Goal: Task Accomplishment & Management: Manage account settings

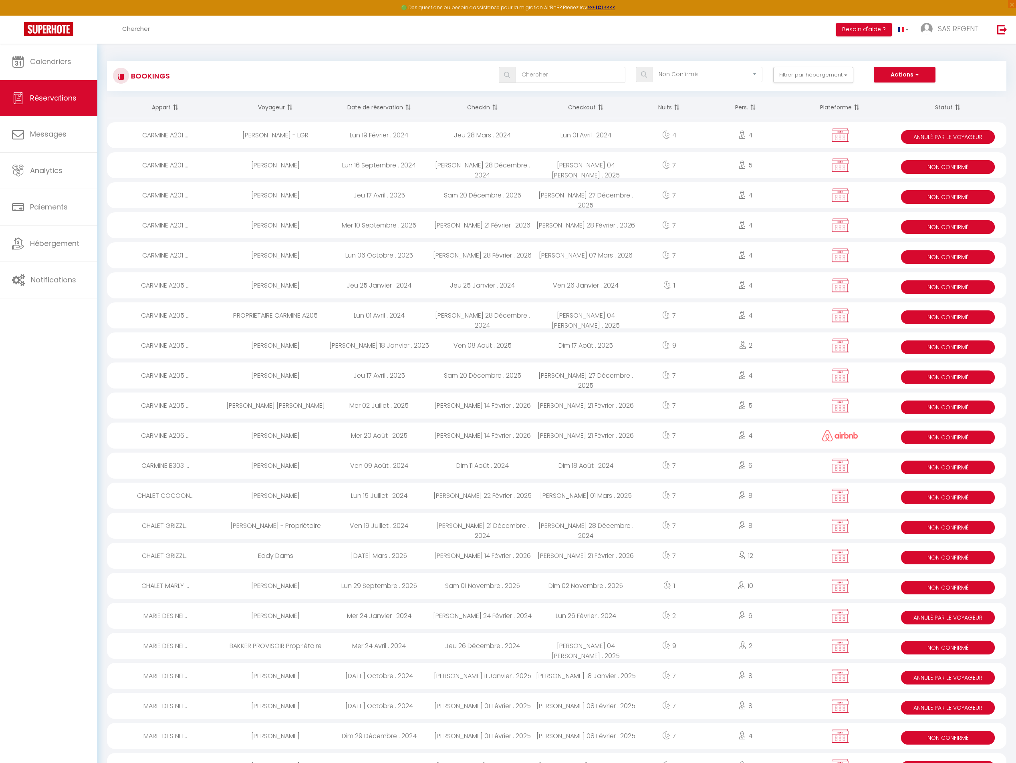
select select "not_confirmed"
click at [609, 168] on div "[DATE][PERSON_NAME] . 2025" at bounding box center [585, 165] width 103 height 26
select select "KO"
select select "0"
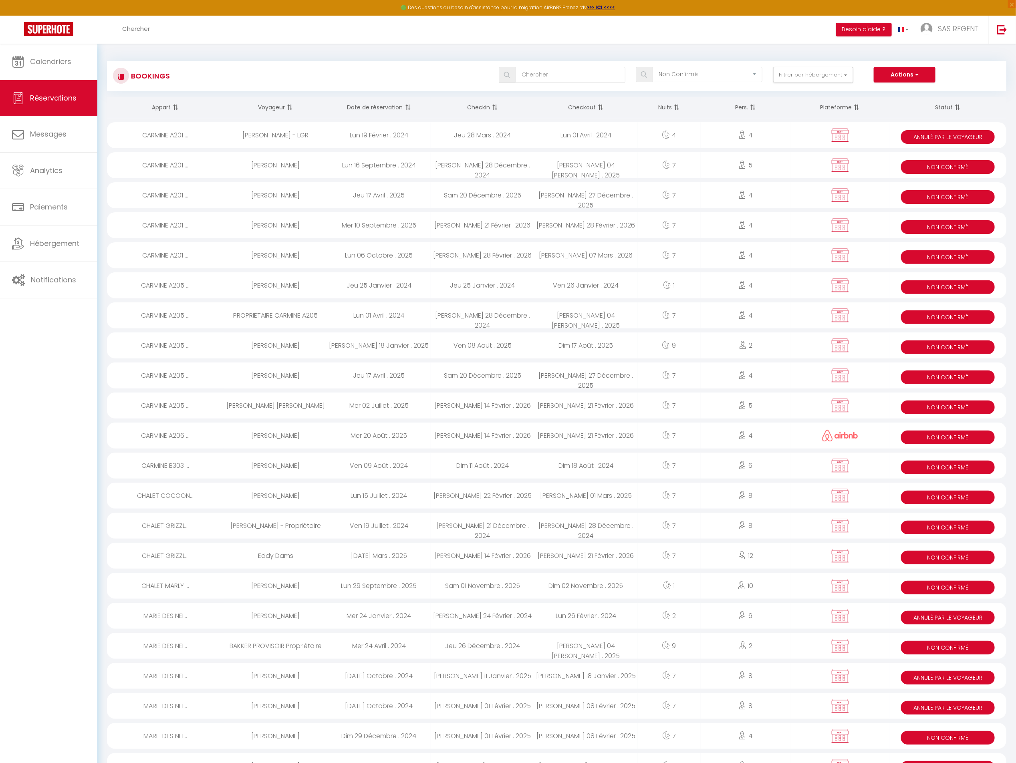
select select "0"
select select
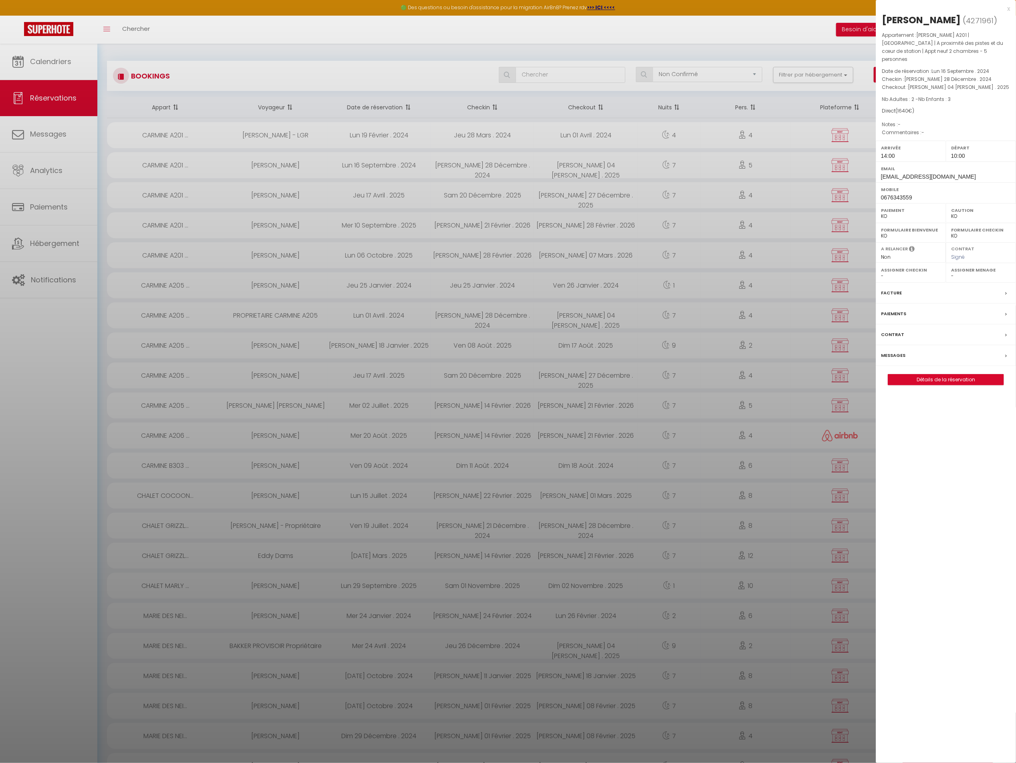
select select "18850"
select select "27473"
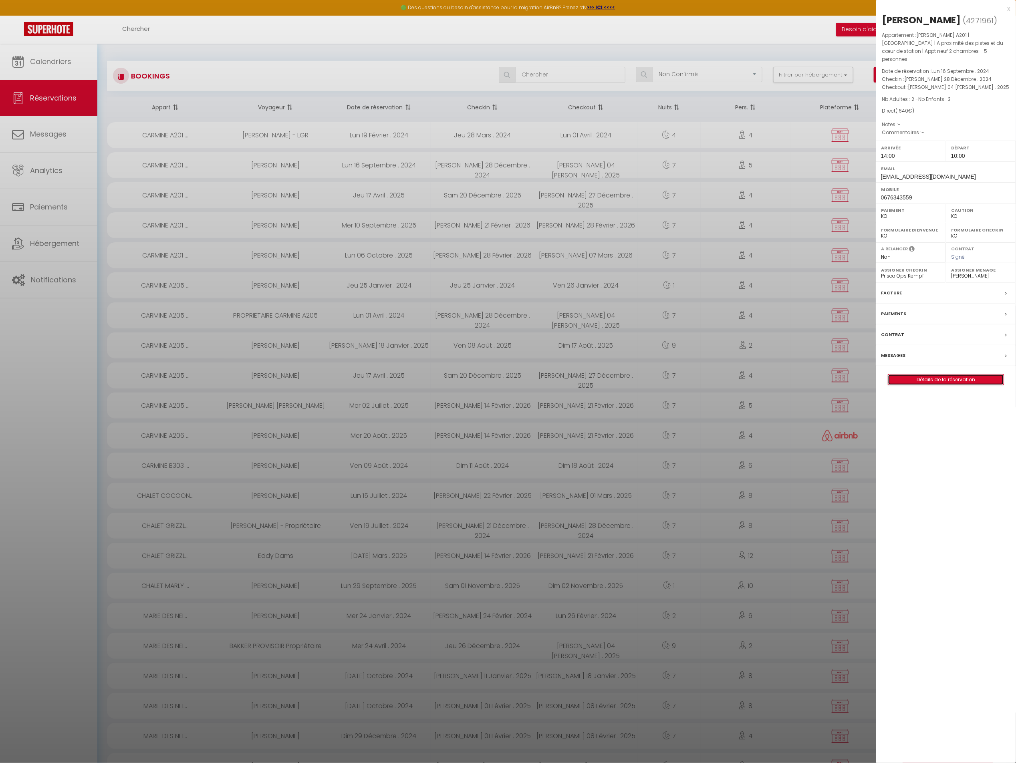
click at [932, 375] on link "Détails de la réservation" at bounding box center [945, 380] width 115 height 10
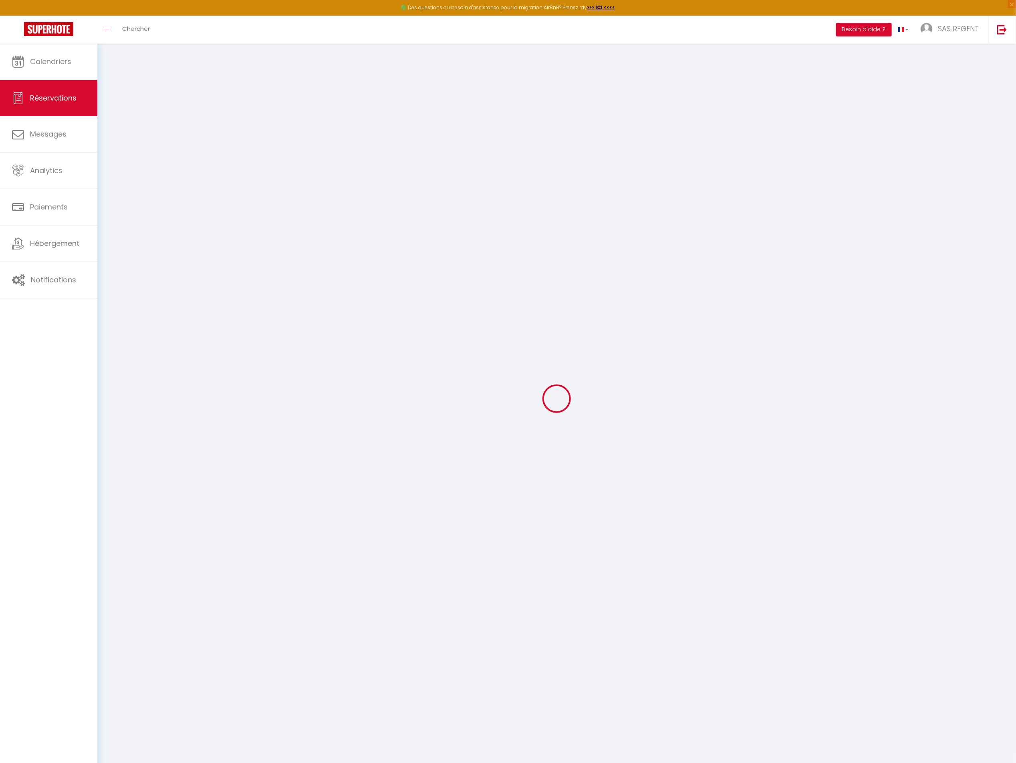
type input "[PERSON_NAME]"
type input "Guyomart"
type input "[EMAIL_ADDRESS][DOMAIN_NAME]"
type input "0676343559"
type input "14860"
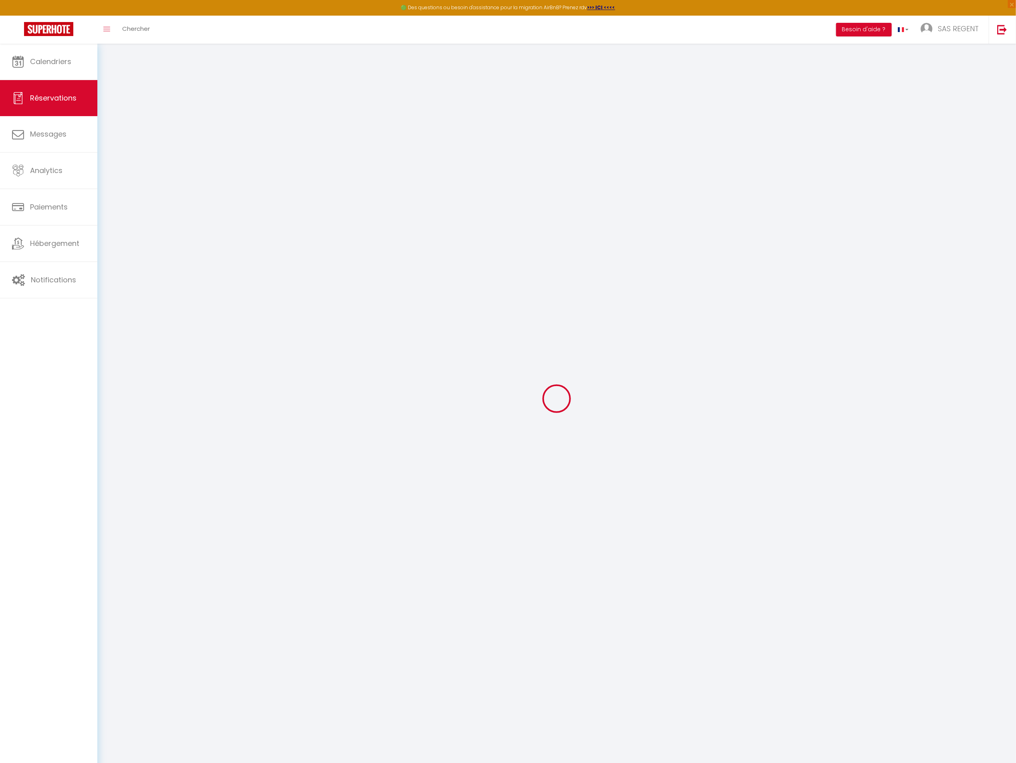
type input "[STREET_ADDRESS] bataillon de parachutistes"
type input "RANVILLE"
select select "FR"
select select "32951"
select select "1"
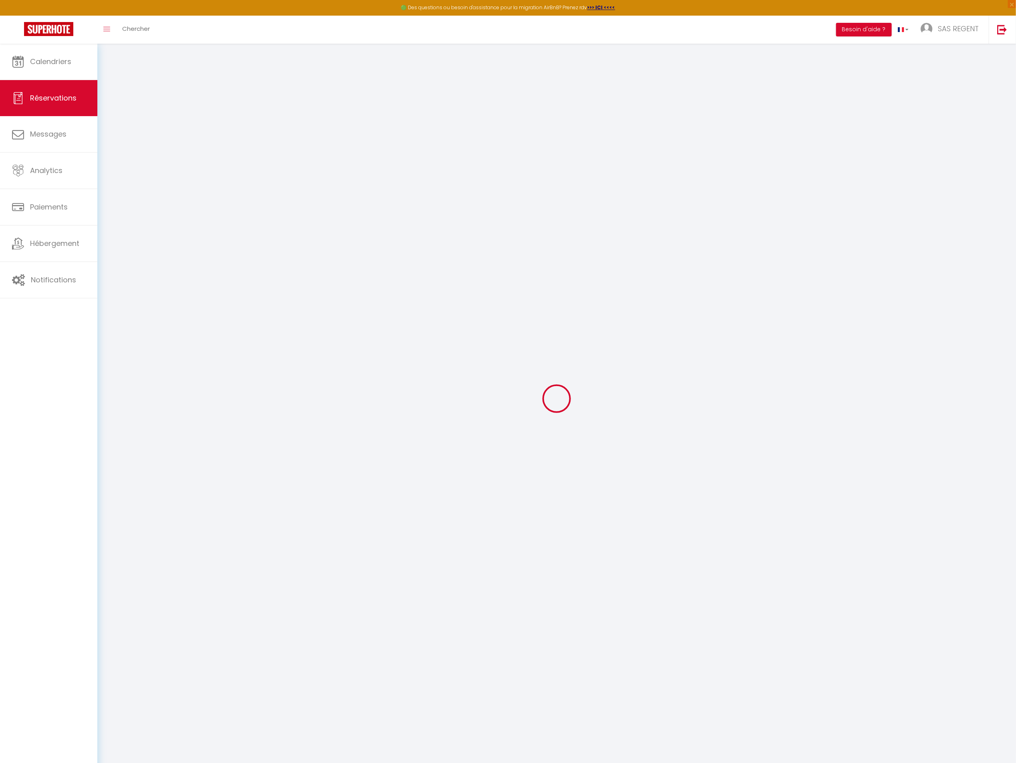
type input "[DATE]"
select select
type input "[DATE]"
select select
type input "2"
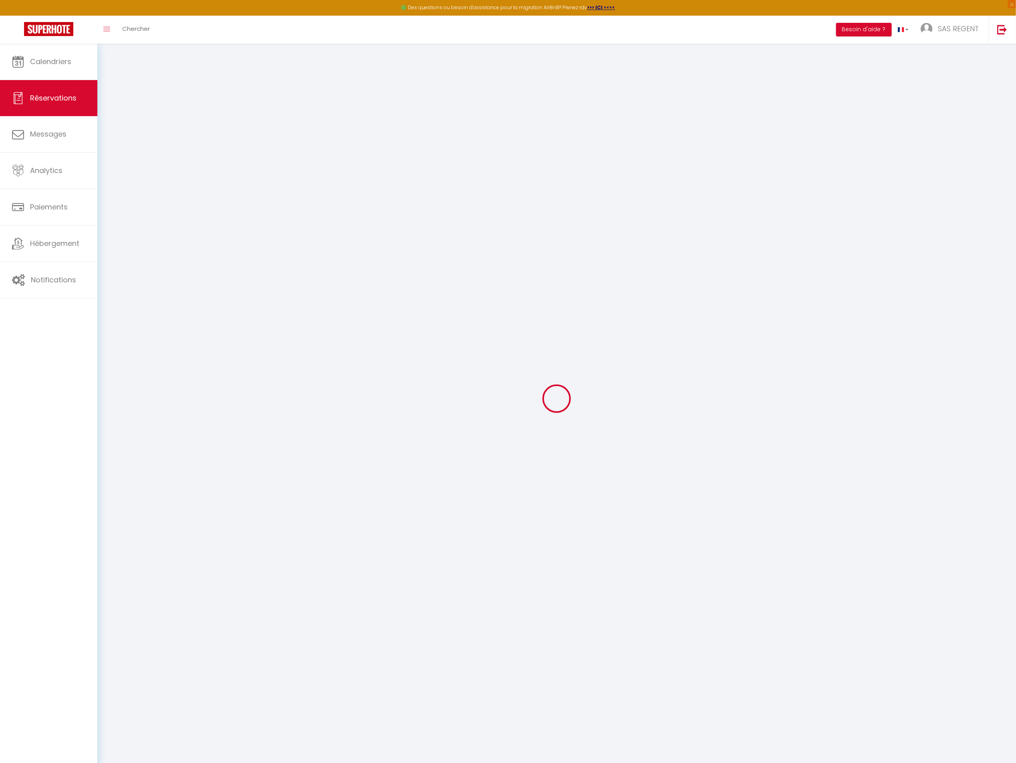
type input "3"
select select "10"
select select
type input "1570"
checkbox input "false"
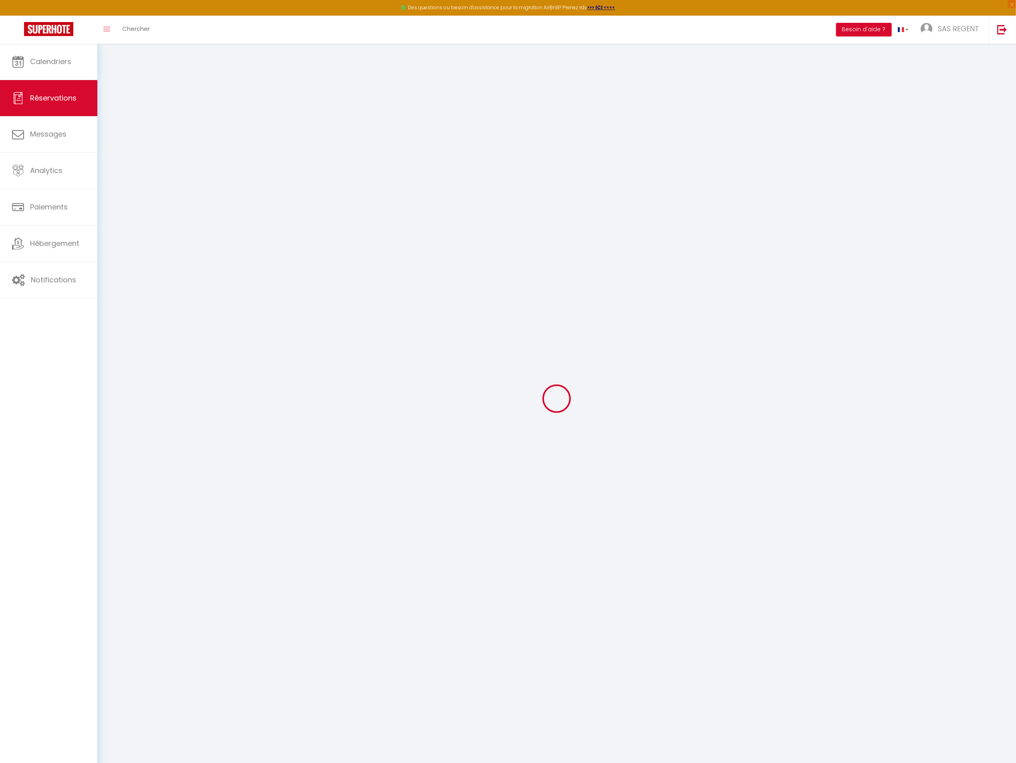
type input "1169"
type input "0"
select select
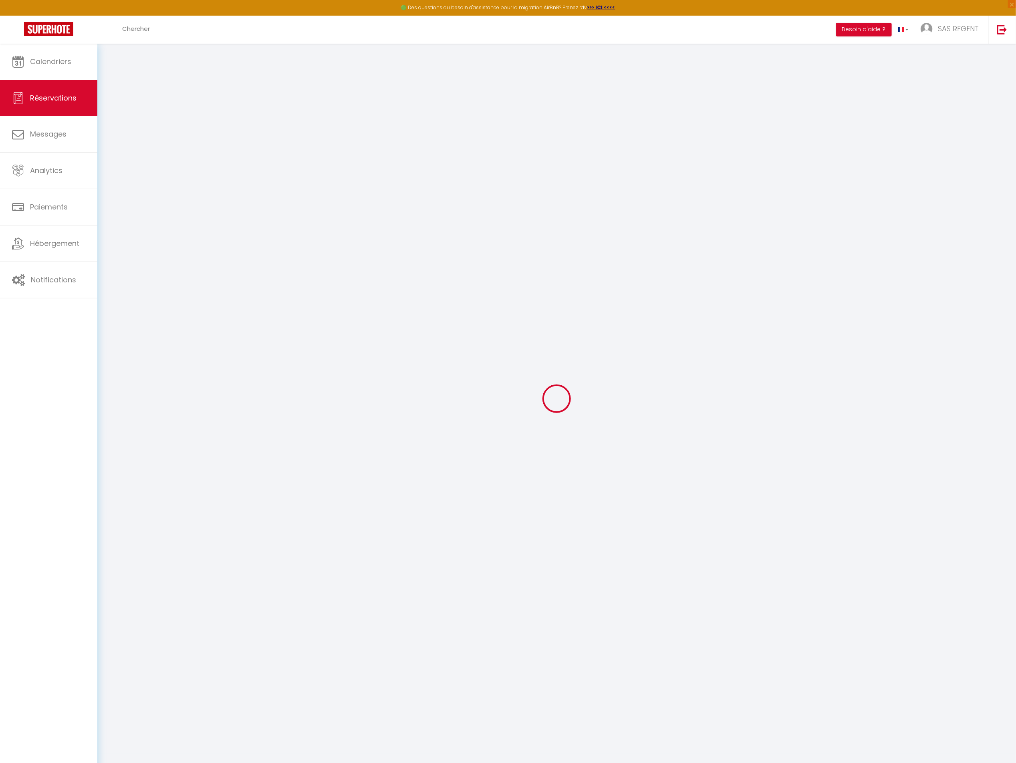
select select
select select "14"
checkbox input "false"
select select
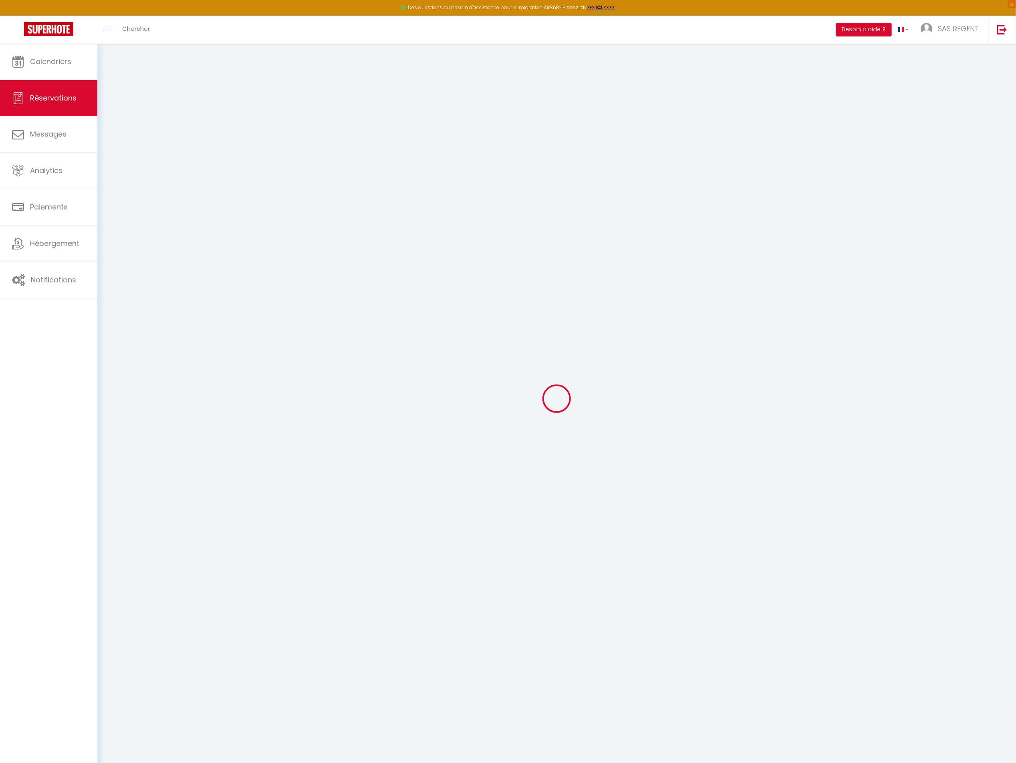
checkbox input "false"
select select
checkbox input "false"
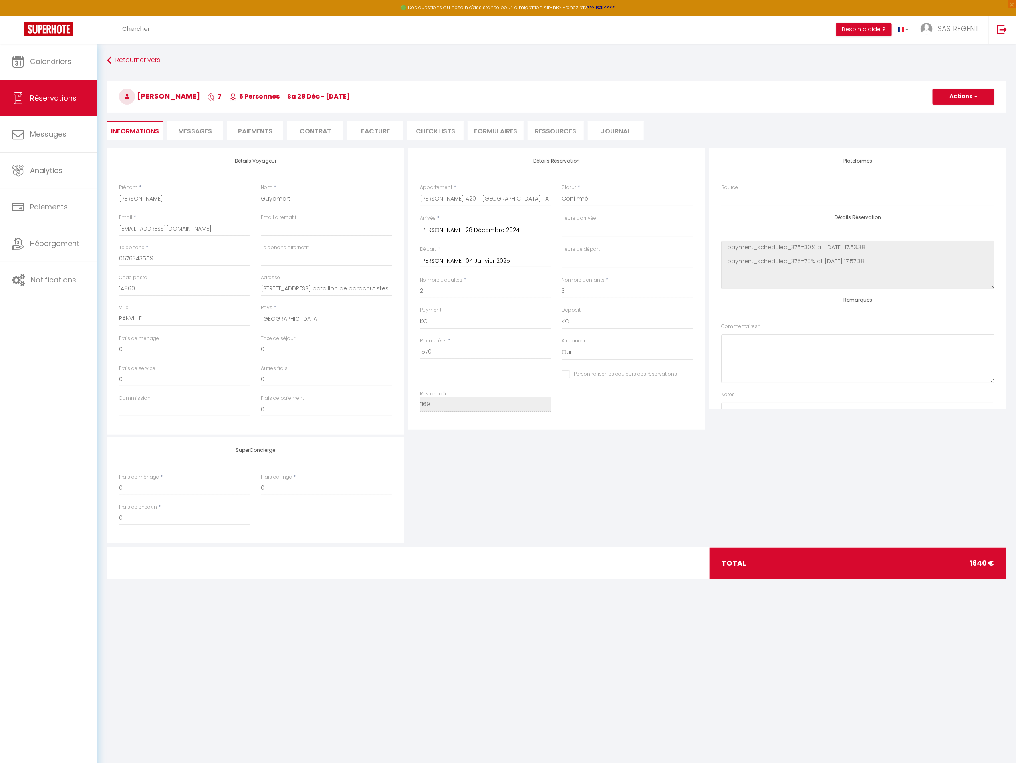
select select
checkbox input "false"
type input "70"
select select
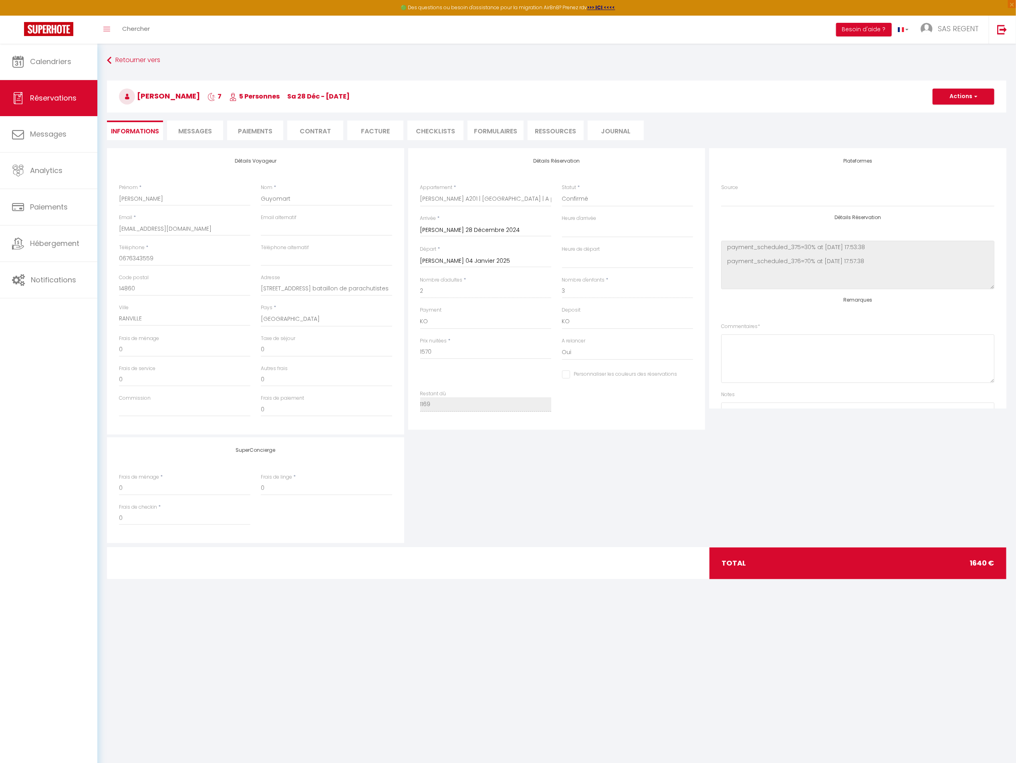
select select
checkbox input "false"
select select "14:00"
select select "10:00"
click at [505, 322] on select "OK KO" at bounding box center [485, 321] width 131 height 15
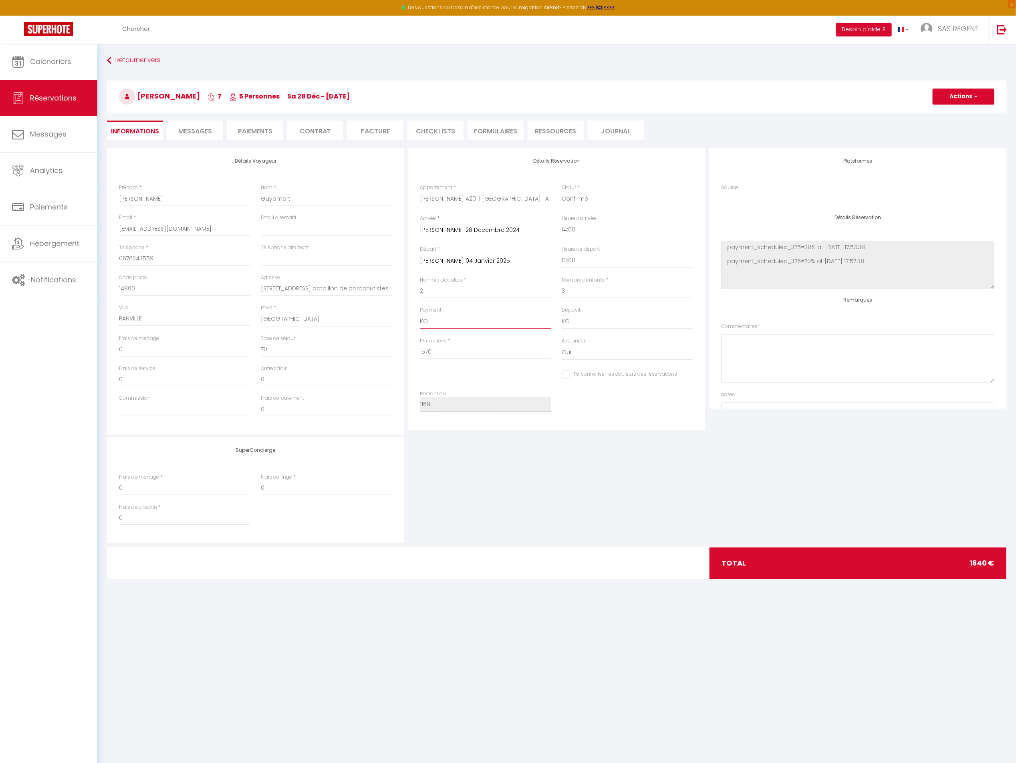
select select "12"
click at [420, 314] on select "OK KO" at bounding box center [485, 321] width 131 height 15
checkbox input "false"
click at [600, 196] on select "Confirmé Non Confirmé Annulé Annulé par le voyageur No Show Request" at bounding box center [627, 199] width 131 height 15
select select "1"
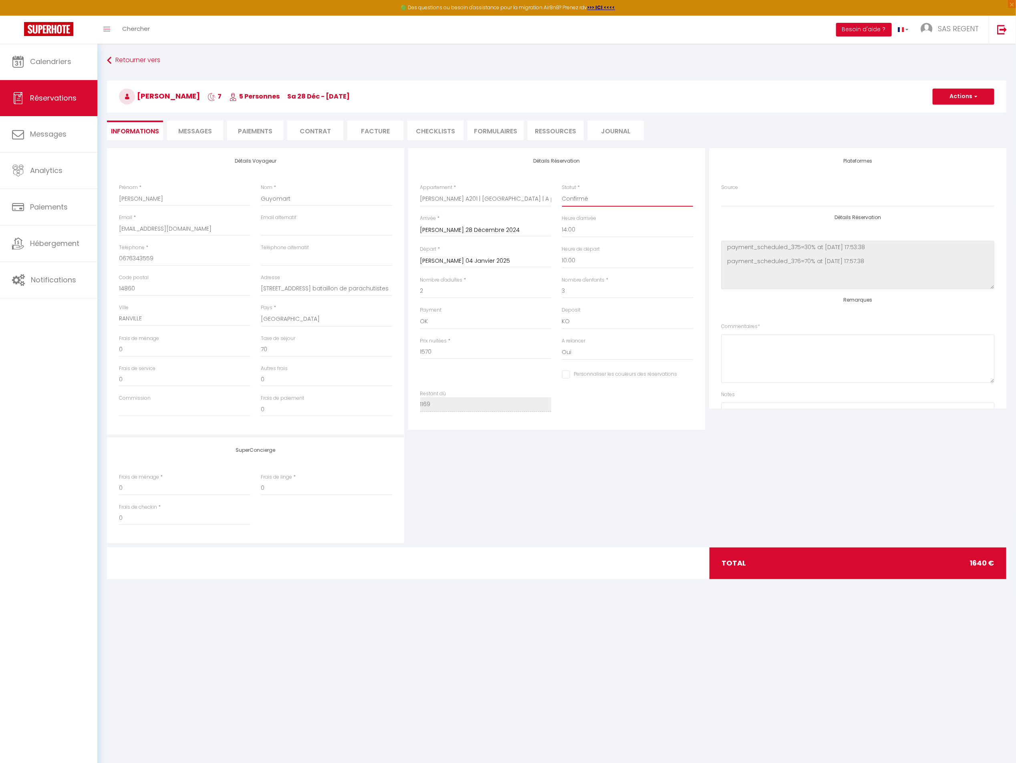
click at [562, 192] on select "Confirmé Non Confirmé Annulé Annulé par le voyageur No Show Request" at bounding box center [627, 199] width 131 height 15
checkbox input "false"
click at [964, 103] on button "Actions" at bounding box center [964, 97] width 62 height 16
click at [955, 113] on link "Enregistrer" at bounding box center [955, 114] width 63 height 10
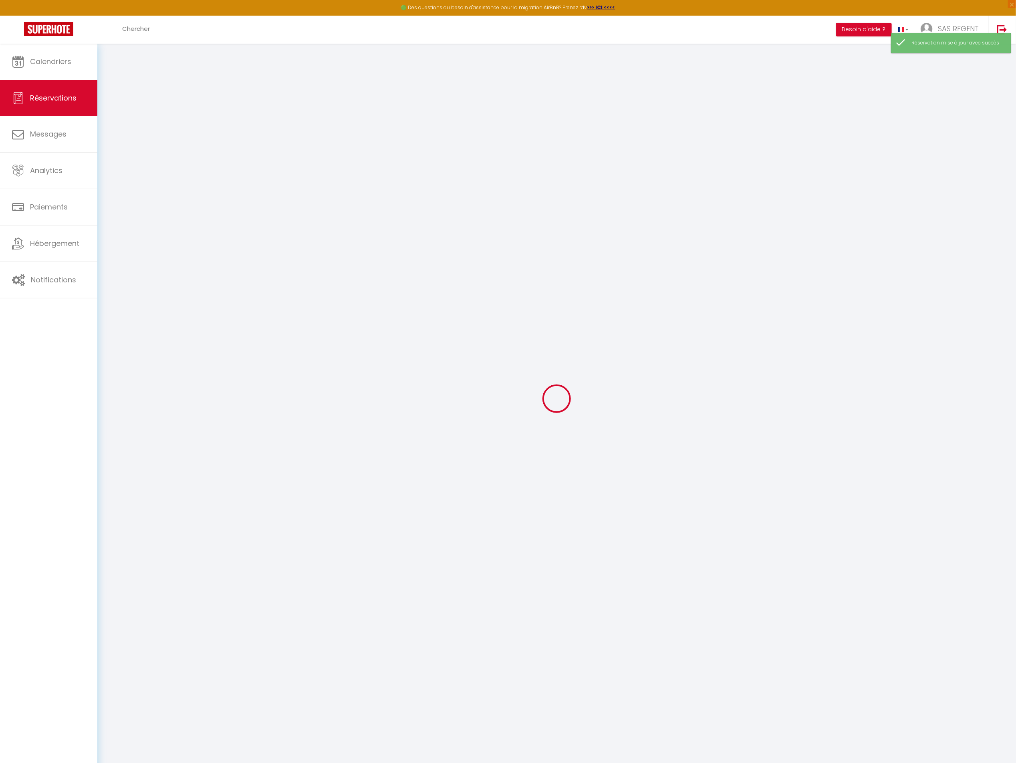
select select "not_confirmed"
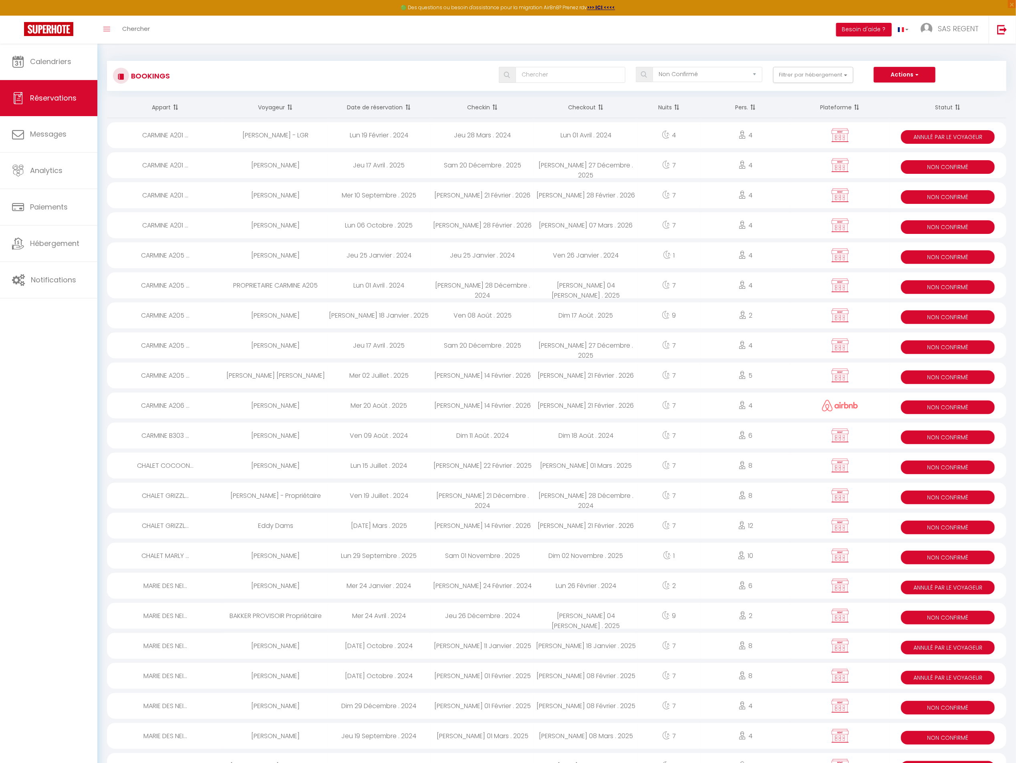
click at [604, 163] on div "[DATE] . 2025" at bounding box center [585, 165] width 103 height 26
select select "KO"
select select "0"
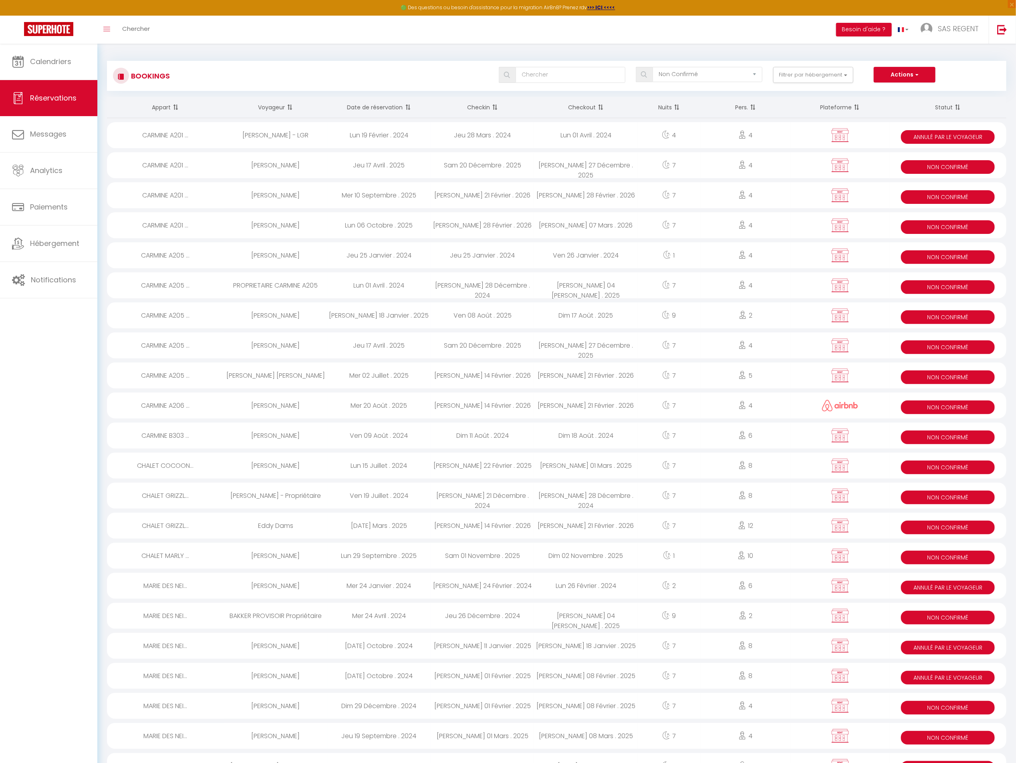
select select "1"
select select
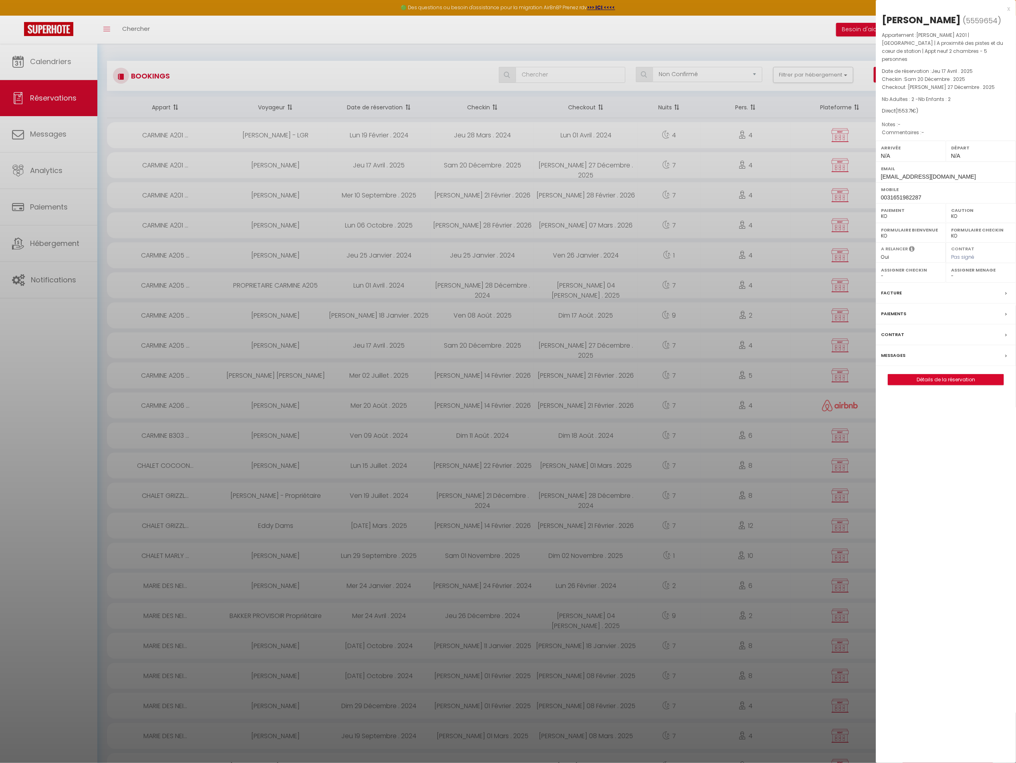
select select "18850"
select select "27473"
click at [926, 375] on link "Détails de la réservation" at bounding box center [945, 380] width 115 height 10
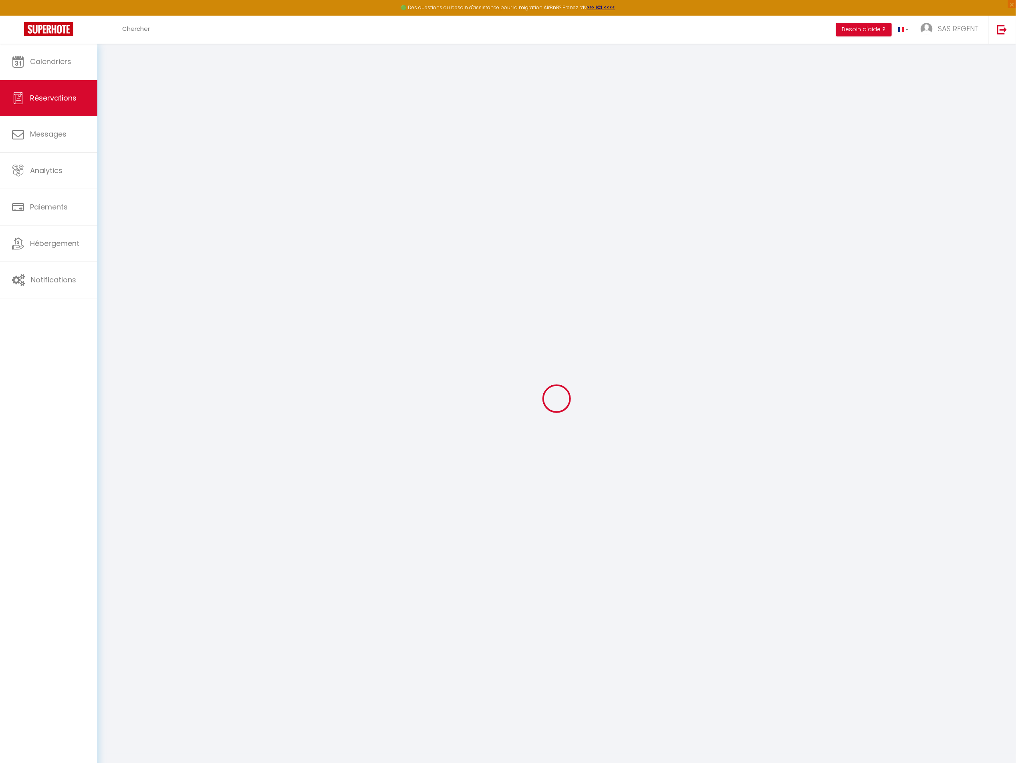
select select
checkbox input "false"
select select
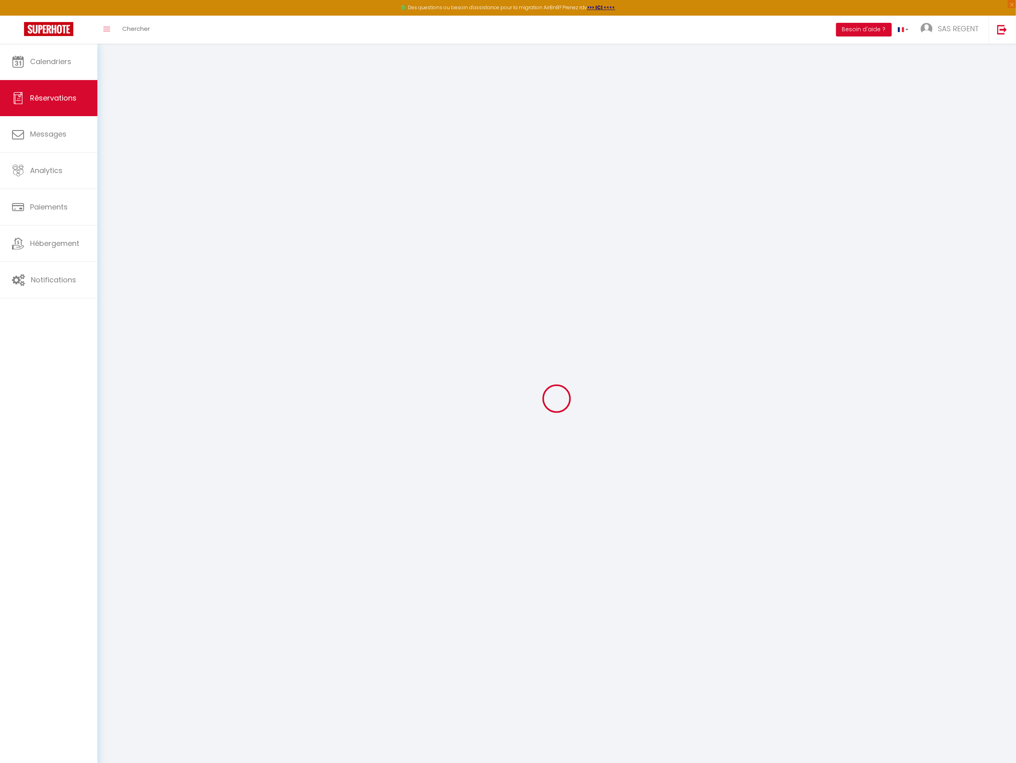
checkbox input "false"
select select
checkbox input "false"
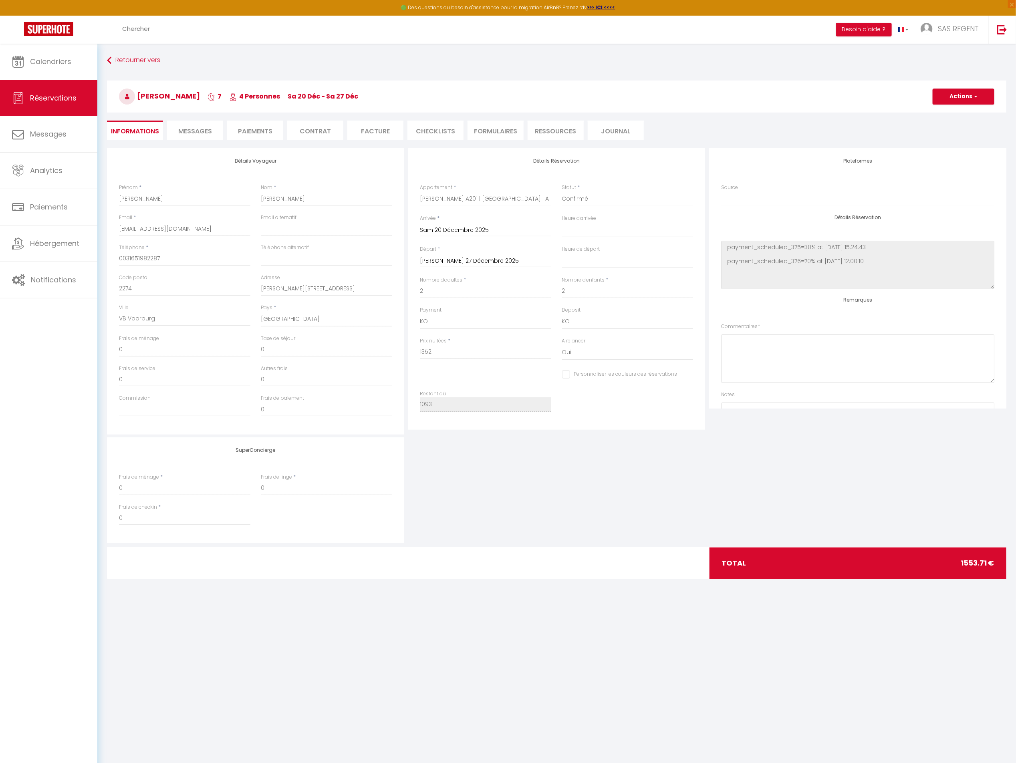
type input "170"
type input "31.71"
select select
checkbox input "false"
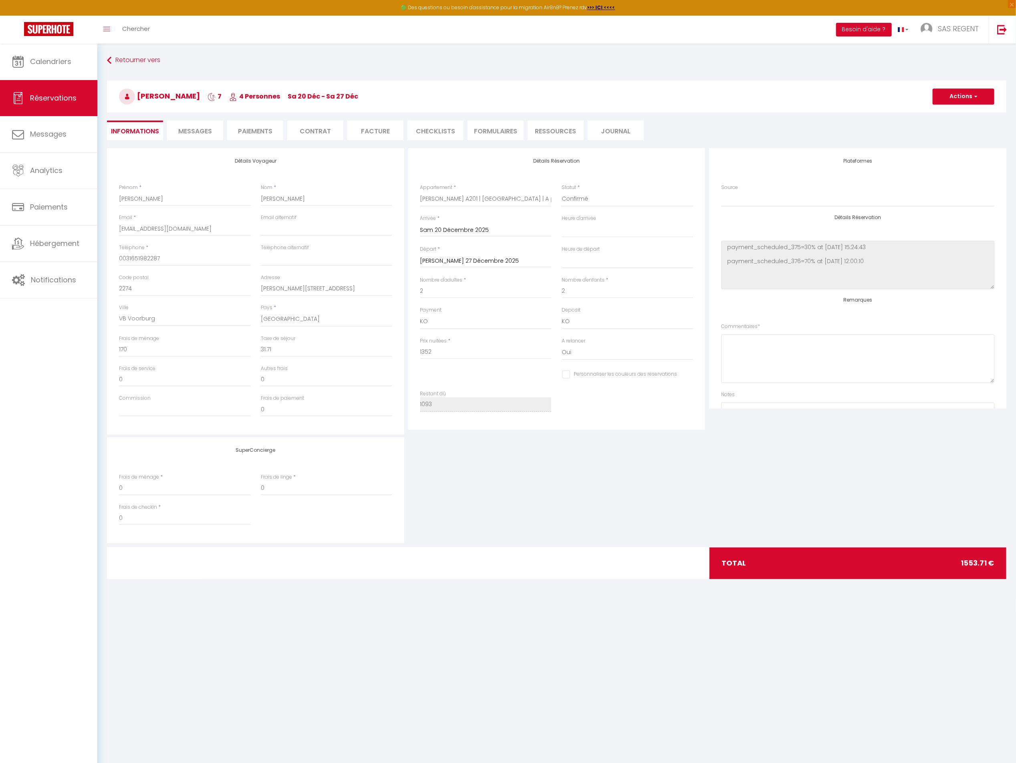
select select
click at [254, 132] on li "Paiements" at bounding box center [255, 131] width 56 height 20
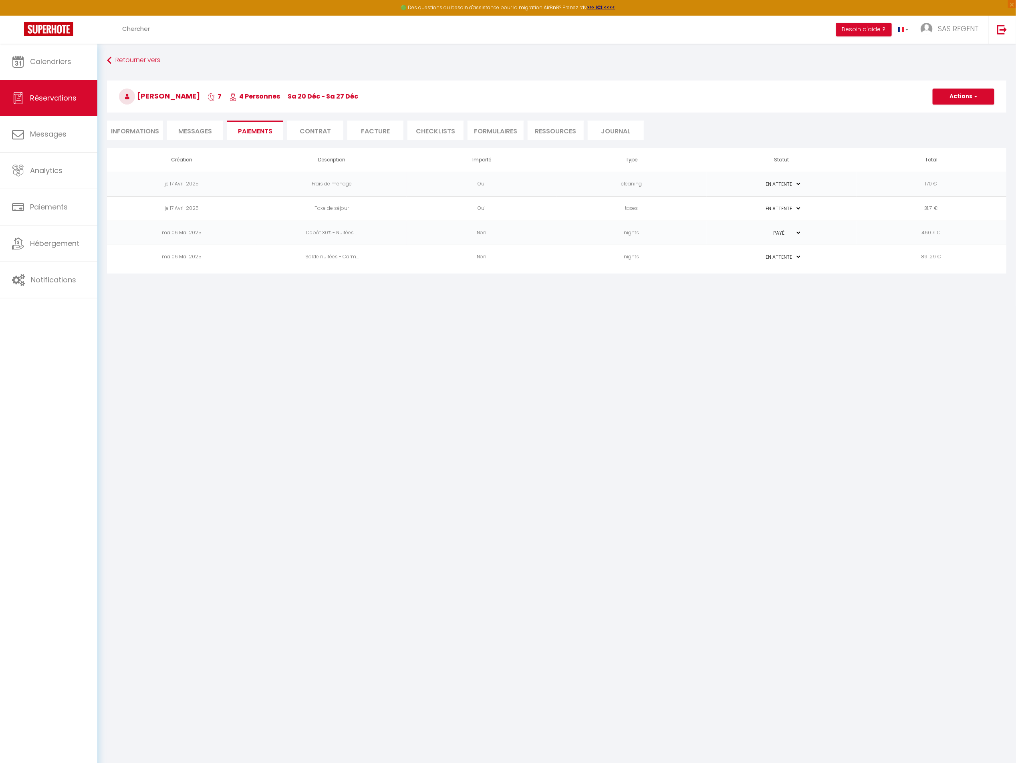
click at [144, 133] on li "Informations" at bounding box center [135, 131] width 56 height 20
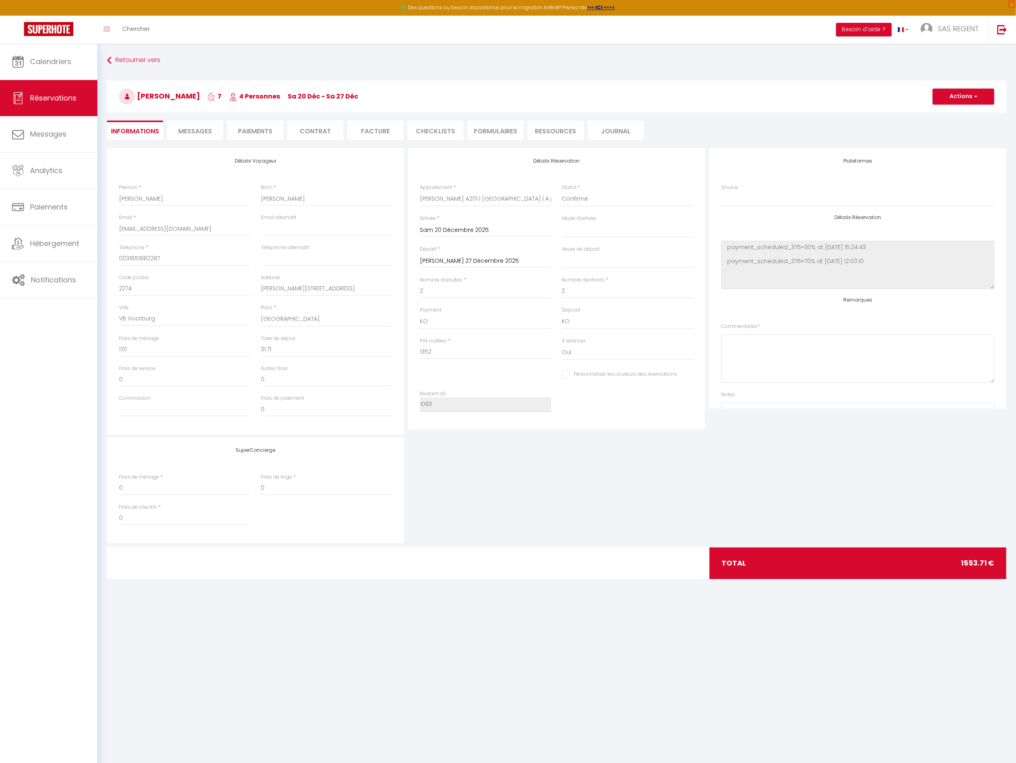
select select
click at [593, 197] on select "Confirmé Non Confirmé Annulé Annulé par le voyageur No Show Request" at bounding box center [627, 199] width 131 height 15
select select "1"
click at [562, 192] on select "Confirmé Non Confirmé Annulé Annulé par le voyageur No Show Request" at bounding box center [627, 199] width 131 height 15
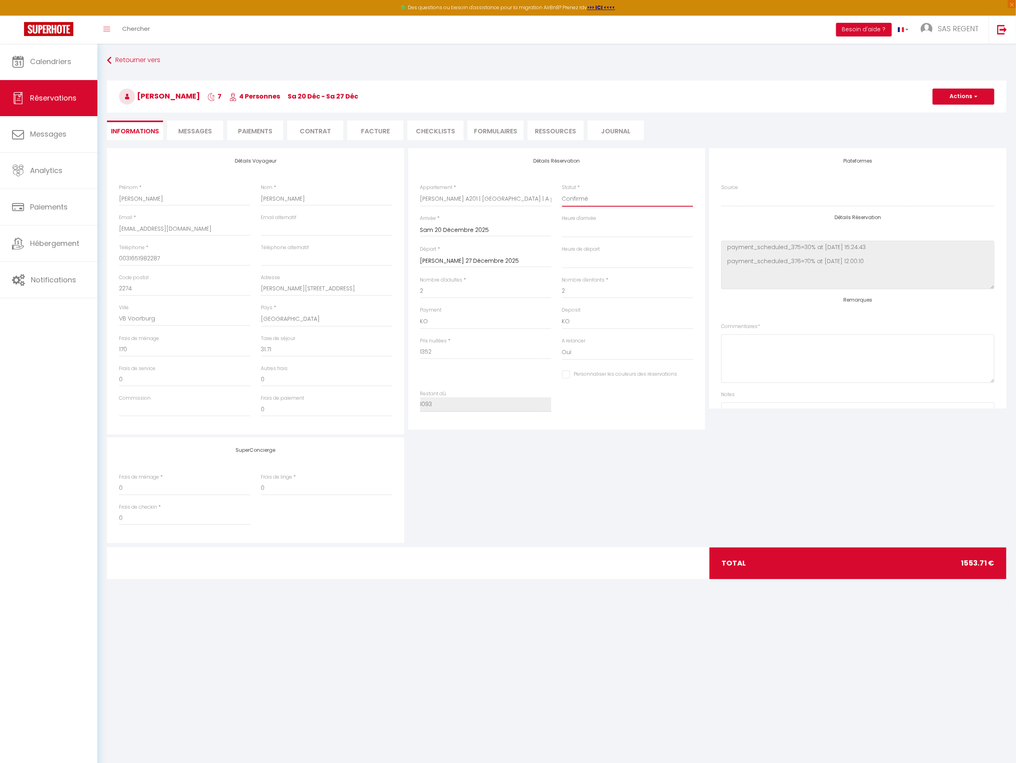
select select
checkbox input "false"
click at [472, 323] on select "OK KO" at bounding box center [485, 321] width 131 height 15
select select "12"
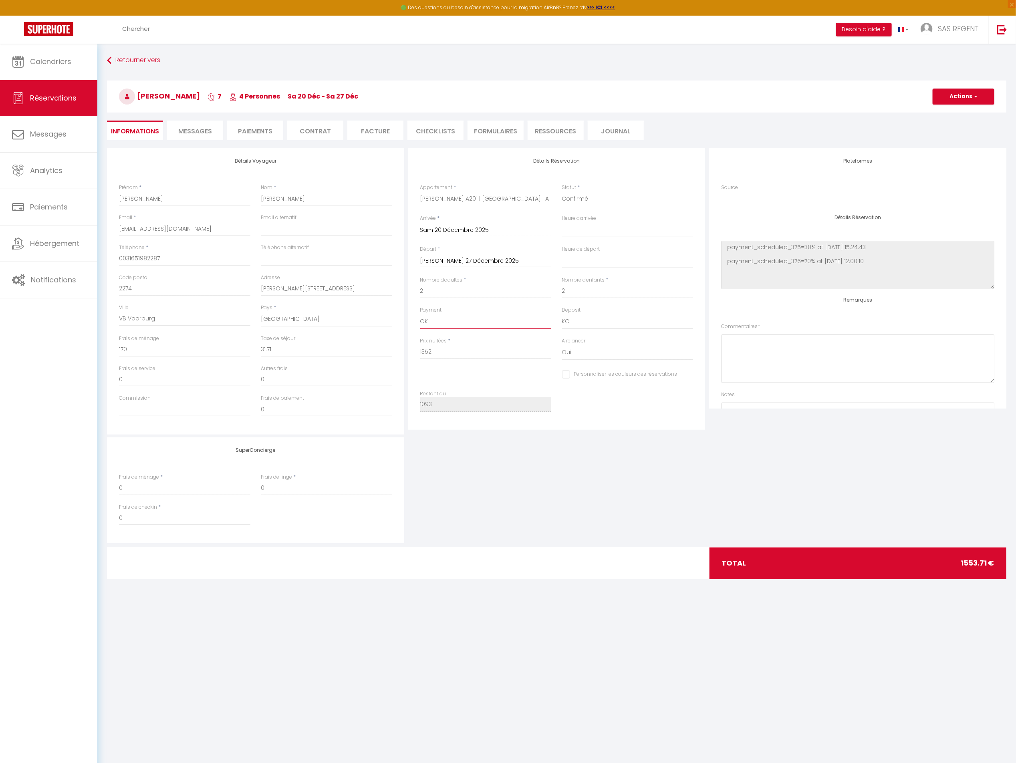
click at [420, 314] on select "OK KO" at bounding box center [485, 321] width 131 height 15
select select
checkbox input "false"
click at [960, 99] on button "Actions" at bounding box center [964, 97] width 62 height 16
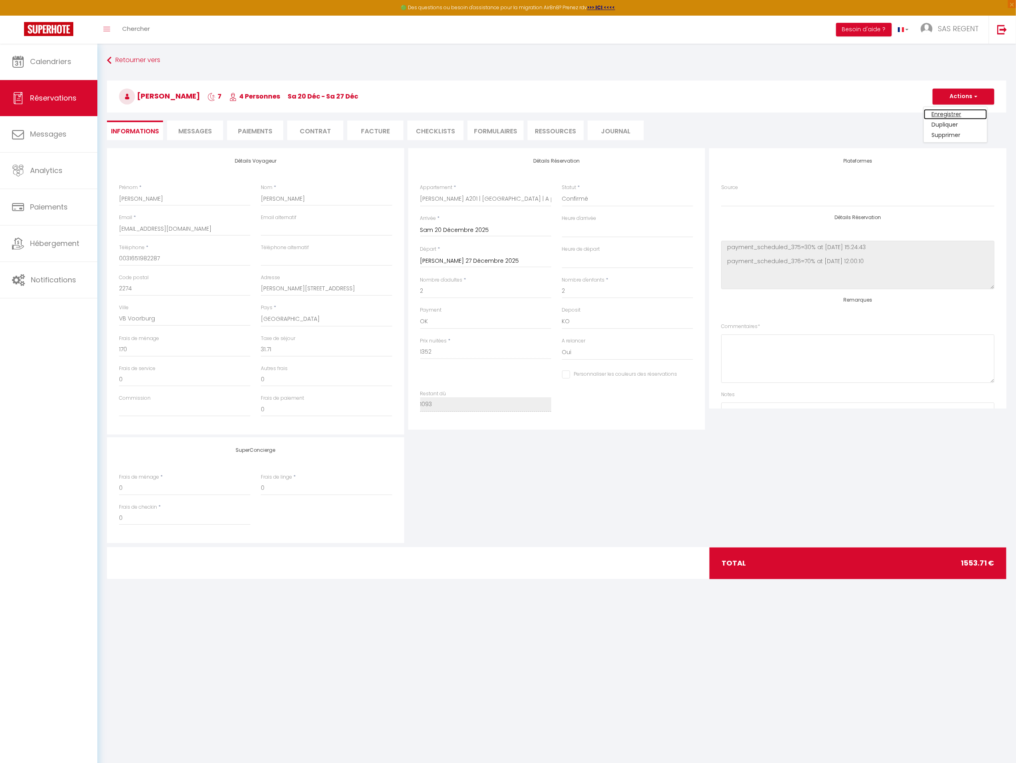
click at [954, 112] on link "Enregistrer" at bounding box center [955, 114] width 63 height 10
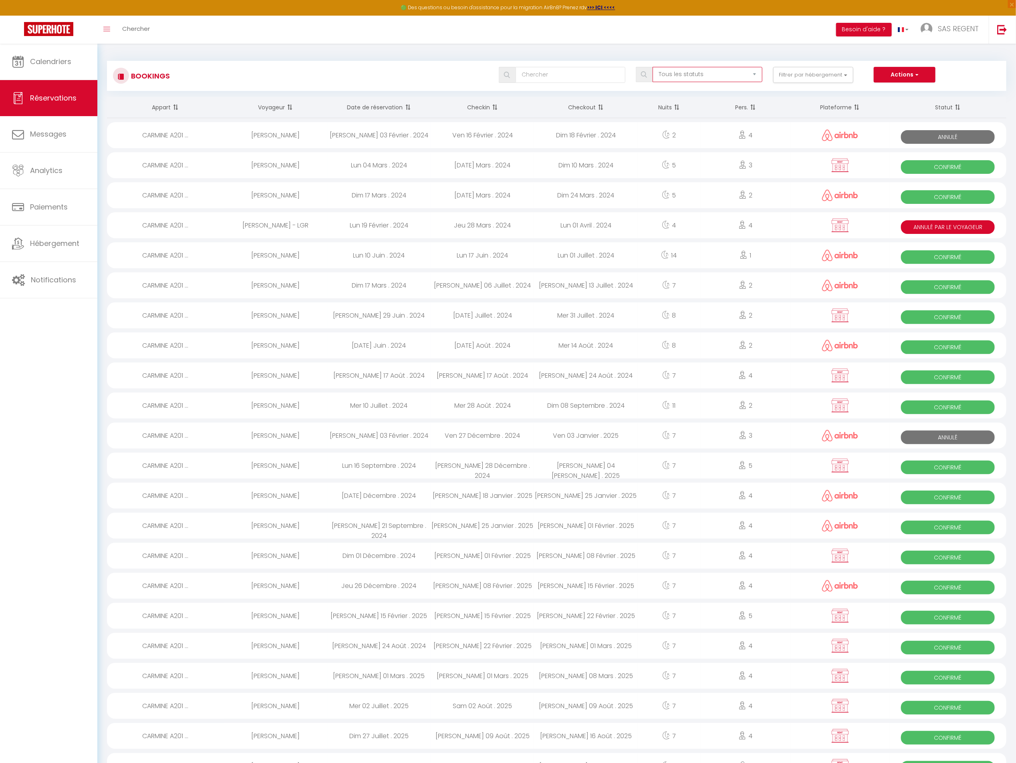
click at [699, 75] on select "Tous les statuts Annulé Confirmé Non Confirmé Tout sauf annulé No Show Request" at bounding box center [708, 74] width 110 height 15
select select "not_confirmed"
click at [654, 67] on select "Tous les statuts Annulé Confirmé Non Confirmé Tout sauf annulé No Show Request" at bounding box center [708, 74] width 110 height 15
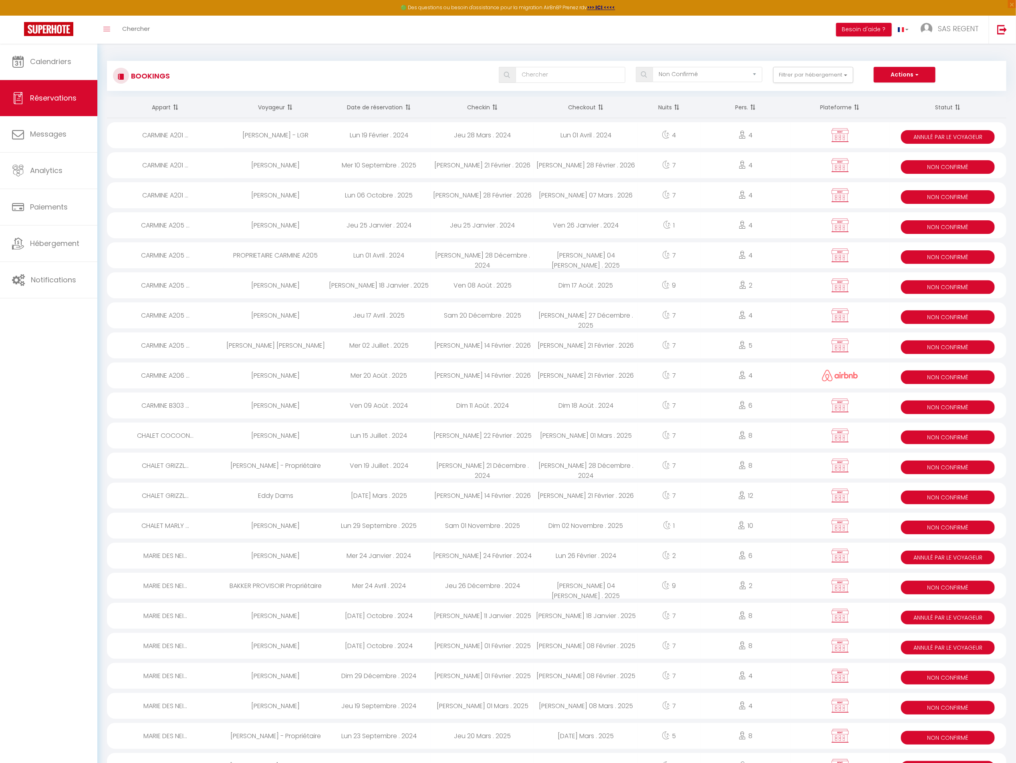
click at [390, 164] on div "Mer 10 Septembre . 2025" at bounding box center [378, 165] width 103 height 26
select select "KO"
select select "0"
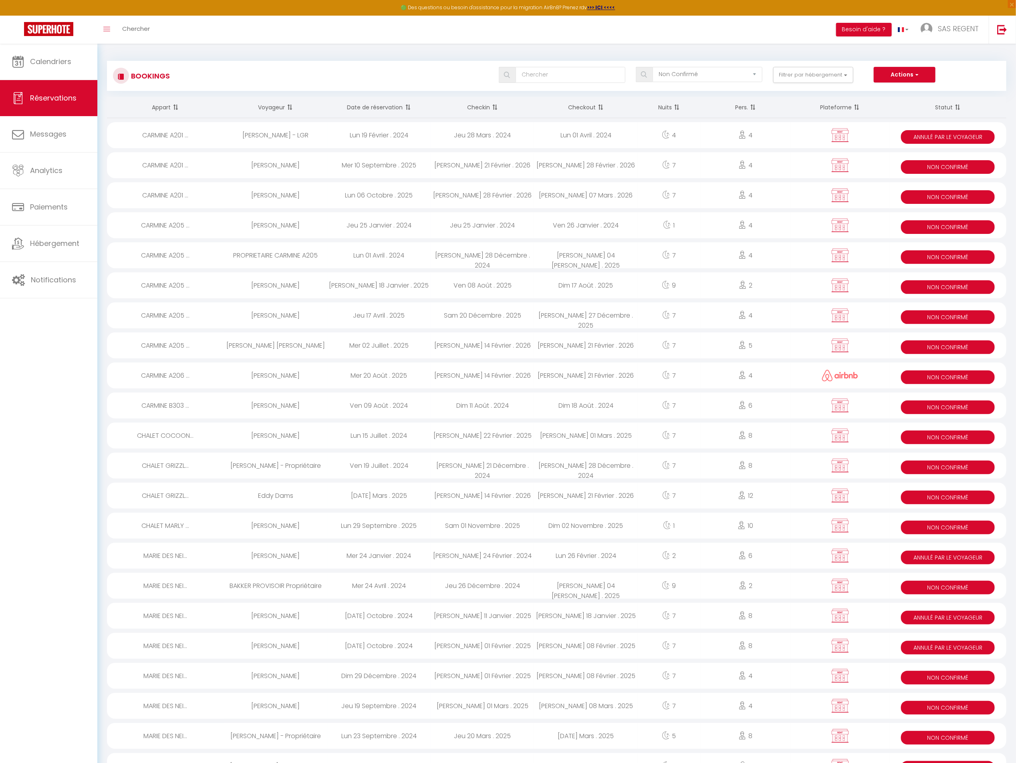
select select "1"
select select
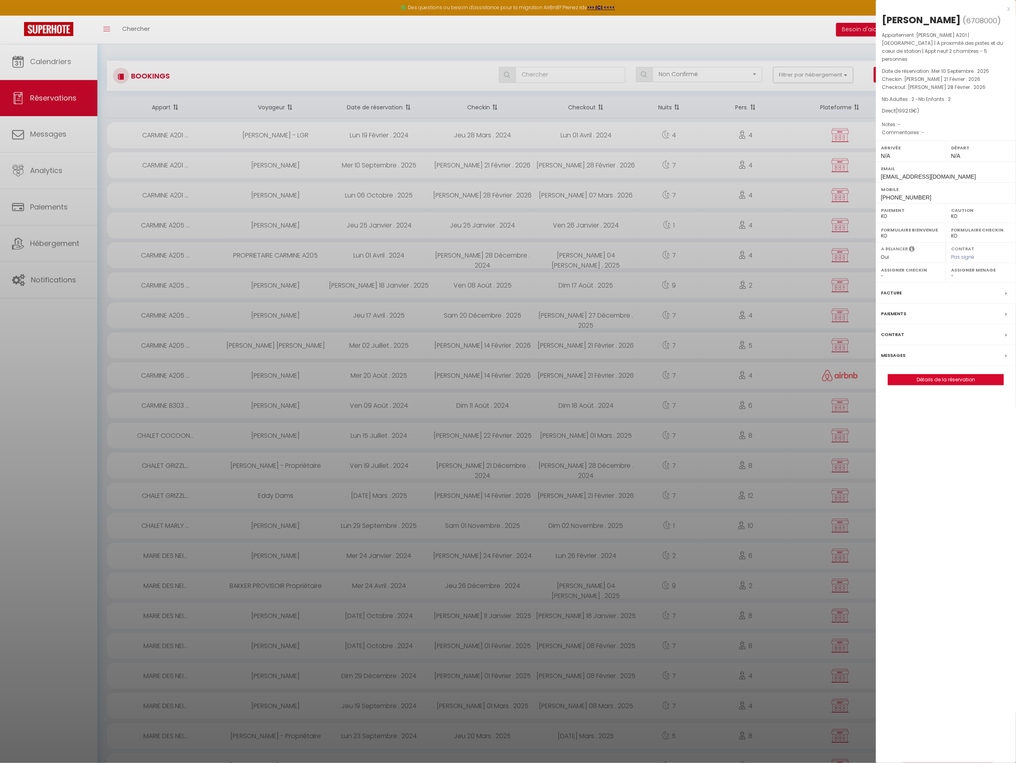
select select "18850"
select select "27473"
click at [932, 375] on link "Détails de la réservation" at bounding box center [945, 380] width 115 height 10
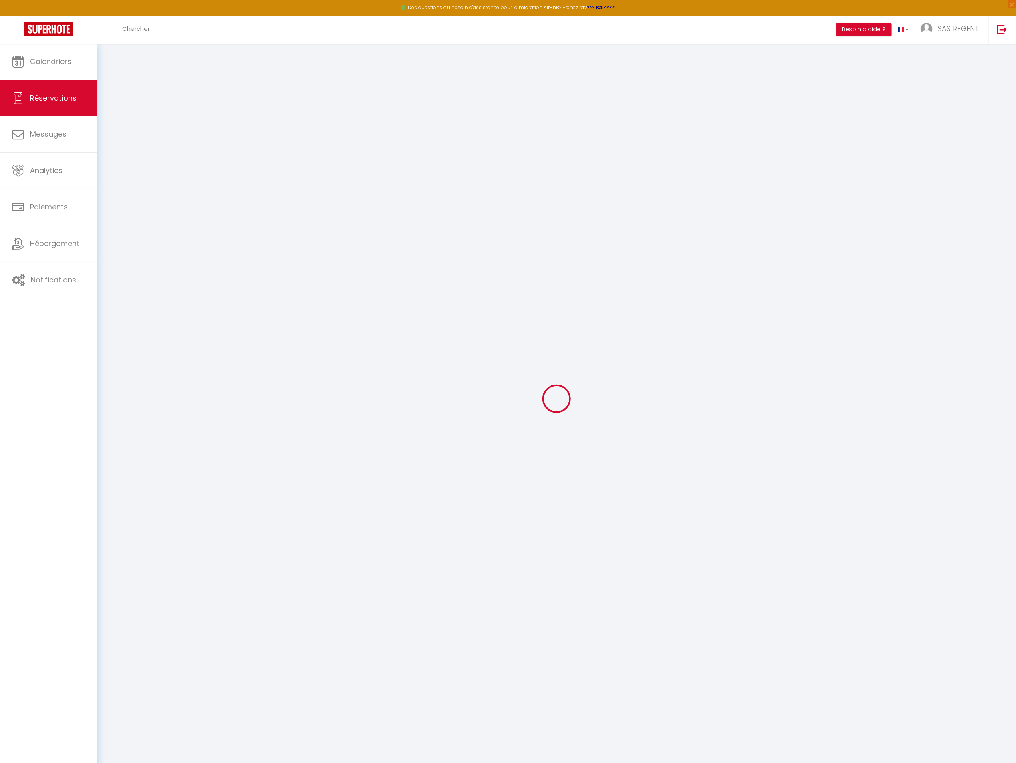
type input "Thibaut"
type input "[PERSON_NAME]"
type input "[EMAIL_ADDRESS][DOMAIN_NAME]"
type input "[PHONE_NUMBER]"
type input "5330"
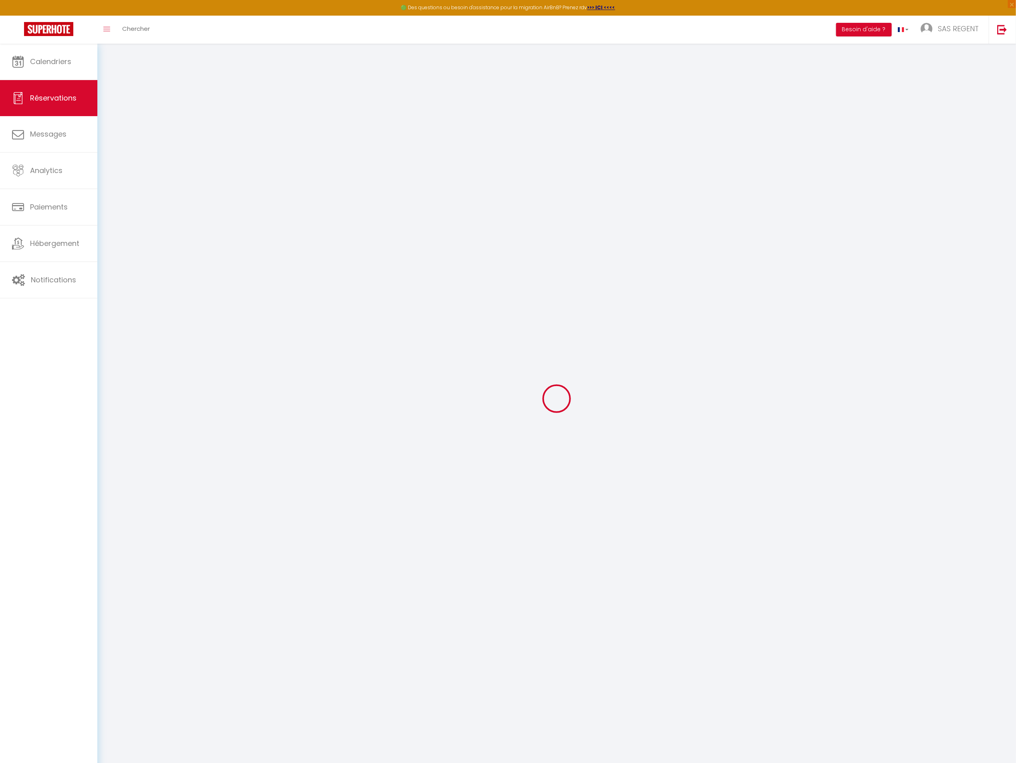
type input "[STREET_ADDRESS]"
type input "[PERSON_NAME]"
select select "BE"
select select "32951"
select select "1"
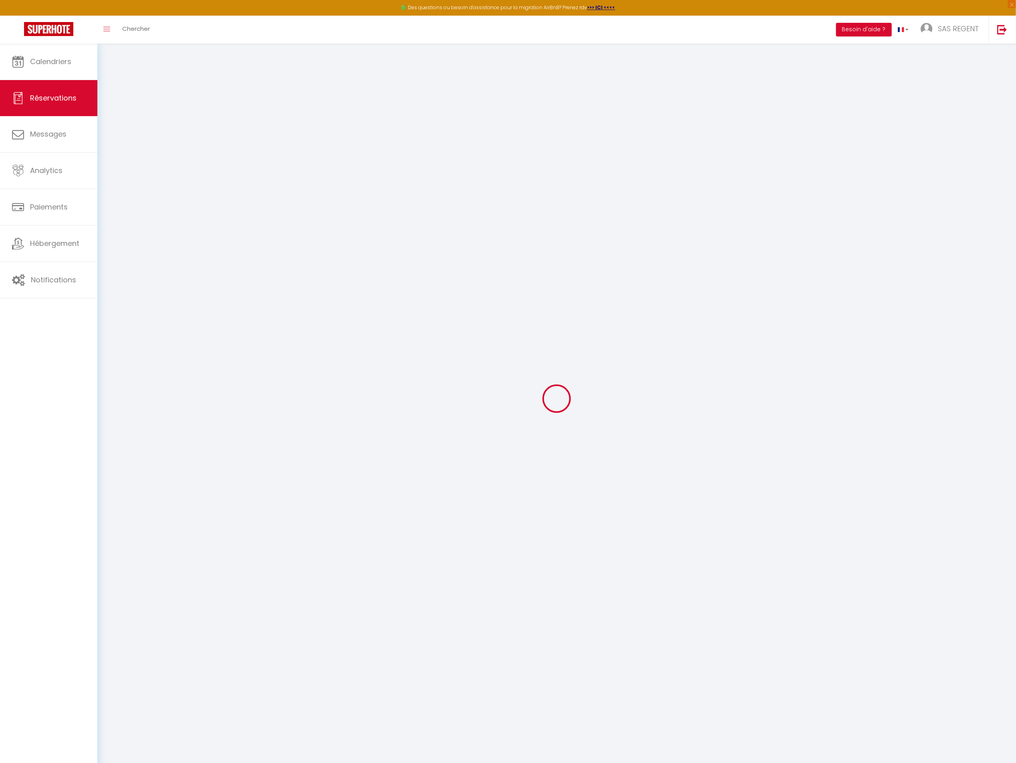
type input "[DATE]"
select select
type input "[DATE]"
select select
type input "2"
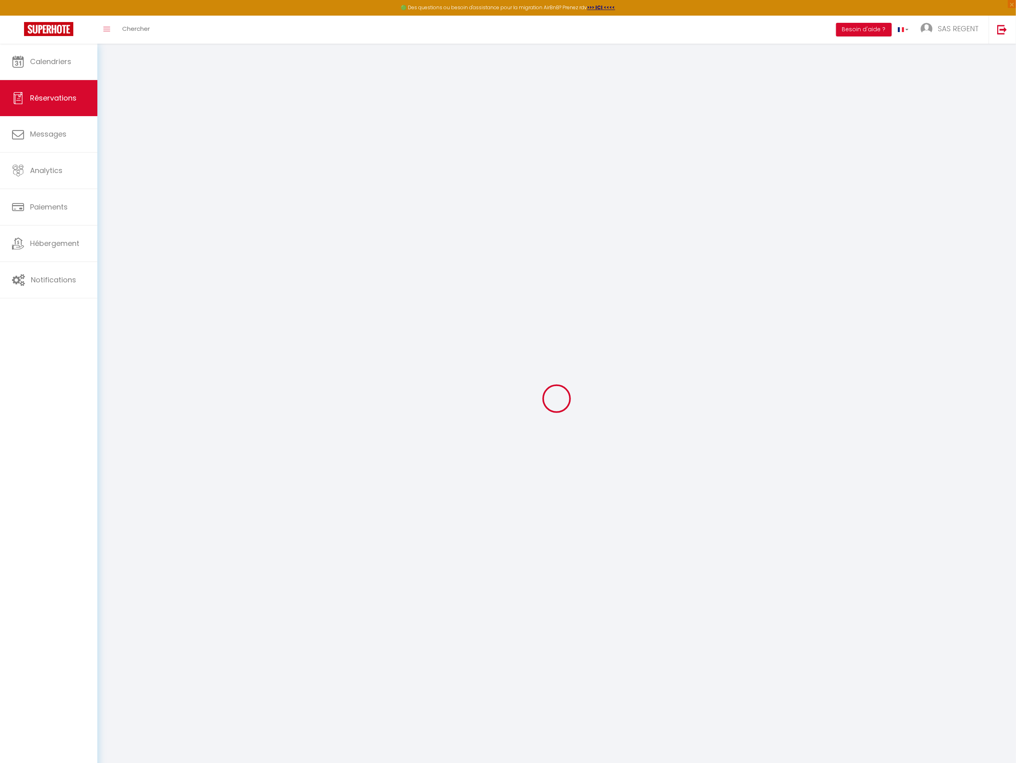
type input "2"
select select "10"
select select
type input "1685"
checkbox input "false"
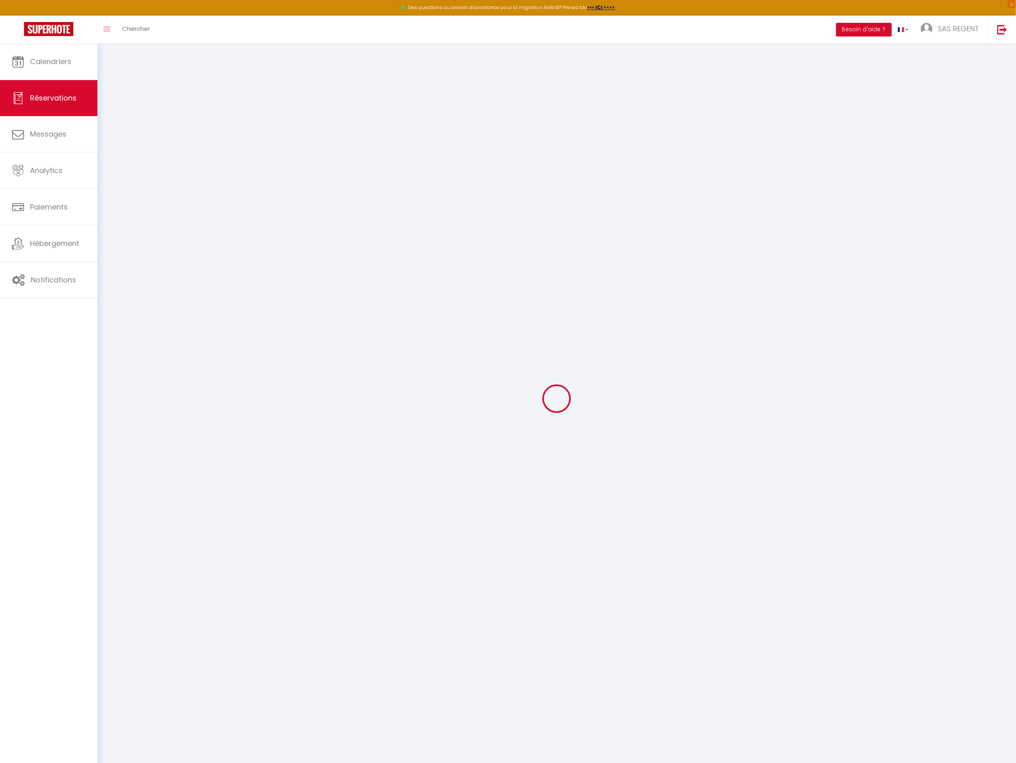
type input "1992.13"
type input "0"
select select
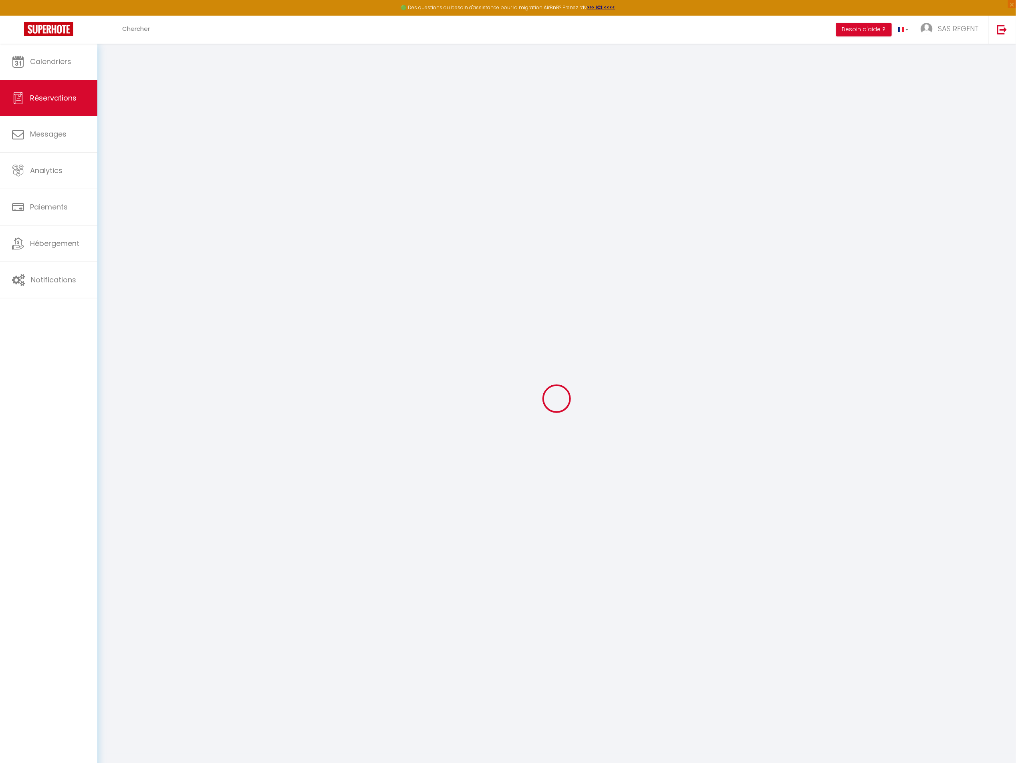
select select
select select "14"
checkbox input "false"
select select
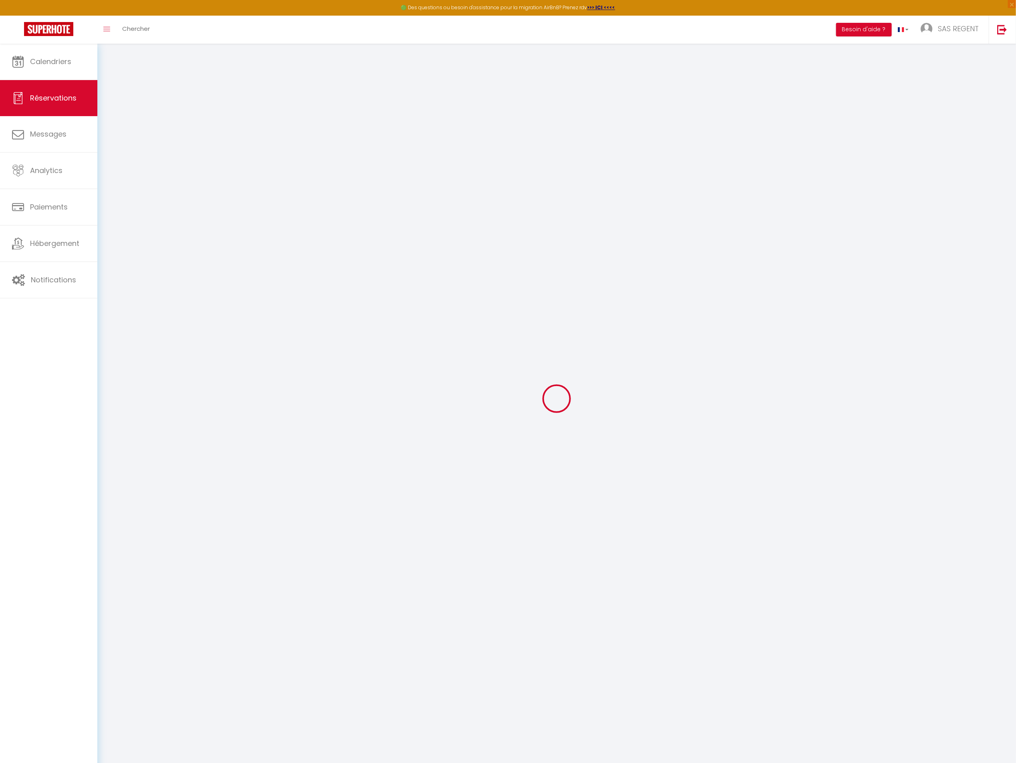
checkbox input "false"
select select
checkbox input "false"
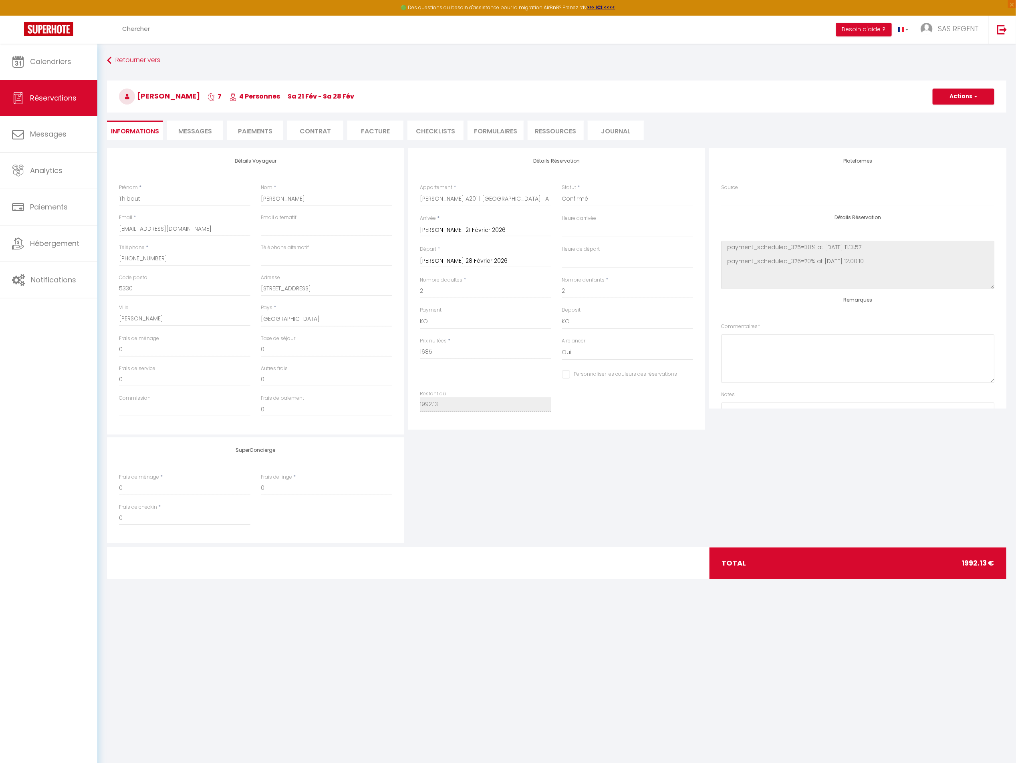
type input "265"
type input "42.13"
select select
checkbox input "false"
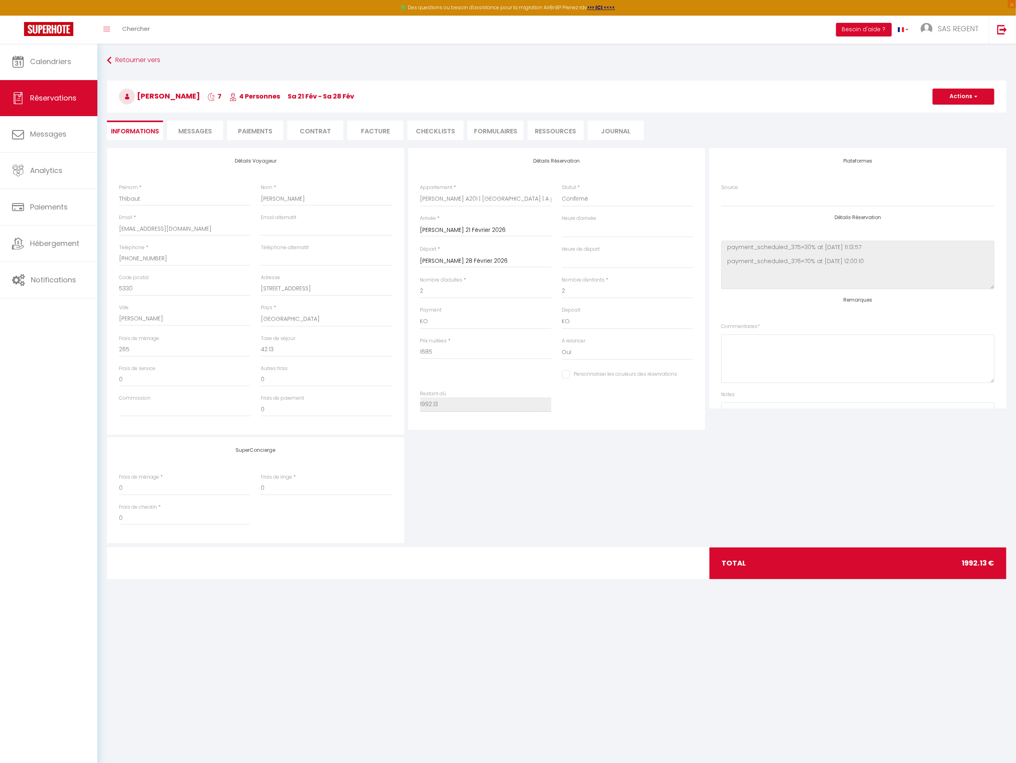
select select
click at [267, 125] on li "Paiements" at bounding box center [255, 131] width 56 height 20
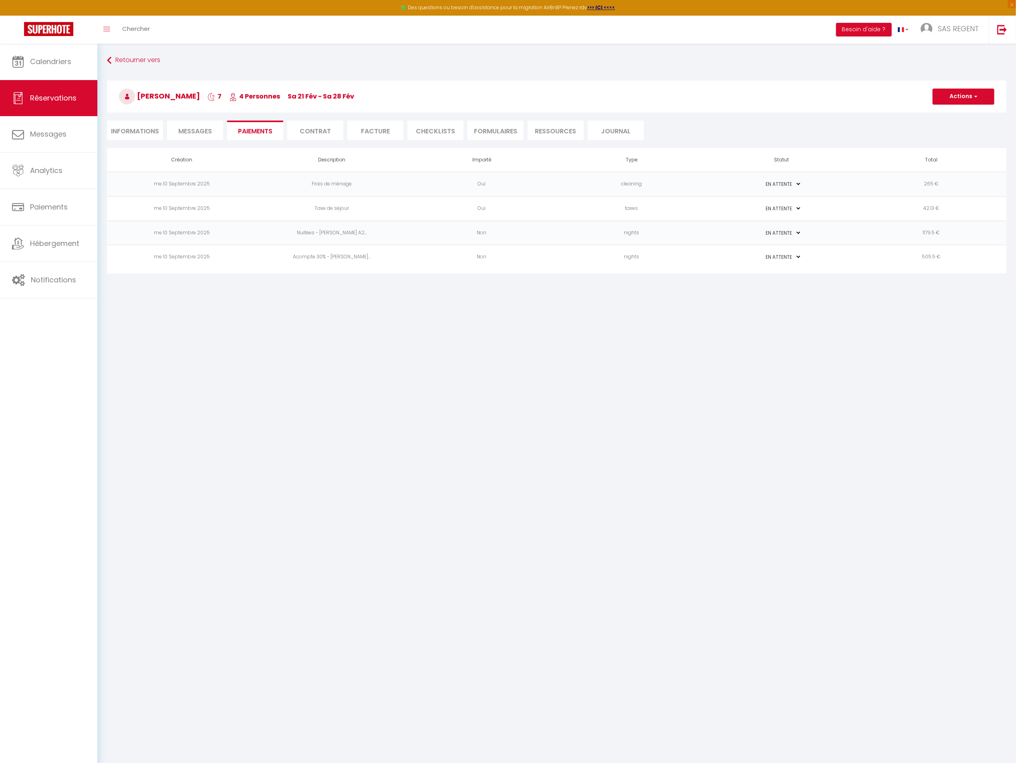
click at [798, 255] on select "PAYÉ EN ATTENTE" at bounding box center [782, 257] width 40 height 8
select select "1"
click at [762, 253] on select "PAYÉ EN ATTENTE" at bounding box center [782, 257] width 40 height 8
click at [966, 98] on button "Actions" at bounding box center [964, 97] width 62 height 16
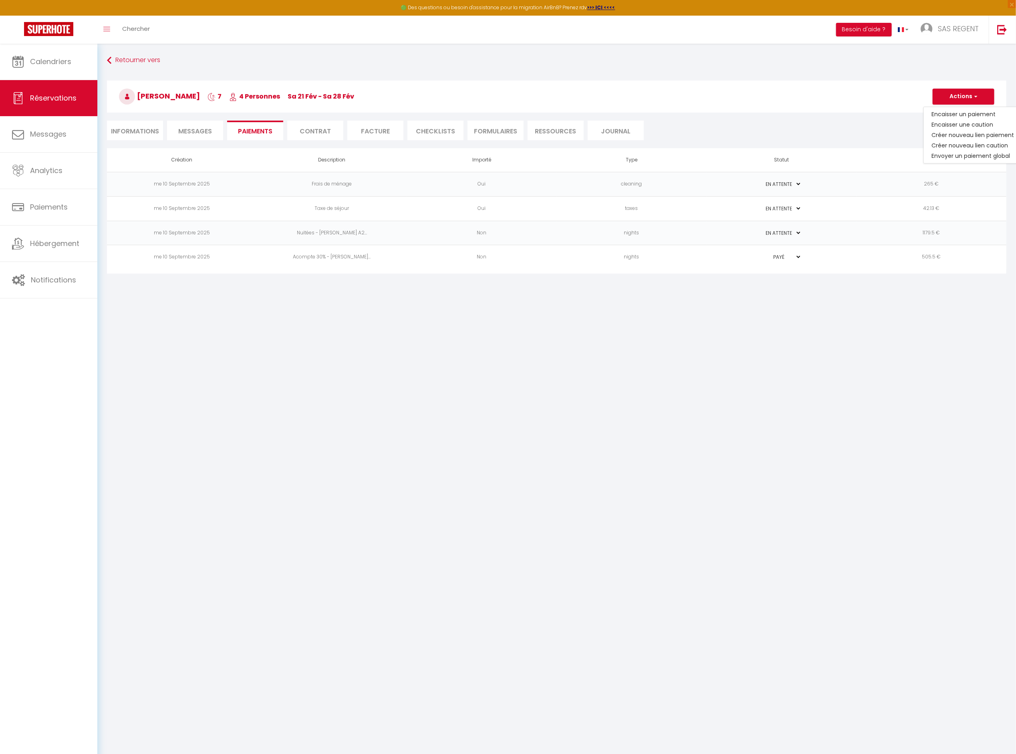
click at [148, 127] on li "Informations" at bounding box center [135, 131] width 56 height 20
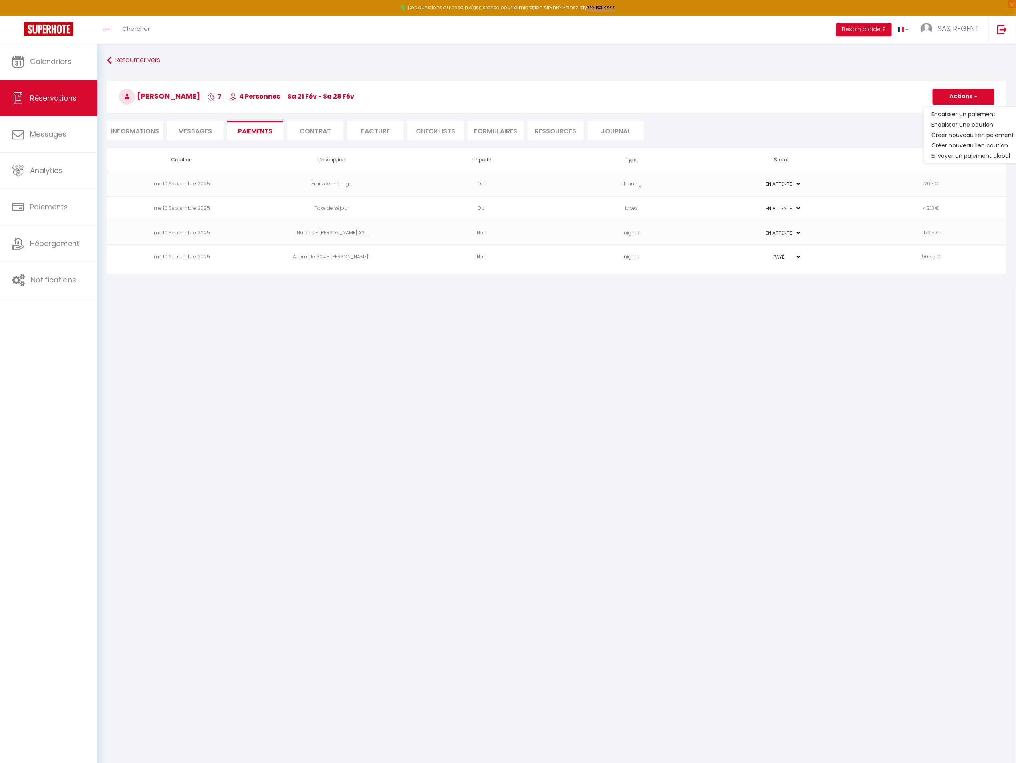
select select
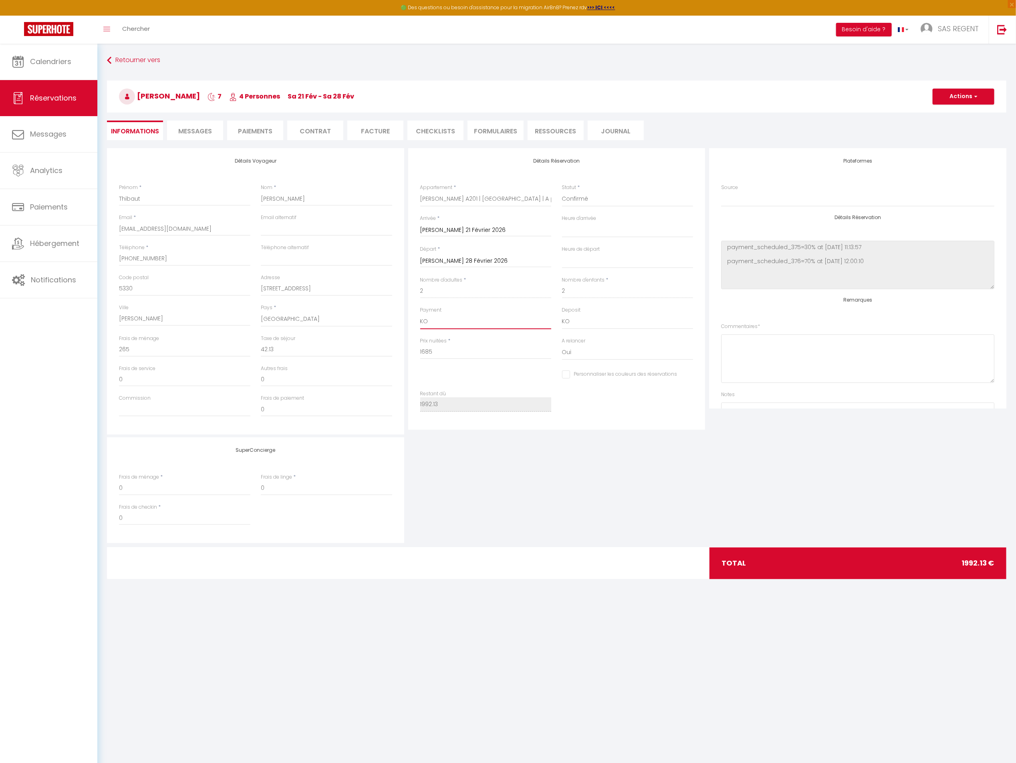
click at [495, 321] on select "OK KO" at bounding box center [485, 321] width 131 height 15
select select "12"
click at [420, 314] on select "OK KO" at bounding box center [485, 321] width 131 height 15
select select
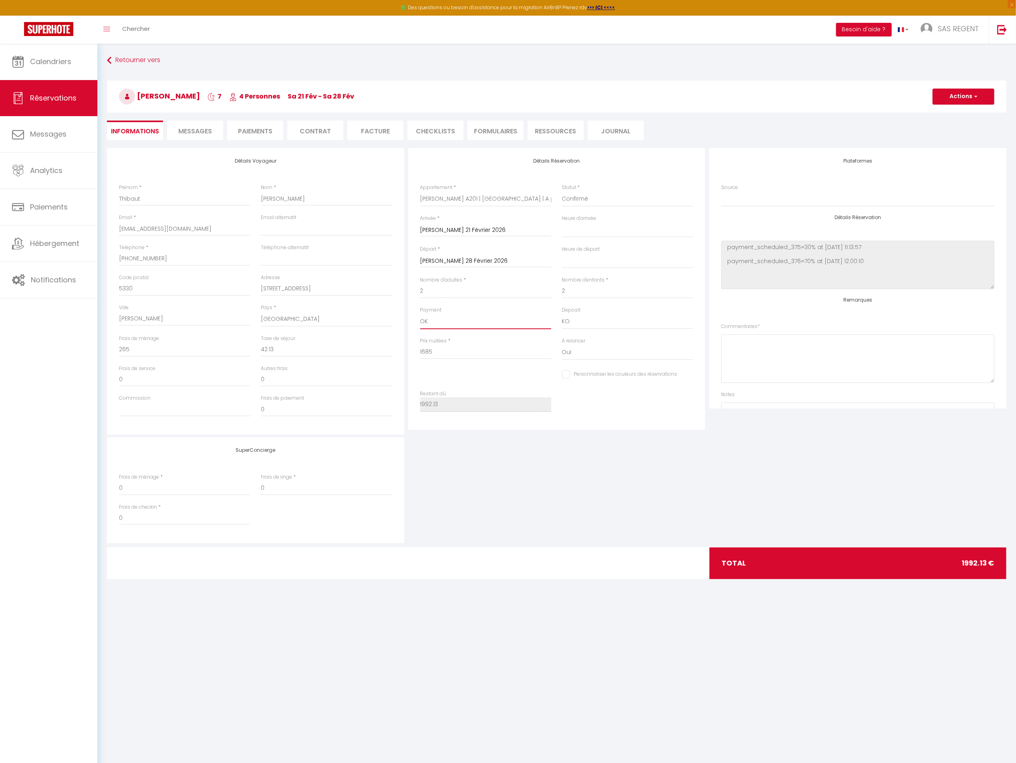
checkbox input "false"
click at [621, 201] on select "Confirmé Non Confirmé Annulé Annulé par le voyageur No Show Request" at bounding box center [627, 199] width 131 height 15
select select "1"
click at [562, 192] on select "Confirmé Non Confirmé Annulé Annulé par le voyageur No Show Request" at bounding box center [627, 199] width 131 height 15
select select
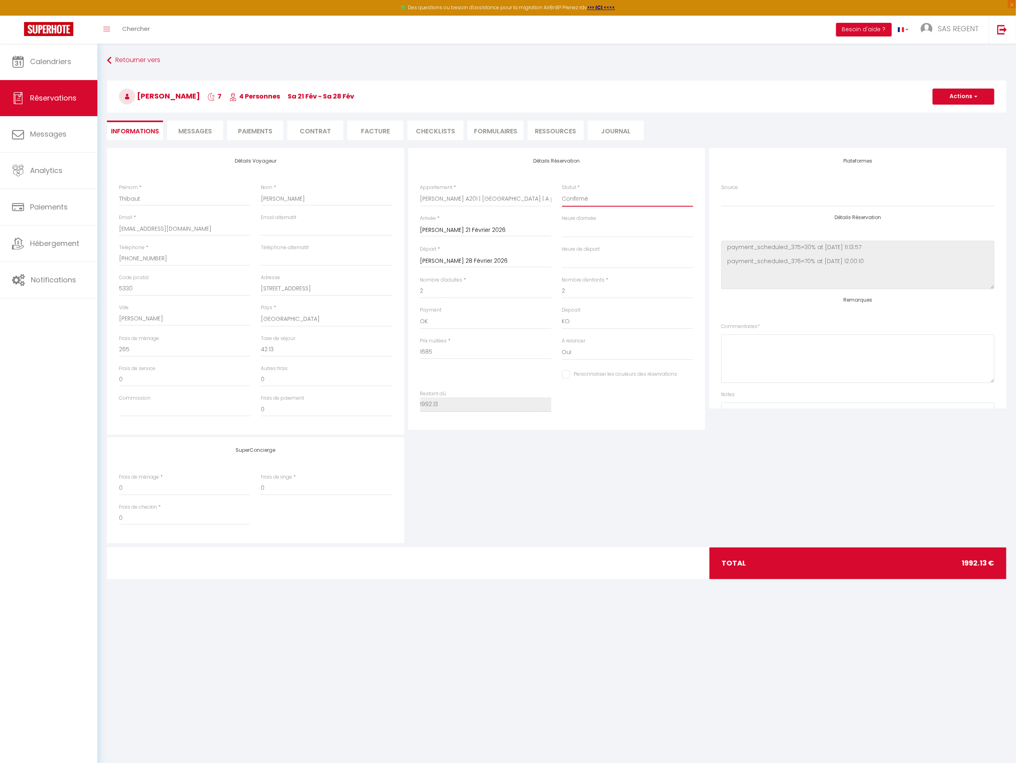
select select
checkbox input "false"
click at [975, 92] on button "Actions" at bounding box center [964, 97] width 62 height 16
click at [956, 114] on link "Enregistrer" at bounding box center [955, 114] width 63 height 10
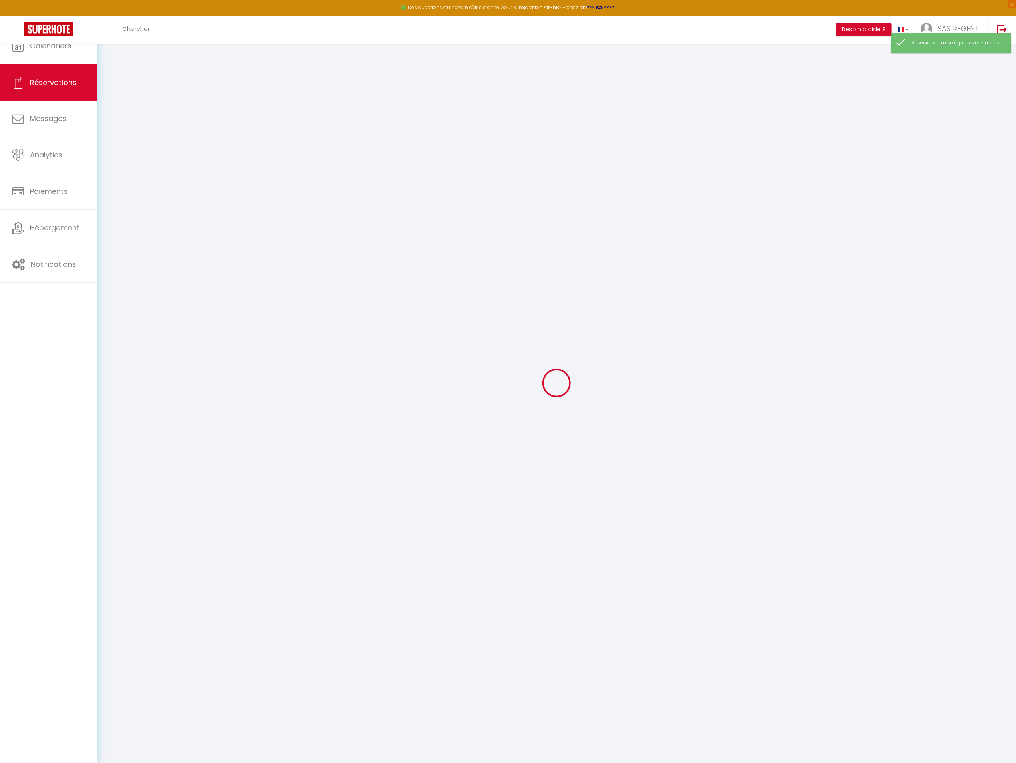
select select "not_confirmed"
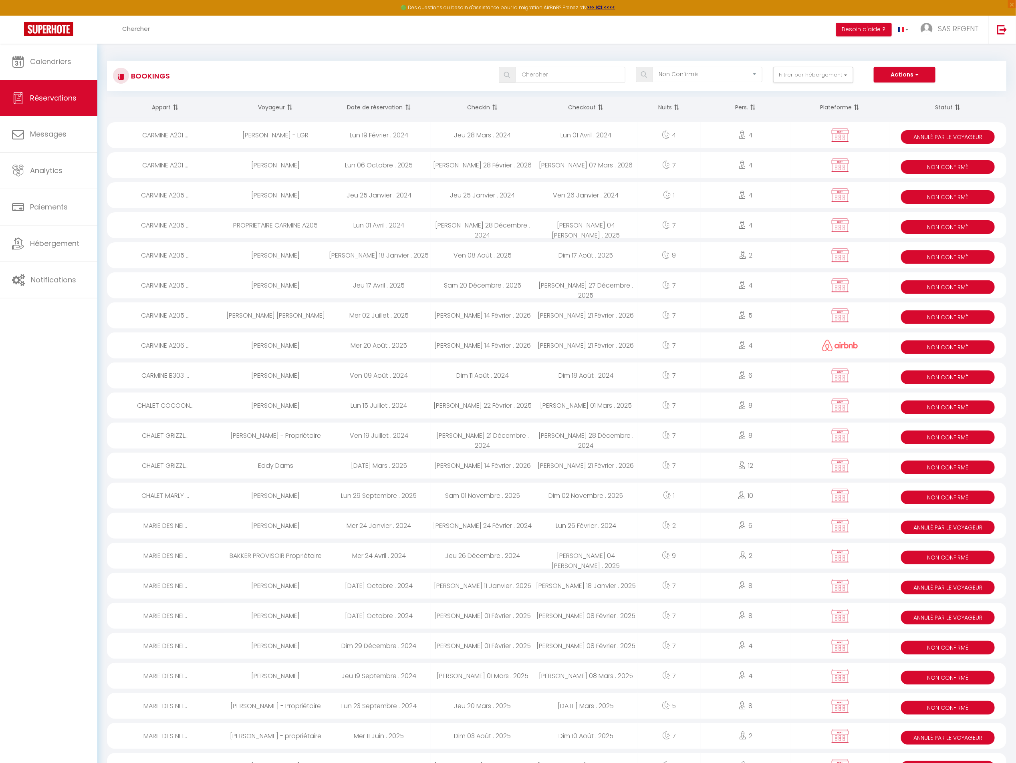
click at [510, 166] on div "[DATE] . 2026" at bounding box center [482, 165] width 103 height 26
select select "KO"
select select "0"
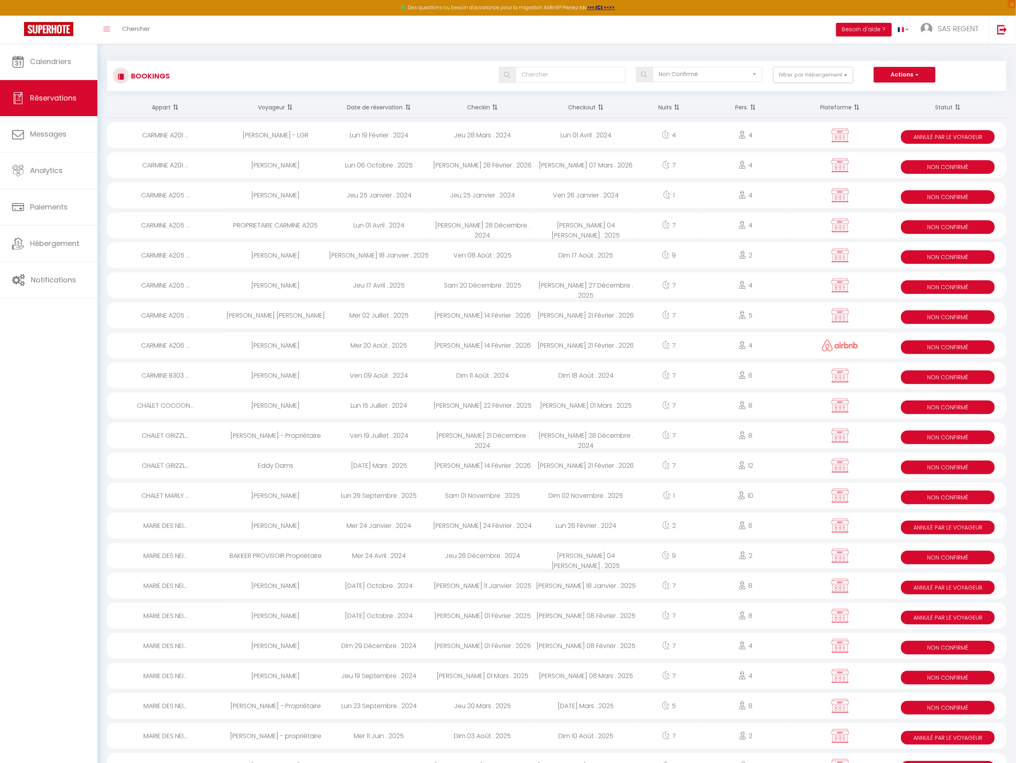
select select "1"
select select
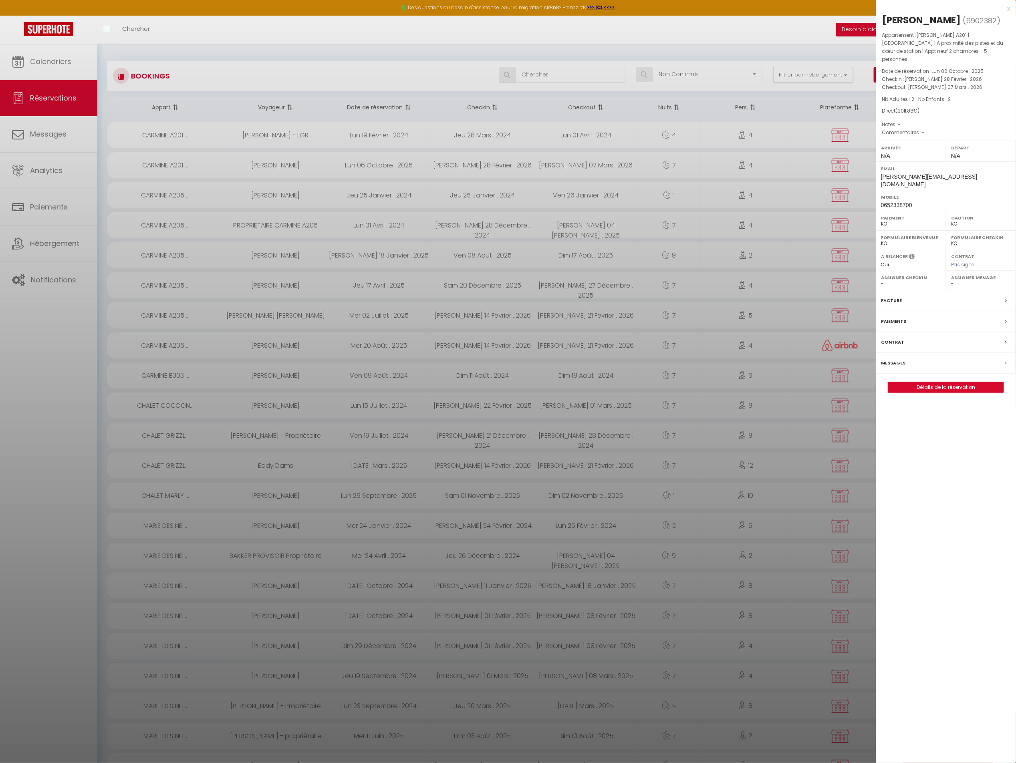
select select "18850"
select select "27473"
click at [966, 19] on span "6902382" at bounding box center [981, 21] width 31 height 10
copy span "6902382"
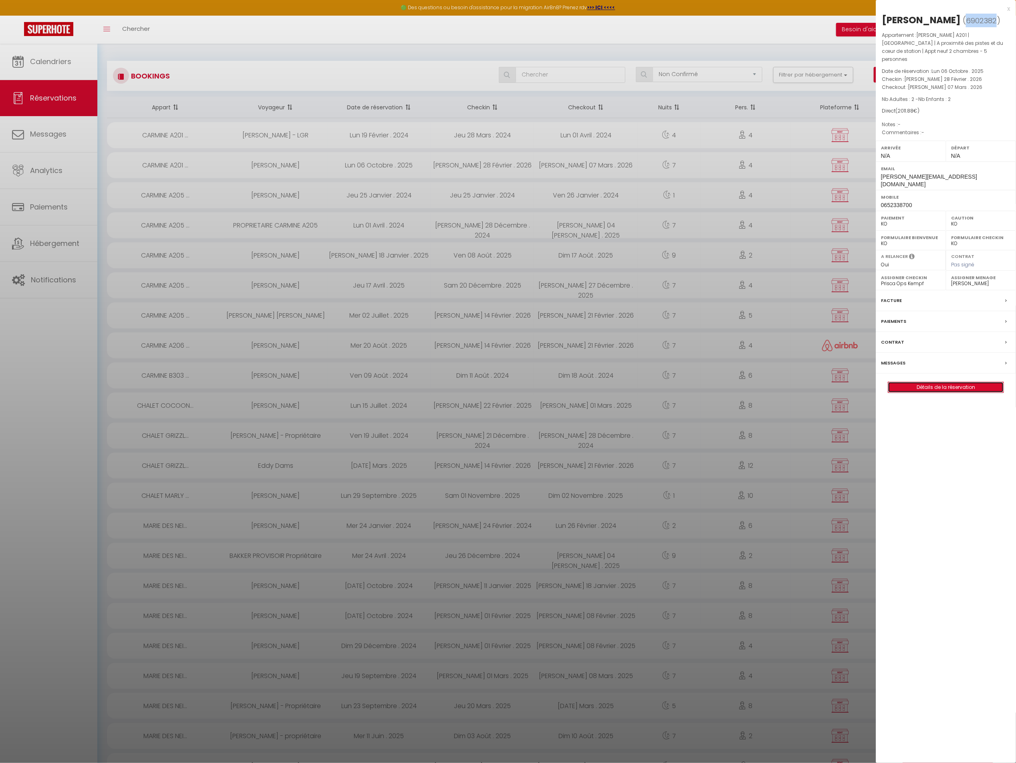
click at [960, 382] on link "Détails de la réservation" at bounding box center [945, 387] width 115 height 10
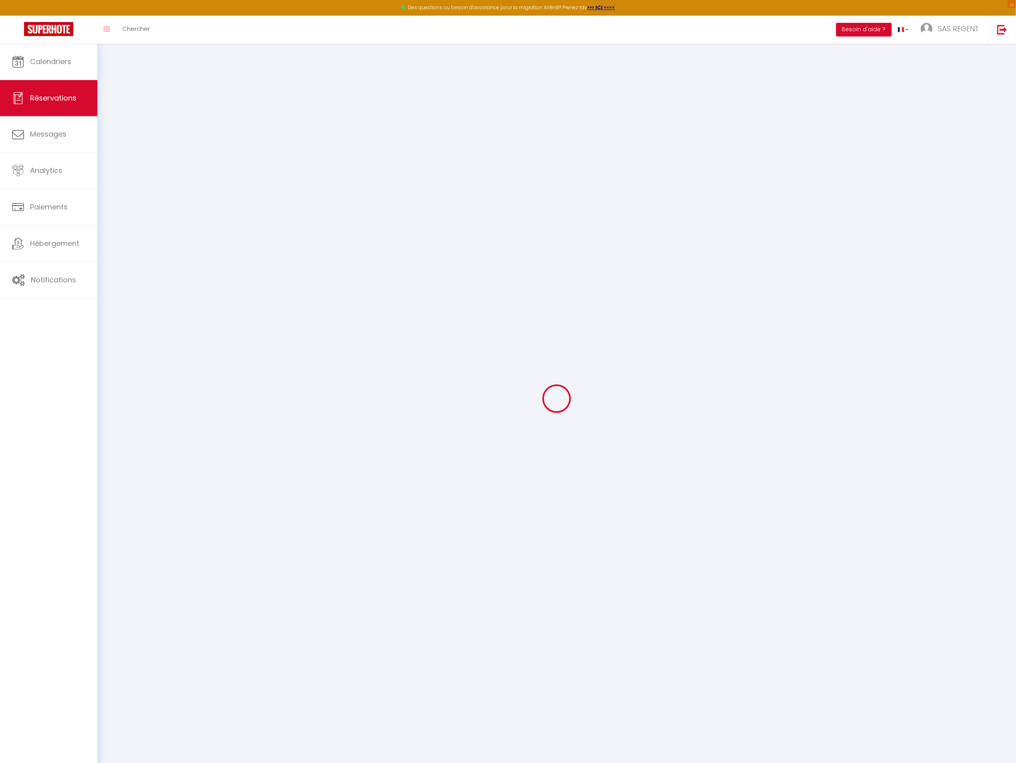
type input "Cindy"
type input "Sadé"
type input "cindy.sade.colomban@gmail.com"
type input "[EMAIL_ADDRESS][DOMAIN_NAME]"
type input "0652338700"
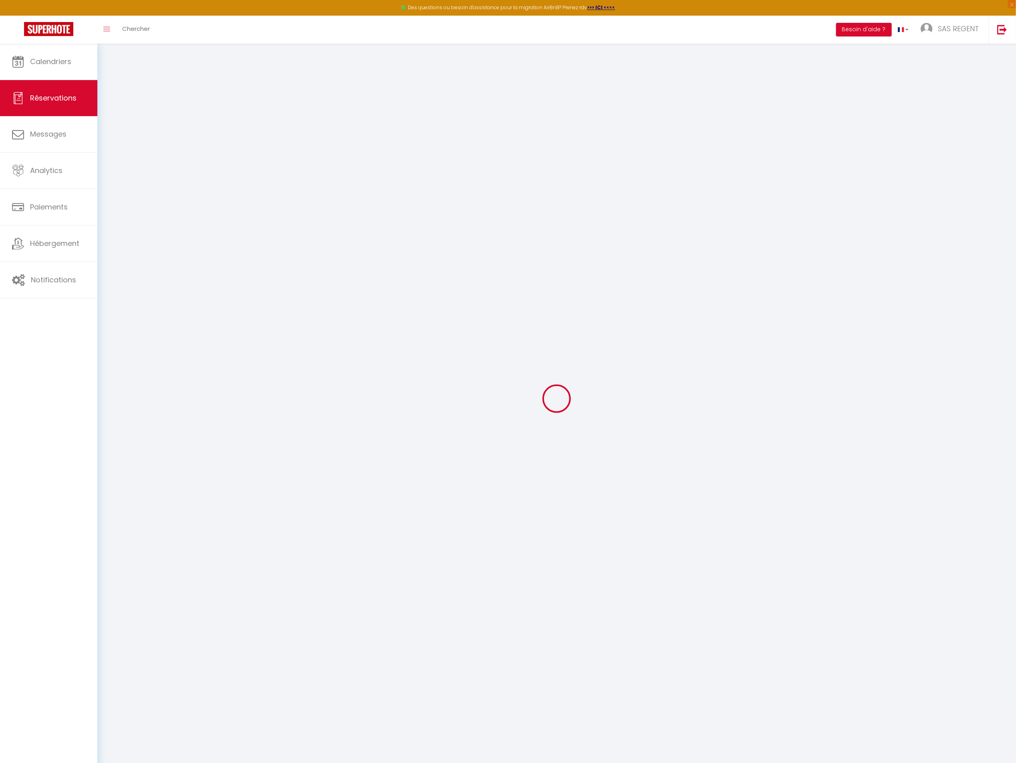
type input "92190"
type input "2 Avenue Eiffel"
type input "Meudon"
select select "FR"
select select "32951"
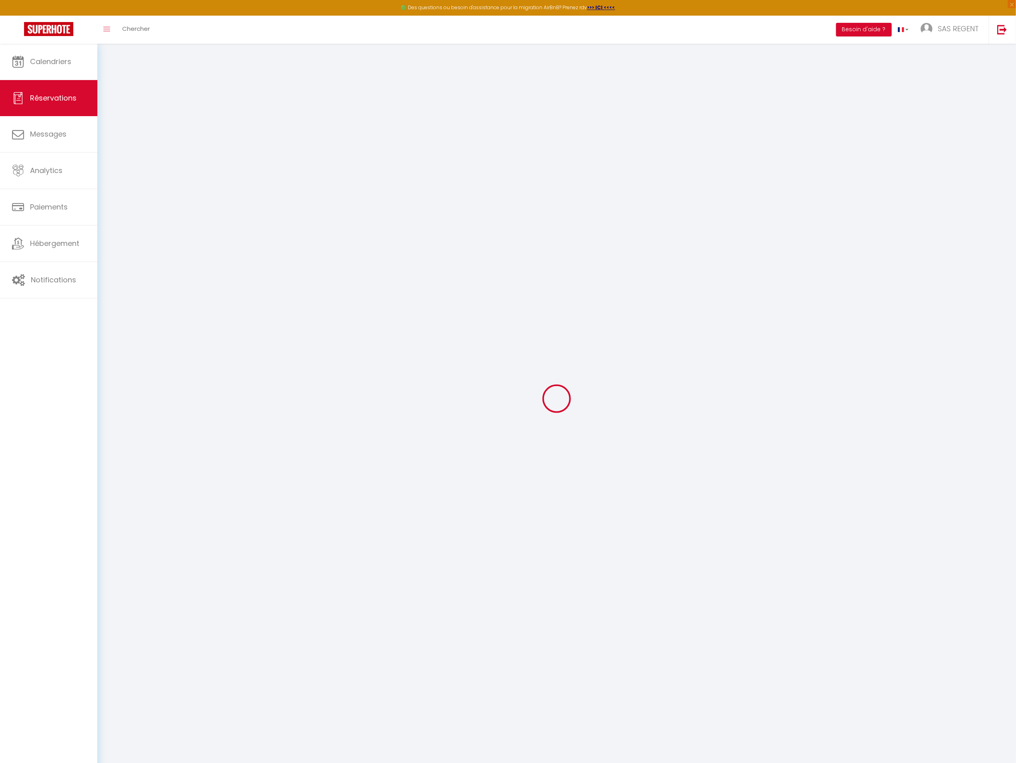
select select "2"
type input "[DATE]"
select select
type input "Sam 07 Mars 2026"
select select
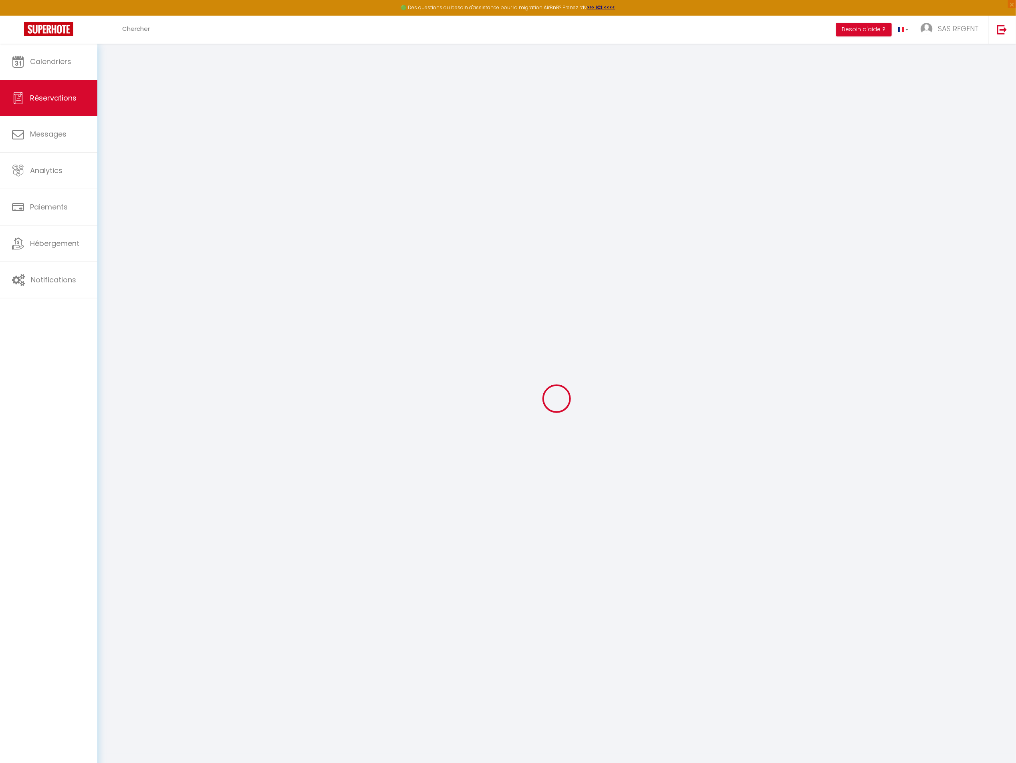
type input "2"
select select "10"
select select
type input "1704.32"
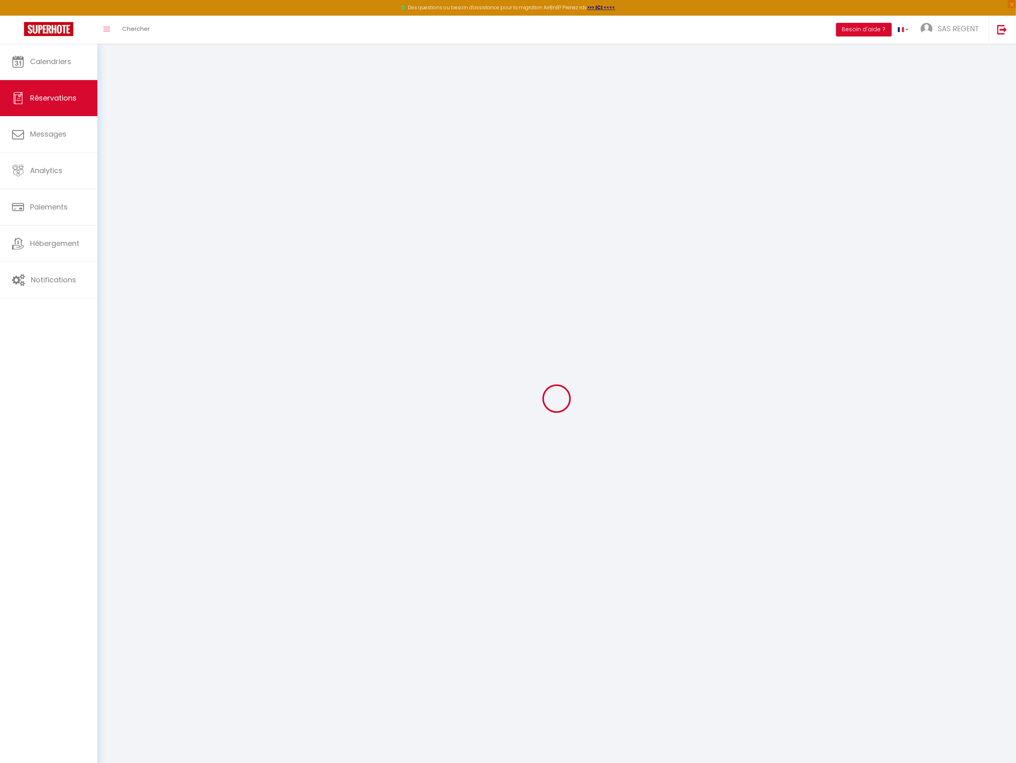
checkbox input "false"
type input "2011.88"
type input "0"
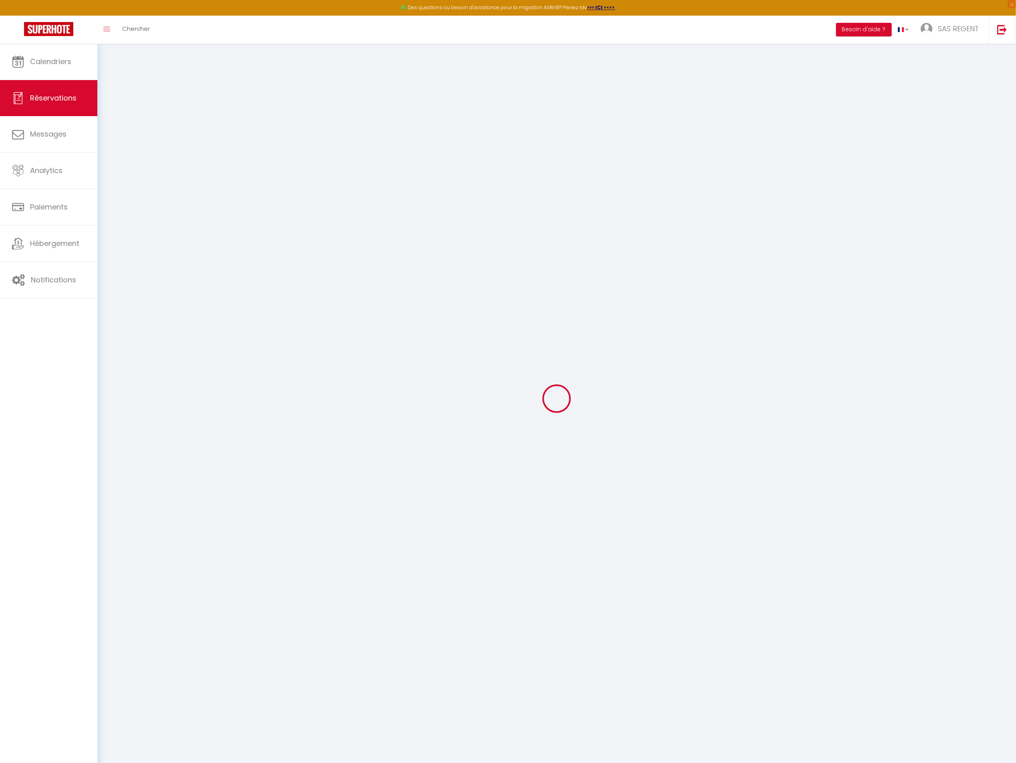
select select
select select "14"
checkbox input "false"
select select
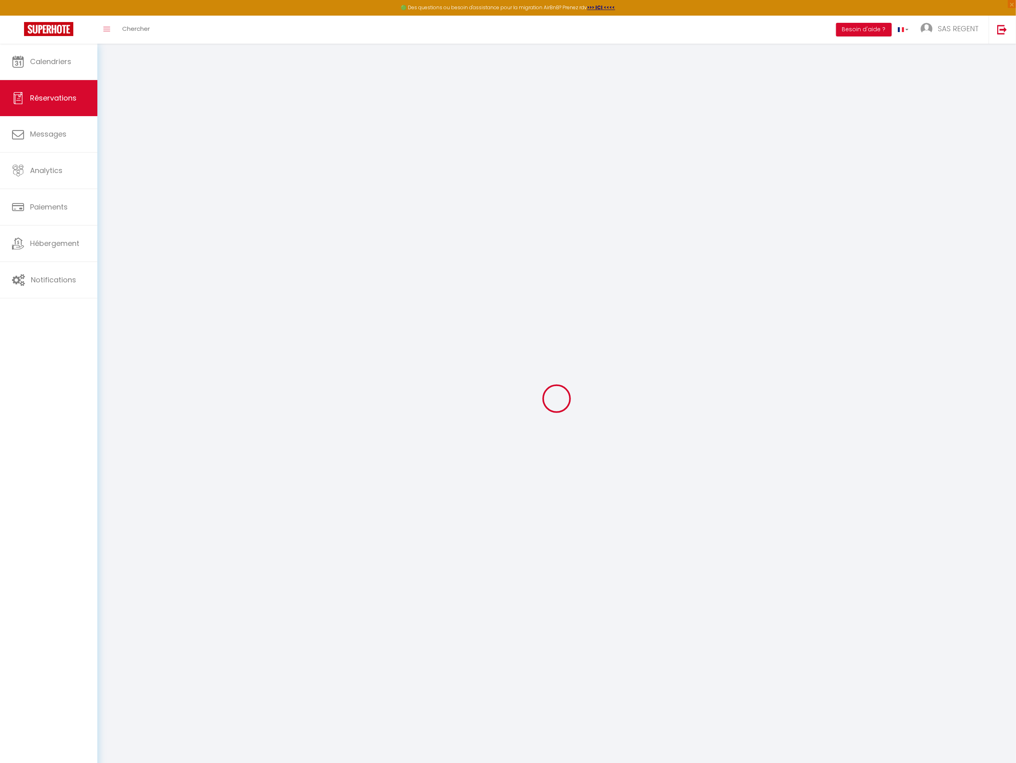
select select
checkbox input "false"
select select
checkbox input "false"
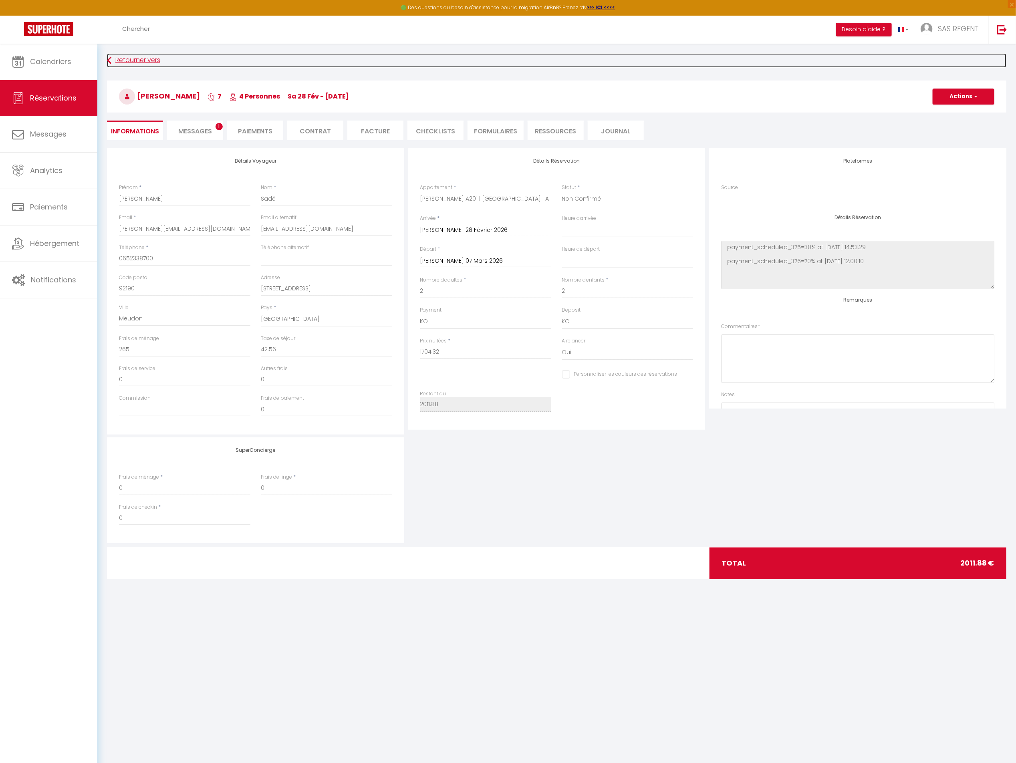
click at [131, 61] on link "Retourner vers" at bounding box center [557, 60] width 900 height 14
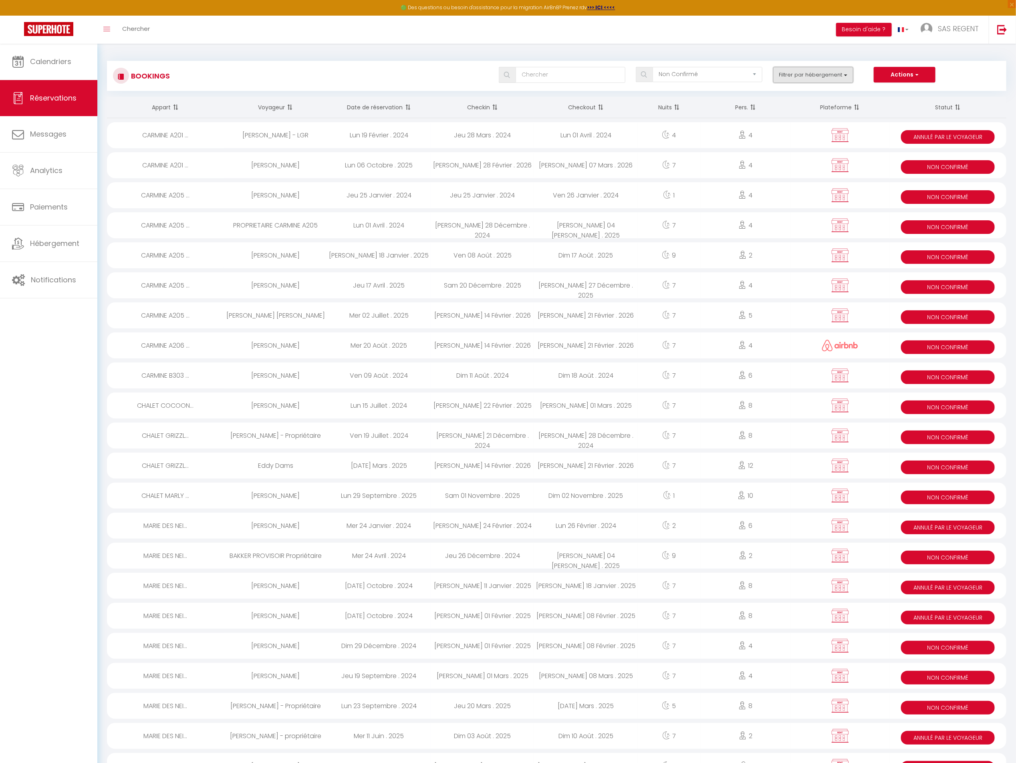
click at [825, 69] on button "Filtrer par hébergement" at bounding box center [813, 75] width 80 height 16
click at [778, 95] on input "Tous" at bounding box center [831, 95] width 116 height 8
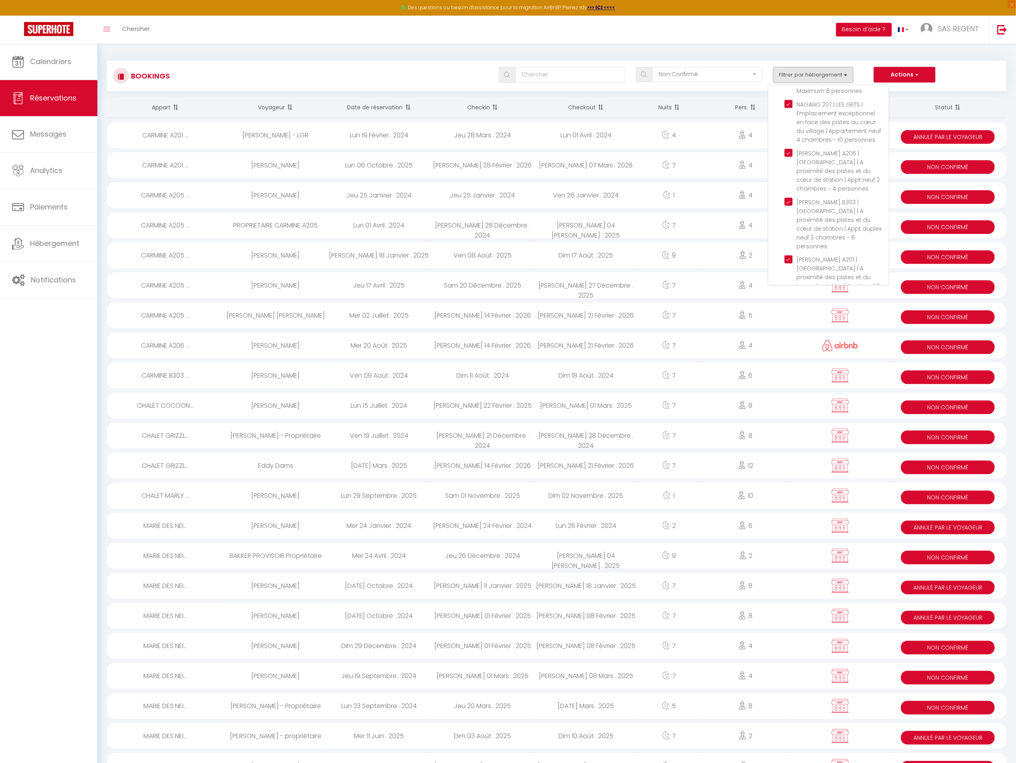
scroll to position [853, 0]
click at [791, 255] on input "CARMINE A201 | [GEOGRAPHIC_DATA] | A proximité des pistes et du cœur de station…" at bounding box center [837, 259] width 104 height 8
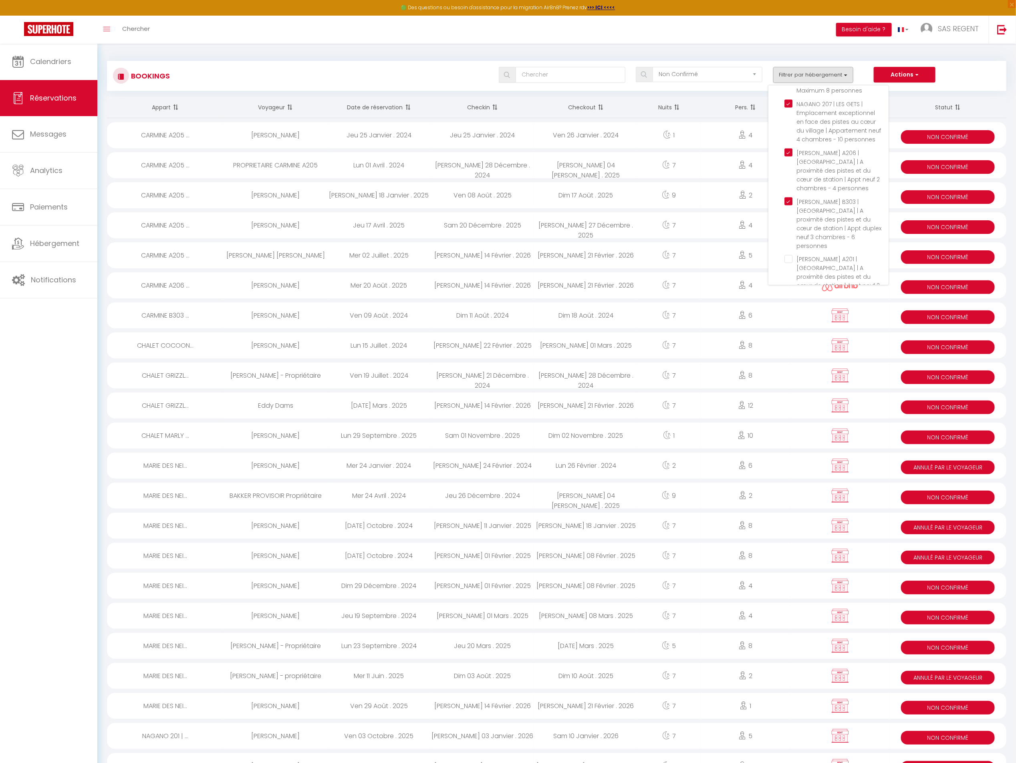
click at [461, 71] on div "Tous les statuts Annulé Confirmé Non Confirmé Tout sauf annulé No Show Request …" at bounding box center [594, 75] width 823 height 16
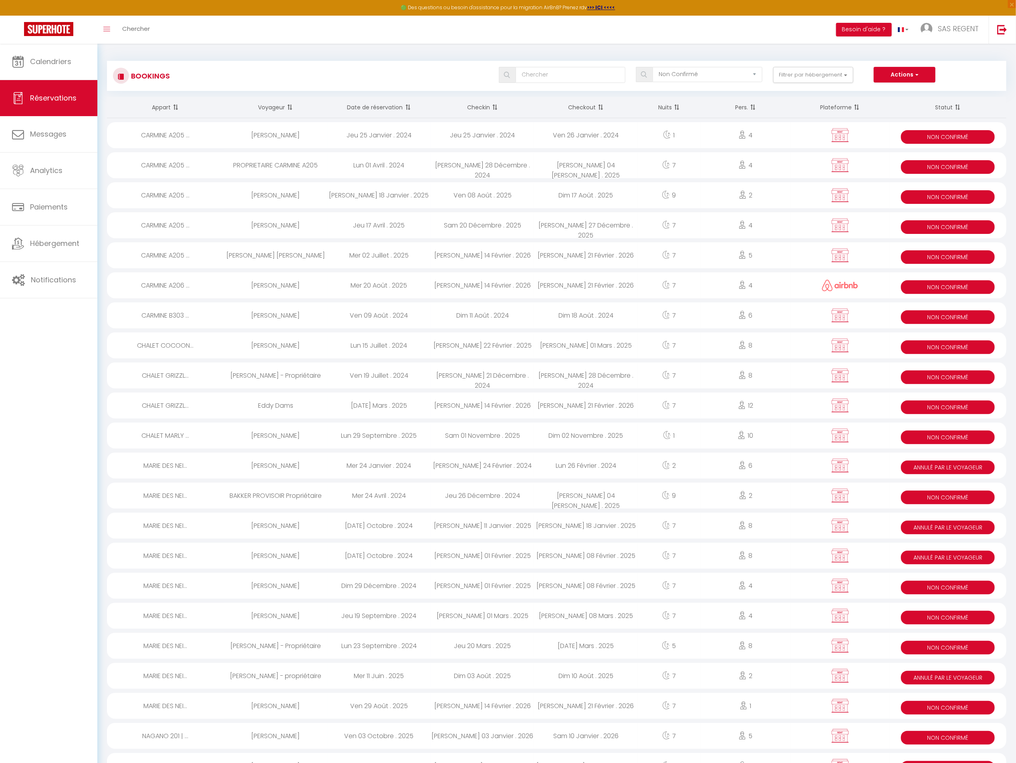
click at [532, 136] on div "Jeu 25 Janvier . 2024" at bounding box center [482, 135] width 103 height 26
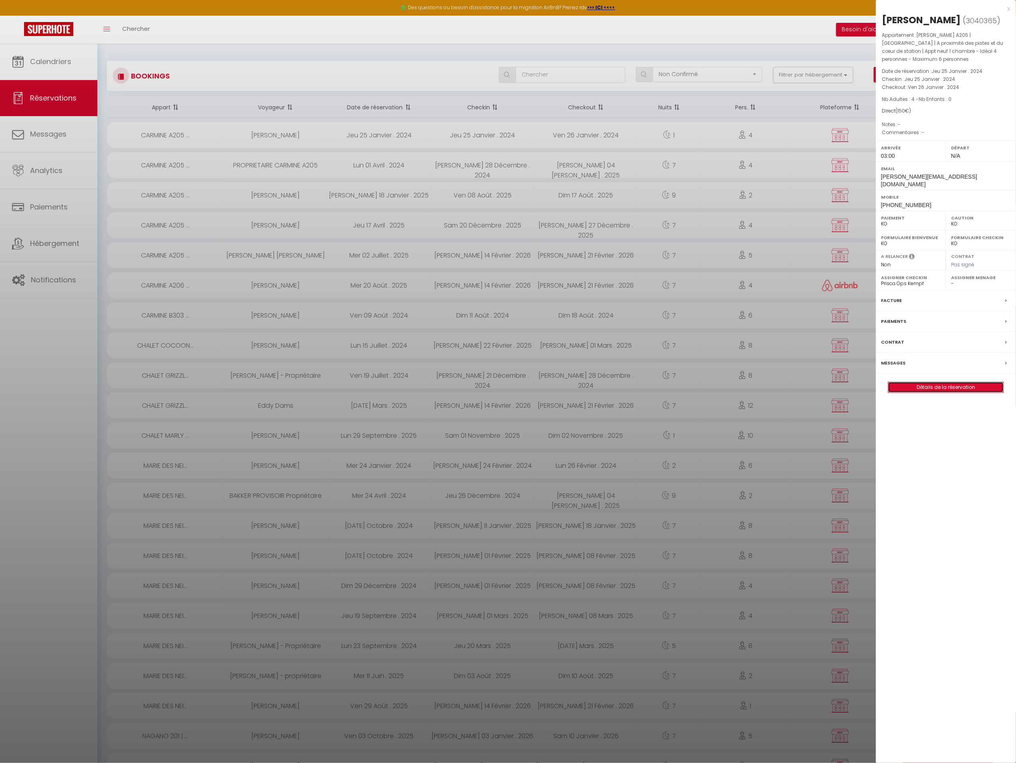
click at [934, 382] on link "Détails de la réservation" at bounding box center [945, 387] width 115 height 10
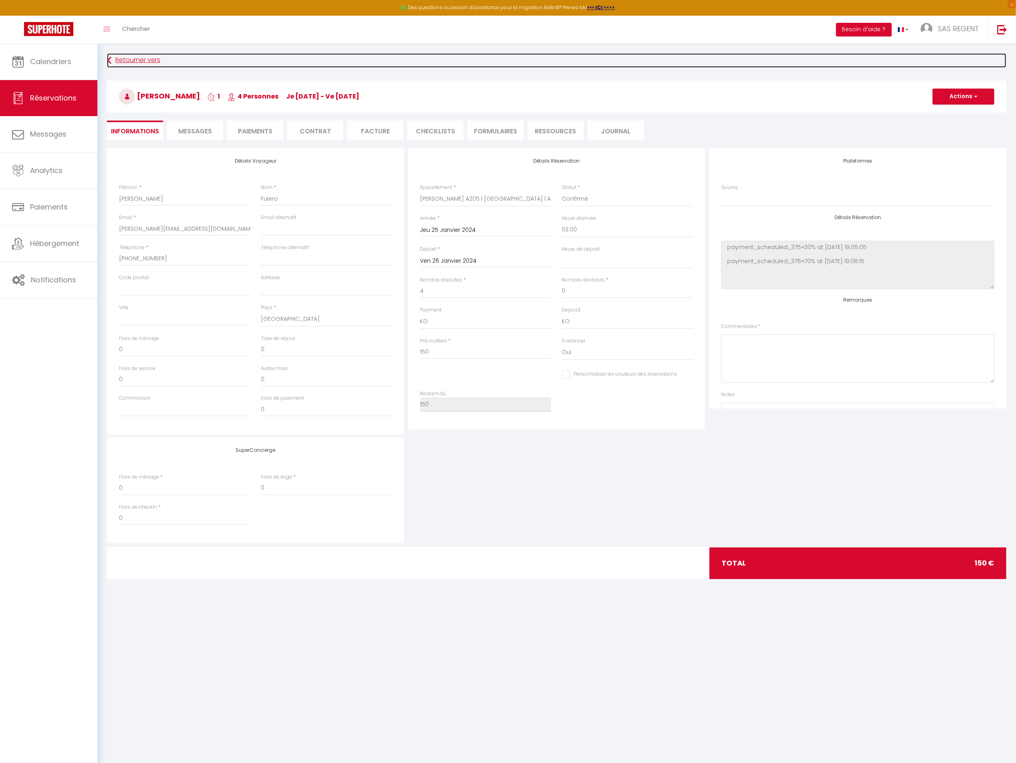
click at [141, 56] on link "Retourner vers" at bounding box center [557, 60] width 900 height 14
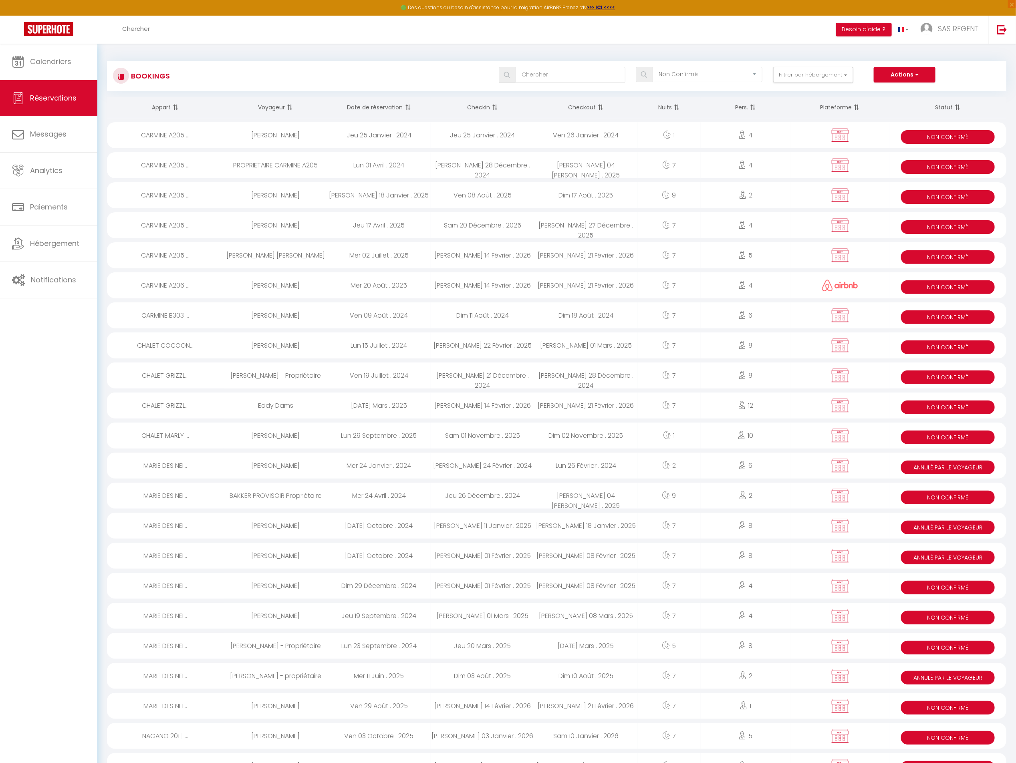
click at [534, 127] on div "Ven 26 Janvier . 2024" at bounding box center [585, 135] width 103 height 26
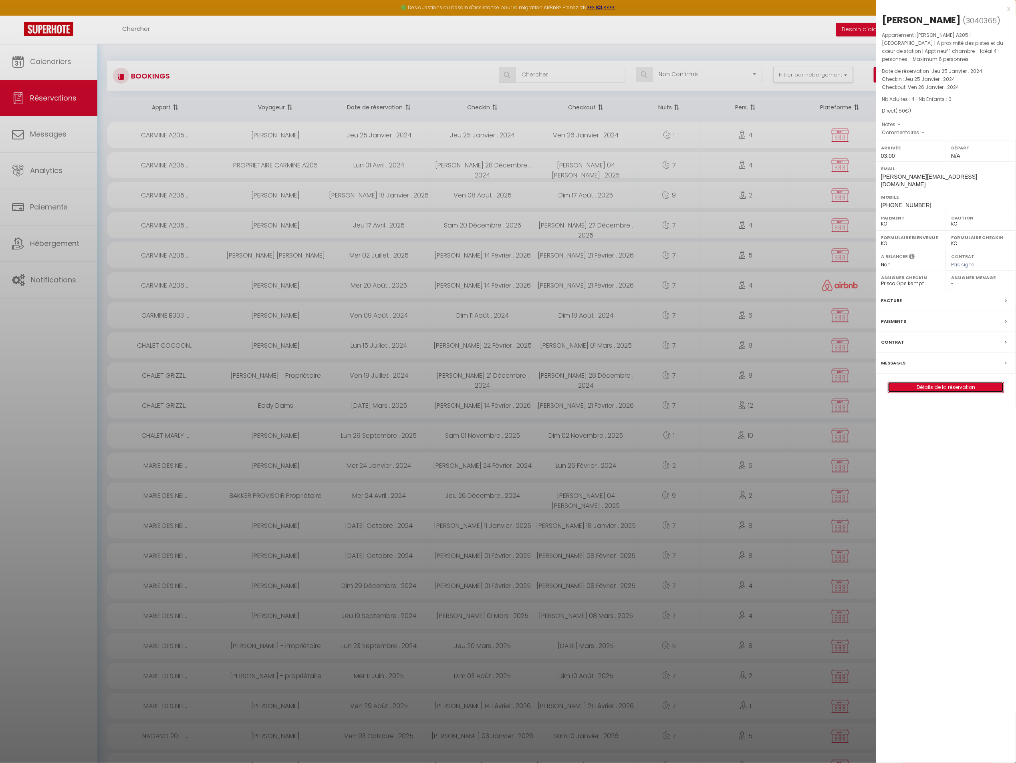
click at [916, 382] on link "Détails de la réservation" at bounding box center [945, 387] width 115 height 10
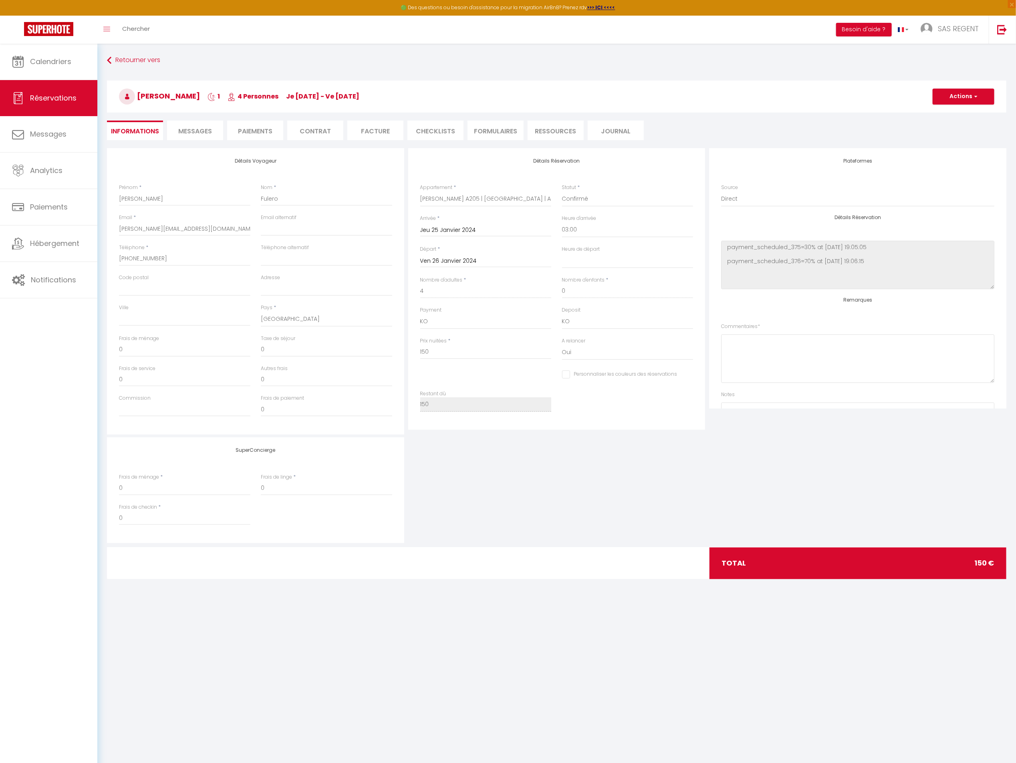
click at [196, 129] on span "Messages" at bounding box center [195, 131] width 34 height 9
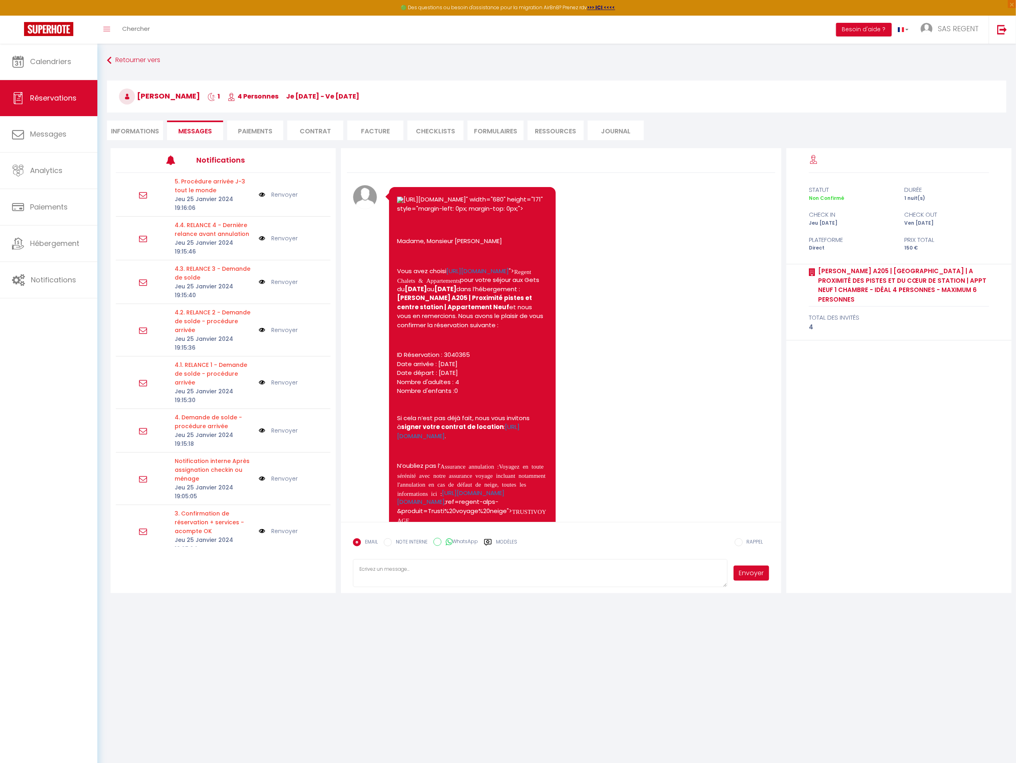
click at [147, 127] on li "Informations" at bounding box center [135, 131] width 56 height 20
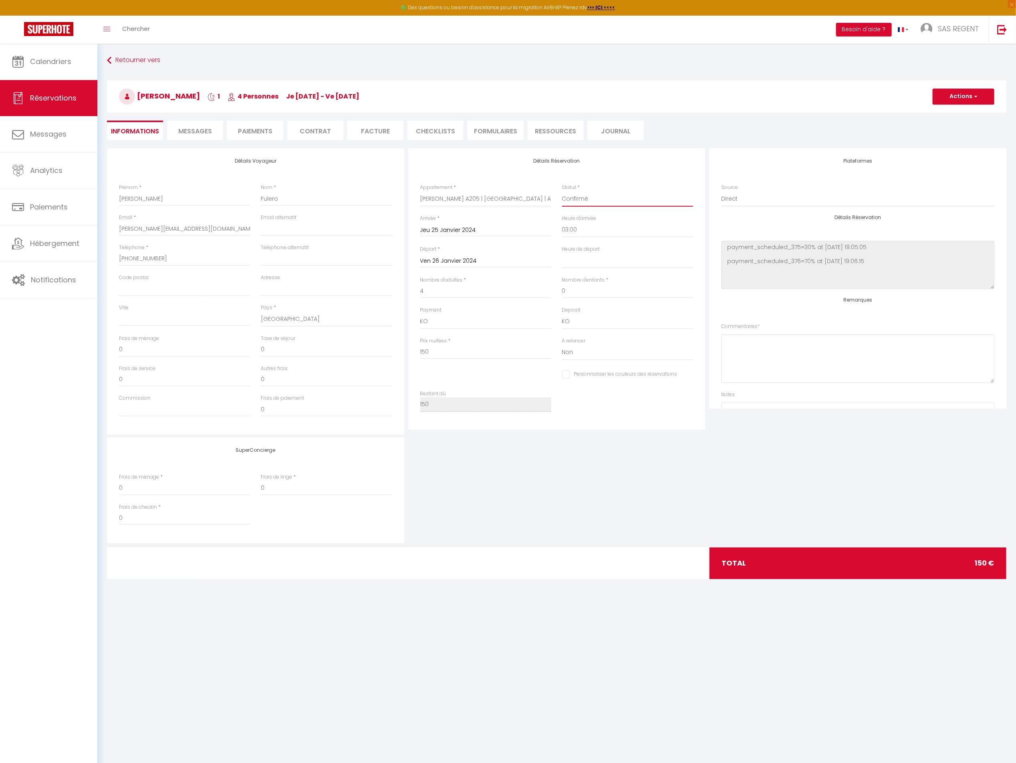
click at [579, 199] on select "Confirmé Non Confirmé Annulé Annulé par le voyageur No Show Request" at bounding box center [627, 199] width 131 height 15
click at [562, 192] on select "Confirmé Non Confirmé Annulé Annulé par le voyageur No Show Request" at bounding box center [627, 199] width 131 height 15
click at [496, 322] on select "OK KO" at bounding box center [485, 321] width 131 height 15
click at [420, 314] on select "OK KO" at bounding box center [485, 321] width 131 height 15
click at [954, 99] on button "Actions" at bounding box center [964, 97] width 62 height 16
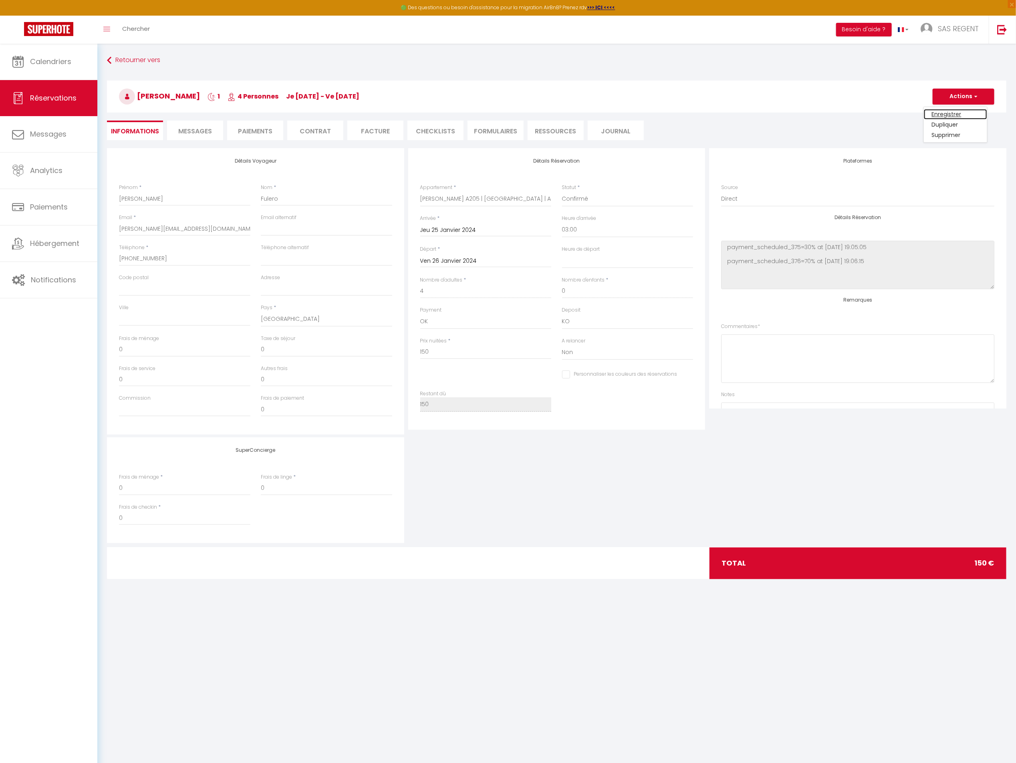
click at [955, 109] on link "Enregistrer" at bounding box center [955, 114] width 63 height 10
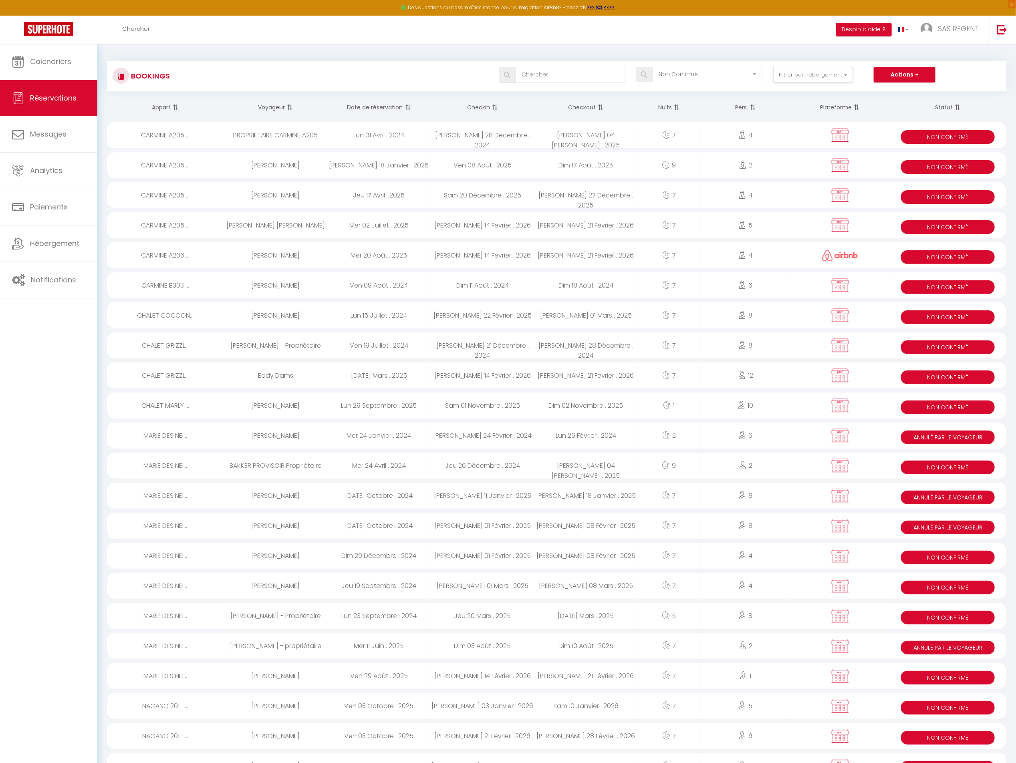
click at [386, 131] on div "Lun 01 Avril . 2024" at bounding box center [378, 135] width 103 height 26
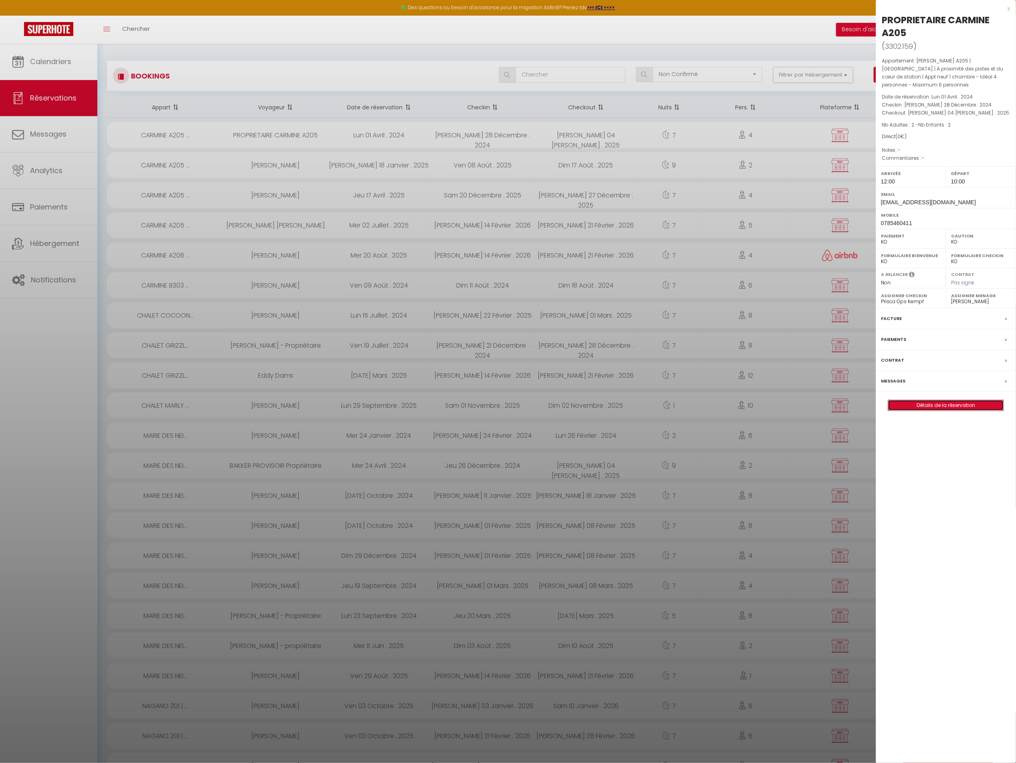
click at [921, 408] on link "Détails de la réservation" at bounding box center [945, 405] width 115 height 10
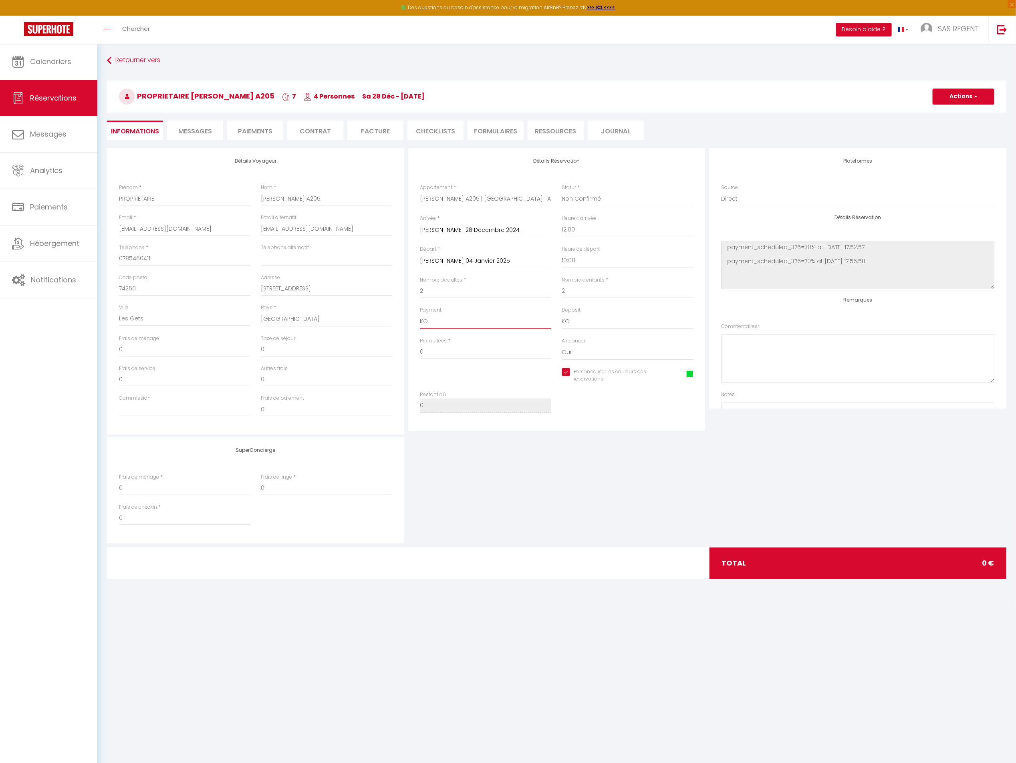
click at [505, 320] on select "OK KO" at bounding box center [485, 321] width 131 height 15
click at [420, 314] on select "OK KO" at bounding box center [485, 321] width 131 height 15
click at [601, 192] on select "Confirmé Non Confirmé Annulé Annulé par le voyageur No Show Request" at bounding box center [627, 199] width 131 height 15
click at [562, 192] on select "Confirmé Non Confirmé Annulé Annulé par le voyageur No Show Request" at bounding box center [627, 199] width 131 height 15
click at [957, 101] on button "Actions" at bounding box center [964, 97] width 62 height 16
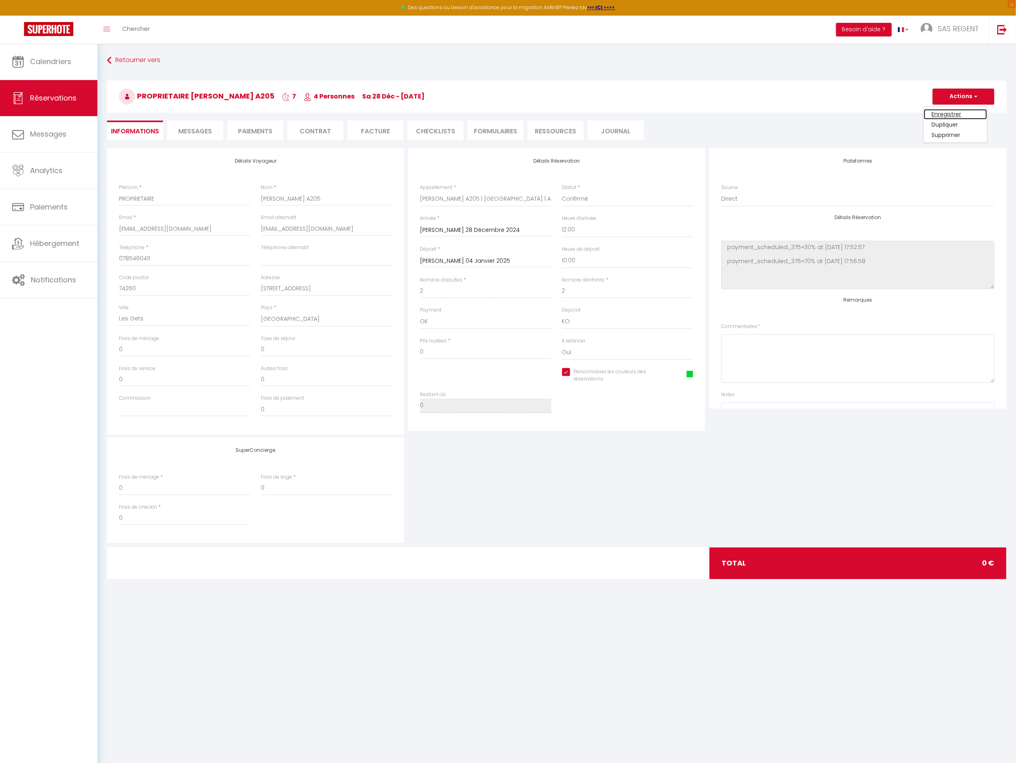
click at [955, 112] on link "Enregistrer" at bounding box center [955, 114] width 63 height 10
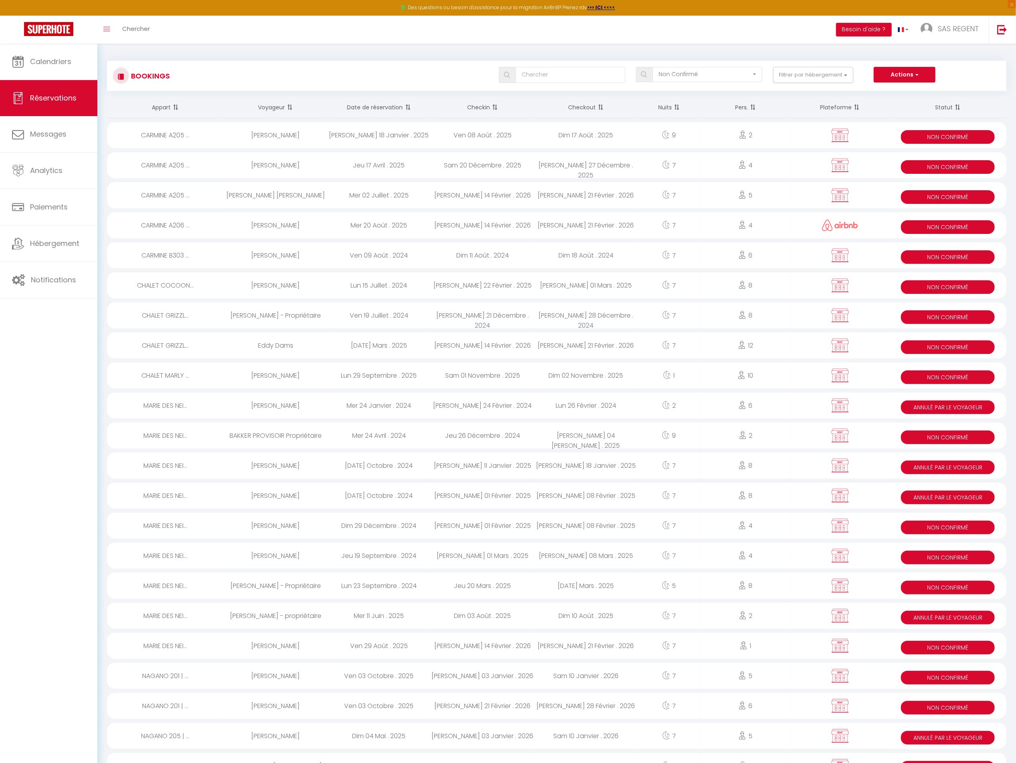
click at [531, 134] on div "Ven 08 Août . 2025" at bounding box center [482, 135] width 103 height 26
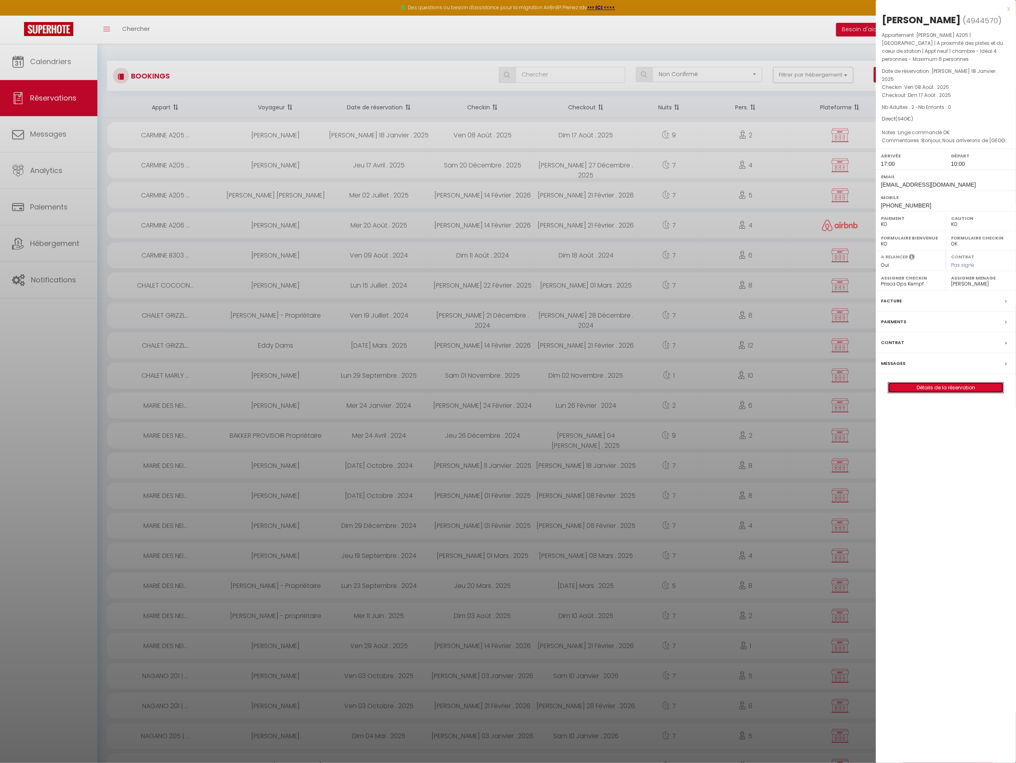
click at [924, 383] on link "Détails de la réservation" at bounding box center [945, 388] width 115 height 10
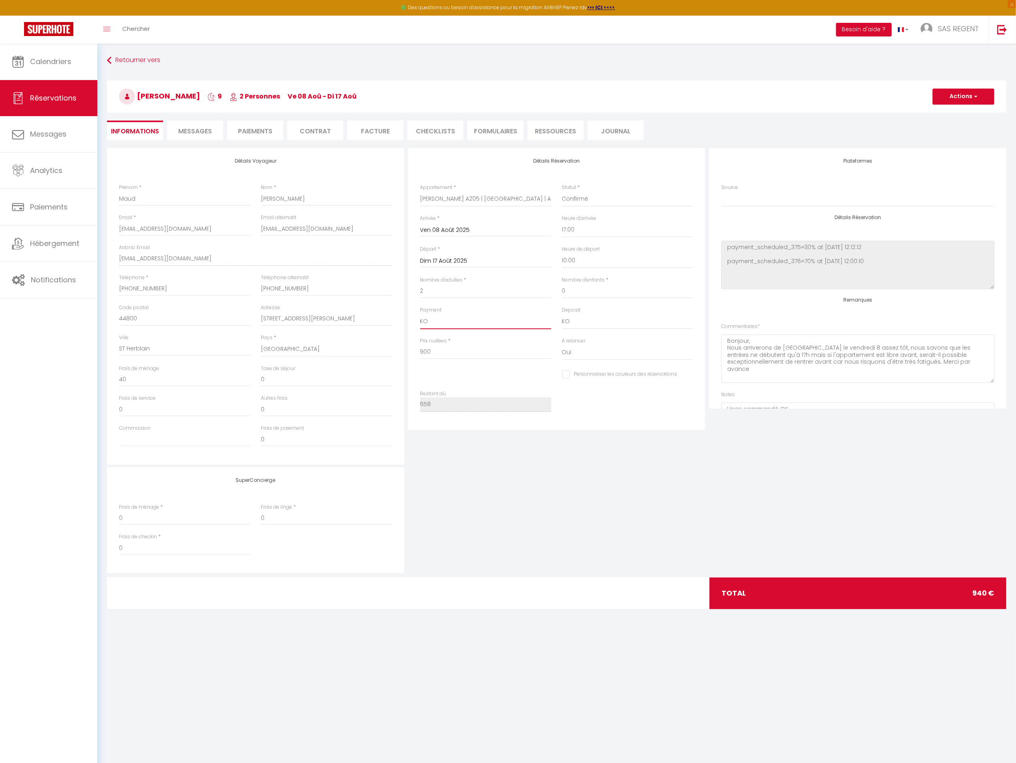
click at [478, 322] on select "OK KO" at bounding box center [485, 321] width 131 height 15
click at [420, 314] on select "OK KO" at bounding box center [485, 321] width 131 height 15
click at [588, 201] on select "Confirmé Non Confirmé Annulé Annulé par le voyageur No Show Request" at bounding box center [627, 199] width 131 height 15
click at [562, 192] on select "Confirmé Non Confirmé Annulé Annulé par le voyageur No Show Request" at bounding box center [627, 199] width 131 height 15
click at [189, 130] on span "Messages" at bounding box center [195, 131] width 34 height 9
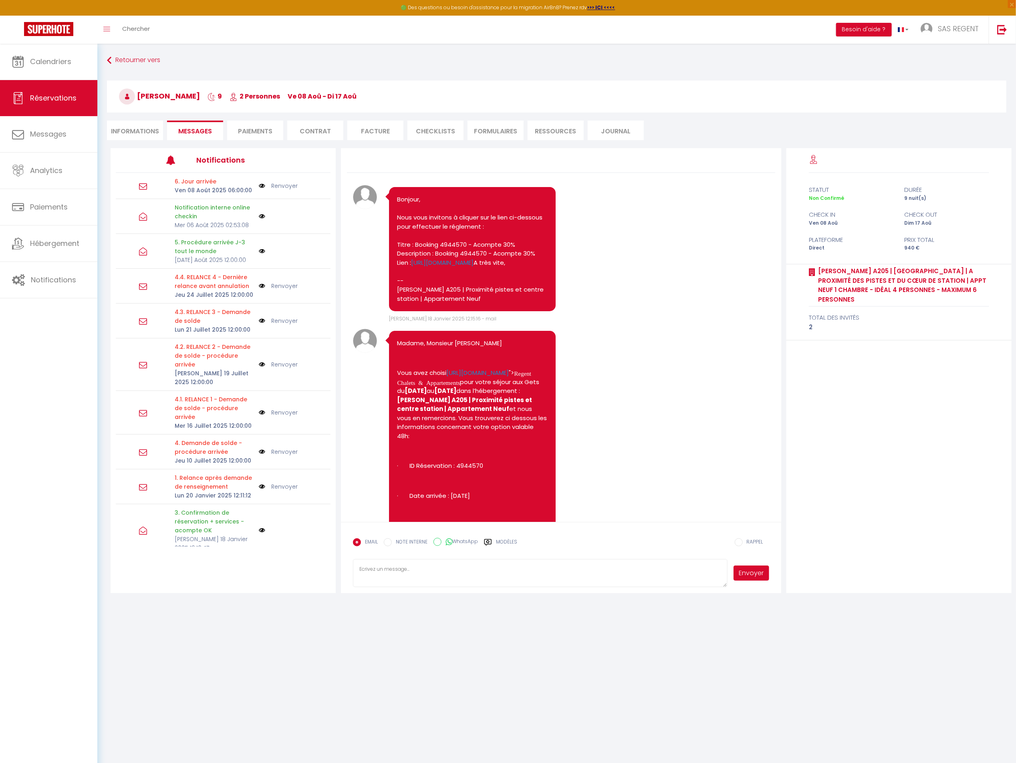
click at [147, 129] on li "Informations" at bounding box center [135, 131] width 56 height 20
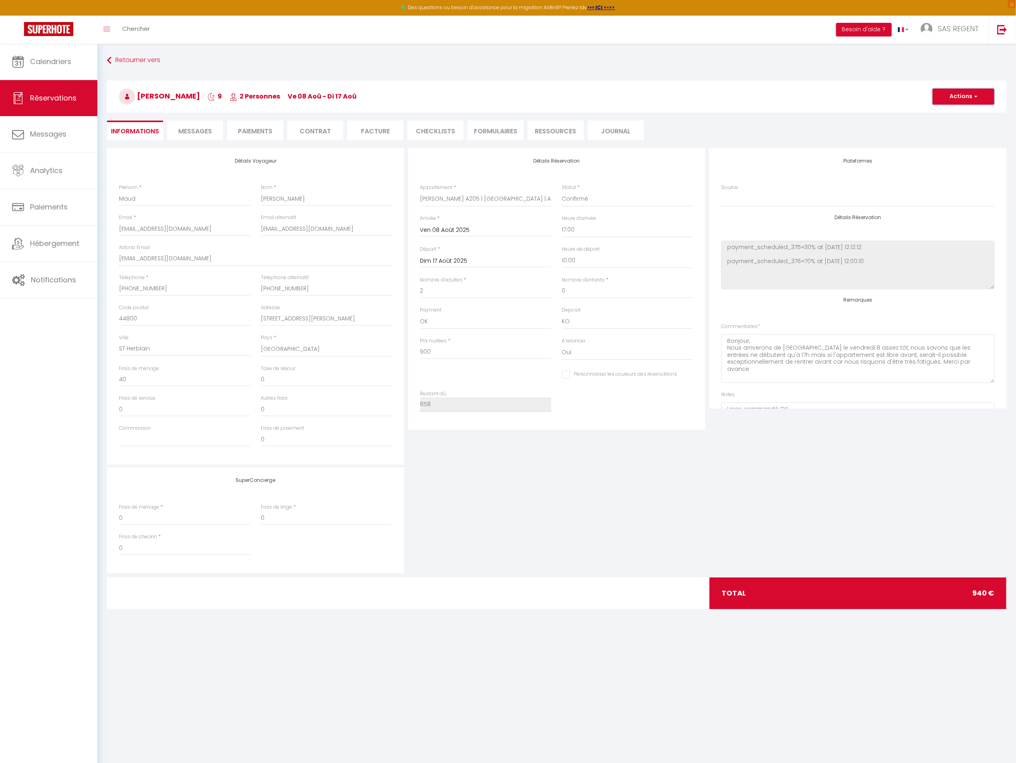
click at [970, 100] on button "Actions" at bounding box center [964, 97] width 62 height 16
click at [958, 117] on link "Enregistrer" at bounding box center [955, 114] width 63 height 10
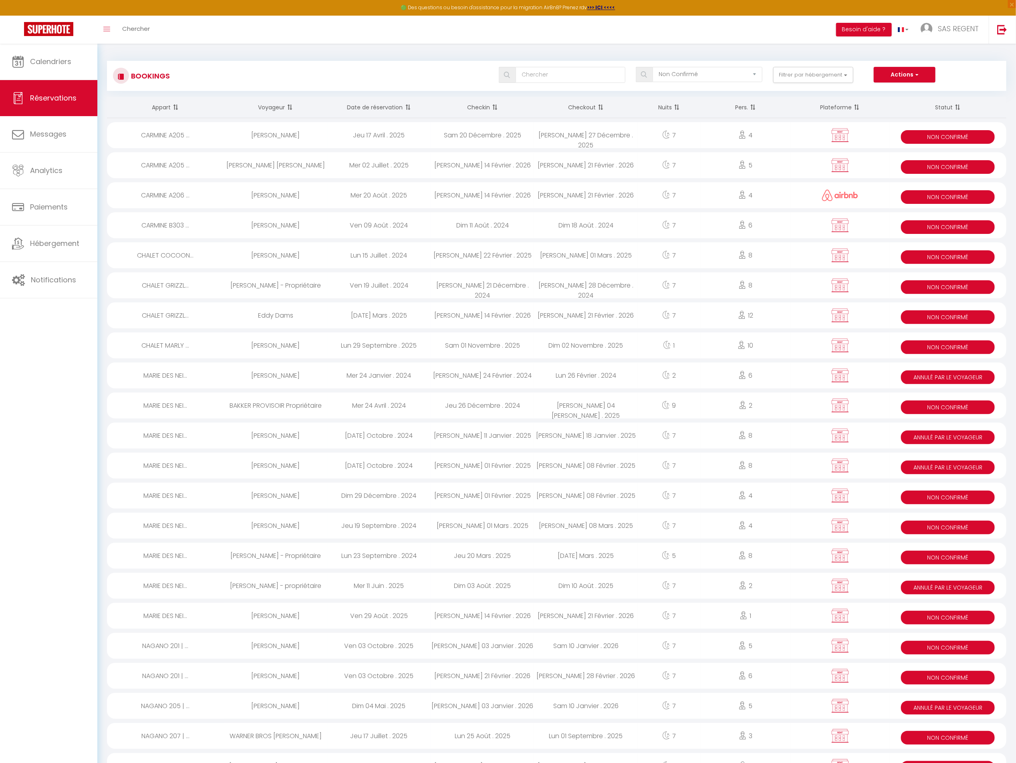
click at [506, 135] on div "Sam 20 Décembre . 2025" at bounding box center [482, 135] width 103 height 26
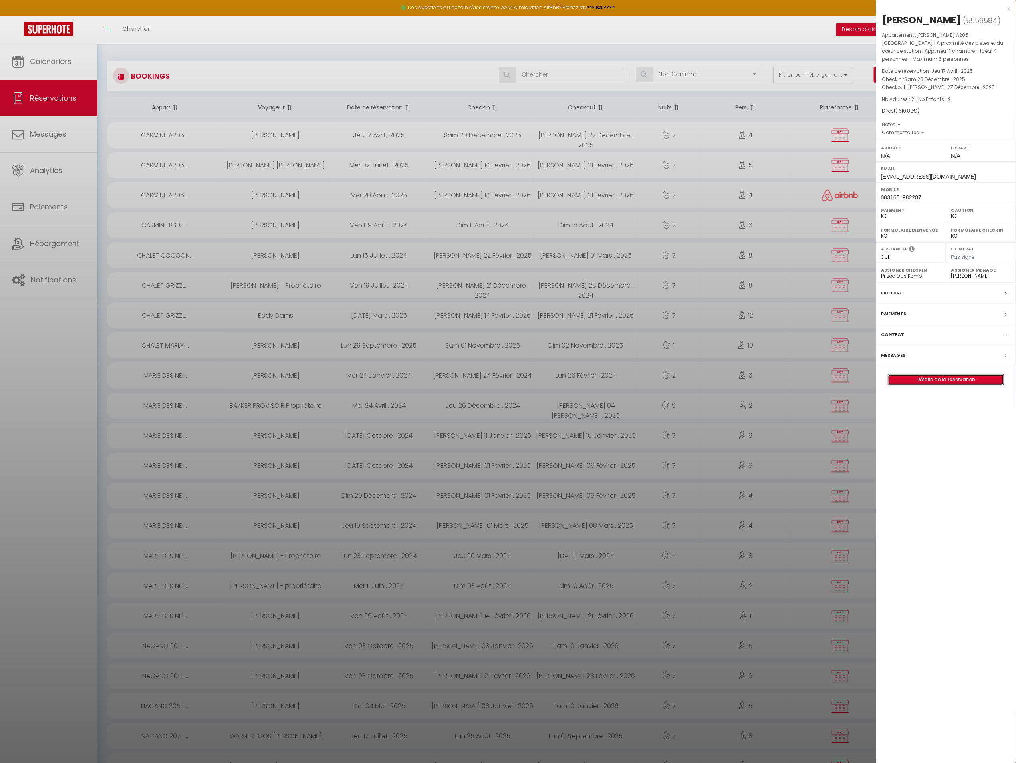
click at [911, 379] on link "Détails de la réservation" at bounding box center [945, 380] width 115 height 10
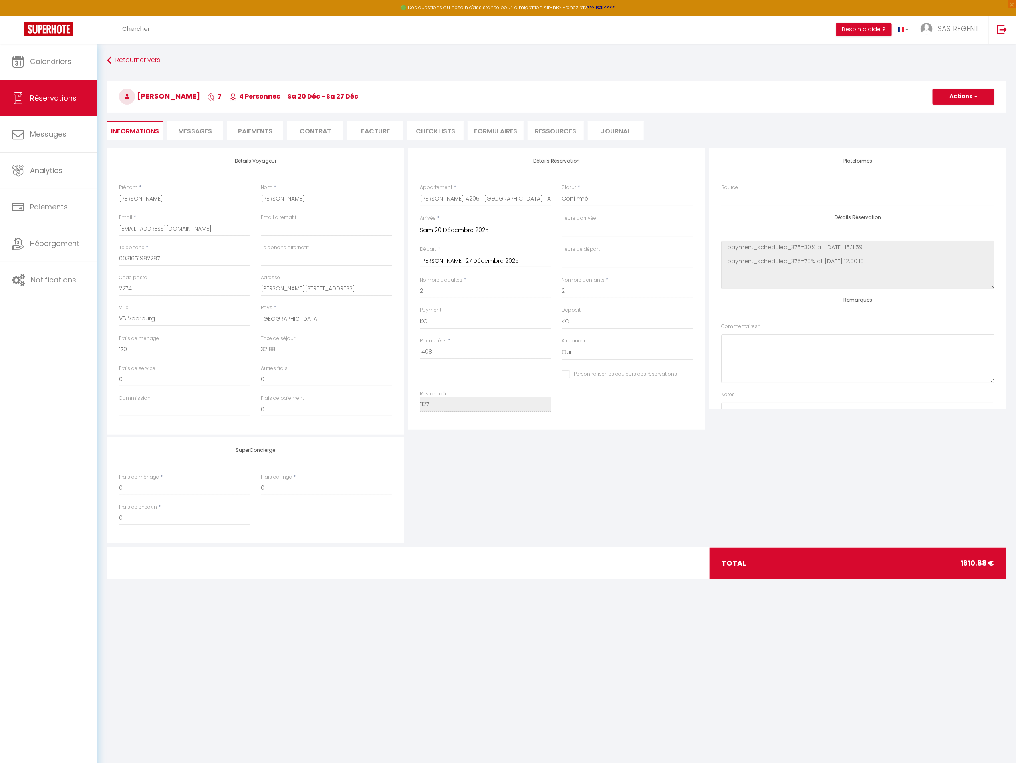
click at [260, 132] on li "Paiements" at bounding box center [255, 131] width 56 height 20
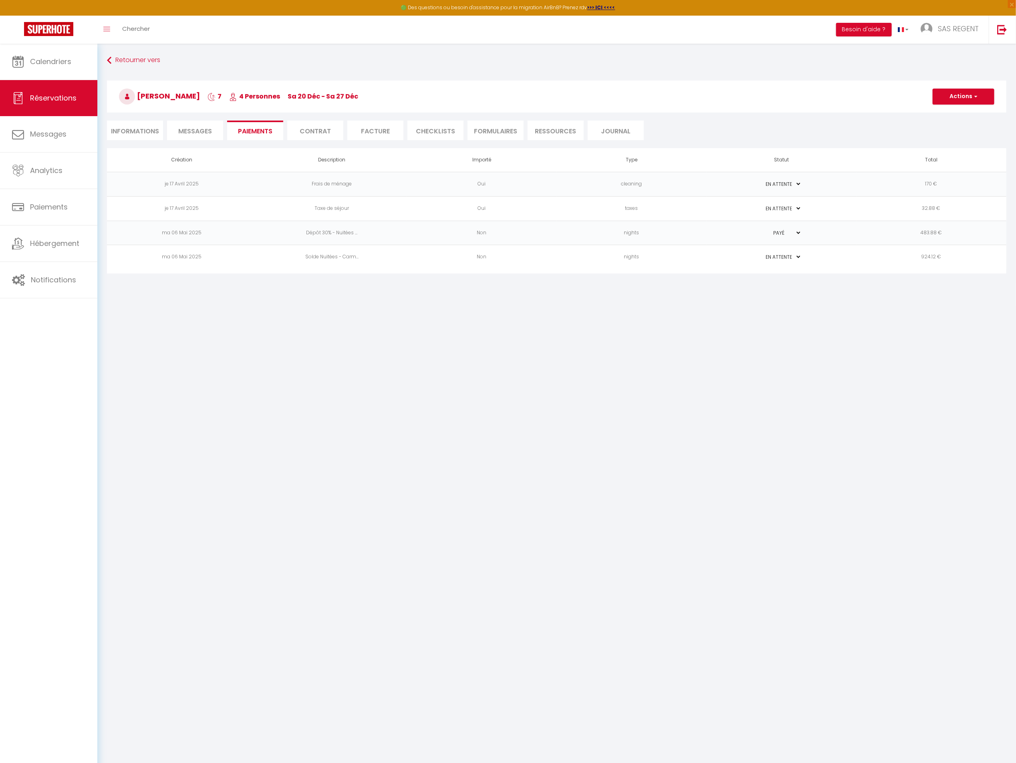
click at [143, 130] on li "Informations" at bounding box center [135, 131] width 56 height 20
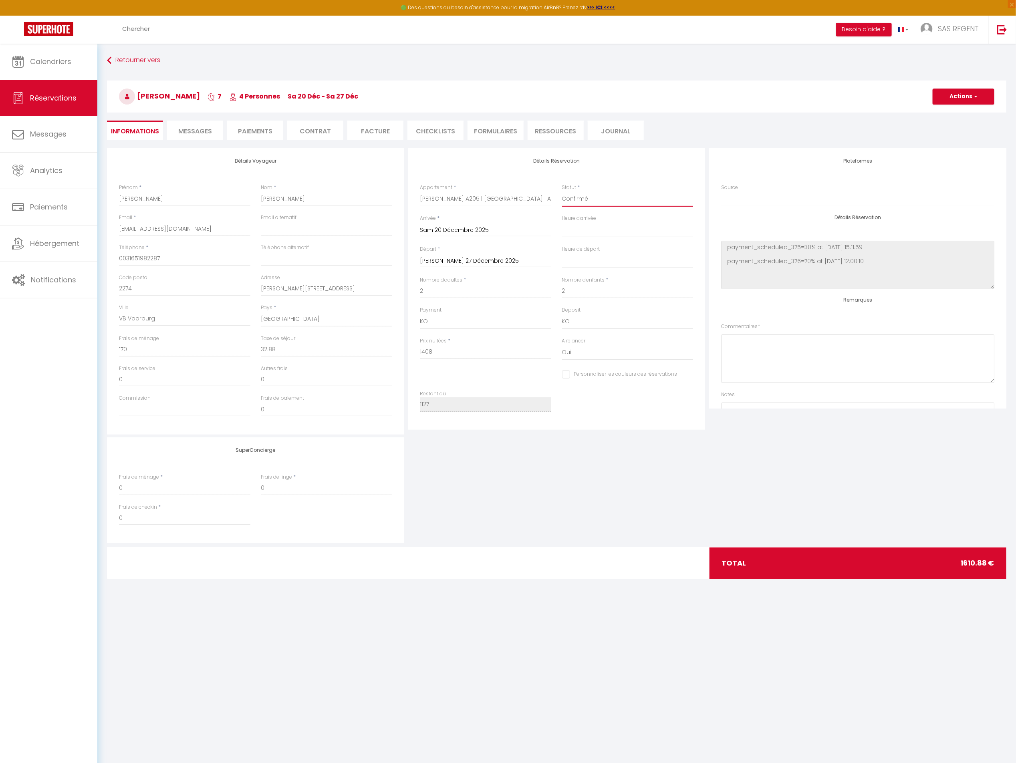
click at [577, 205] on select "Confirmé Non Confirmé Annulé Annulé par le voyageur No Show Request" at bounding box center [627, 199] width 131 height 15
drag, startPoint x: 577, startPoint y: 205, endPoint x: 592, endPoint y: 205, distance: 14.4
click at [592, 205] on select "Confirmé Non Confirmé Annulé Annulé par le voyageur No Show Request" at bounding box center [627, 199] width 131 height 15
click at [562, 192] on select "Confirmé Non Confirmé Annulé Annulé par le voyageur No Show Request" at bounding box center [627, 199] width 131 height 15
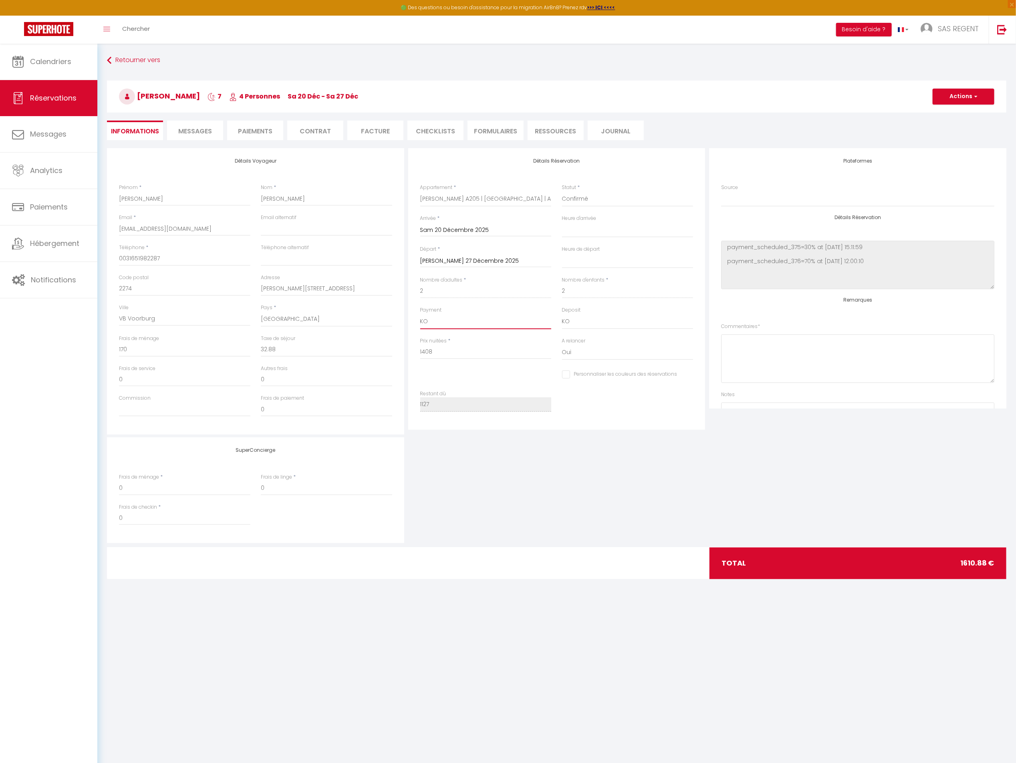
click at [468, 327] on select "OK KO" at bounding box center [485, 321] width 131 height 15
click at [420, 314] on select "OK KO" at bounding box center [485, 321] width 131 height 15
click at [958, 100] on button "Actions" at bounding box center [964, 97] width 62 height 16
click at [952, 113] on link "Enregistrer" at bounding box center [955, 114] width 63 height 10
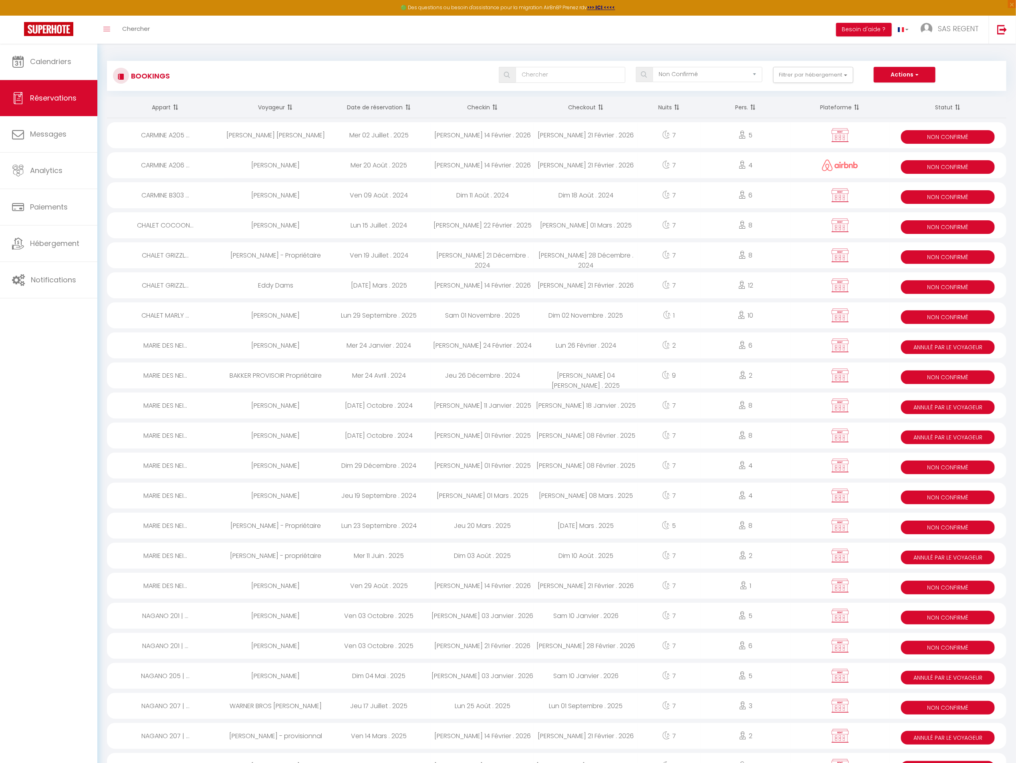
click at [487, 133] on div "[DATE] . 2026" at bounding box center [482, 135] width 103 height 26
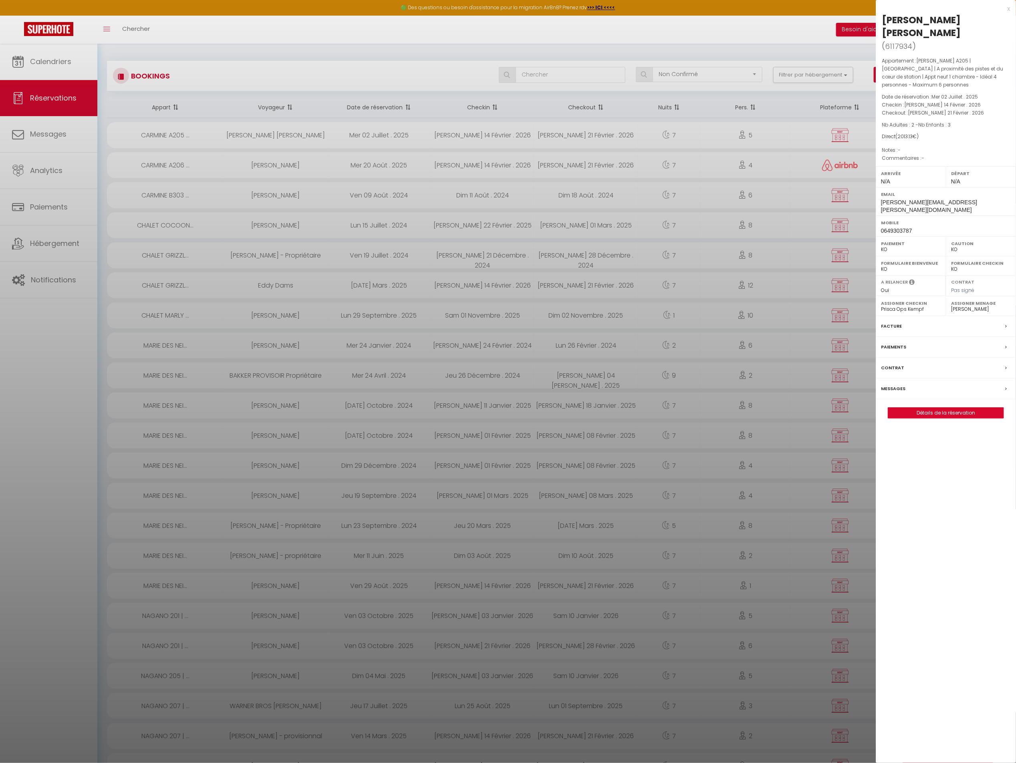
click at [487, 133] on div at bounding box center [508, 381] width 1016 height 763
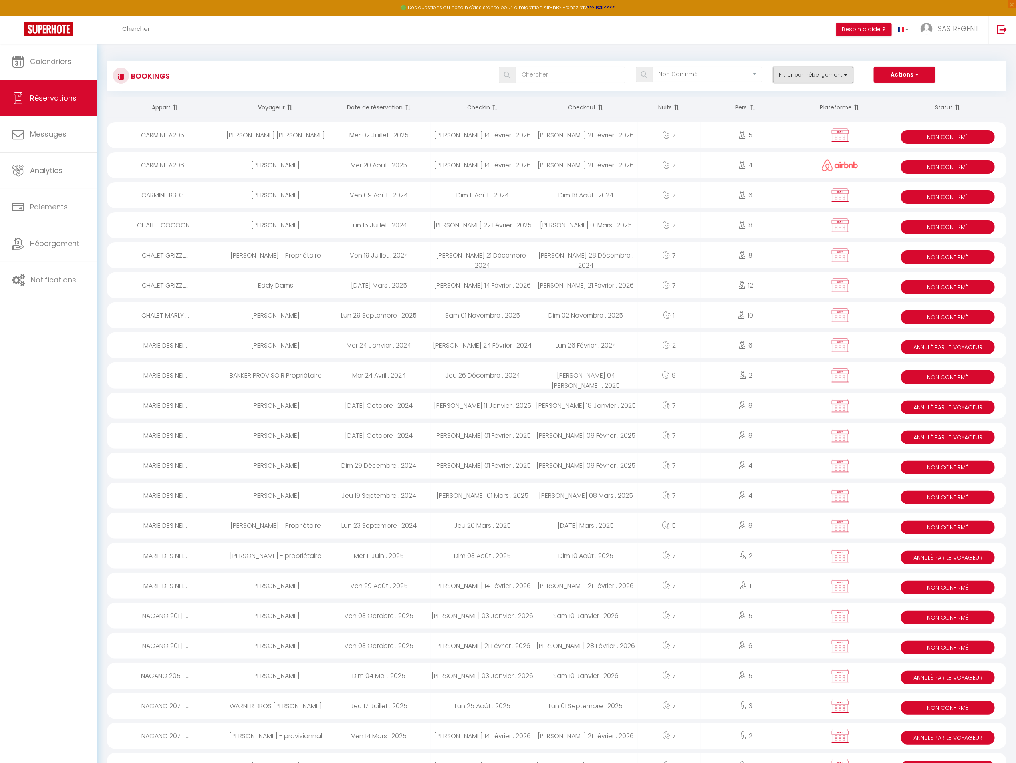
click at [796, 75] on button "Filtrer par hébergement" at bounding box center [813, 75] width 80 height 16
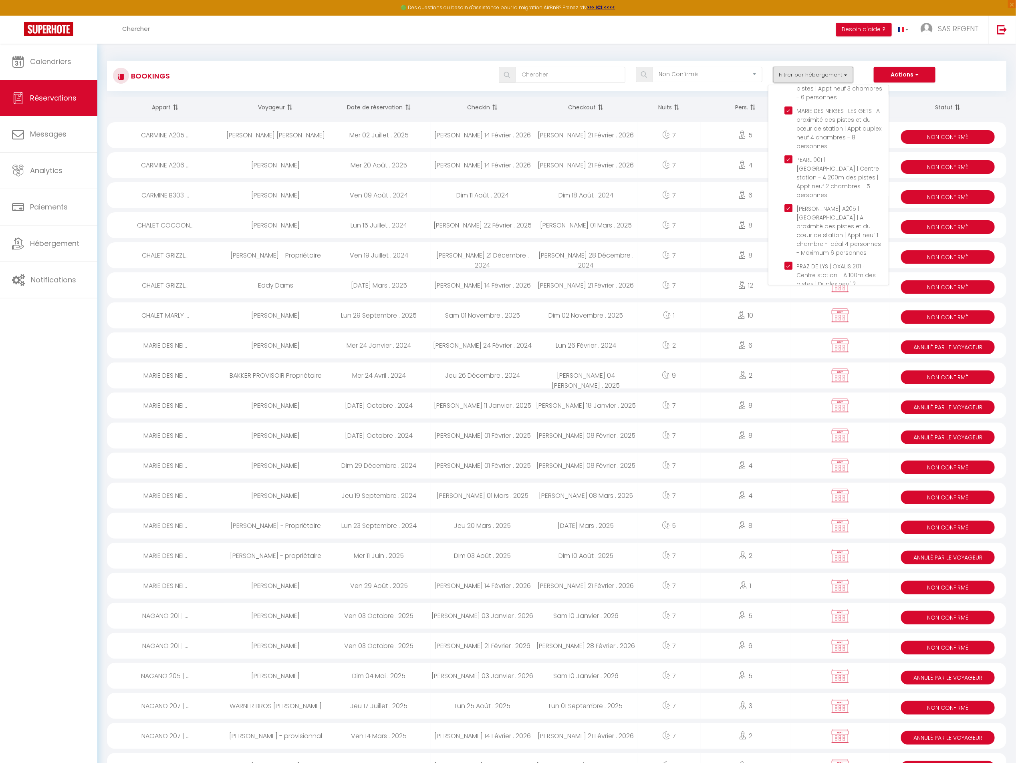
scroll to position [600, 0]
click at [790, 206] on input "CARMINE A205 | [GEOGRAPHIC_DATA] | A proximité des pistes et du cœur de station…" at bounding box center [837, 210] width 104 height 8
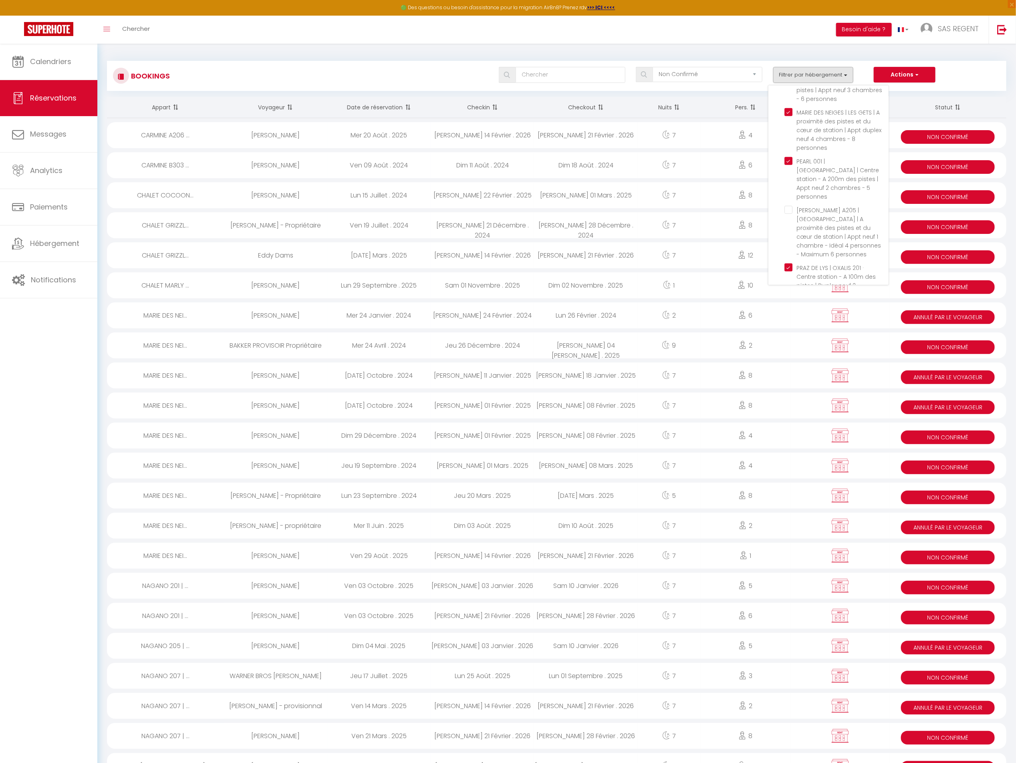
click at [292, 61] on div "Bookings Tous les statuts Annulé Confirmé Non Confirmé Tout sauf annulé No Show…" at bounding box center [557, 76] width 900 height 30
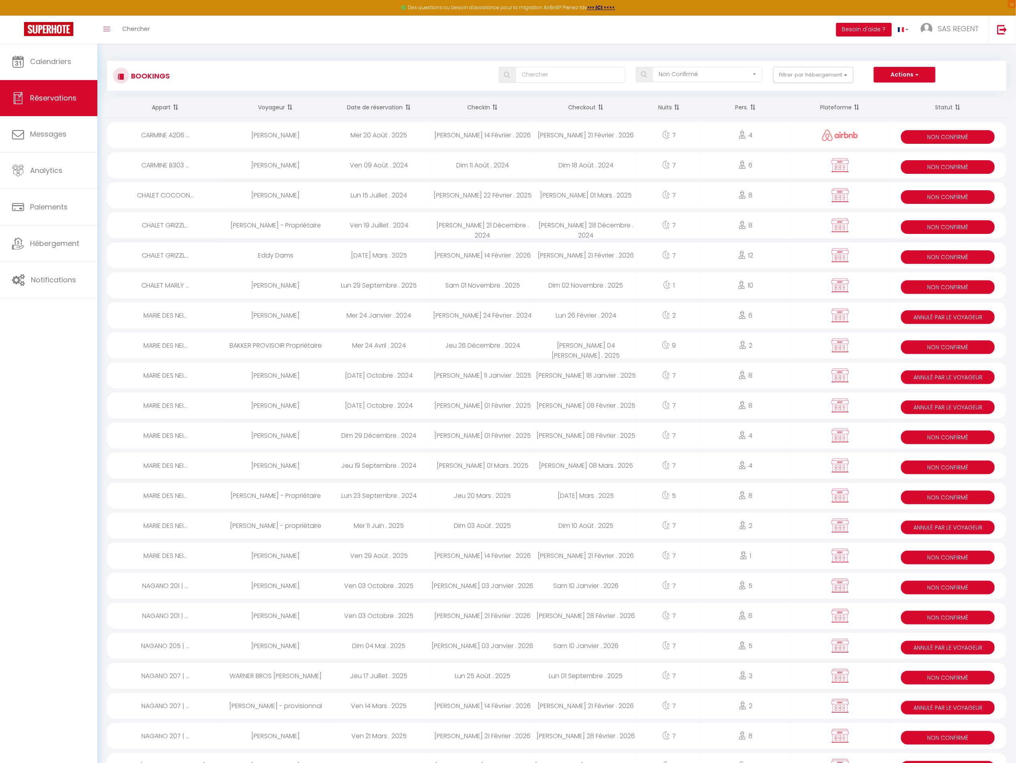
click at [630, 139] on div "[DATE] . 2026" at bounding box center [585, 135] width 103 height 26
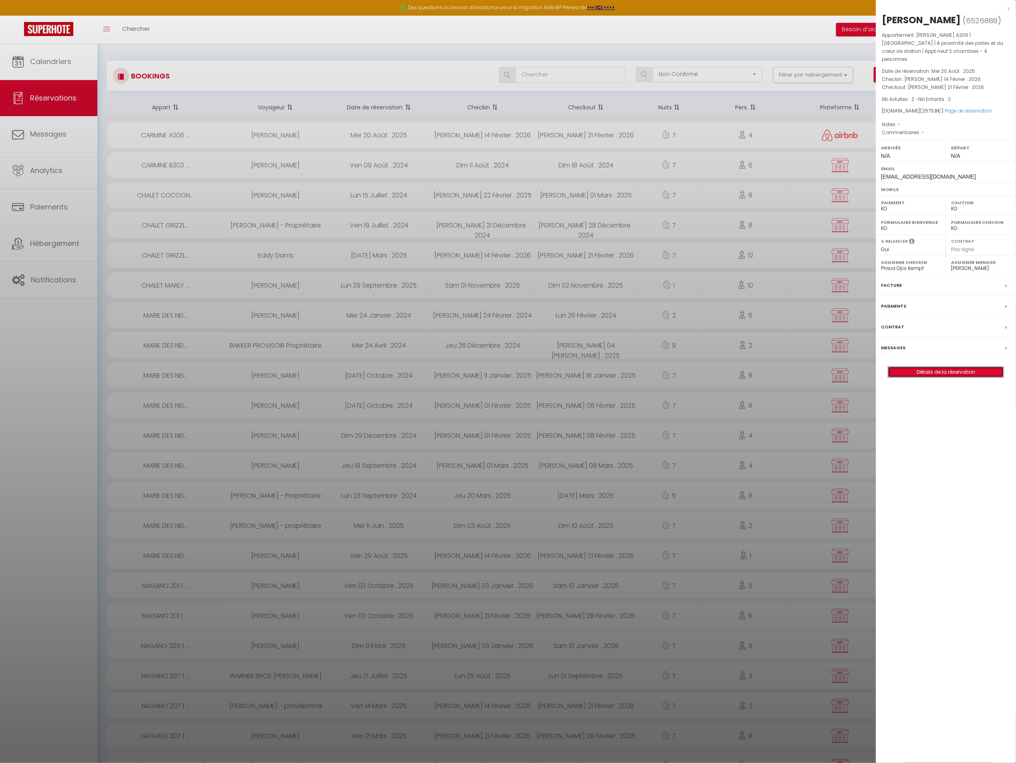
click at [935, 371] on link "Détails de la réservation" at bounding box center [945, 372] width 115 height 10
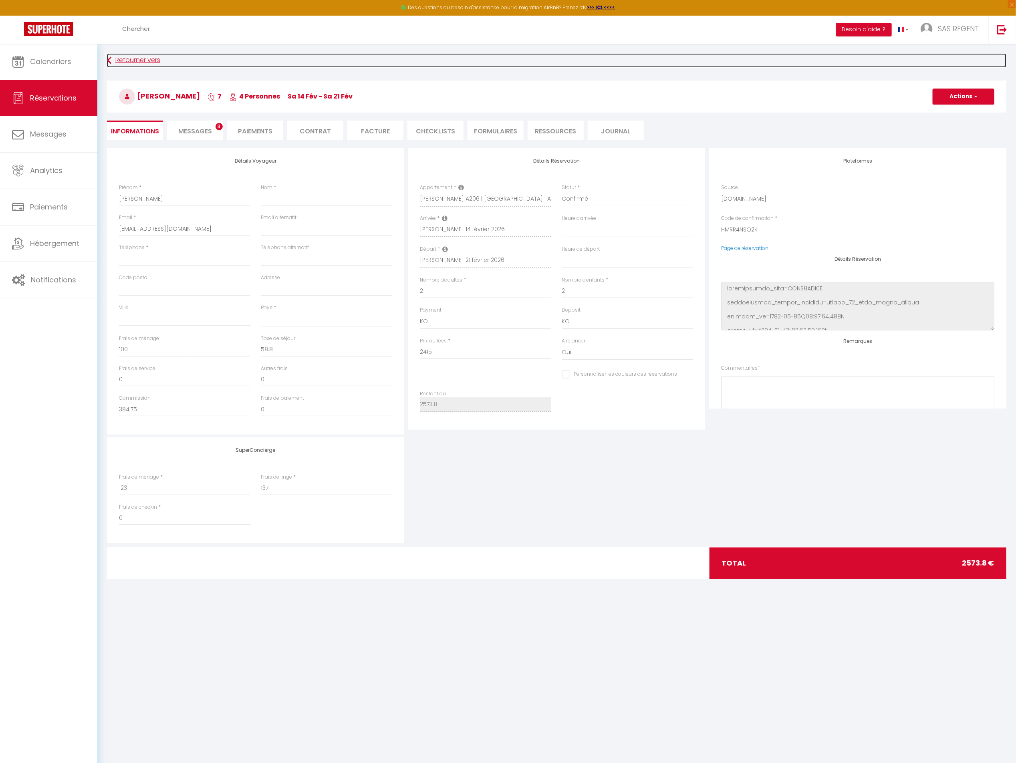
click at [139, 61] on link "Retourner vers" at bounding box center [557, 60] width 900 height 14
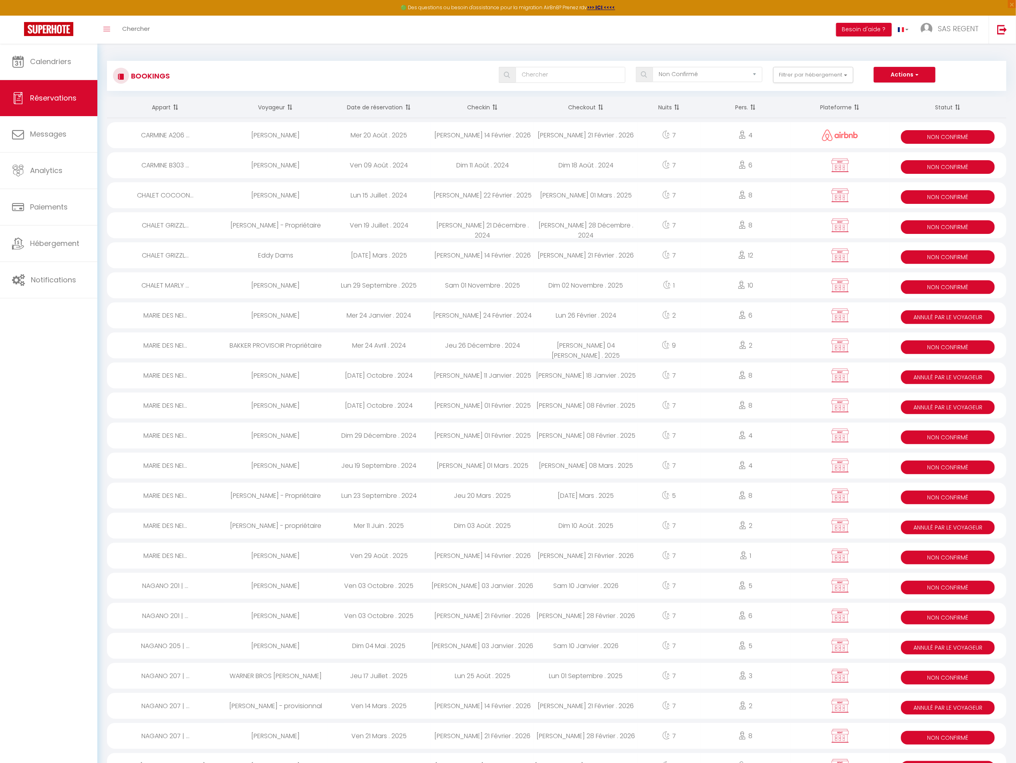
click at [467, 124] on div "[DATE] . 2026" at bounding box center [482, 135] width 103 height 26
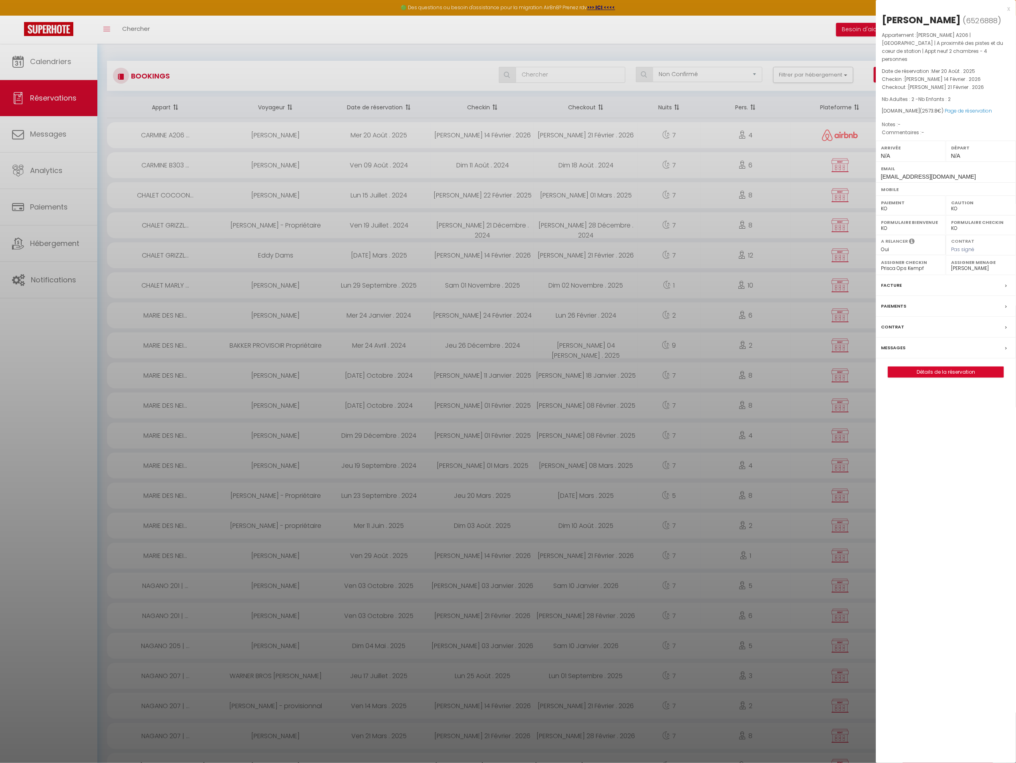
click at [966, 20] on span "6526888" at bounding box center [982, 21] width 32 height 10
copy span "6526888"
click at [698, 244] on div at bounding box center [508, 381] width 1016 height 763
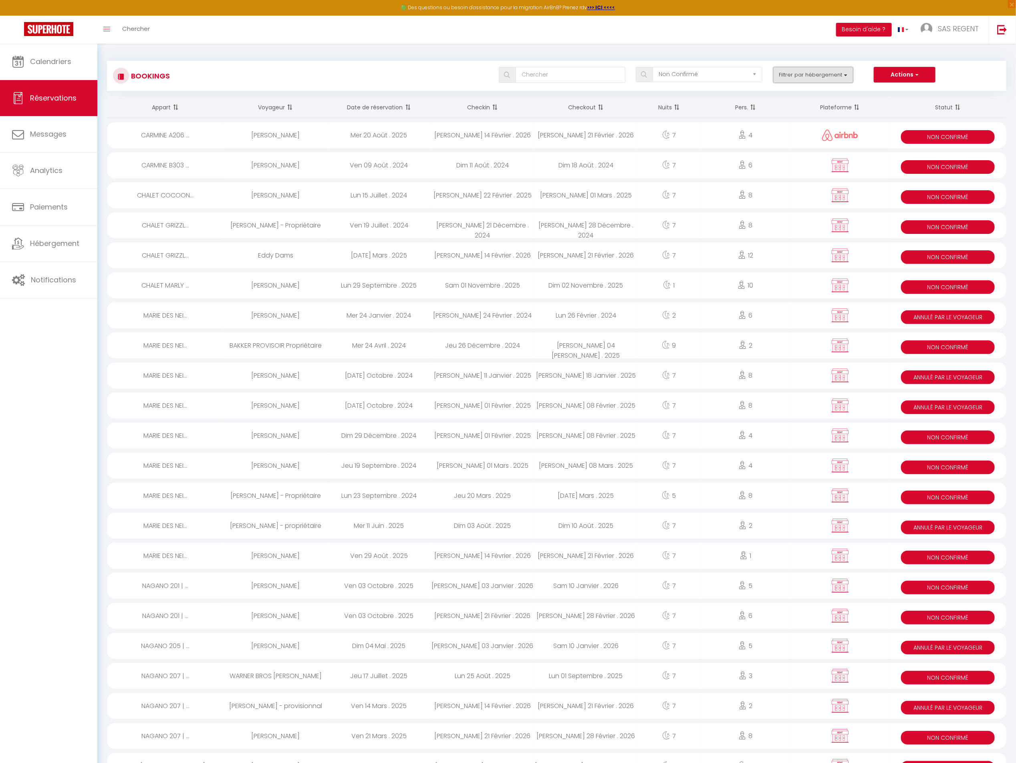
click at [795, 79] on button "Filtrer par hébergement" at bounding box center [813, 75] width 80 height 16
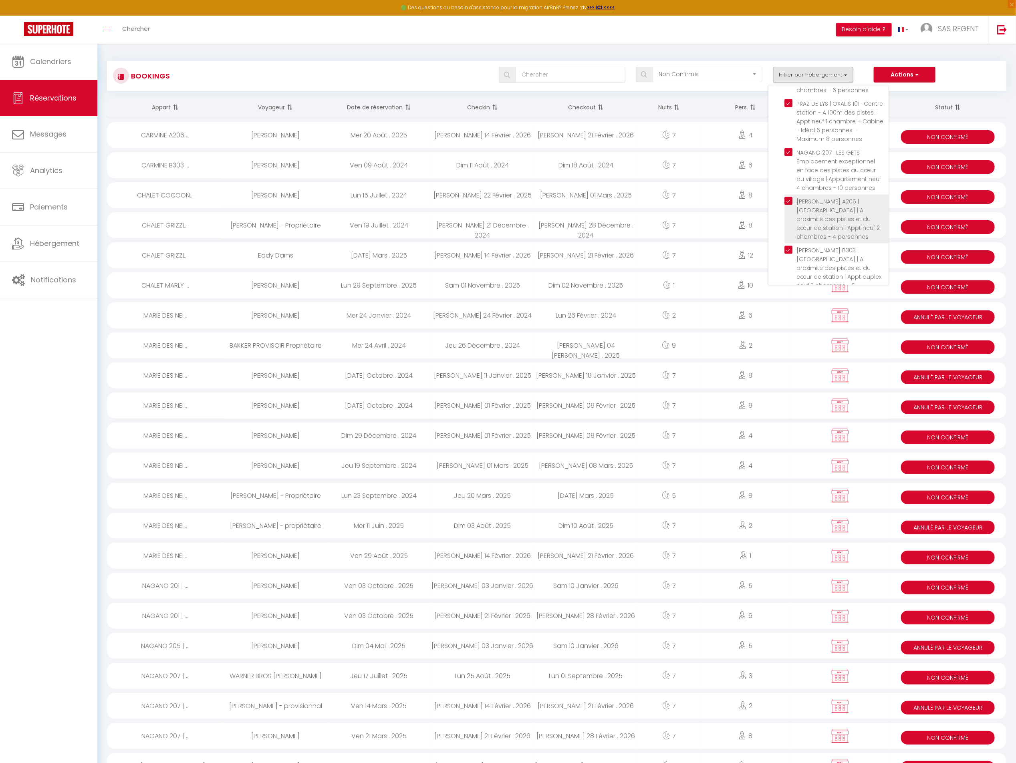
click at [789, 197] on input "CARMINE A206 | [GEOGRAPHIC_DATA] | A proximité des pistes et du cœur de station…" at bounding box center [837, 201] width 104 height 8
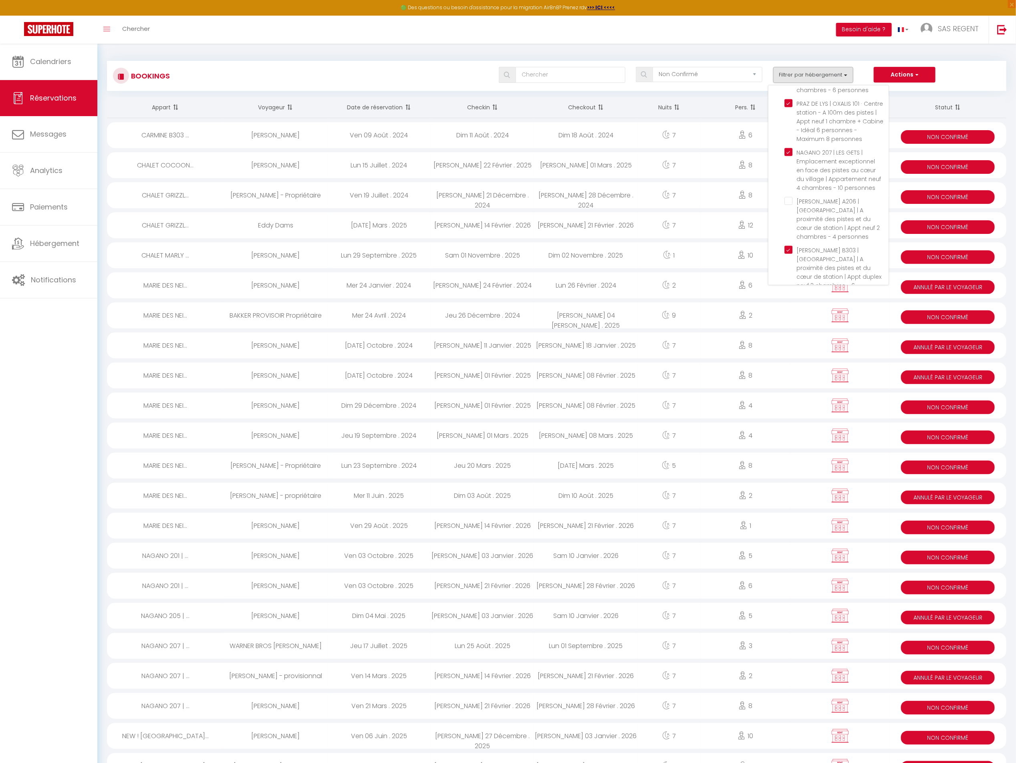
click at [301, 79] on div "Tous les statuts Annulé Confirmé Non Confirmé Tout sauf annulé No Show Request …" at bounding box center [594, 75] width 823 height 16
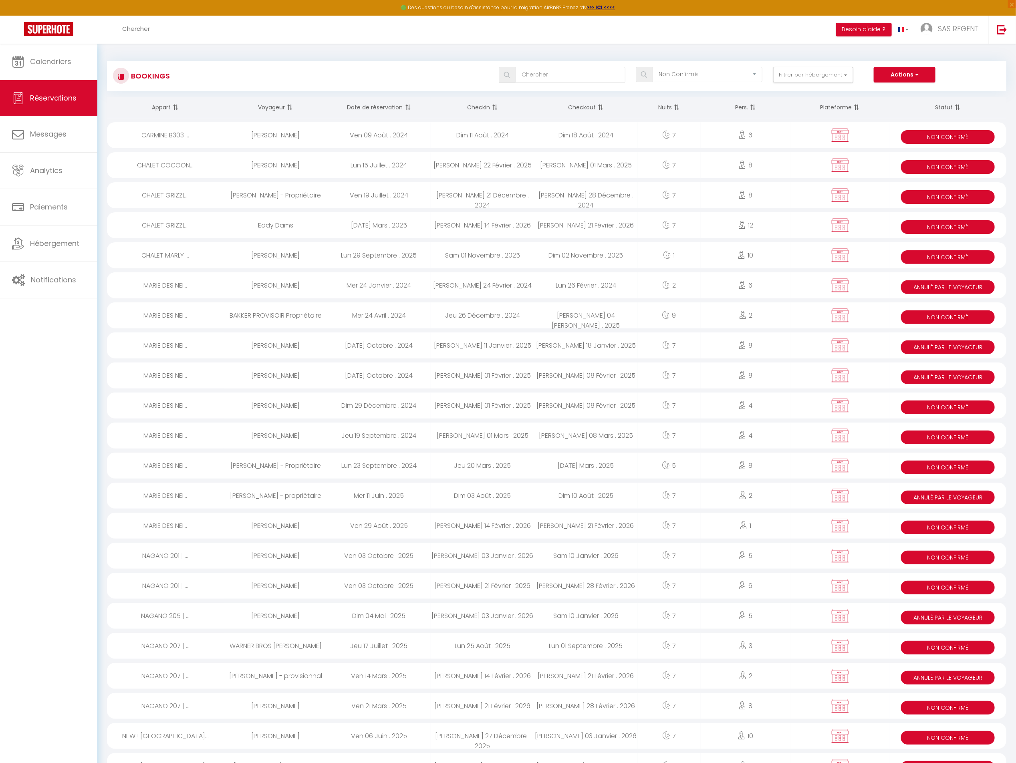
click at [498, 139] on div "Dim 11 Août . 2024" at bounding box center [482, 135] width 103 height 26
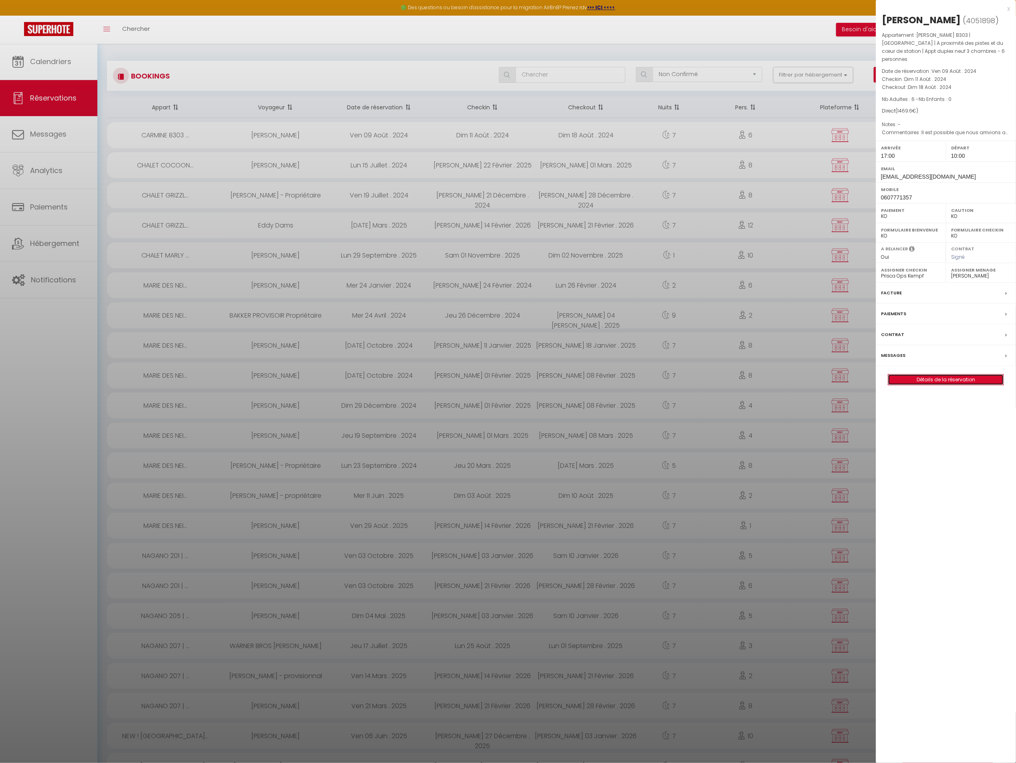
click at [914, 376] on link "Détails de la réservation" at bounding box center [945, 380] width 115 height 10
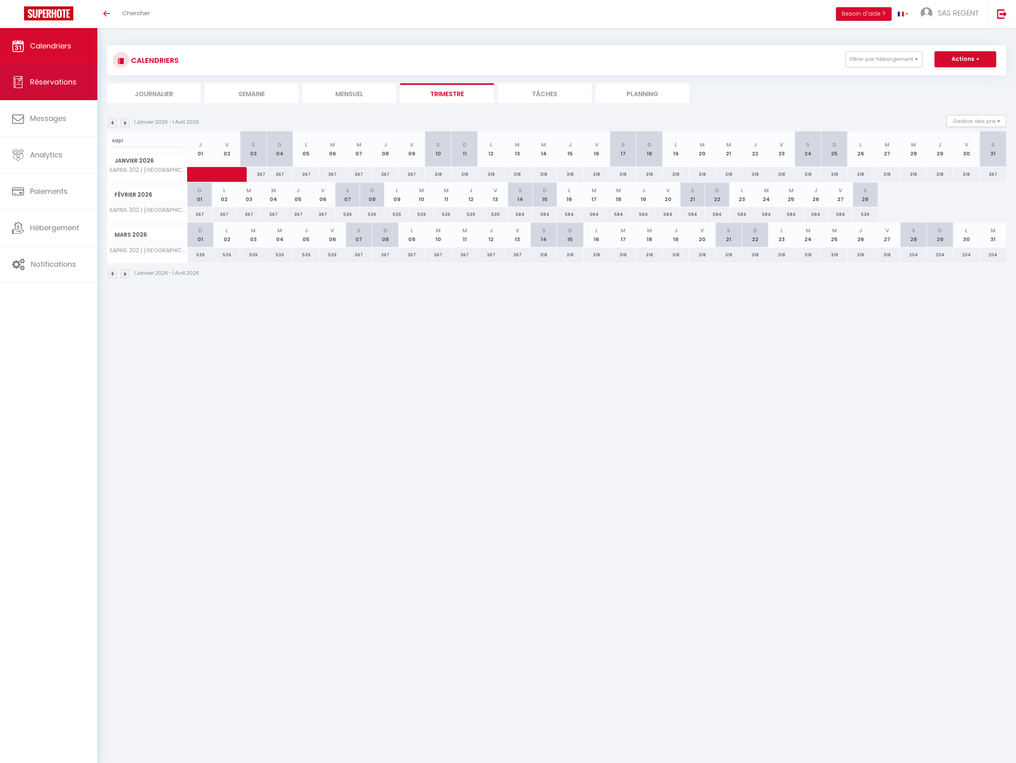
click at [76, 85] on span "Réservations" at bounding box center [53, 82] width 46 height 10
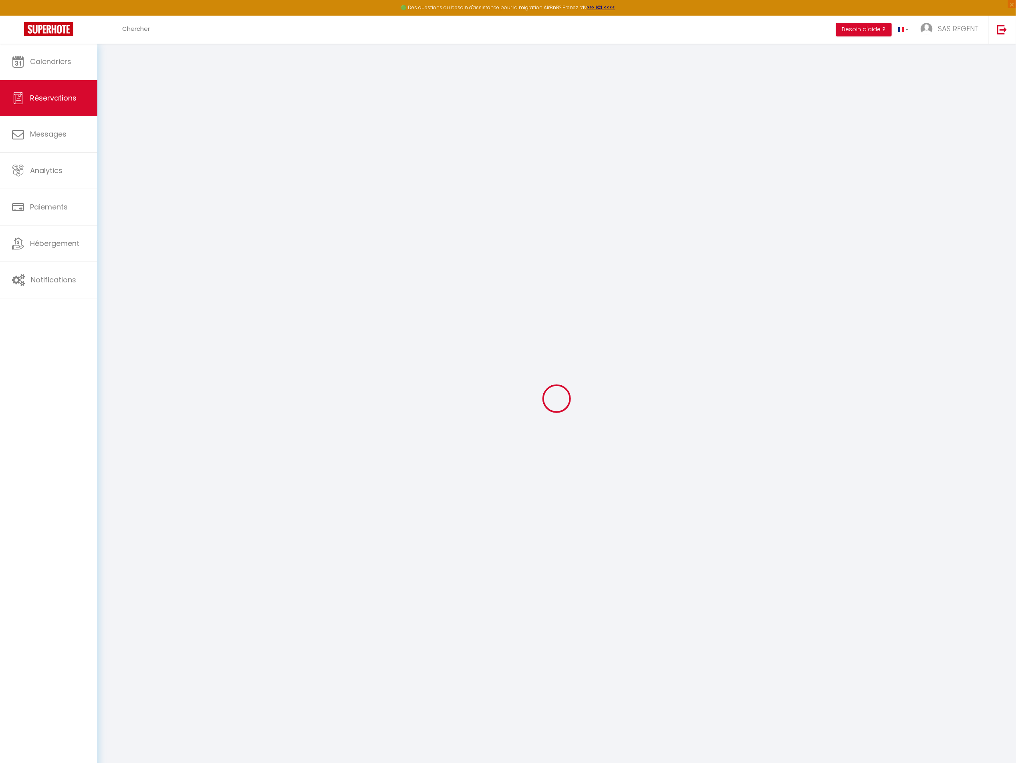
select select "not_confirmed"
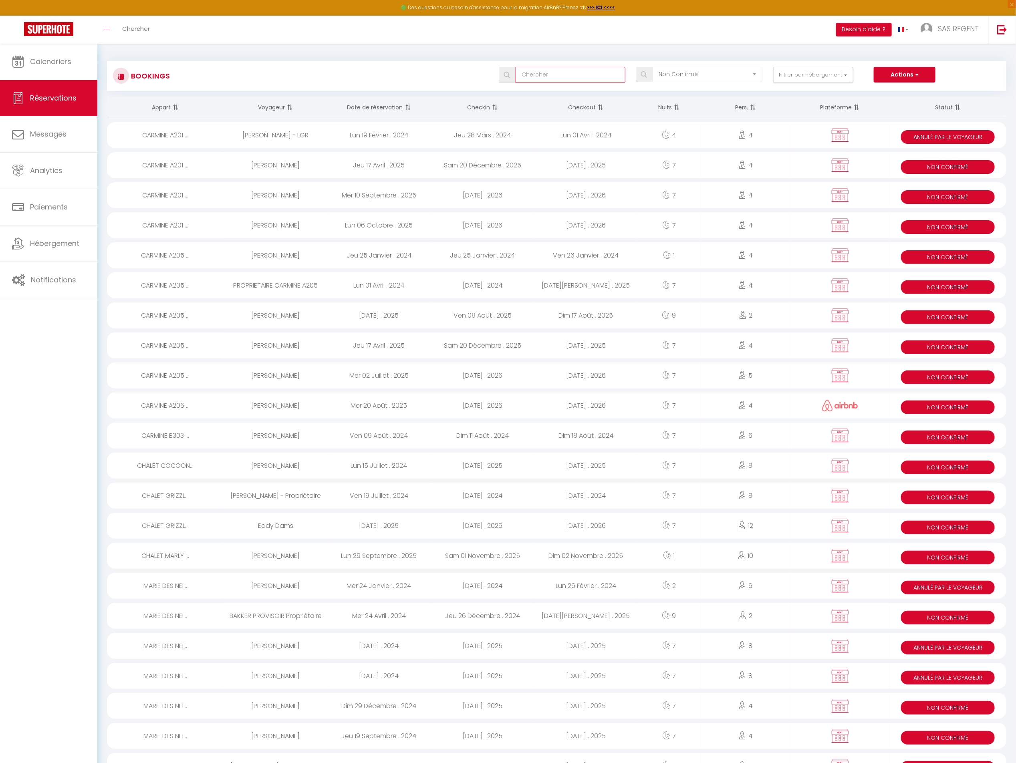
click at [563, 71] on input "text" at bounding box center [571, 75] width 110 height 16
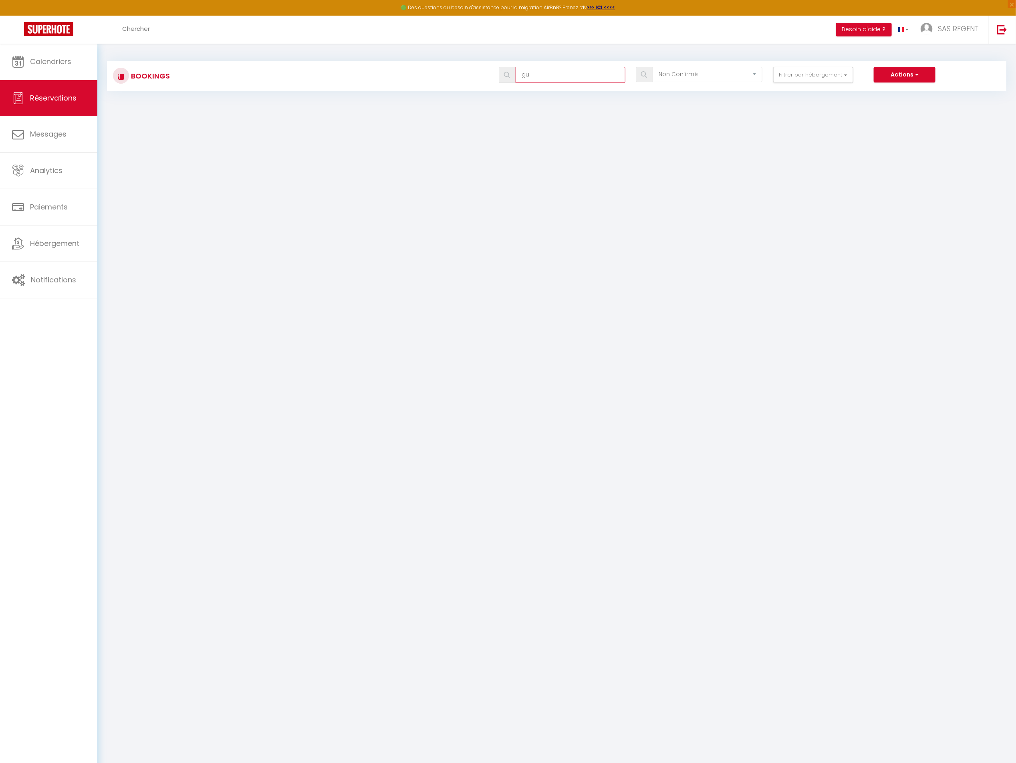
type input "g"
type input "[PERSON_NAME]"
click at [683, 80] on select "Tous les statuts Annulé Confirmé Non Confirmé Tout sauf annulé No Show Request" at bounding box center [708, 74] width 110 height 15
select select "all"
click at [654, 67] on select "Tous les statuts Annulé Confirmé Non Confirmé Tout sauf annulé No Show Request" at bounding box center [708, 74] width 110 height 15
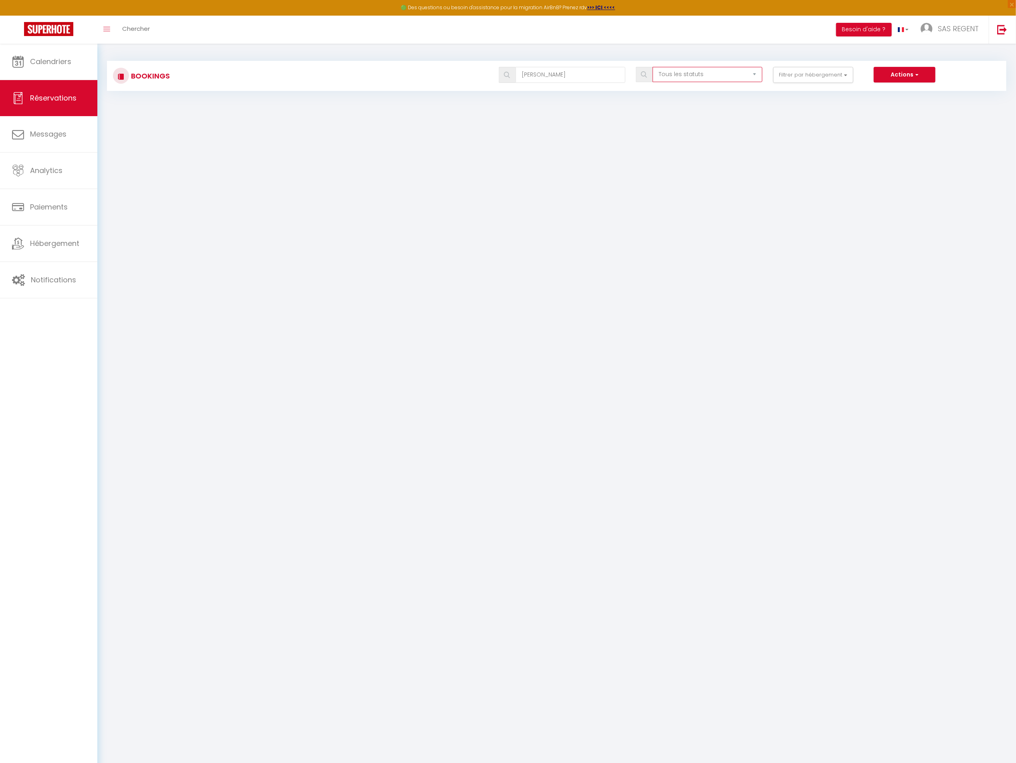
select select
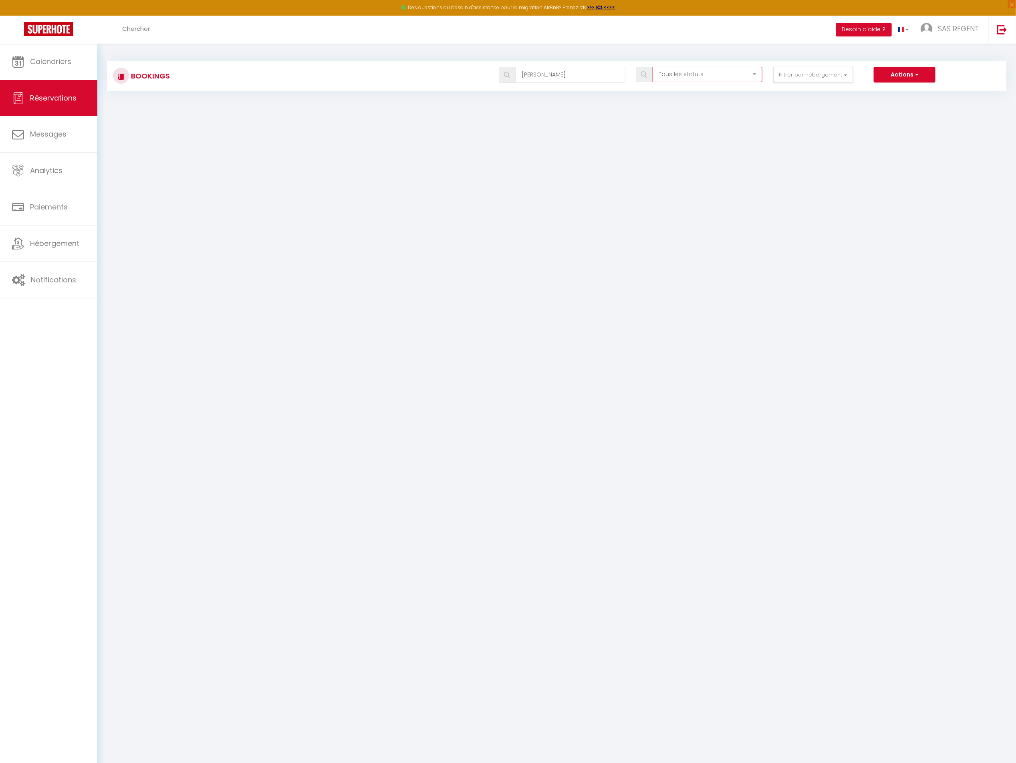
select select
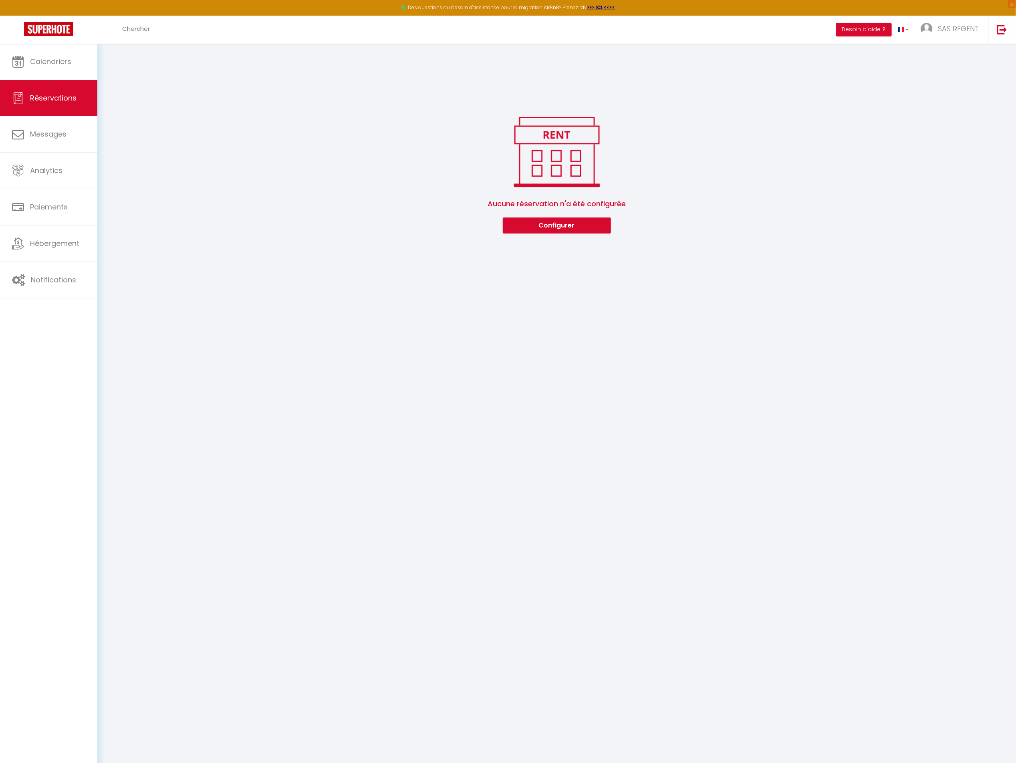
select select
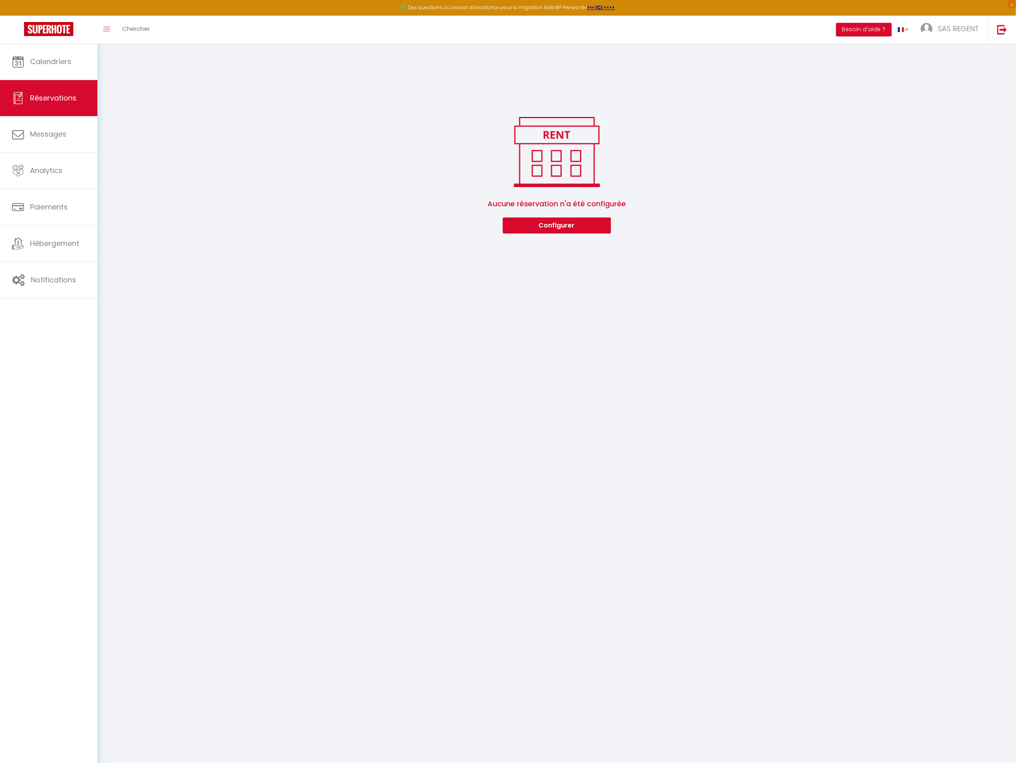
select select
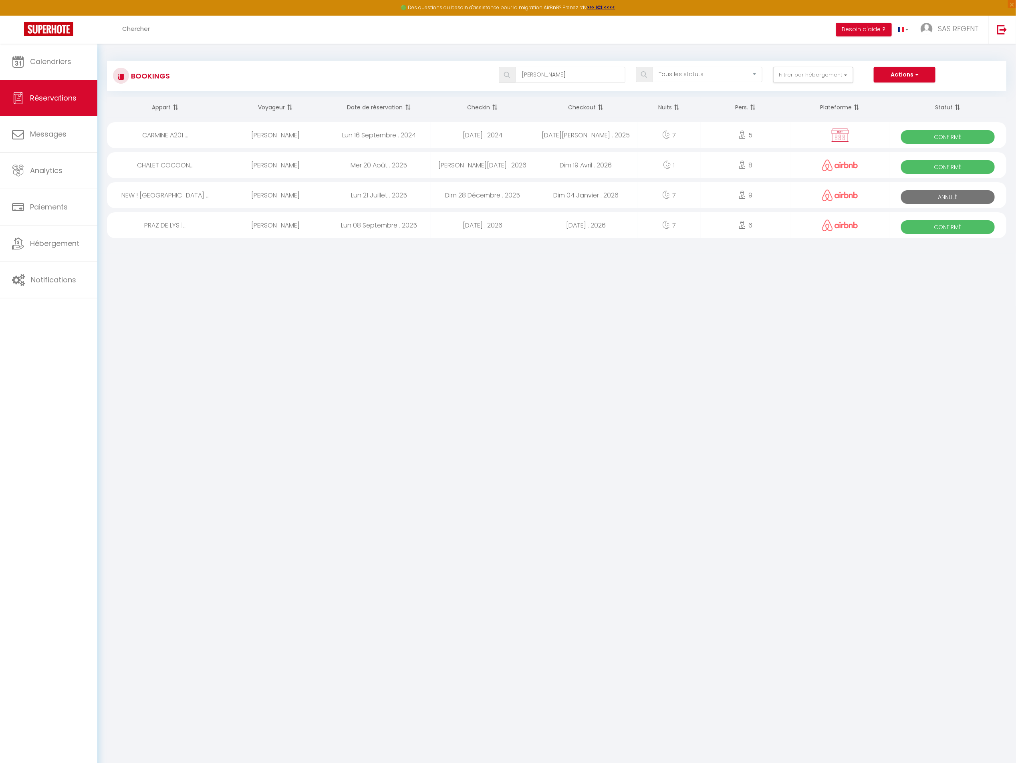
click at [519, 136] on div "[DATE] . 2024" at bounding box center [482, 135] width 103 height 26
select select "OK"
select select "KO"
select select "0"
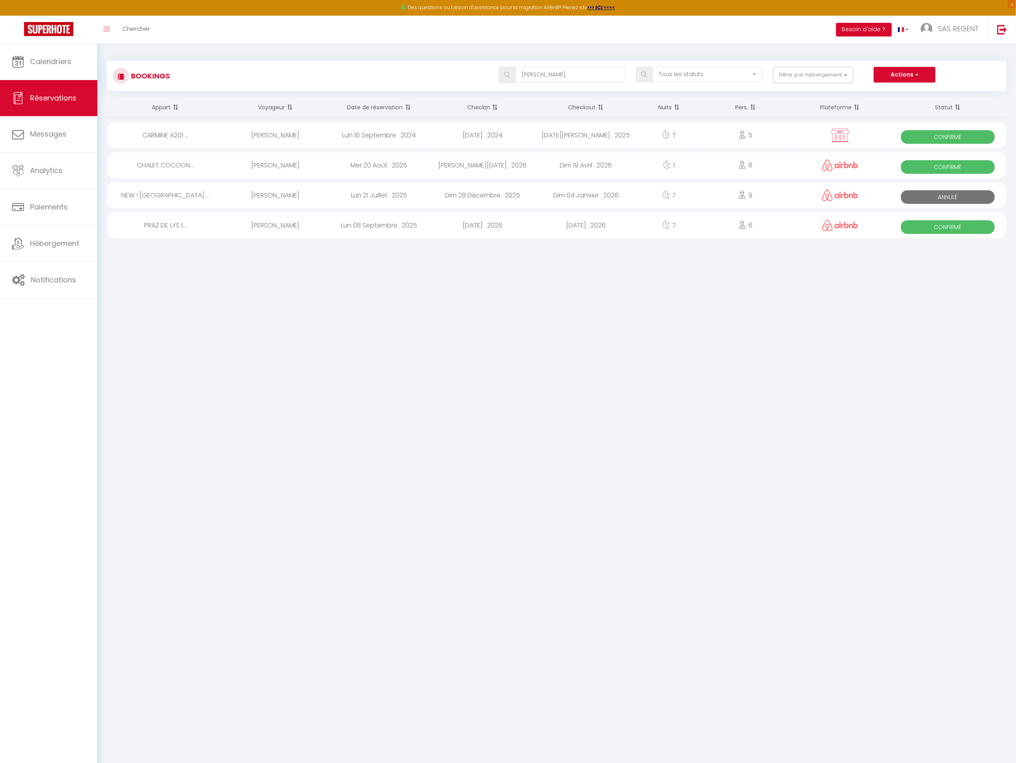
select select "0"
select select
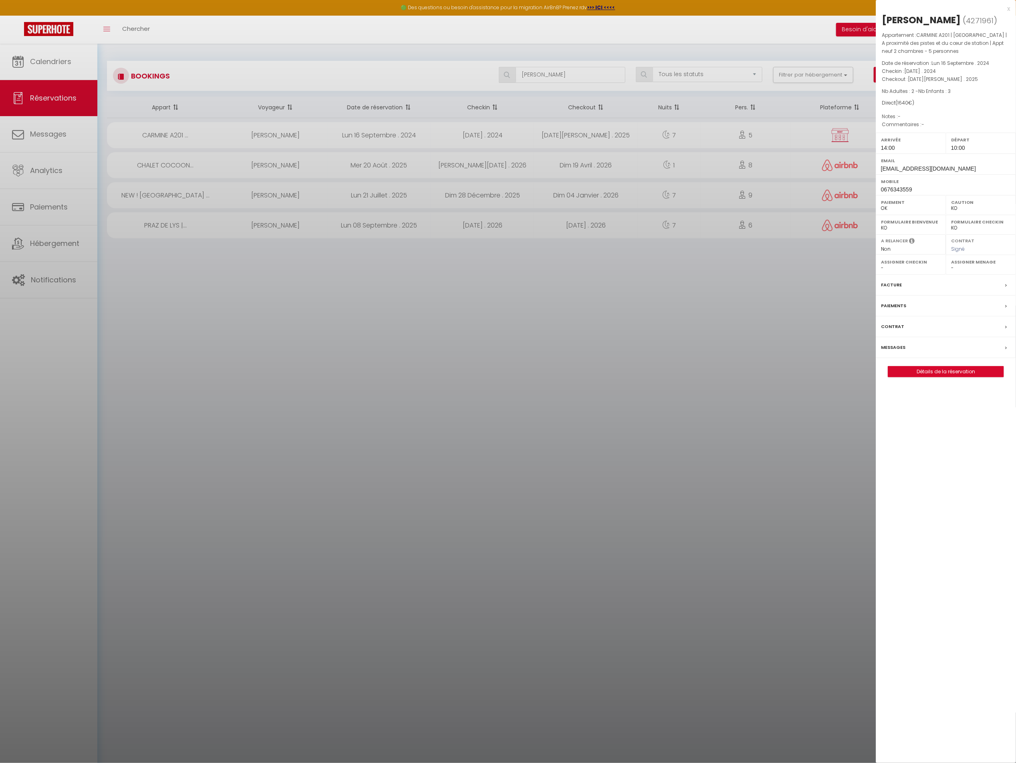
select select "18850"
select select "27473"
click at [937, 374] on link "Détails de la réservation" at bounding box center [945, 372] width 115 height 10
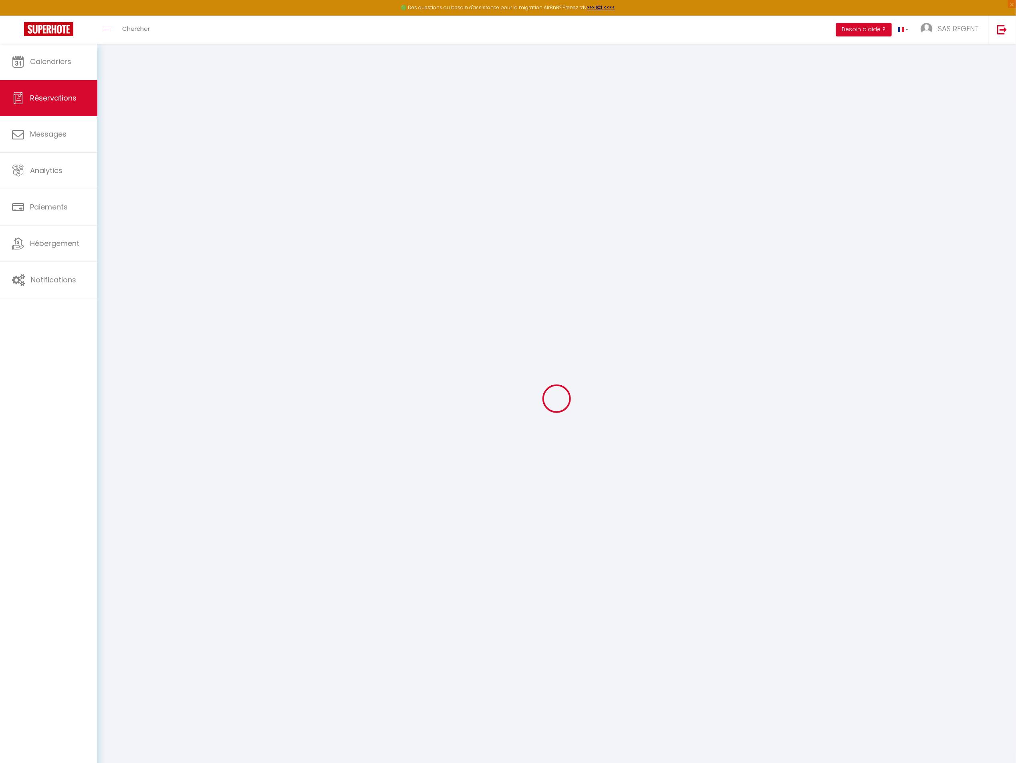
select select
checkbox input "false"
select select
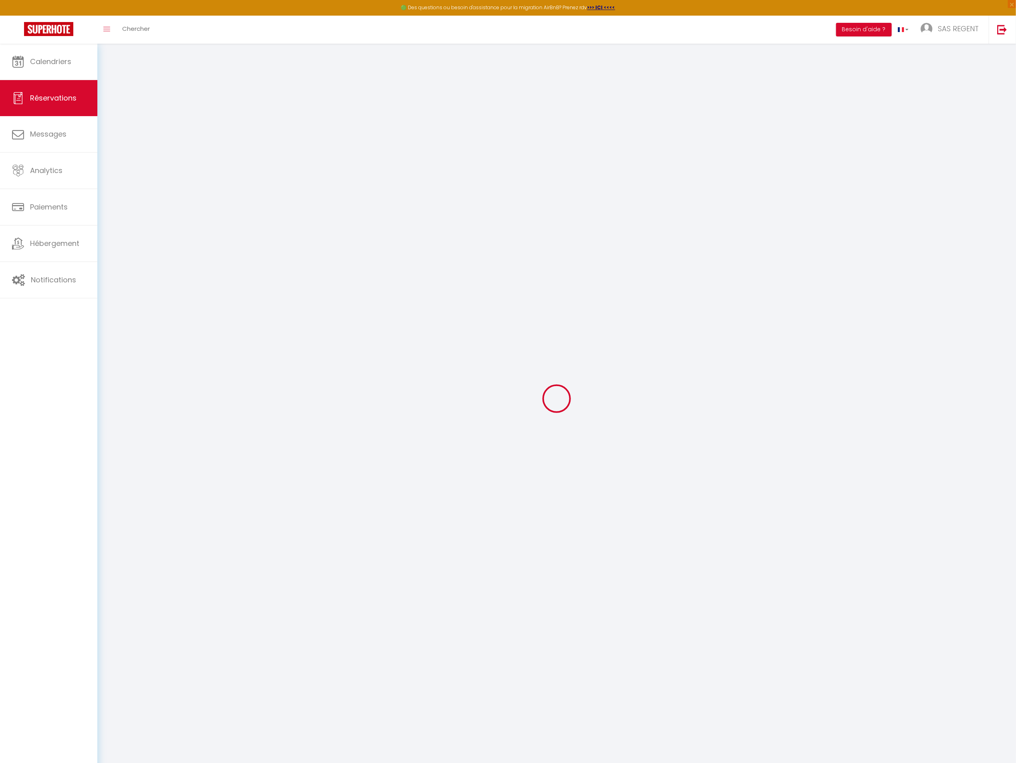
checkbox input "false"
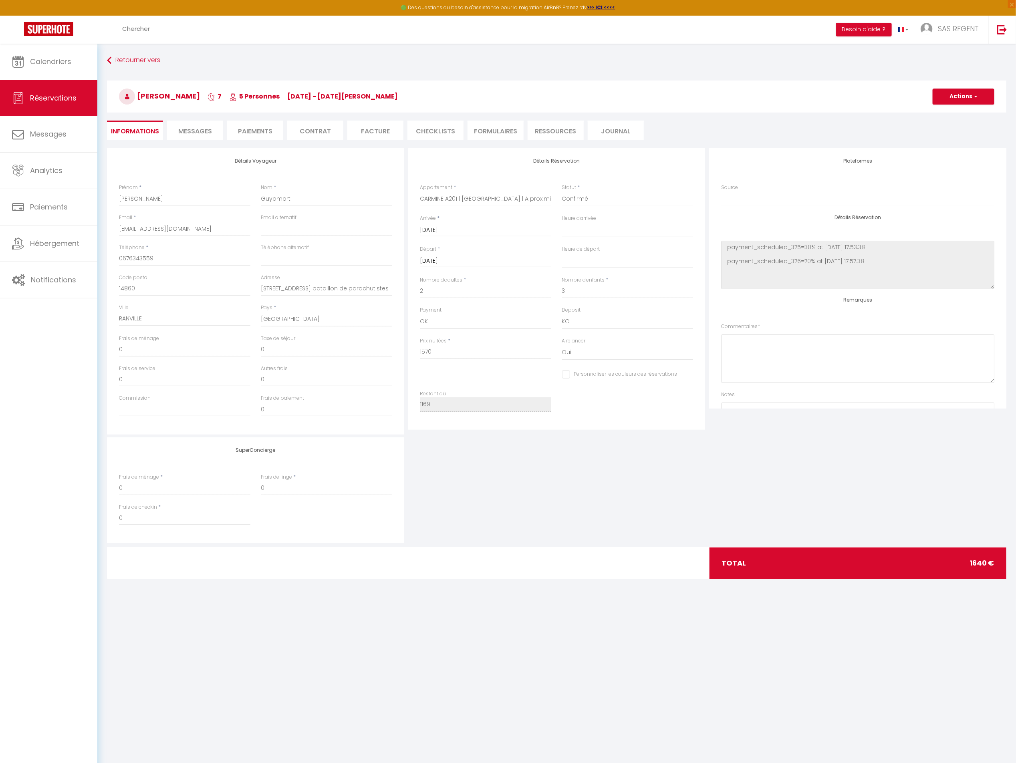
select select
checkbox input "false"
type input "70"
select select
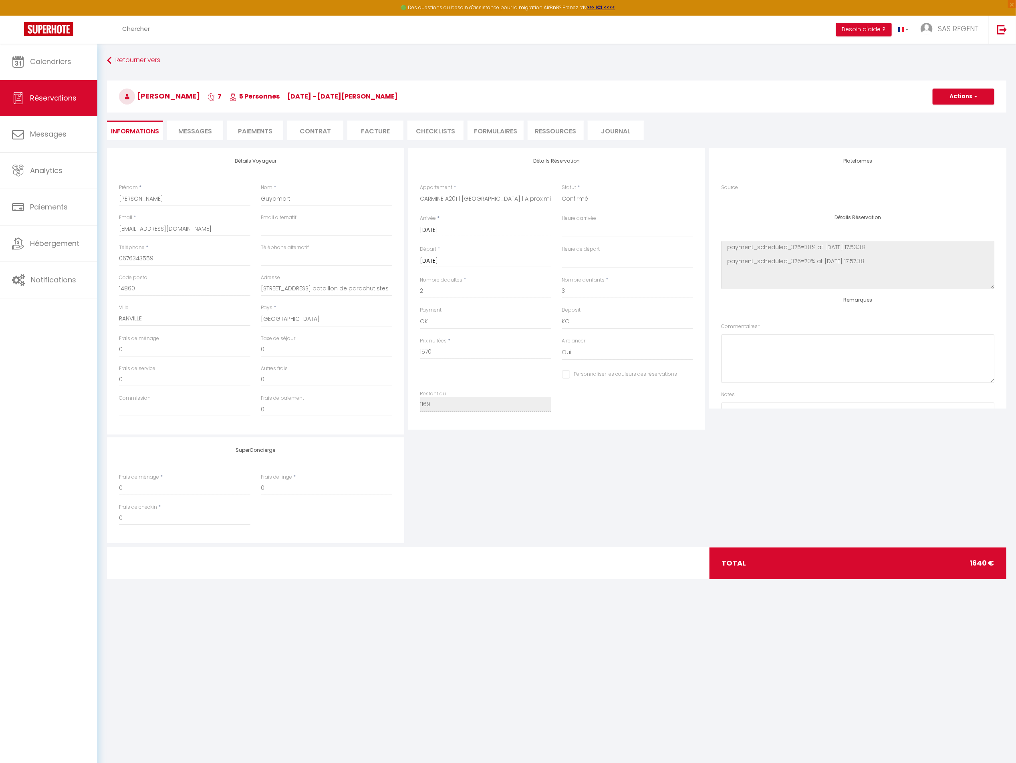
select select
checkbox input "false"
select select "14:00"
select select "10:00"
click at [198, 131] on span "Messages" at bounding box center [195, 131] width 34 height 9
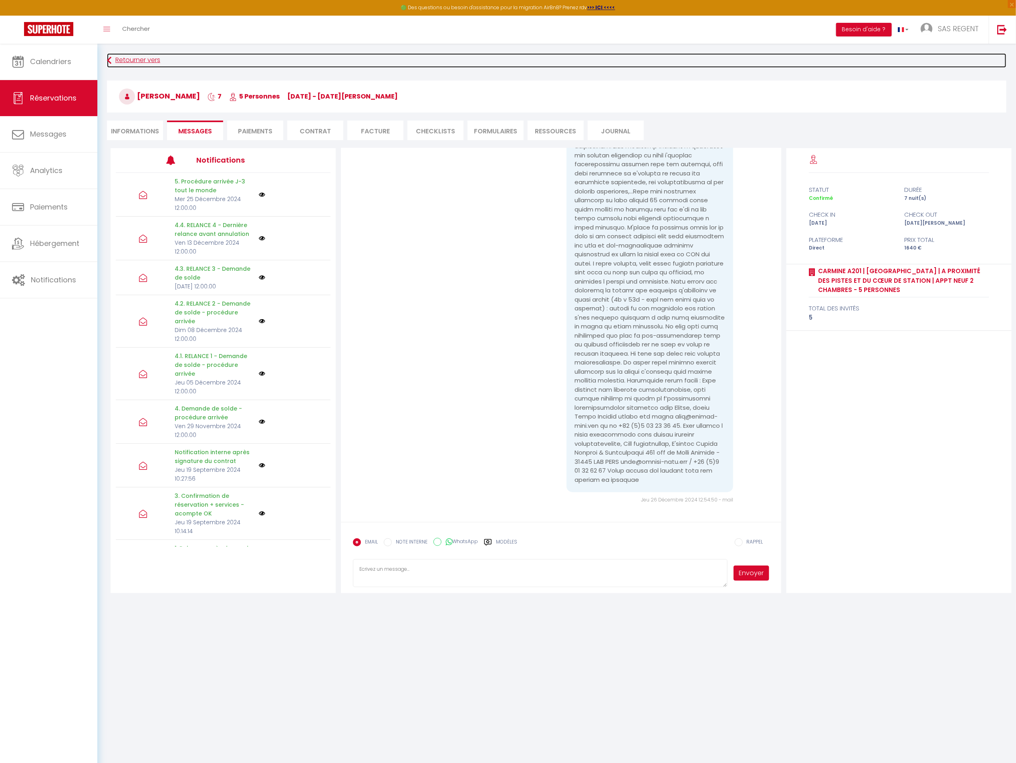
click at [150, 60] on link "Retourner vers" at bounding box center [557, 60] width 900 height 14
select select "0"
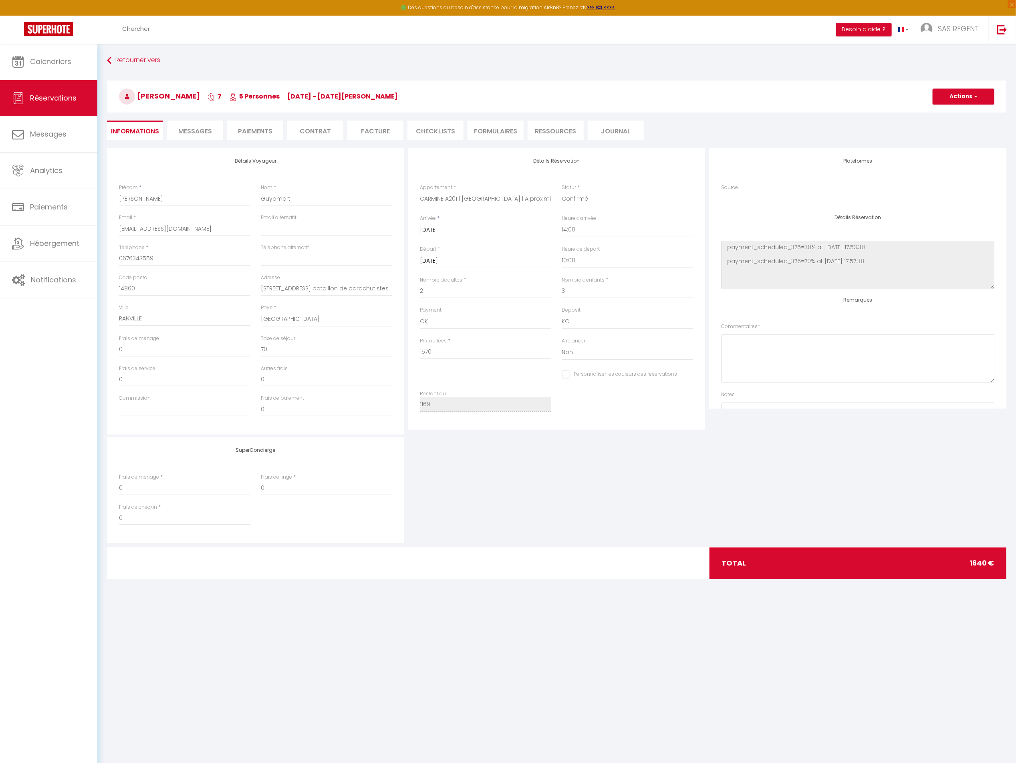
checkbox input "false"
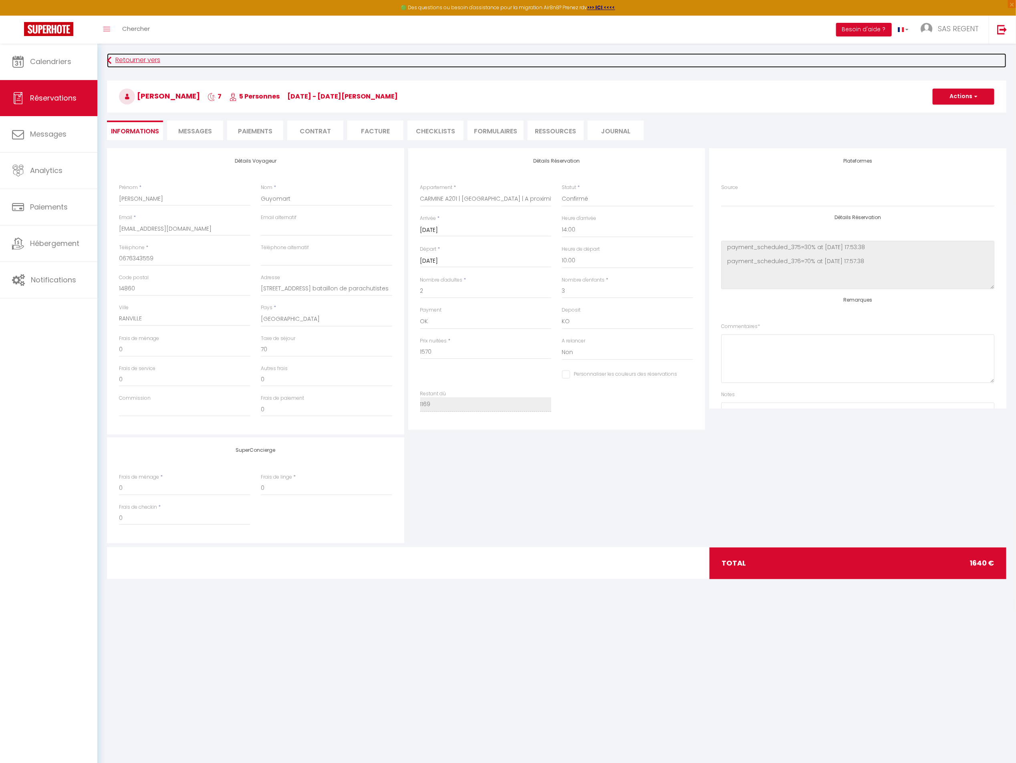
click at [147, 60] on link "Retourner vers" at bounding box center [557, 60] width 900 height 14
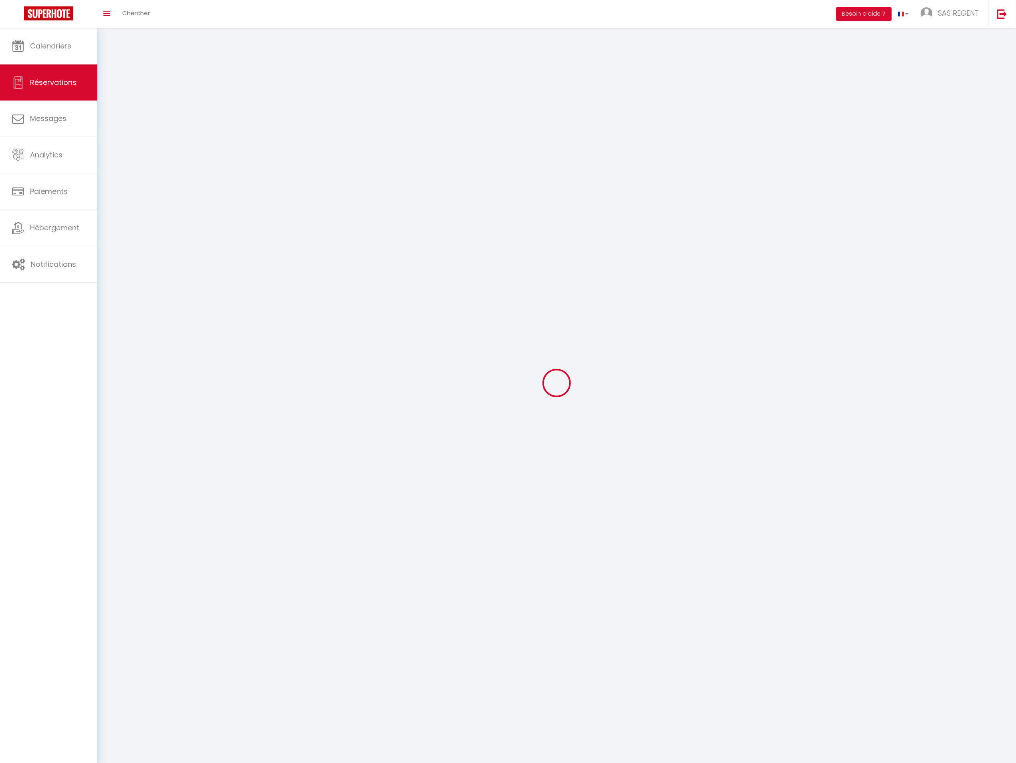
select select "not_confirmed"
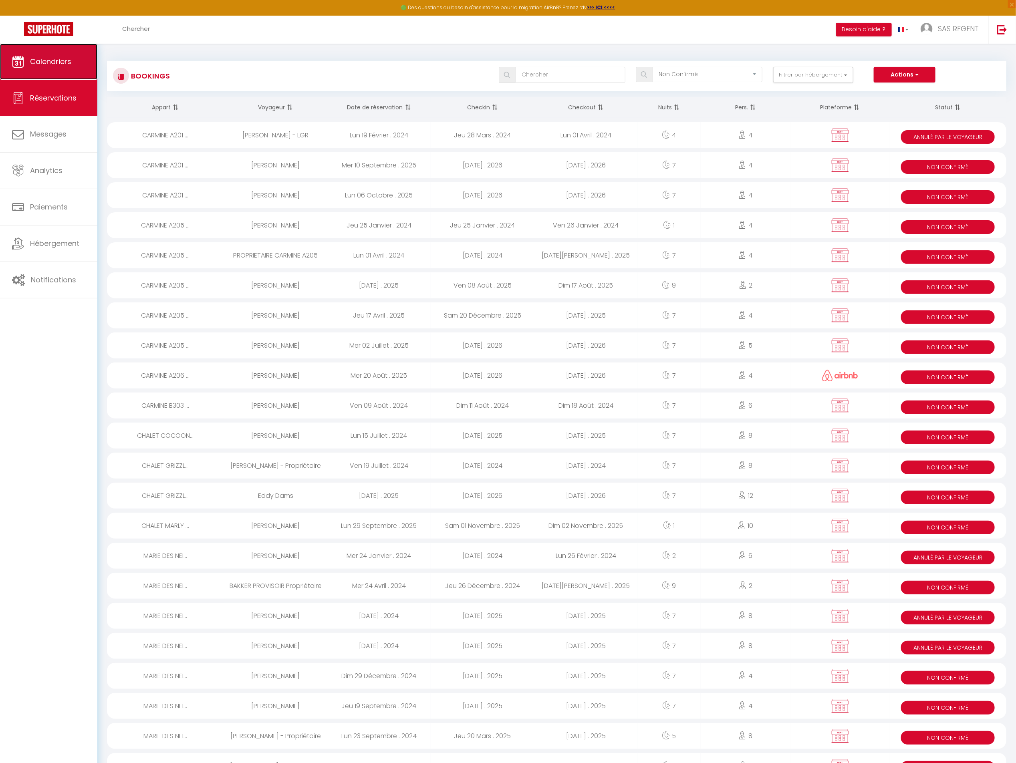
click at [71, 60] on span "Calendriers" at bounding box center [50, 61] width 41 height 10
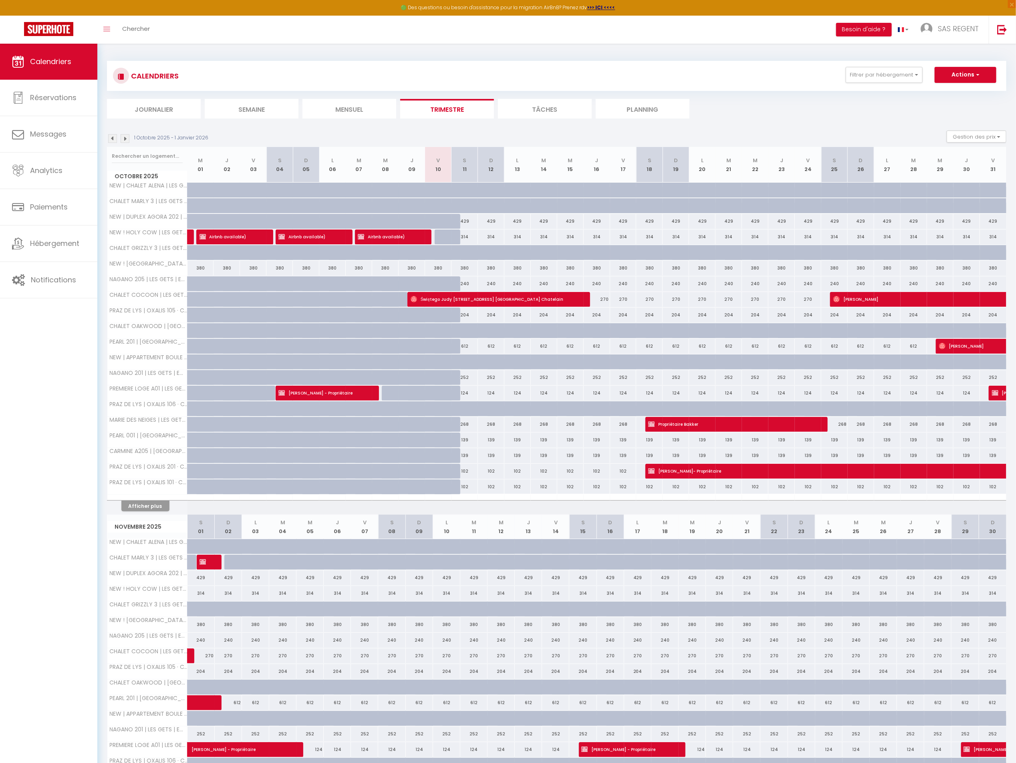
click at [125, 138] on img at bounding box center [125, 138] width 9 height 9
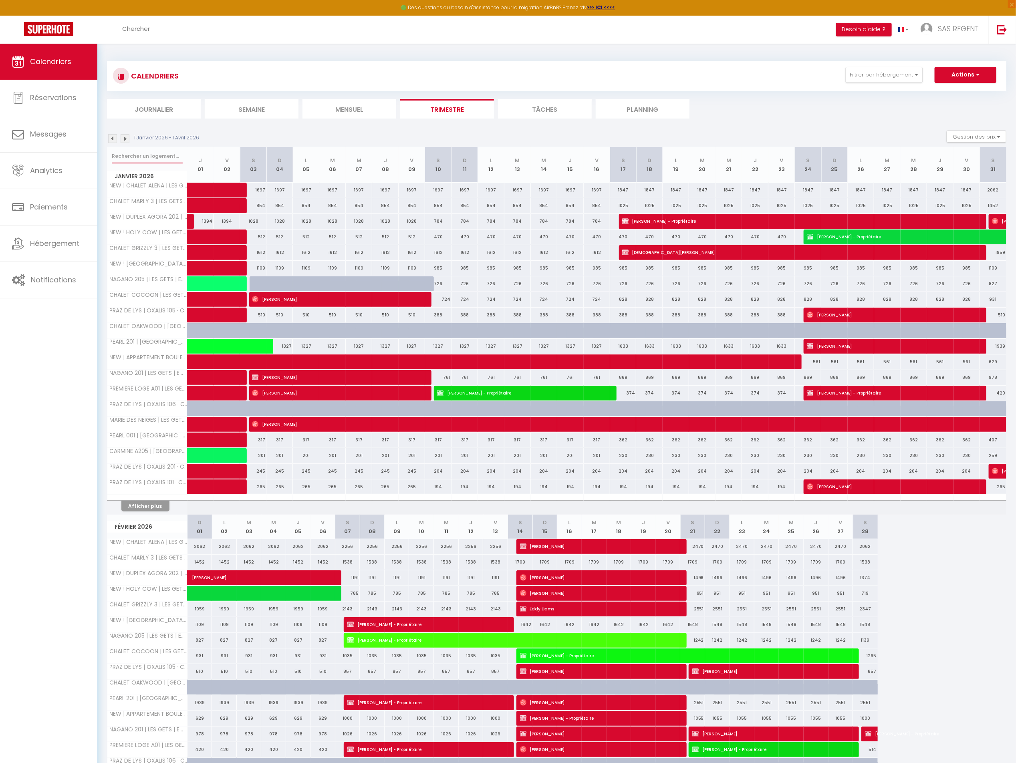
click at [145, 159] on input "text" at bounding box center [147, 156] width 71 height 14
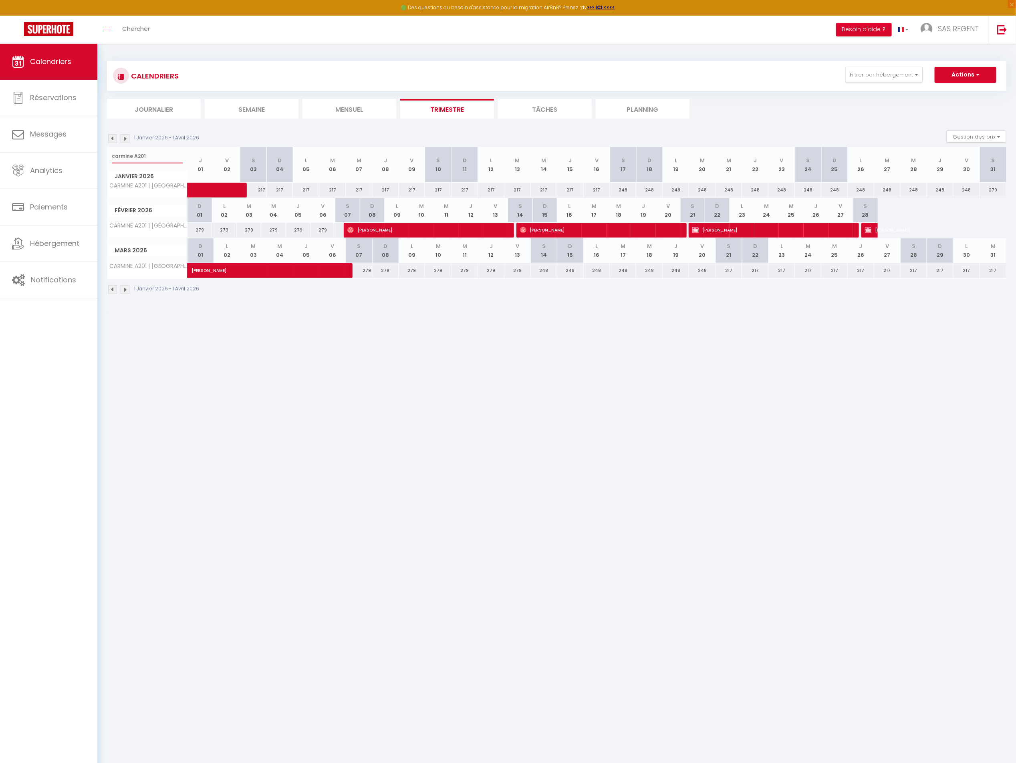
type input "carmine A201"
click at [113, 139] on img at bounding box center [112, 138] width 9 height 9
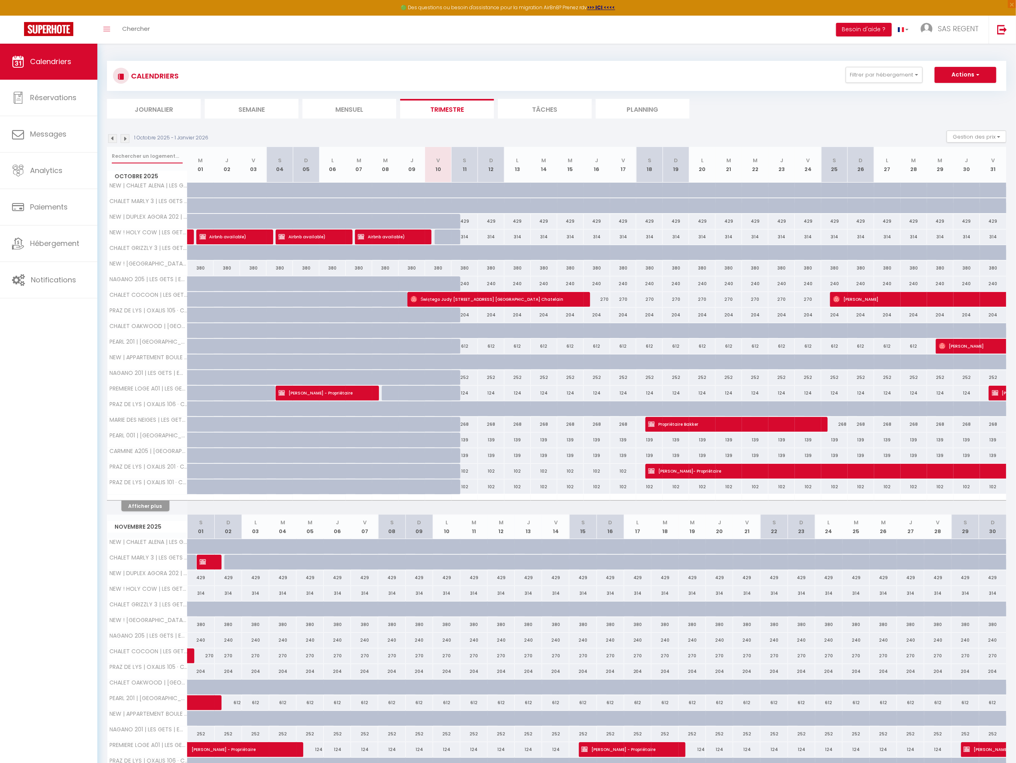
click at [160, 154] on input "text" at bounding box center [147, 156] width 71 height 14
paste input "carmine A201"
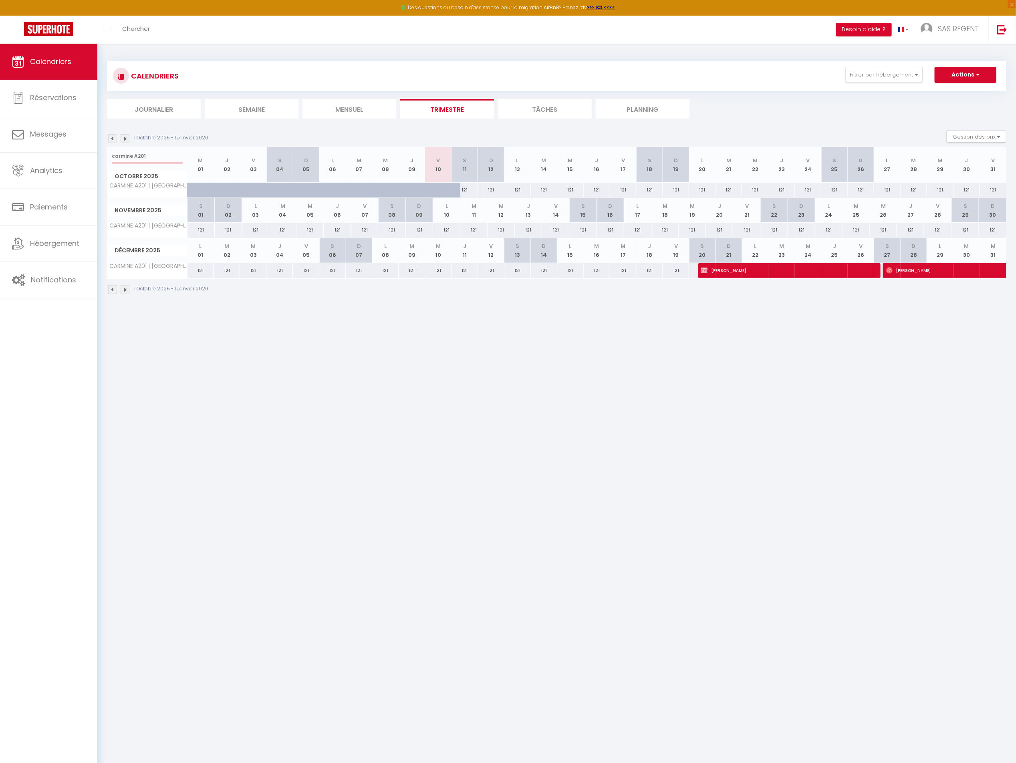
type input "carmine A201"
click at [766, 272] on span "[PERSON_NAME]" at bounding box center [784, 270] width 167 height 15
select select "OK"
select select "KO"
select select "0"
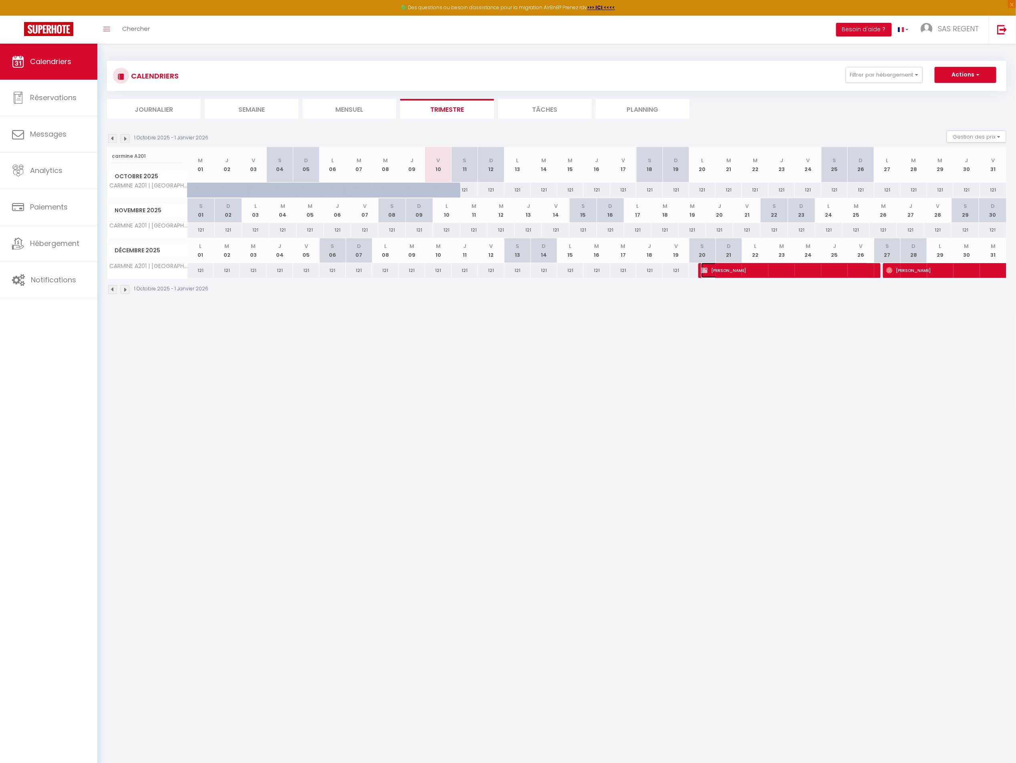
select select "0"
select select "1"
select select
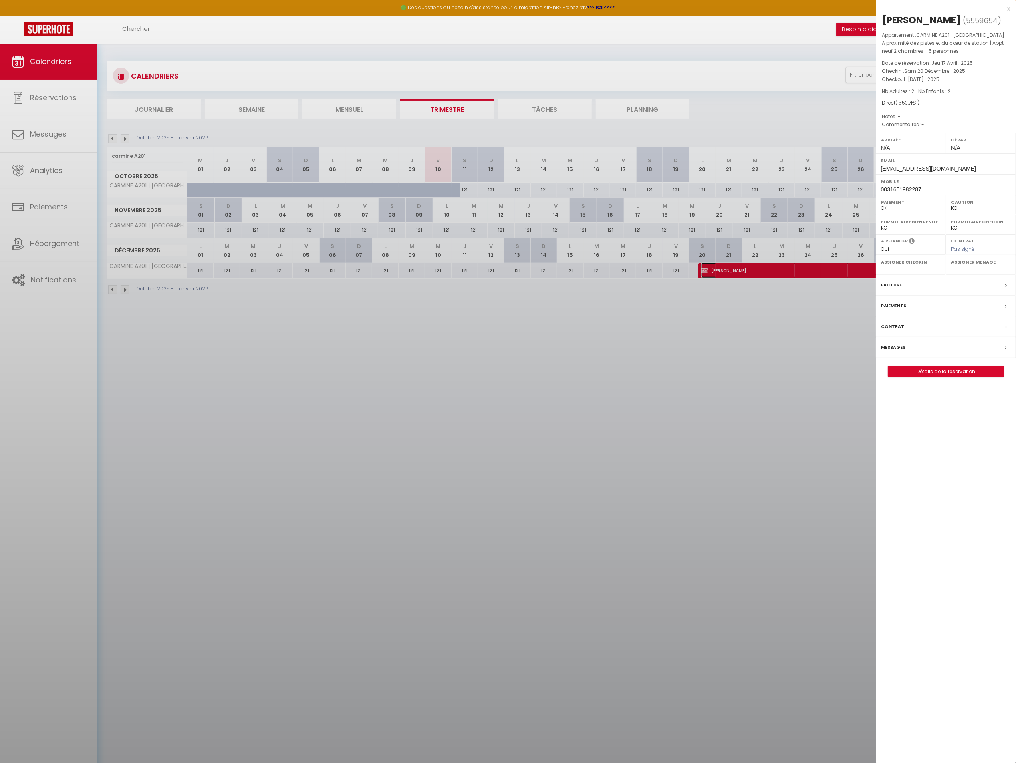
select select "18850"
select select "27473"
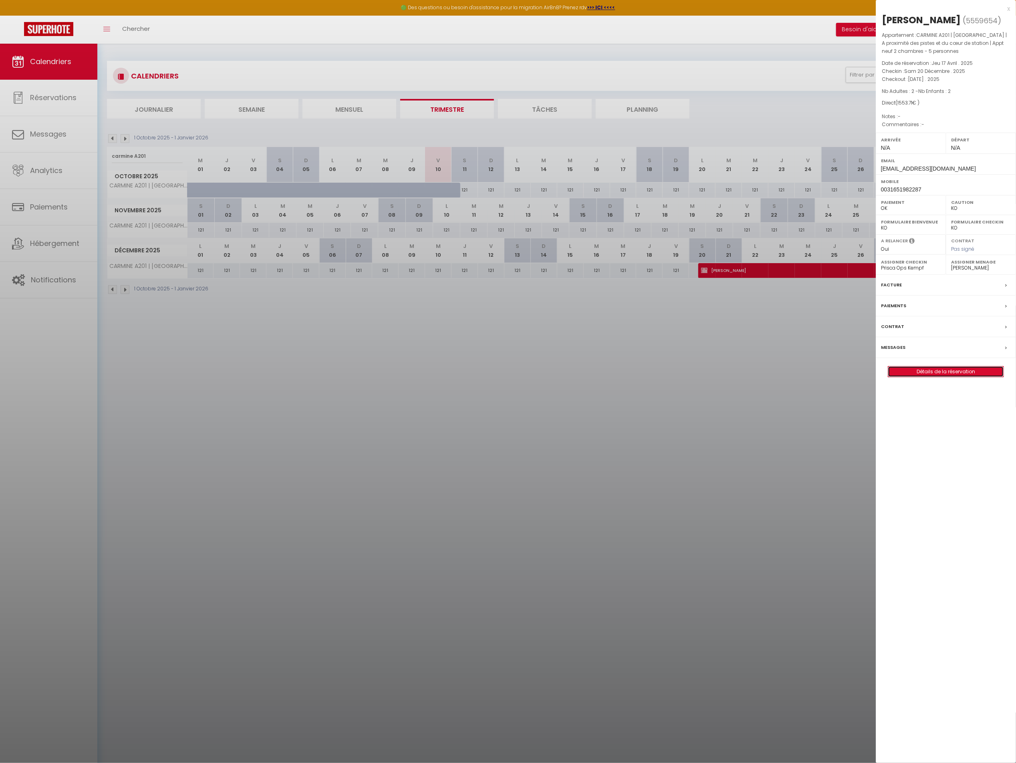
click at [937, 376] on link "Détails de la réservation" at bounding box center [945, 372] width 115 height 10
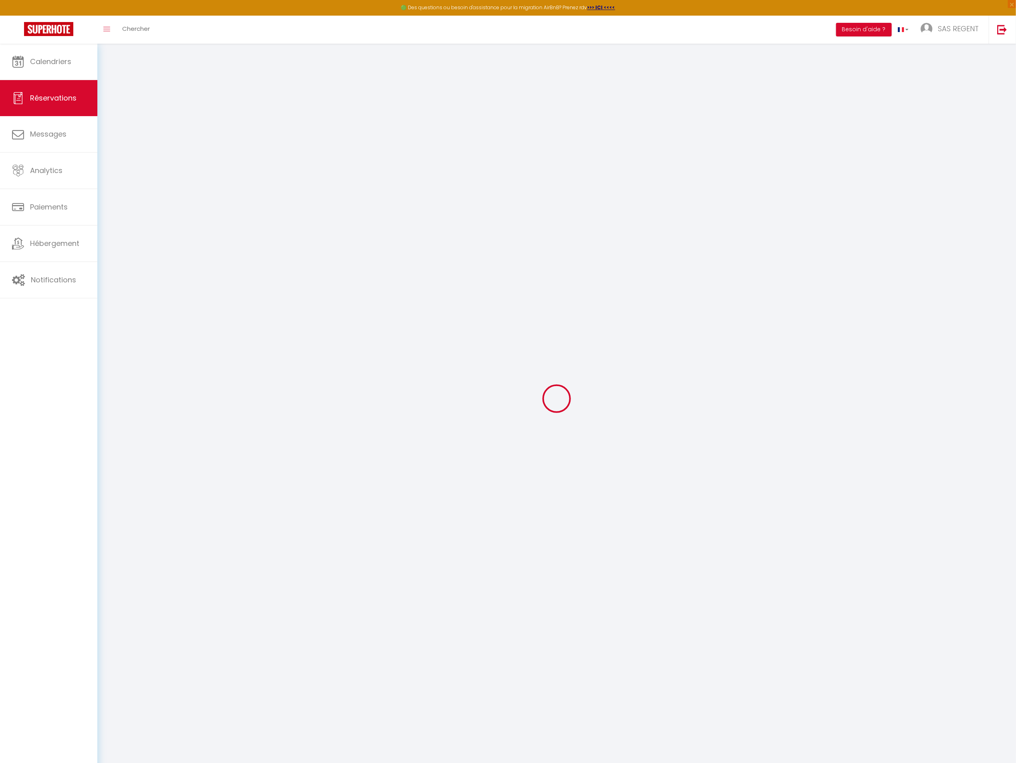
select select
checkbox input "false"
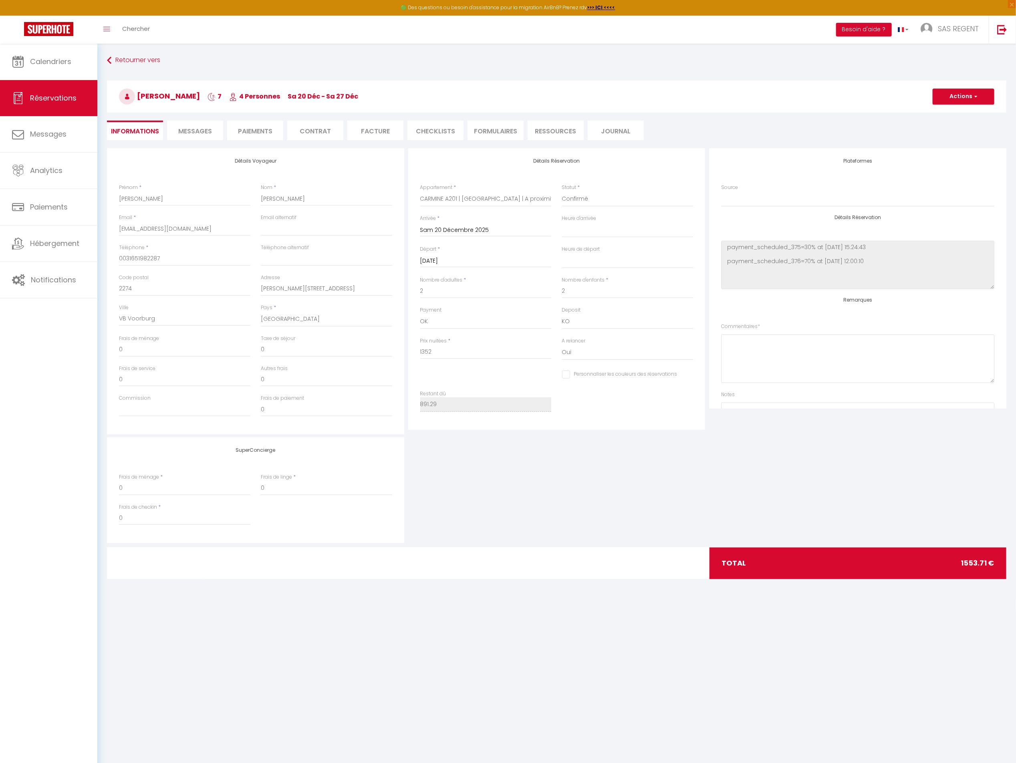
type input "170"
type input "31.71"
select select
checkbox input "false"
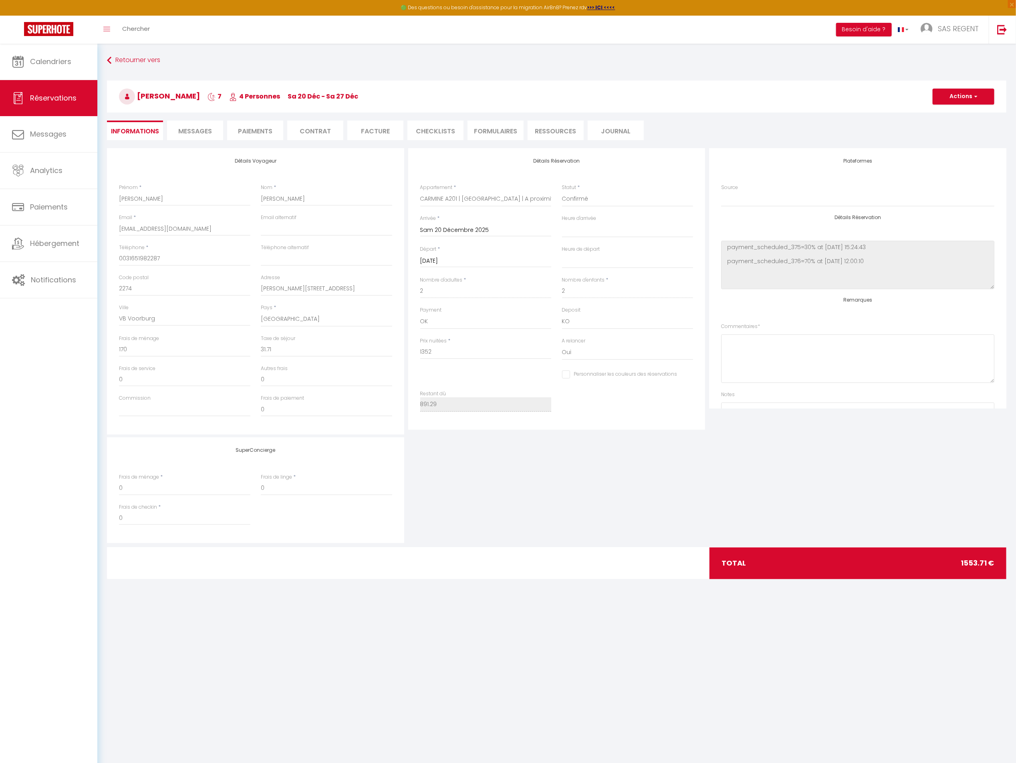
select select
click at [195, 130] on span "Messages" at bounding box center [195, 131] width 34 height 9
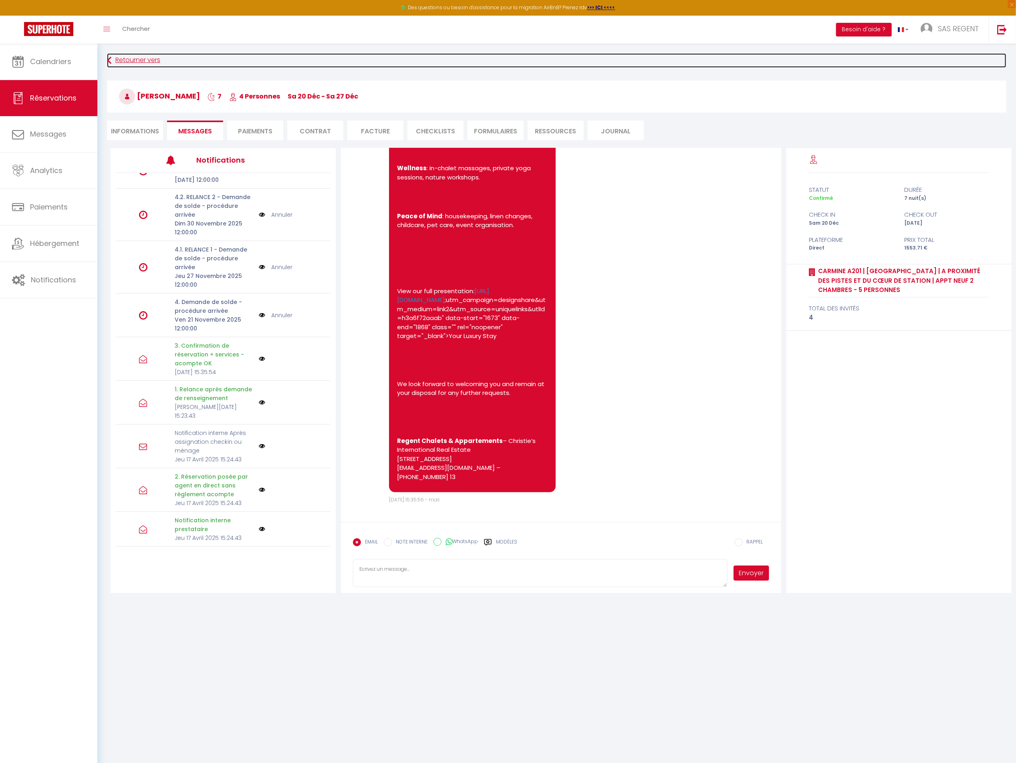
click at [142, 64] on link "Retourner vers" at bounding box center [557, 60] width 900 height 14
select select
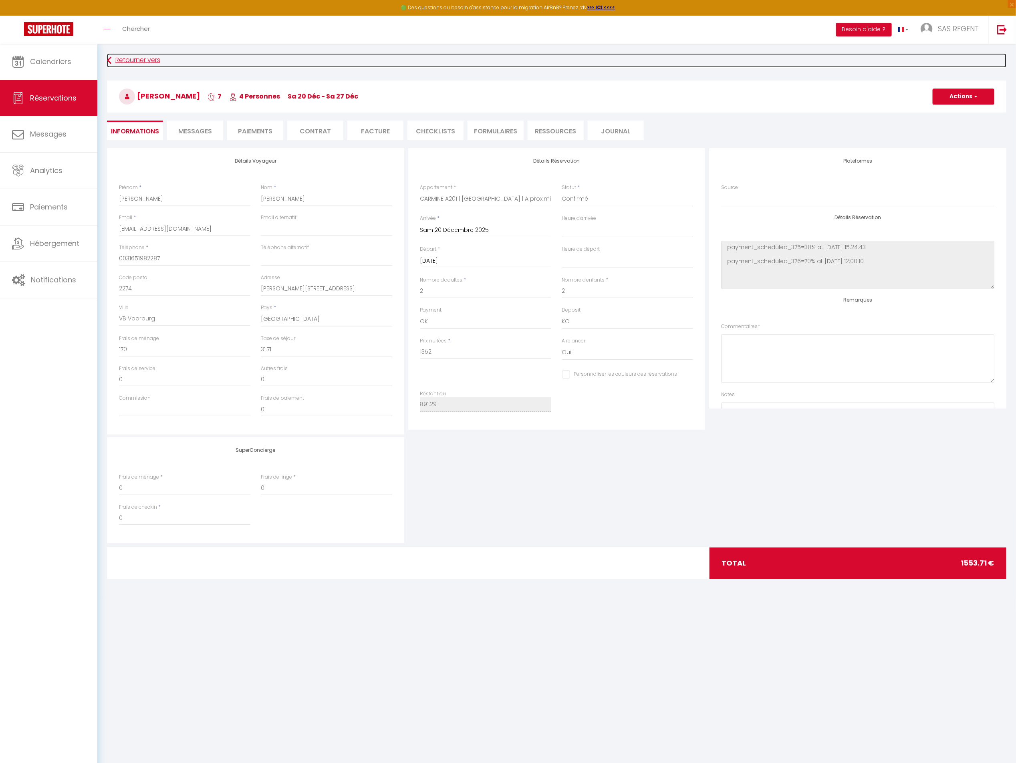
select select
checkbox input "false"
select select
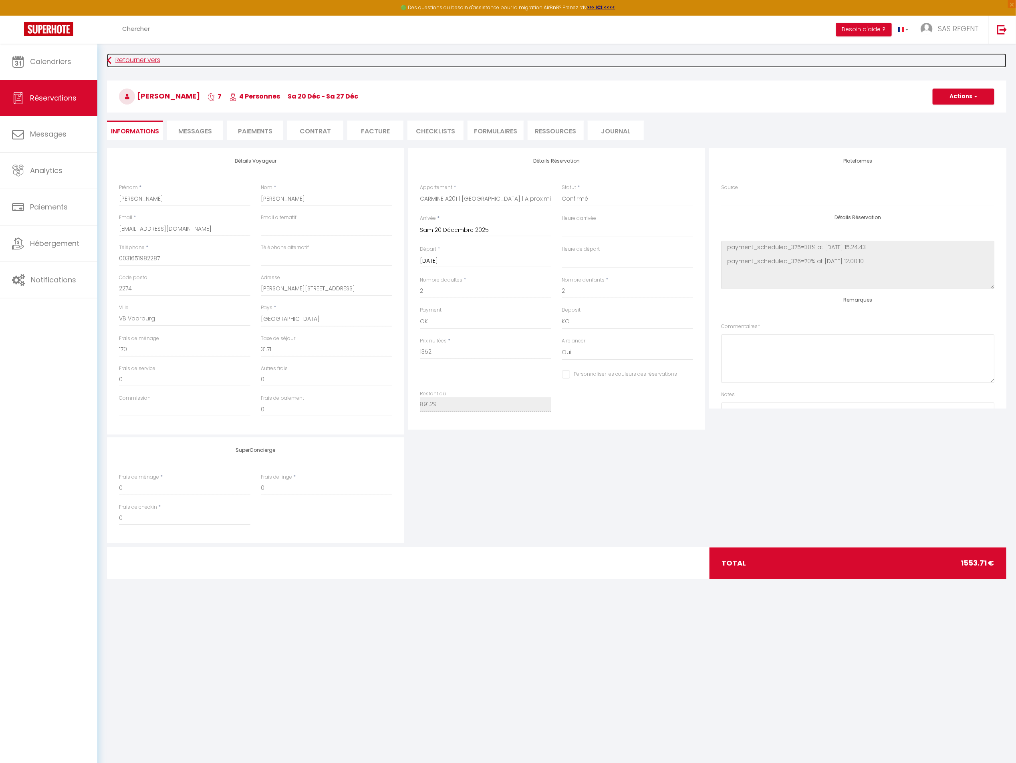
checkbox input "false"
click at [137, 53] on link "Retourner vers" at bounding box center [557, 60] width 900 height 14
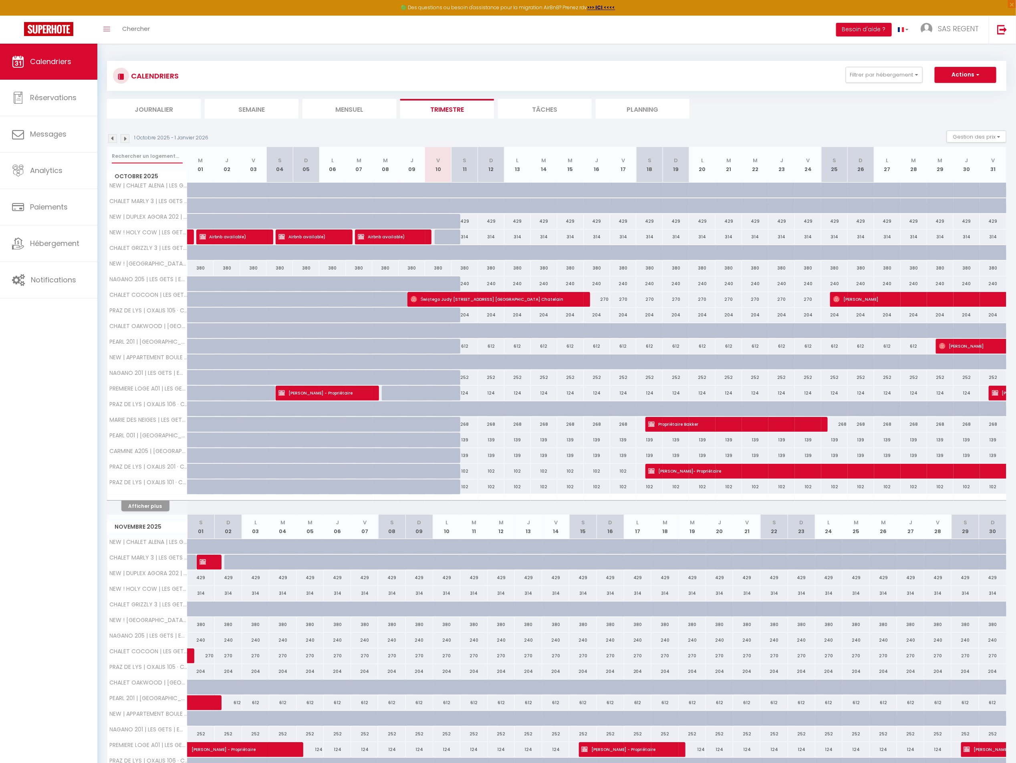
click at [141, 153] on input "text" at bounding box center [147, 156] width 71 height 14
paste input "carmine A201"
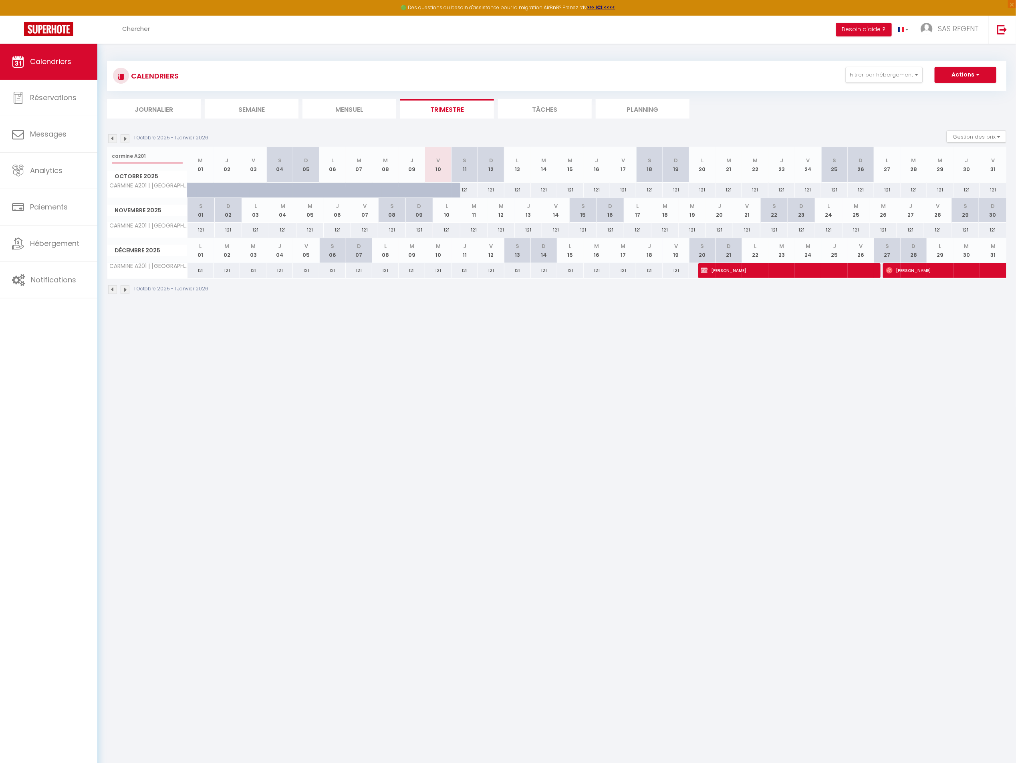
type input "carmine A201"
click at [123, 291] on img at bounding box center [125, 289] width 9 height 9
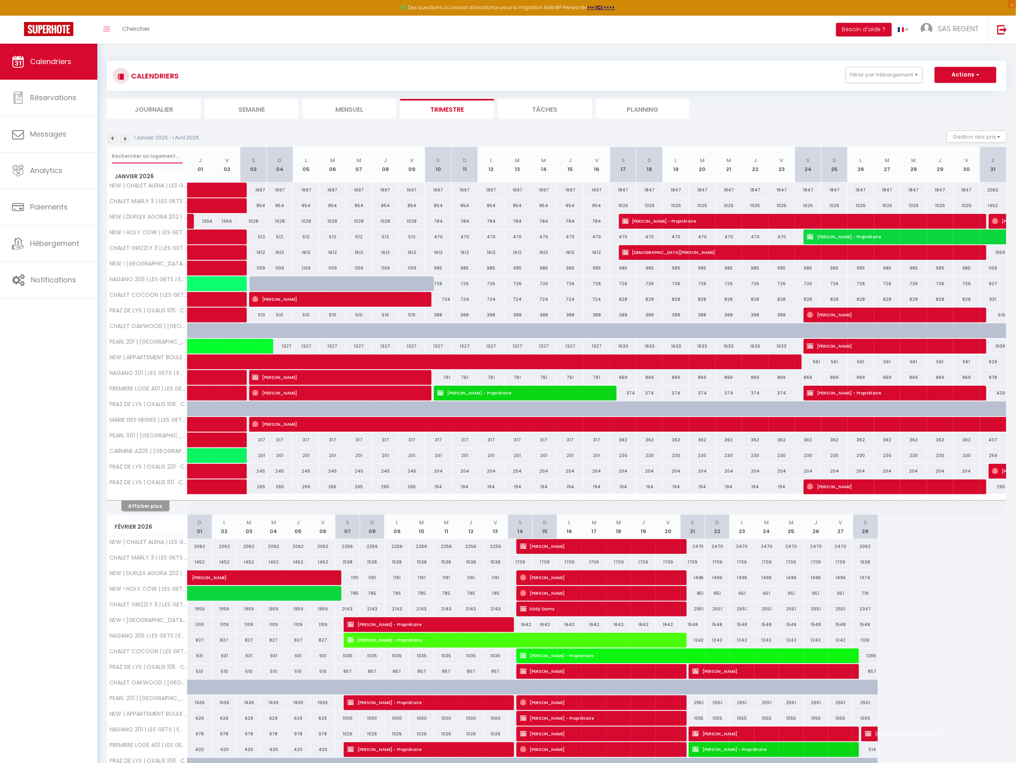
click at [165, 154] on input "text" at bounding box center [147, 156] width 71 height 14
paste input "carmine A201"
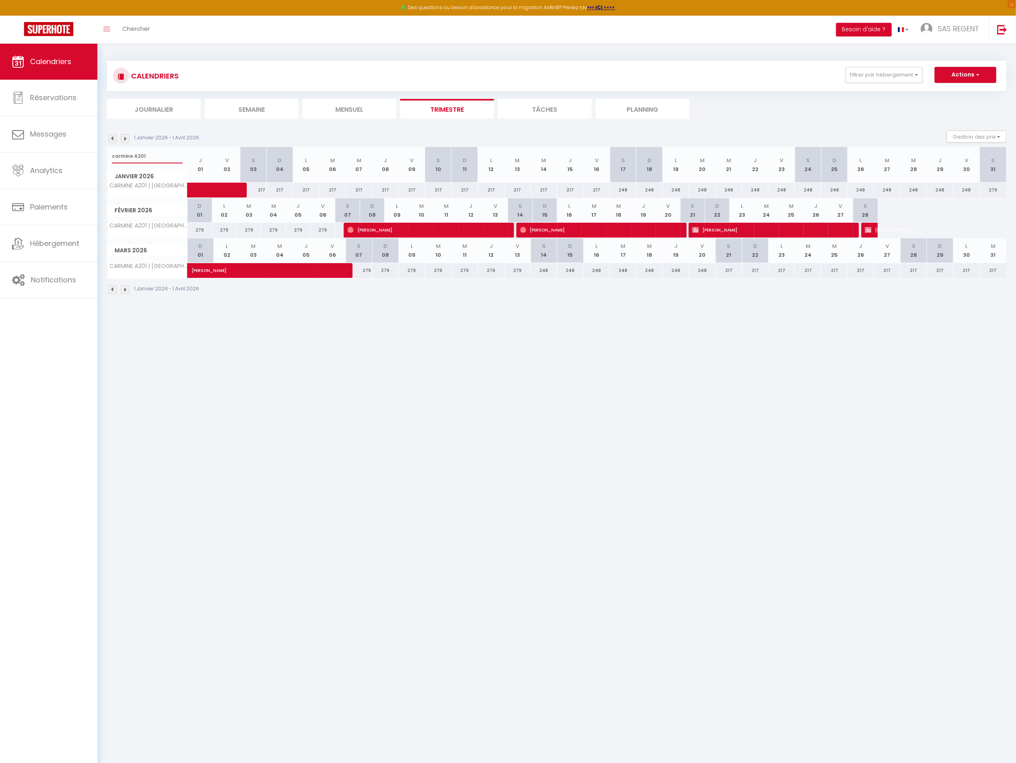
type input "carmine A201"
click at [728, 231] on span "[PERSON_NAME]" at bounding box center [775, 229] width 167 height 15
select select "OK"
select select "KO"
select select "0"
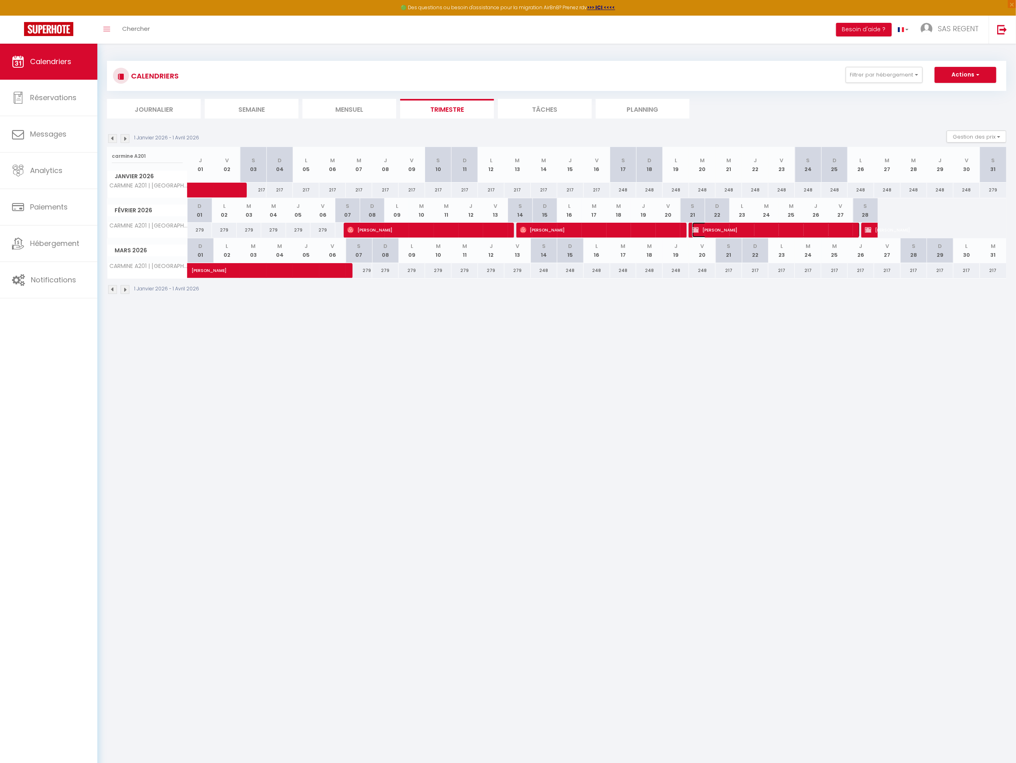
select select "0"
select select "1"
select select
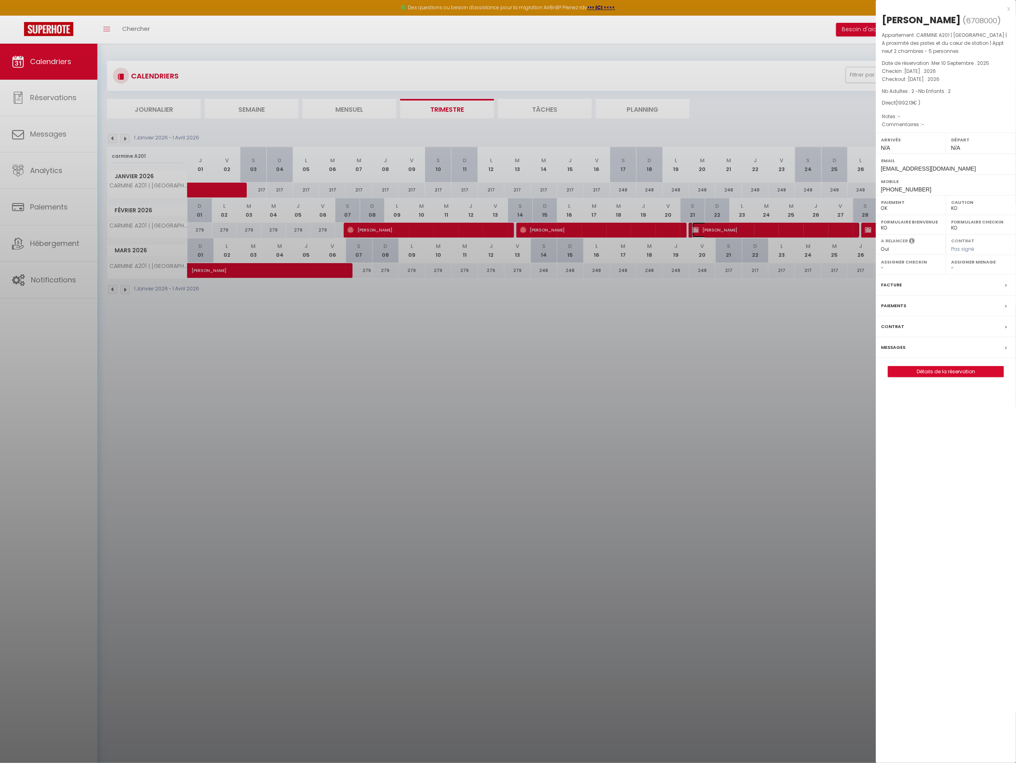
select select "18850"
select select "27473"
click at [919, 374] on link "Détails de la réservation" at bounding box center [945, 372] width 115 height 10
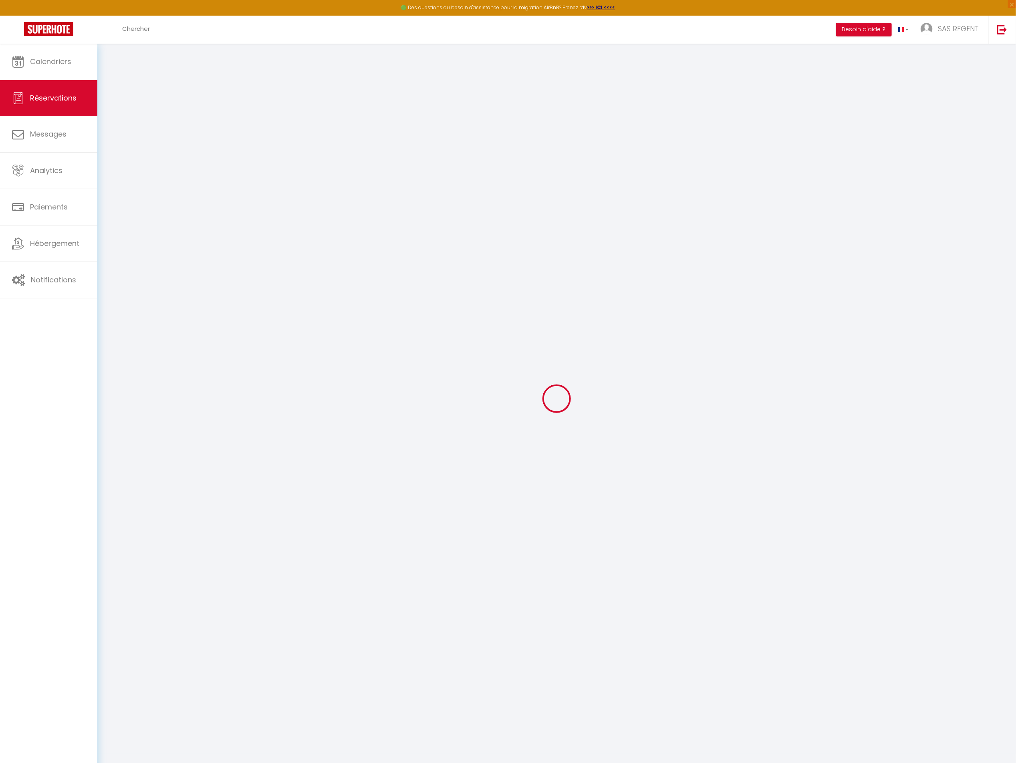
type input "Thibaut"
type input "[PERSON_NAME]"
type input "[EMAIL_ADDRESS][DOMAIN_NAME]"
type input "[PHONE_NUMBER]"
type input "5330"
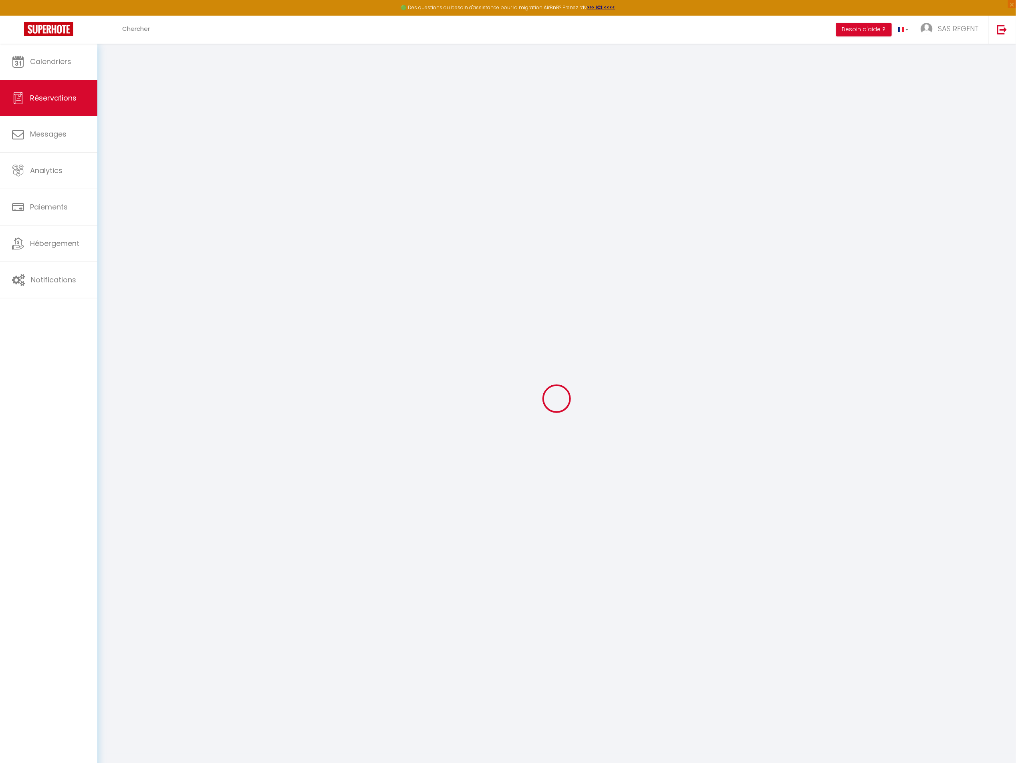
type input "[STREET_ADDRESS]"
type input "[PERSON_NAME]"
select select "BE"
select select "32951"
select select "1"
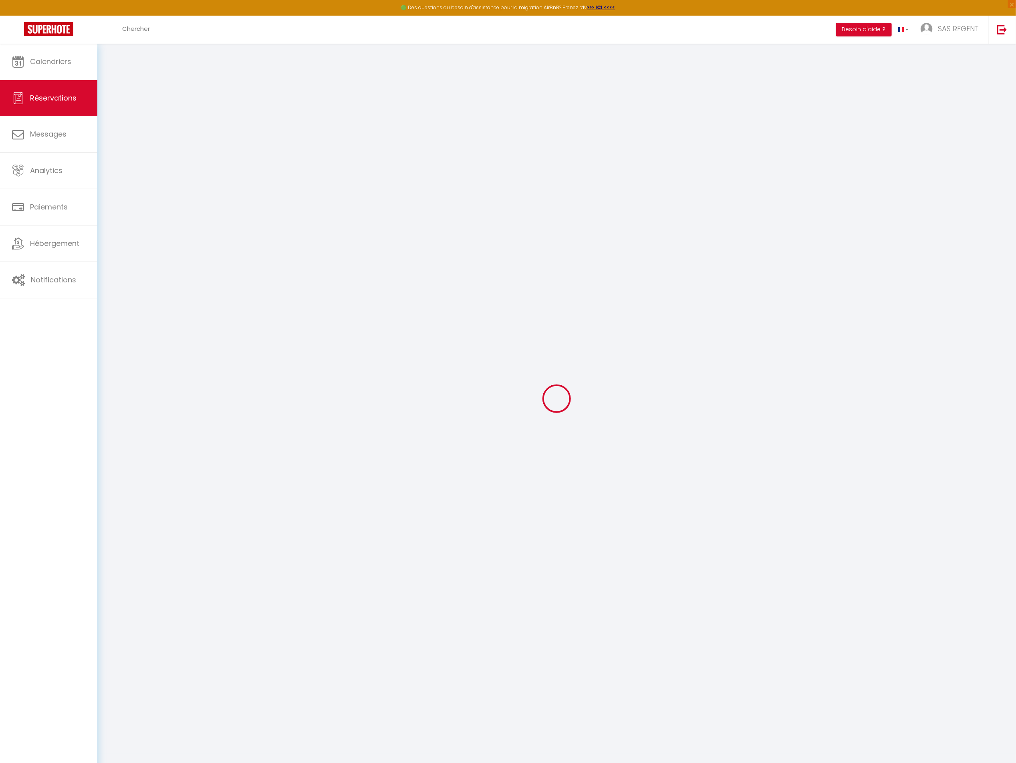
type input "[DATE]"
select select
type input "[DATE]"
select select
type input "2"
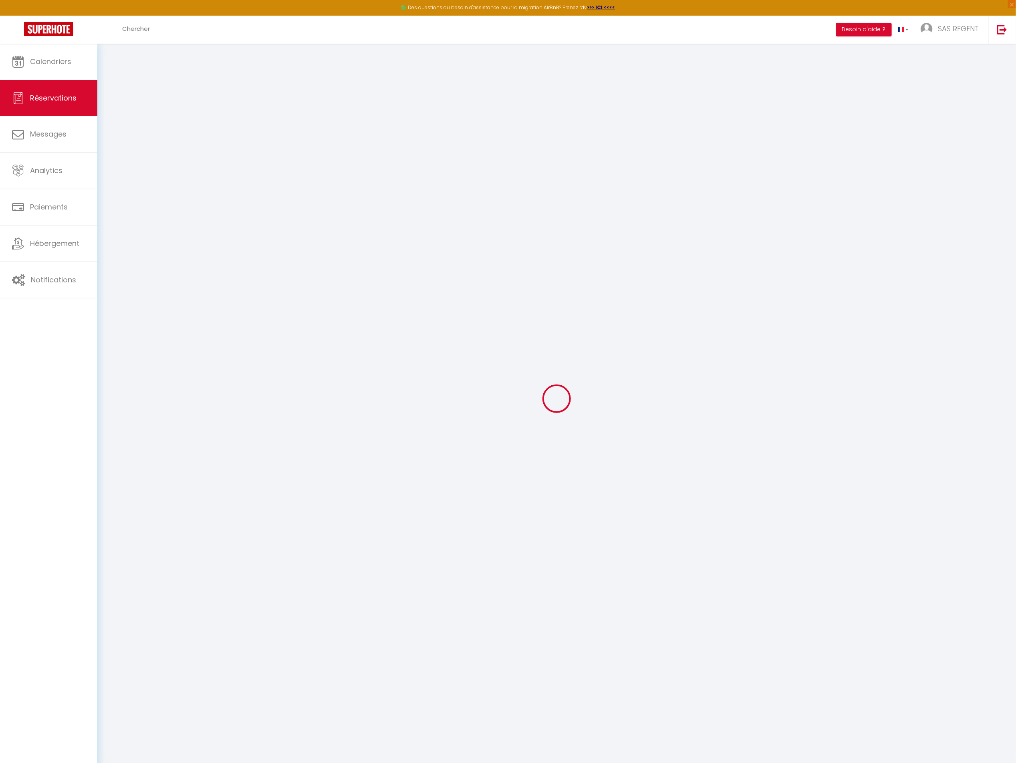
type input "2"
select select "12"
select select
type input "1685"
checkbox input "false"
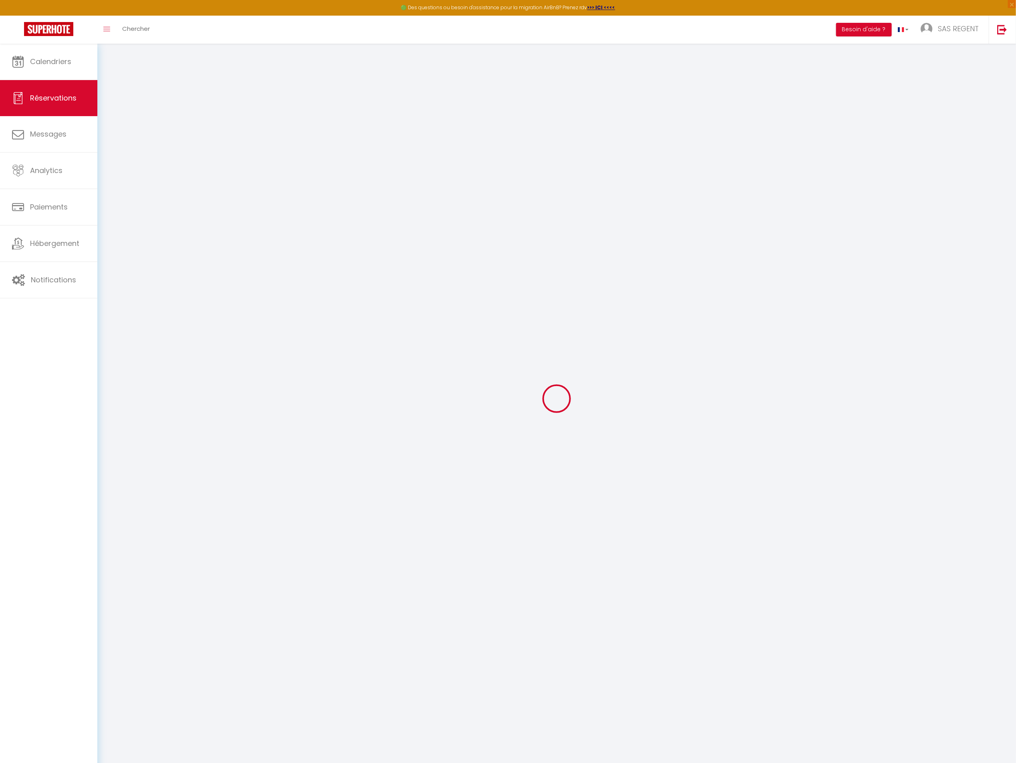
type input "1179.5"
type input "0"
select select
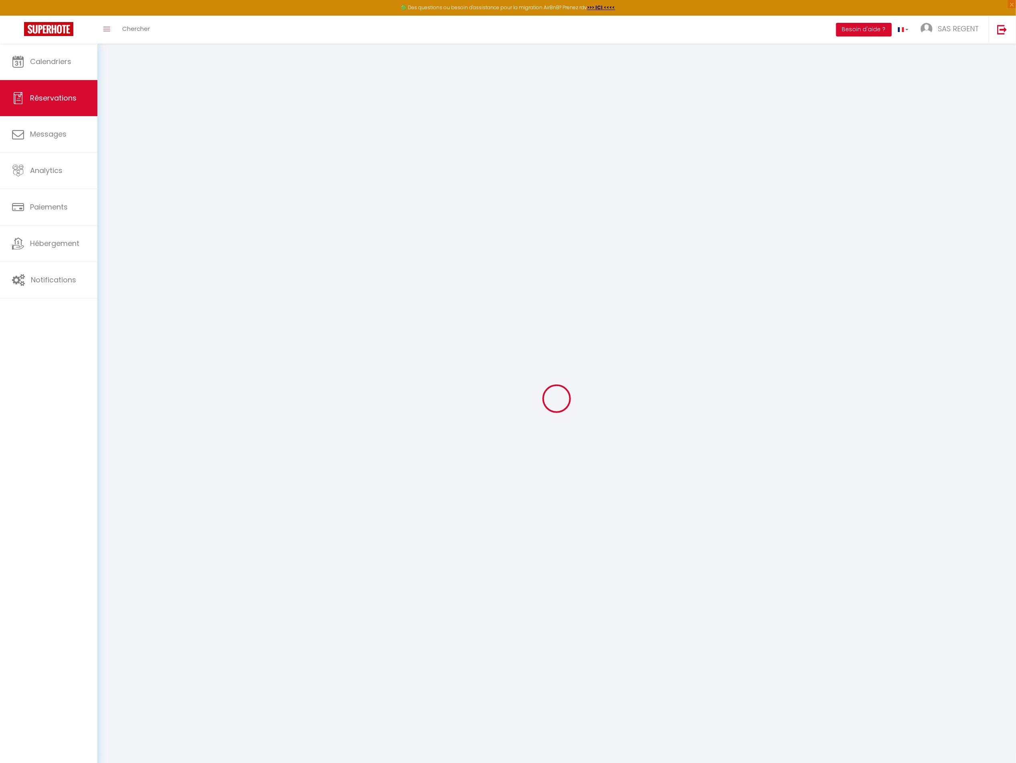
select select
select select "14"
checkbox input "false"
select select
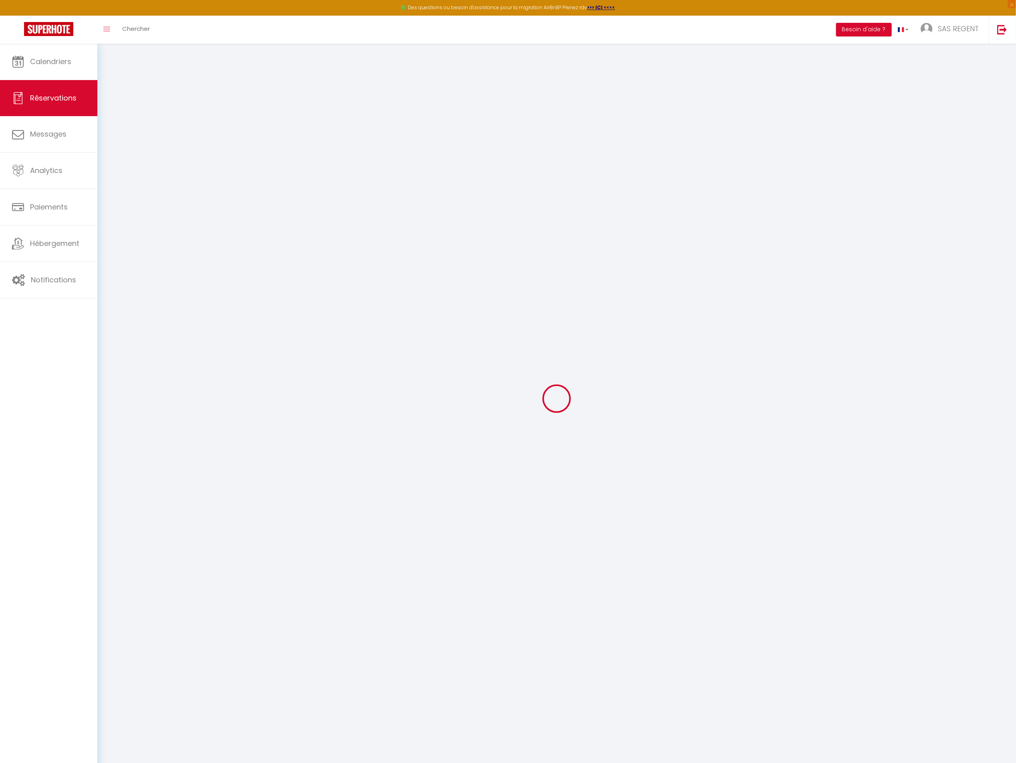
checkbox input "false"
select select
checkbox input "false"
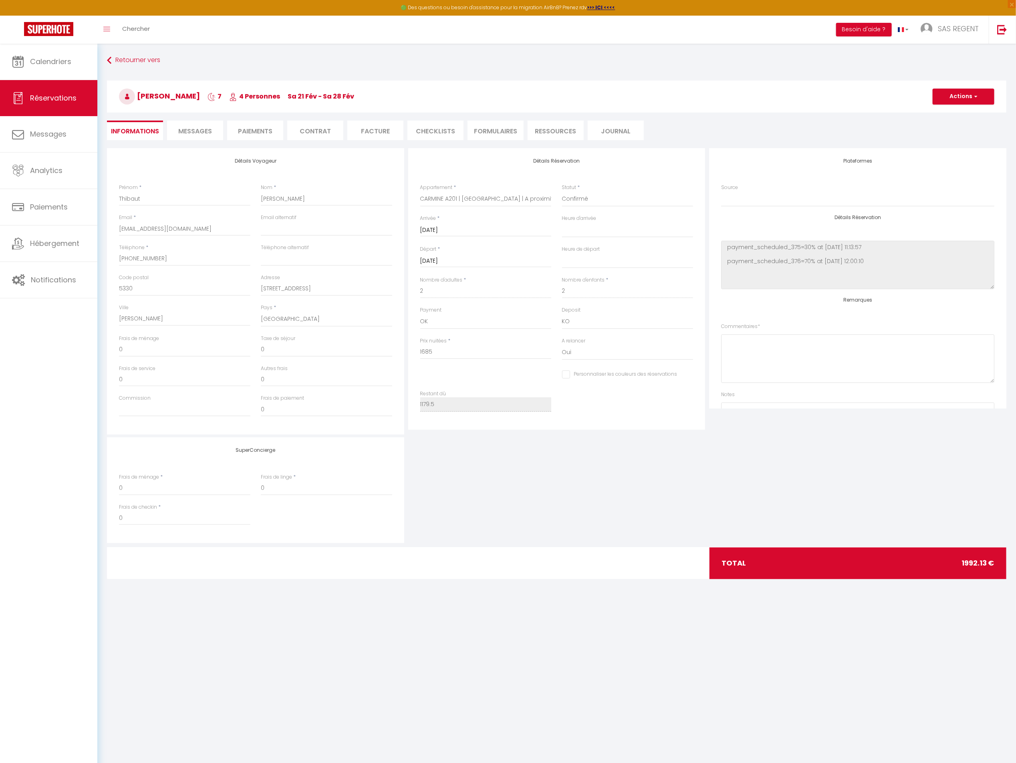
type input "265"
type input "42.13"
select select
checkbox input "false"
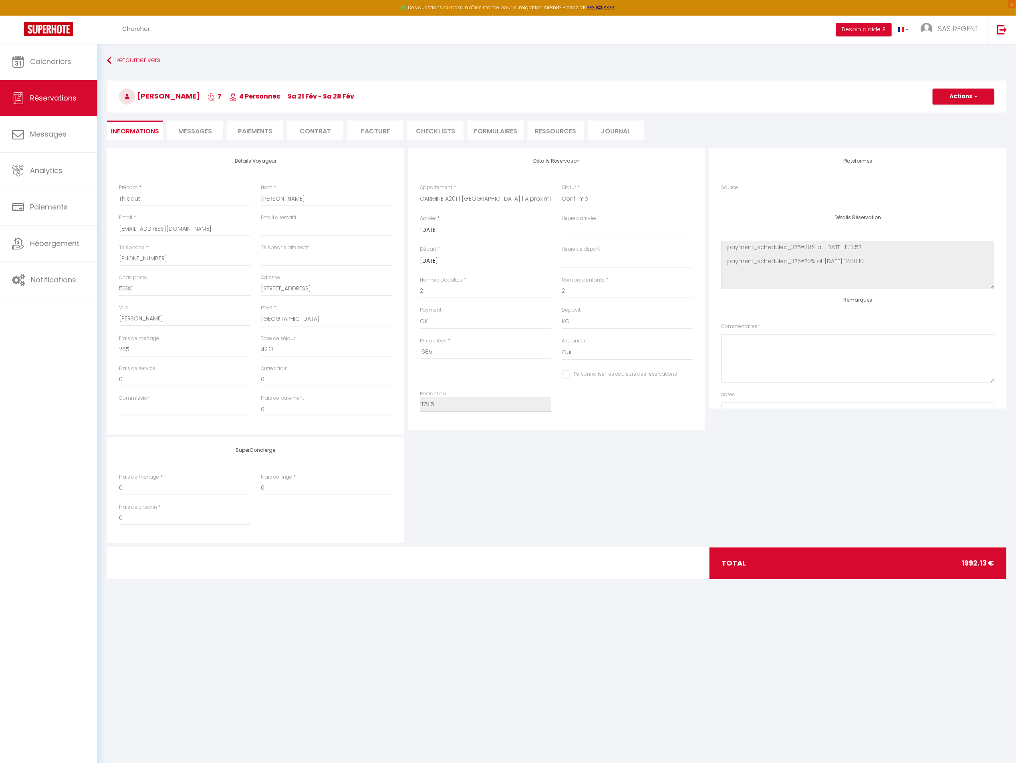
select select
click at [205, 129] on span "Messages" at bounding box center [195, 131] width 34 height 9
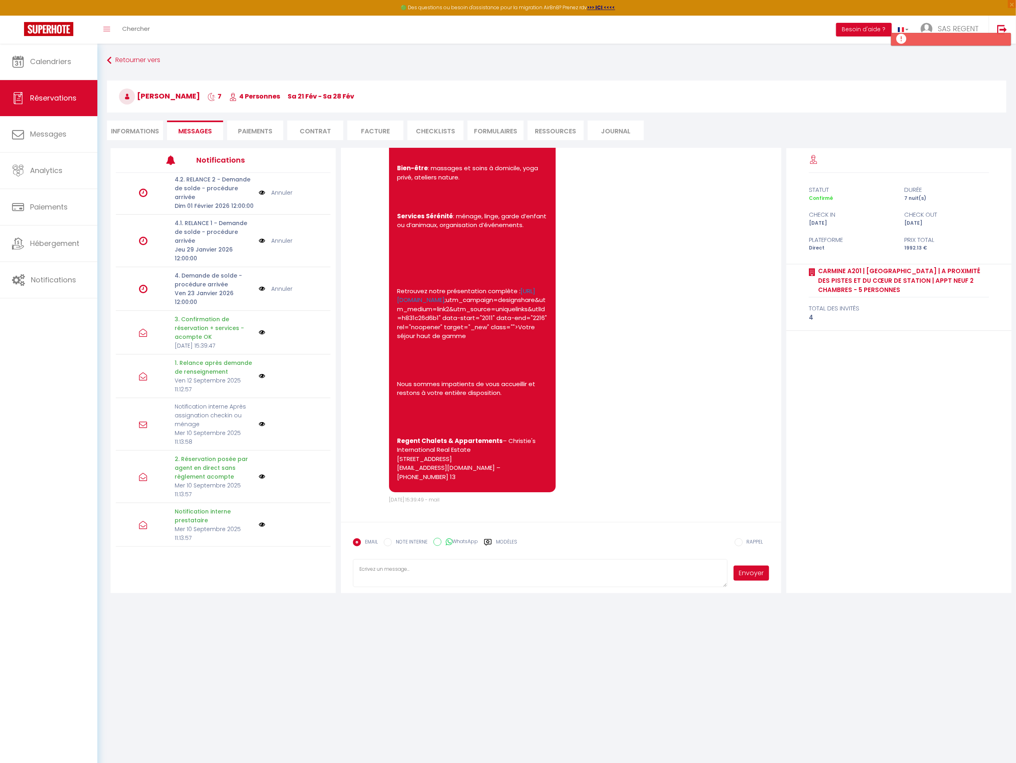
scroll to position [44, 0]
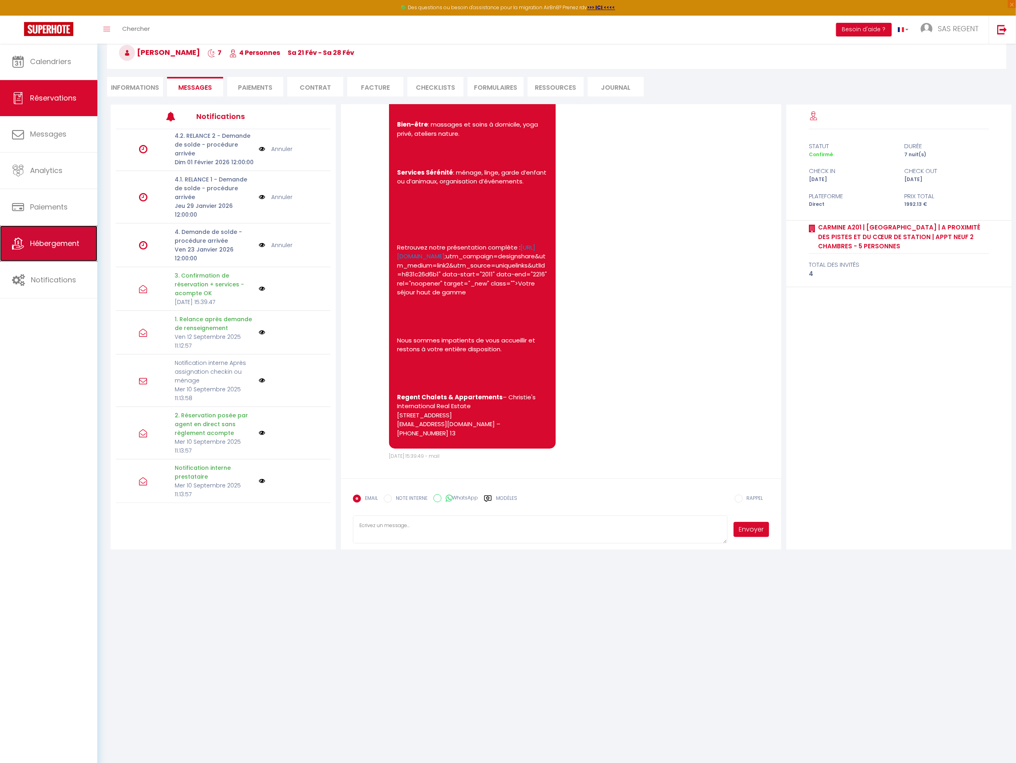
click at [81, 238] on link "Hébergement" at bounding box center [48, 244] width 97 height 36
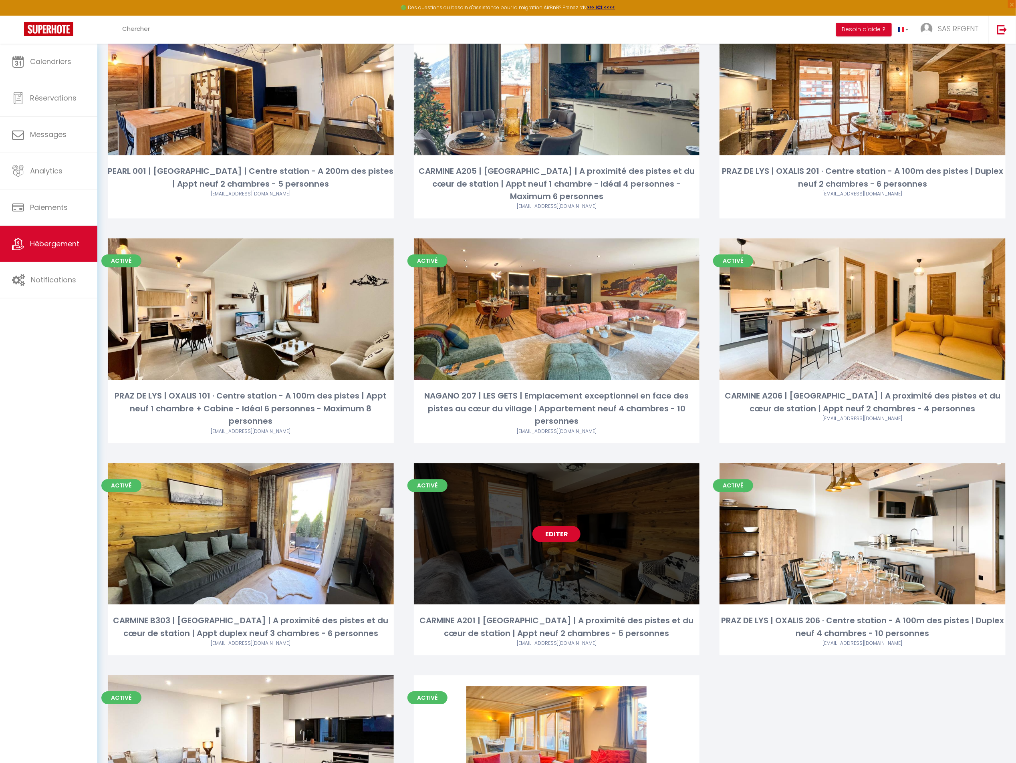
scroll to position [1176, 0]
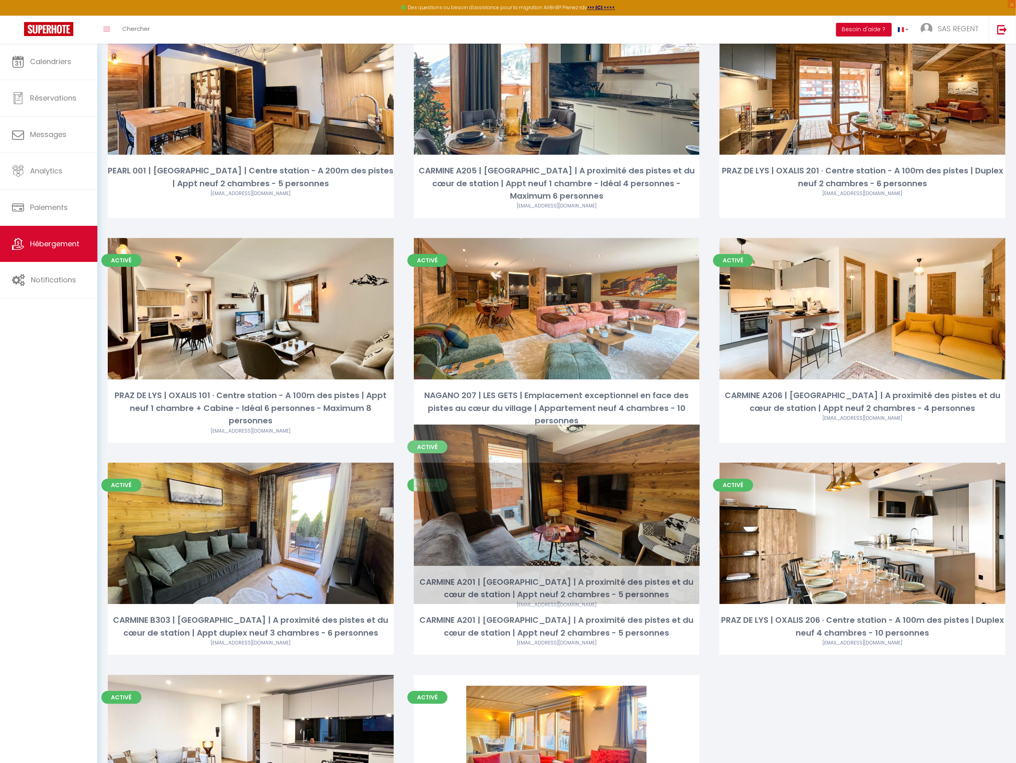
click at [557, 526] on link "Editer" at bounding box center [556, 534] width 48 height 16
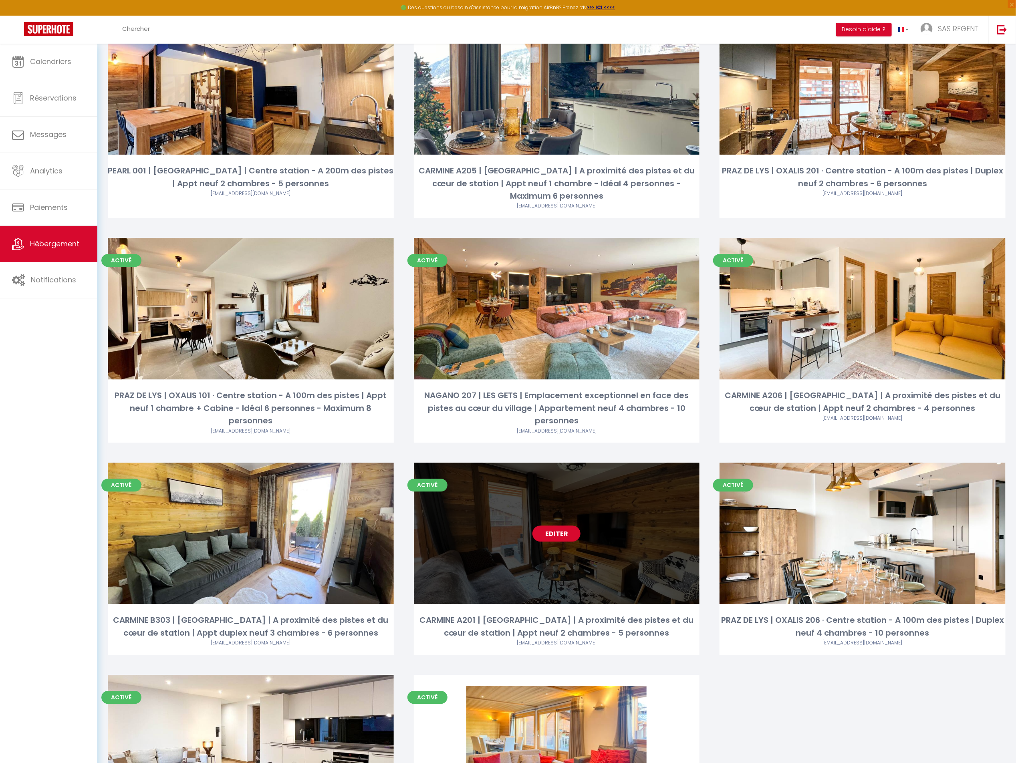
click at [557, 526] on link "Editer" at bounding box center [556, 534] width 48 height 16
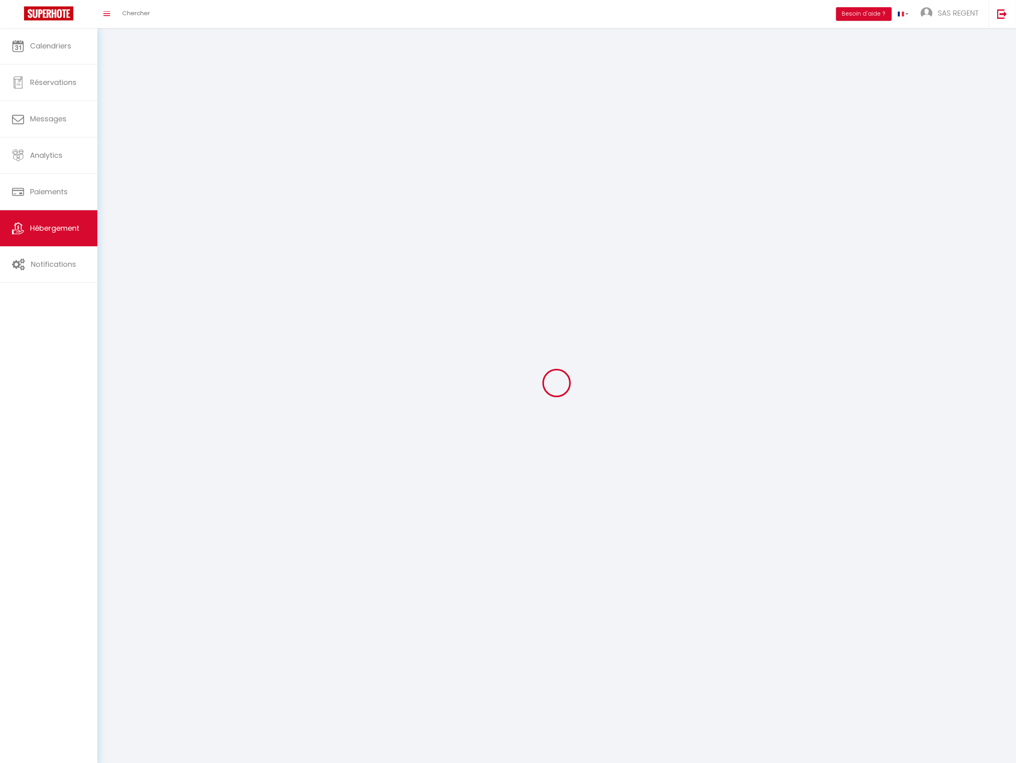
select select
select select "28"
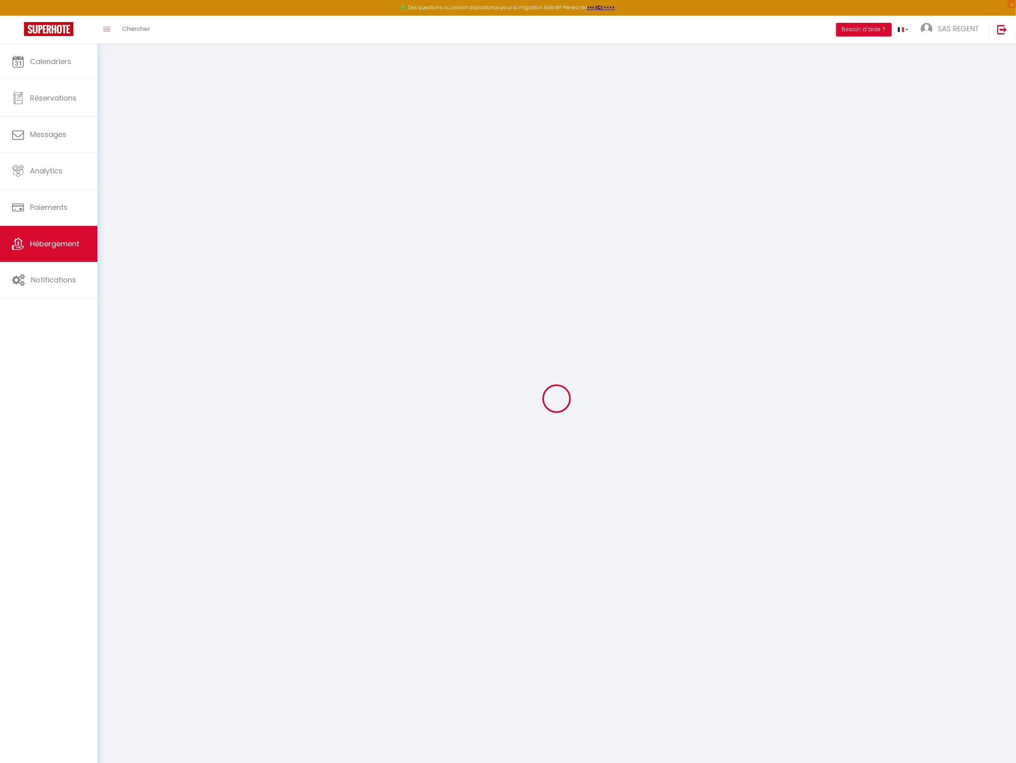
select select
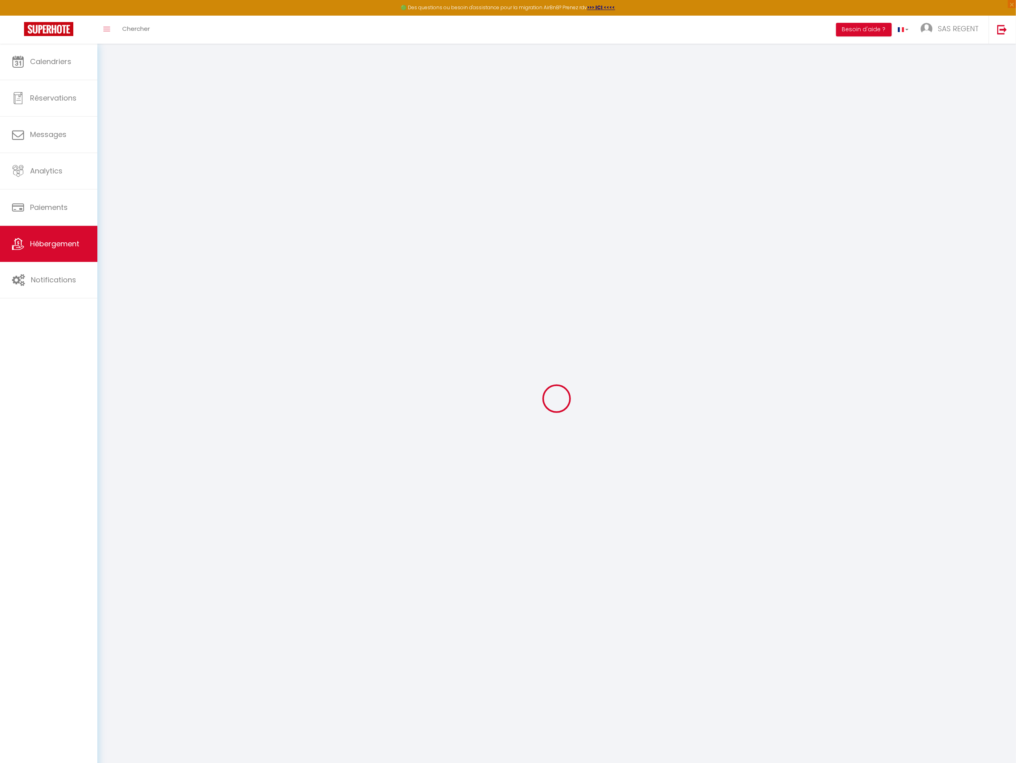
select select
checkbox input "false"
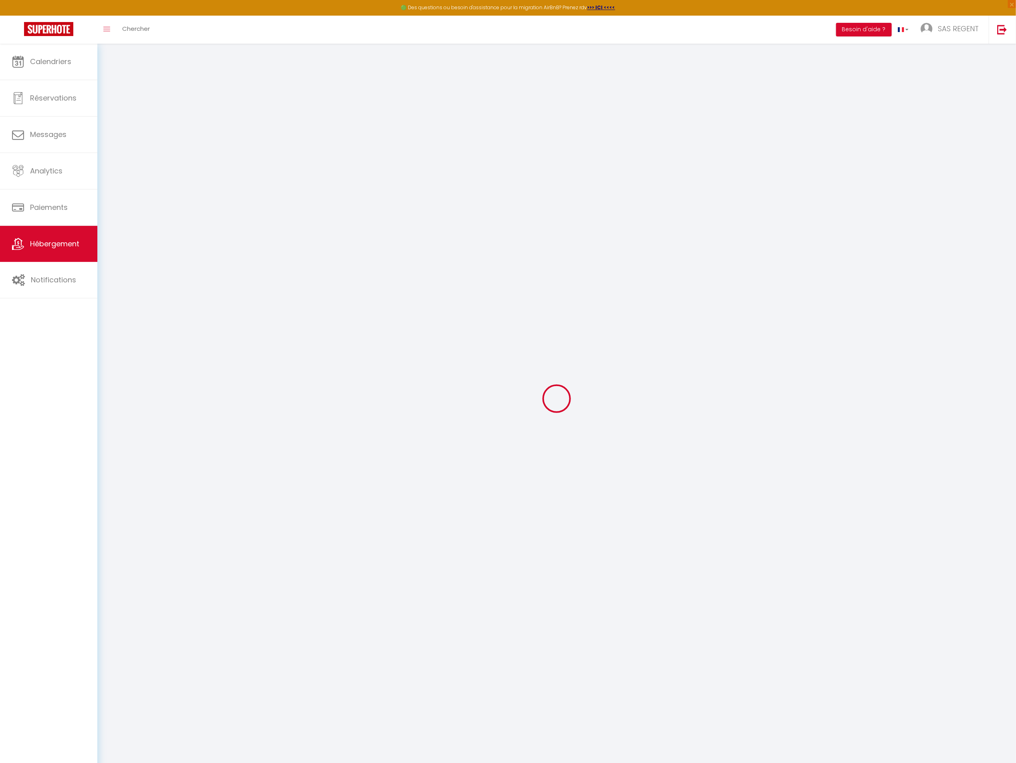
select select
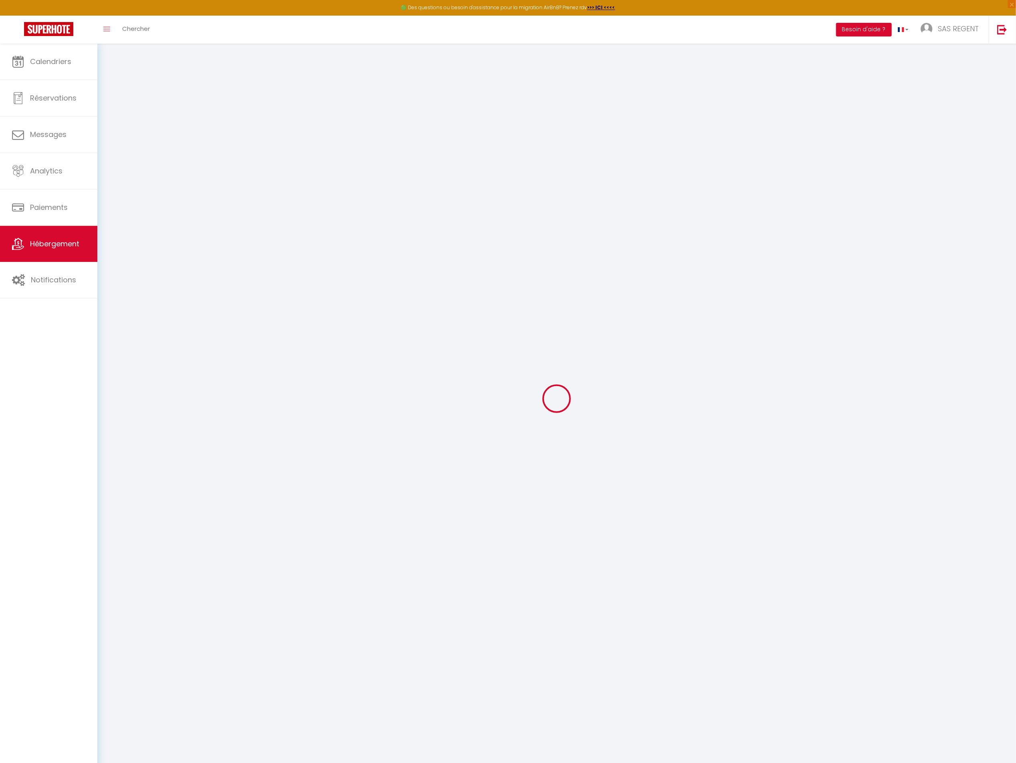
select select
checkbox input "false"
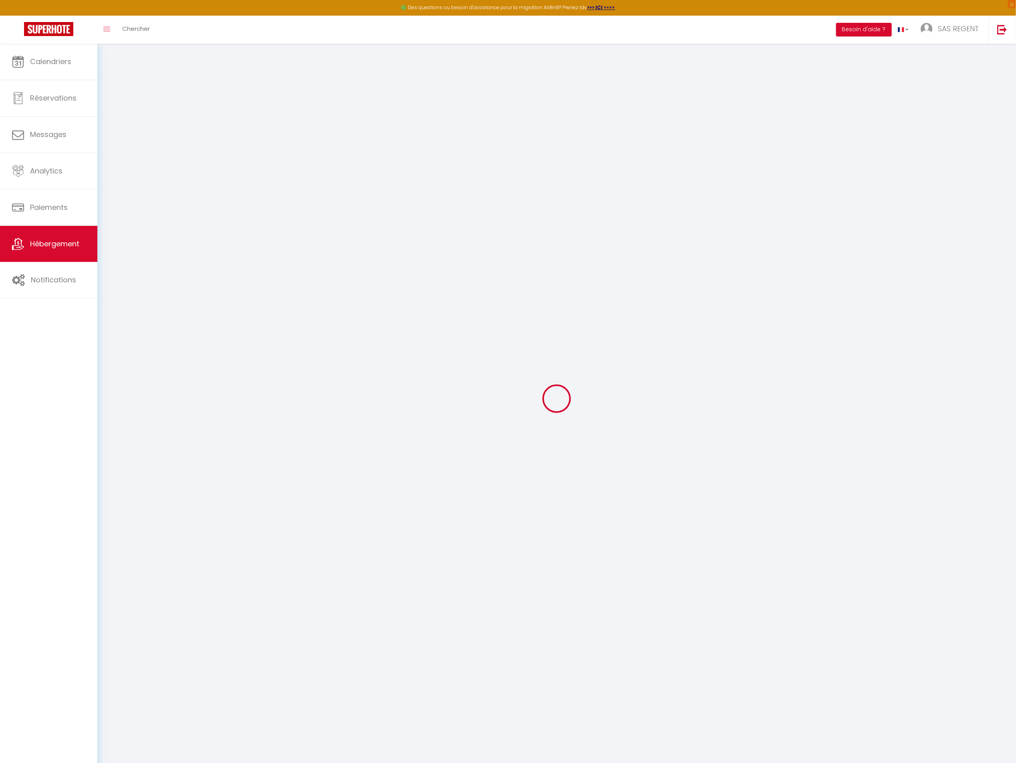
checkbox input "false"
select select
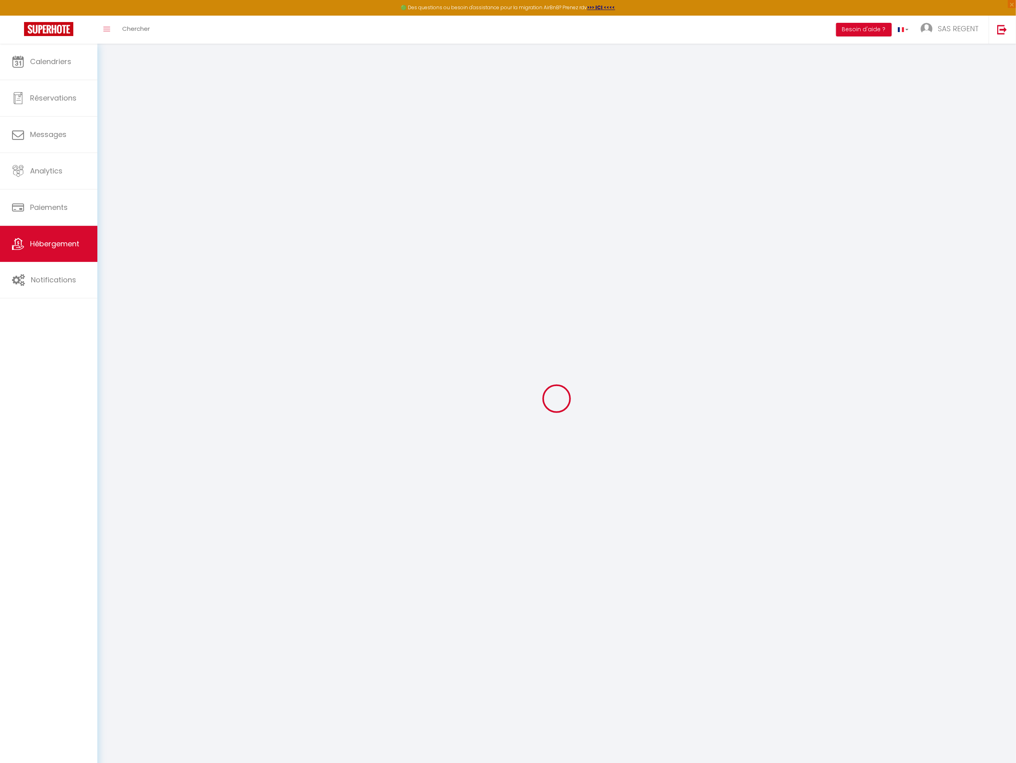
select select
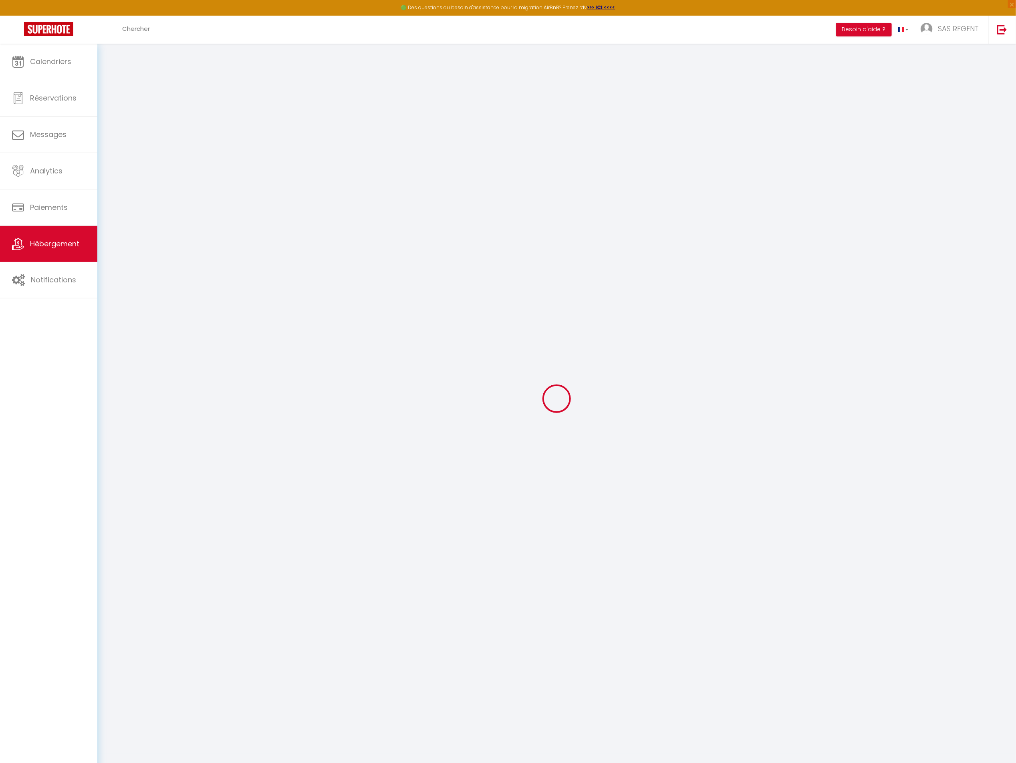
checkbox input "false"
select select
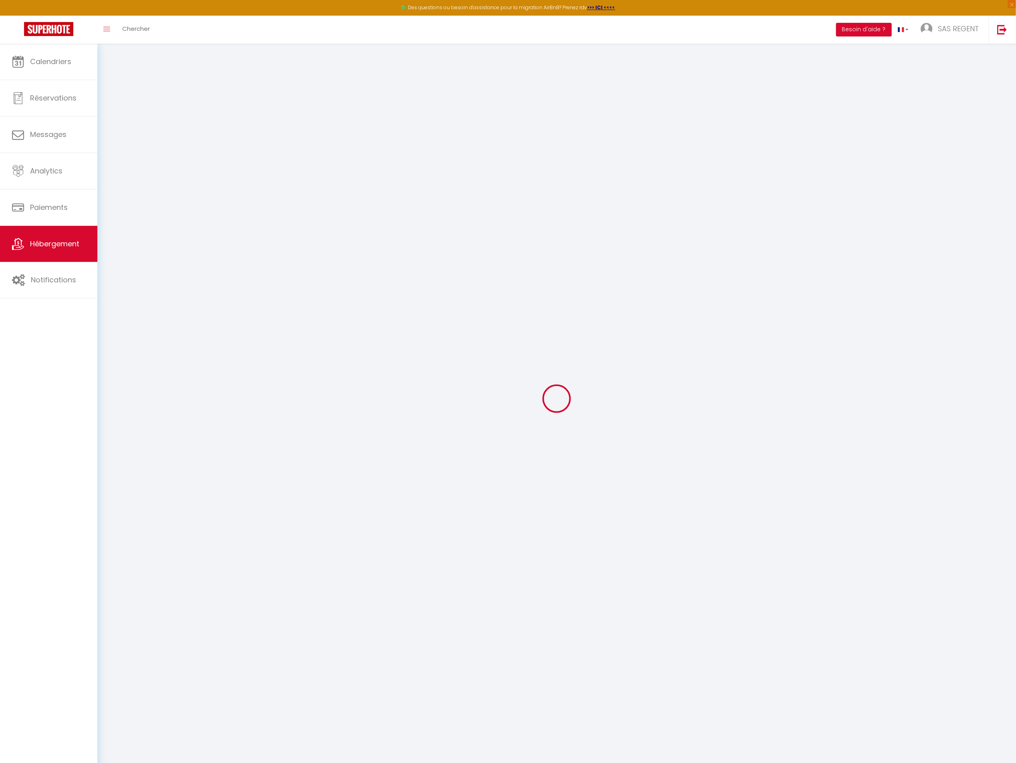
select select
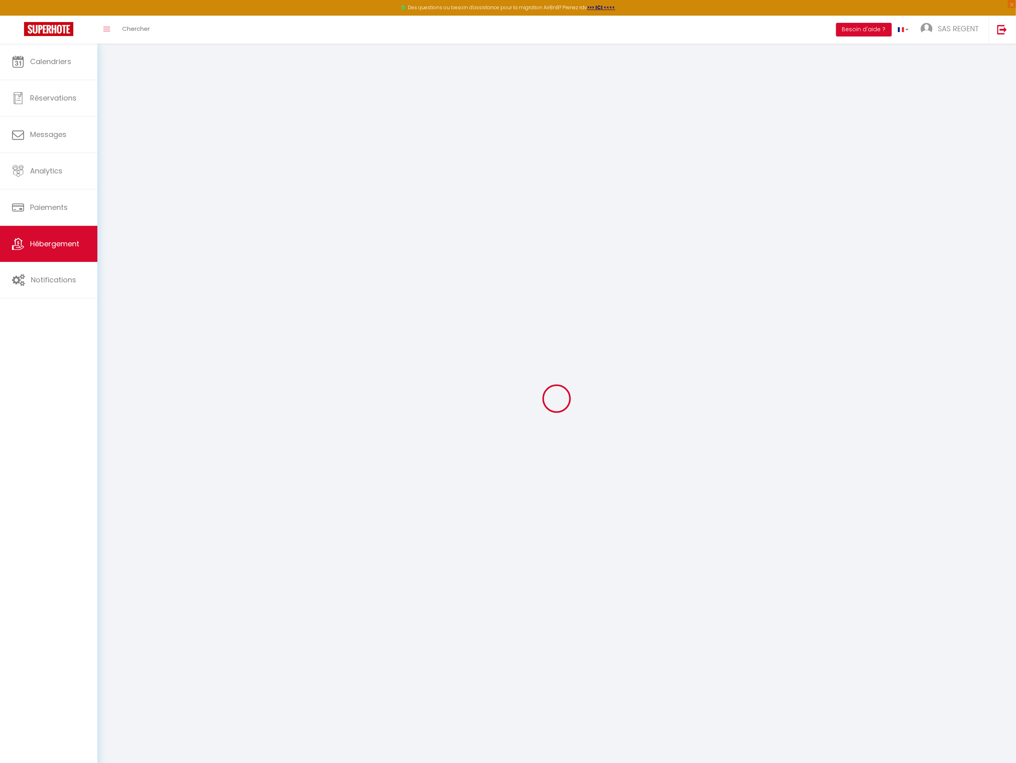
select select
checkbox input "false"
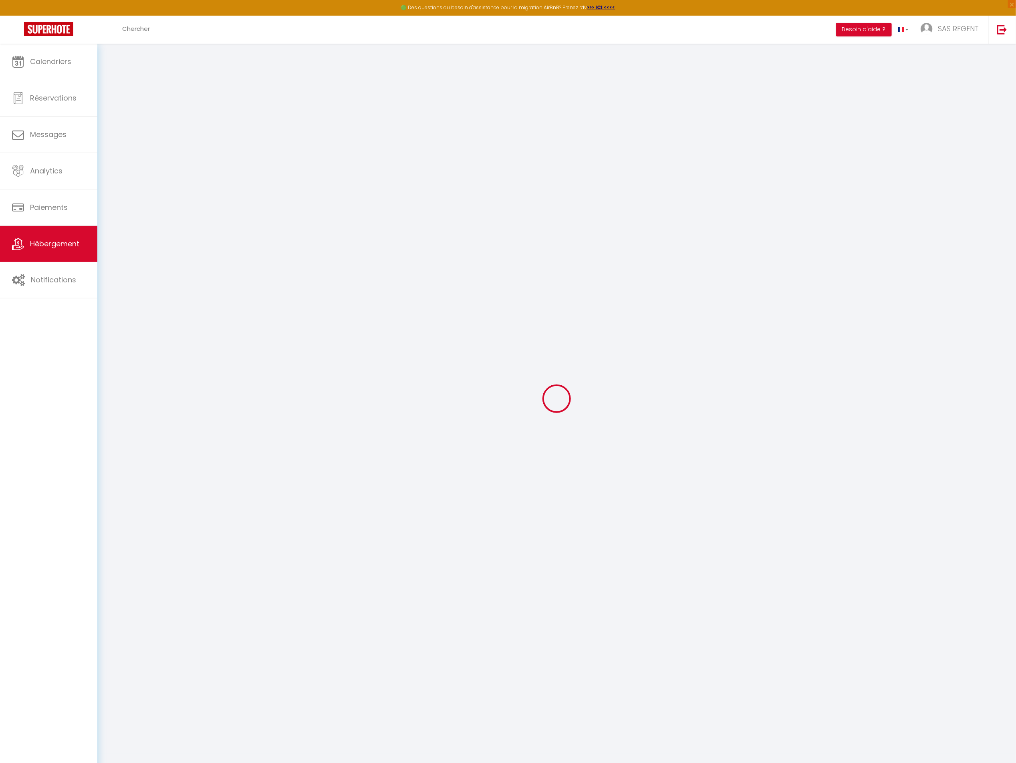
checkbox input "false"
select select
type input "CARMINE A201 | [GEOGRAPHIC_DATA] | A proximité des pistes et du cœur de station…"
type input "SAS"
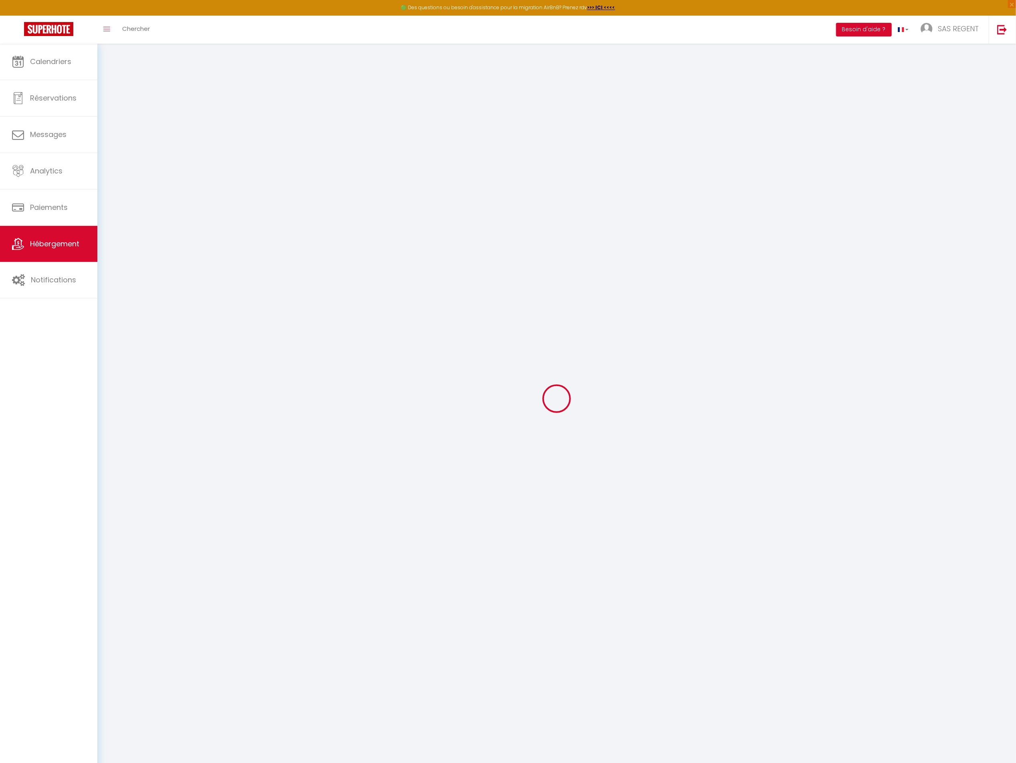
type input "Regent Chalets & Appartements"
type input "[STREET_ADDRESS]"
type input "74260"
type input "LES GETS"
select select "5"
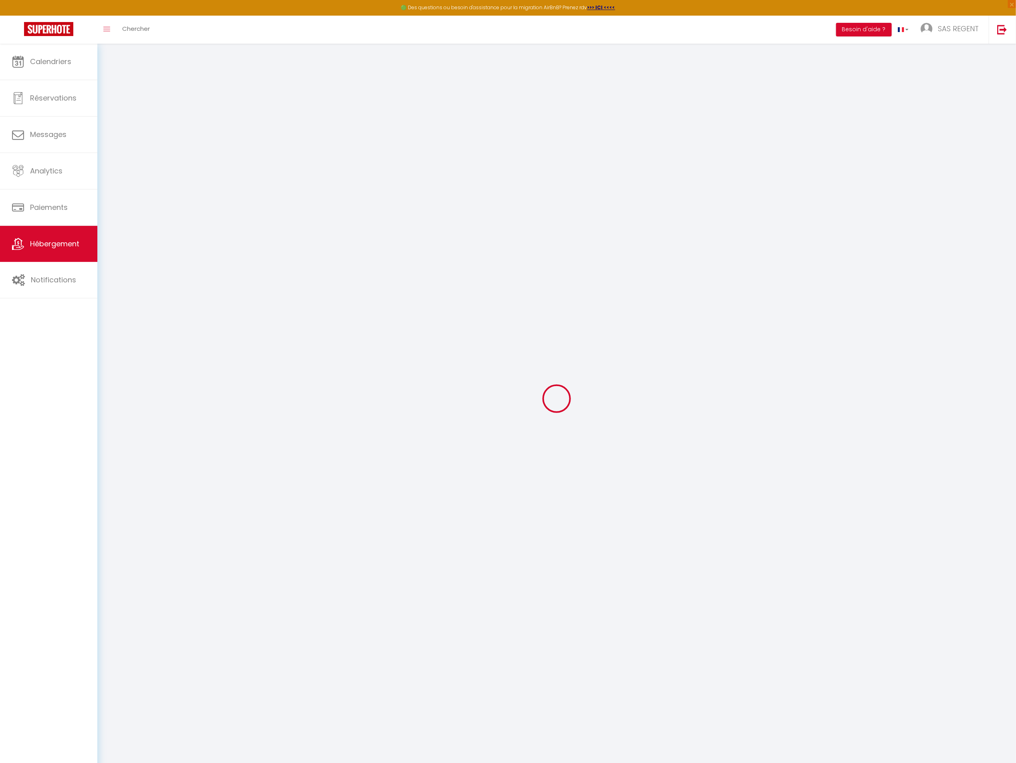
type input "404"
type input "265"
type input "5"
type input "4.2"
type input "1000"
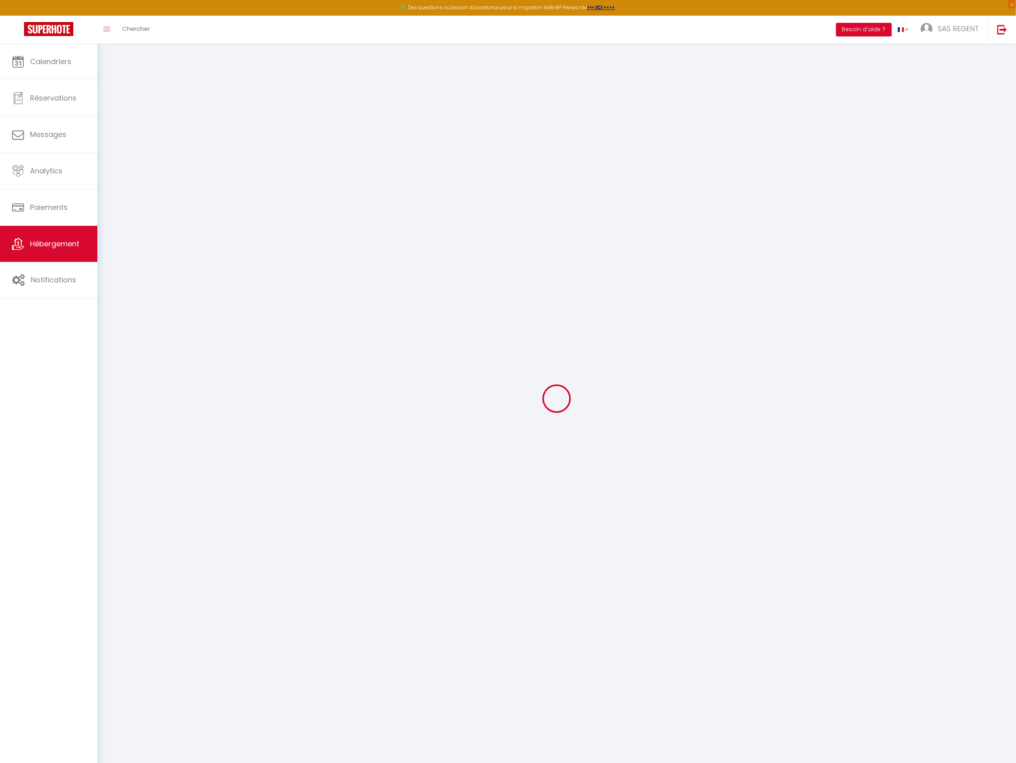
select select
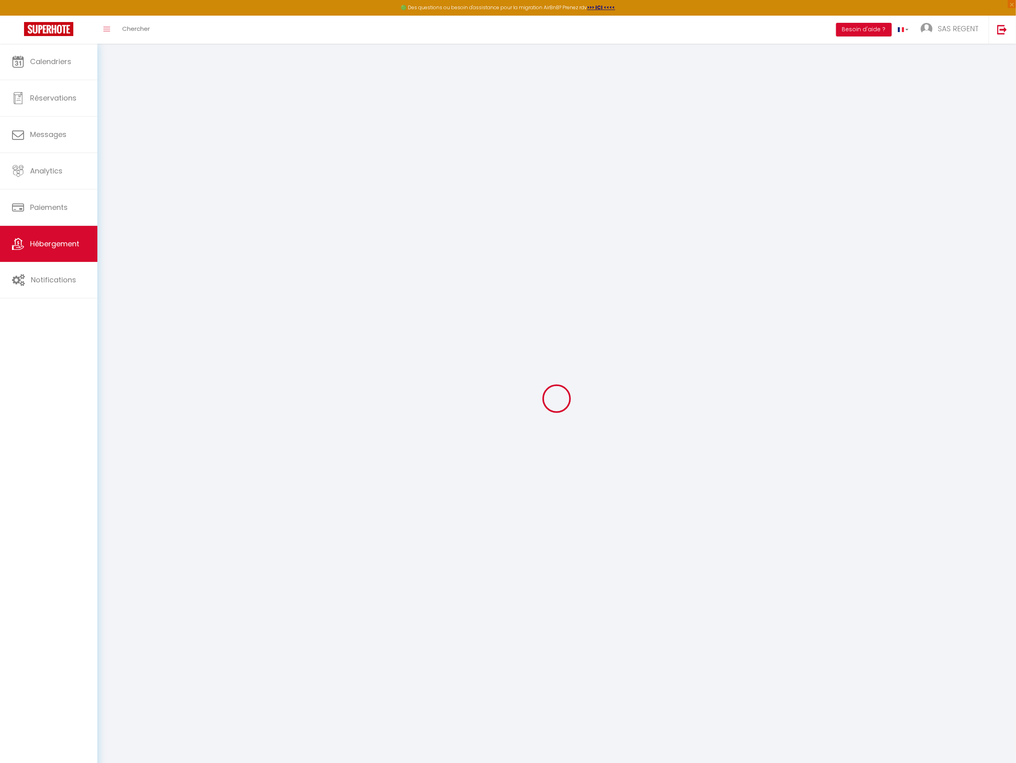
type input "775 Route du Front de Neige"
type input "74260"
type input "Les Gets"
type input "[EMAIL_ADDRESS][DOMAIN_NAME]"
select select "5129"
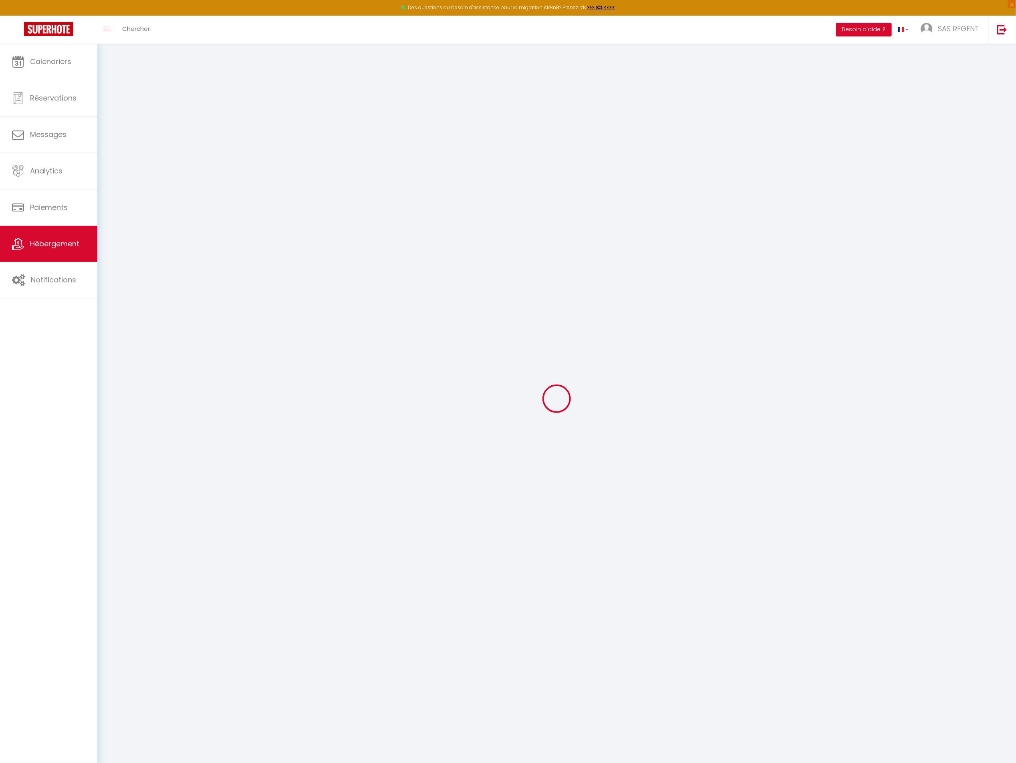
checkbox input "false"
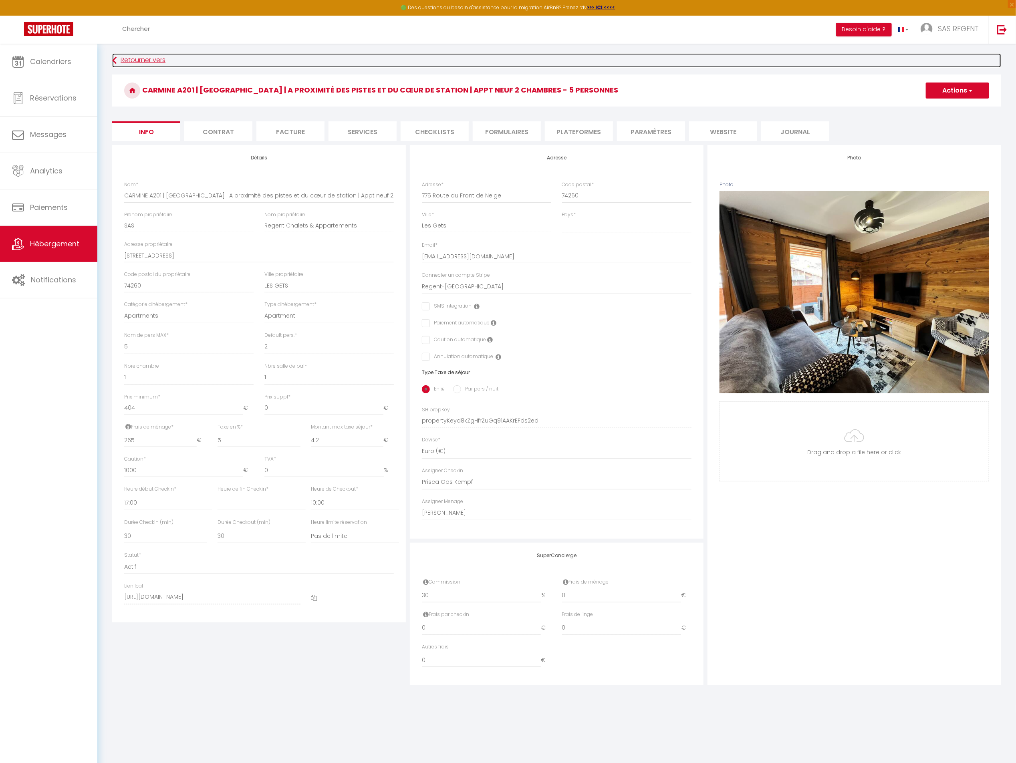
click at [136, 54] on link "Retourner vers" at bounding box center [556, 60] width 889 height 14
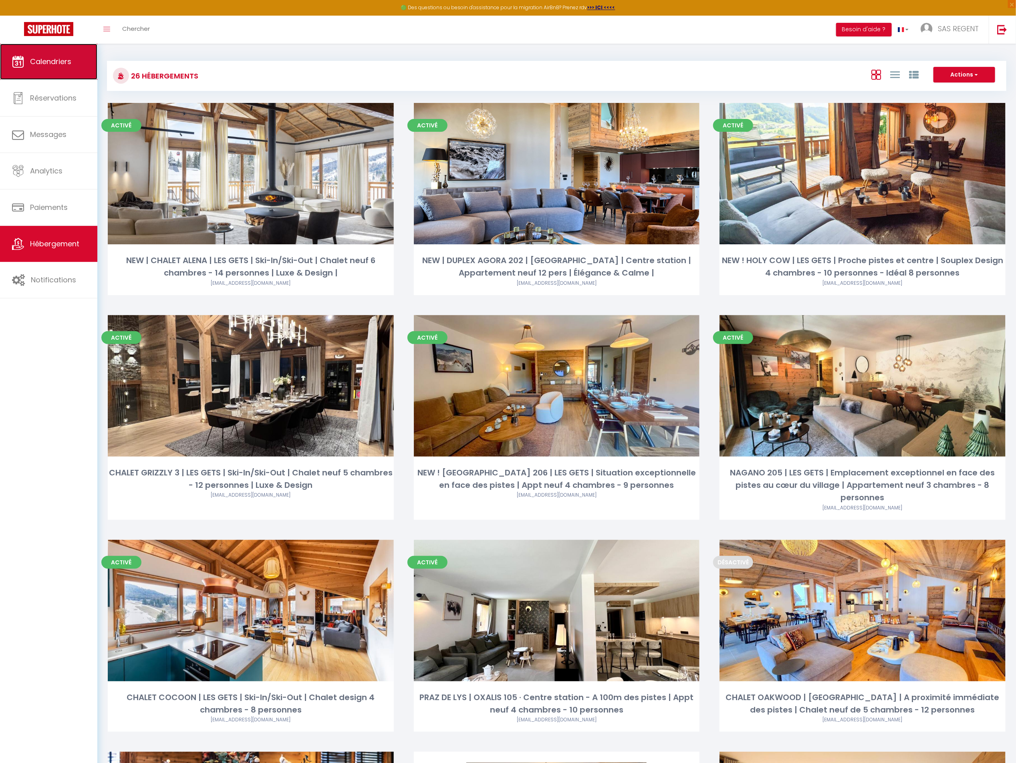
click at [79, 50] on link "Calendriers" at bounding box center [48, 62] width 97 height 36
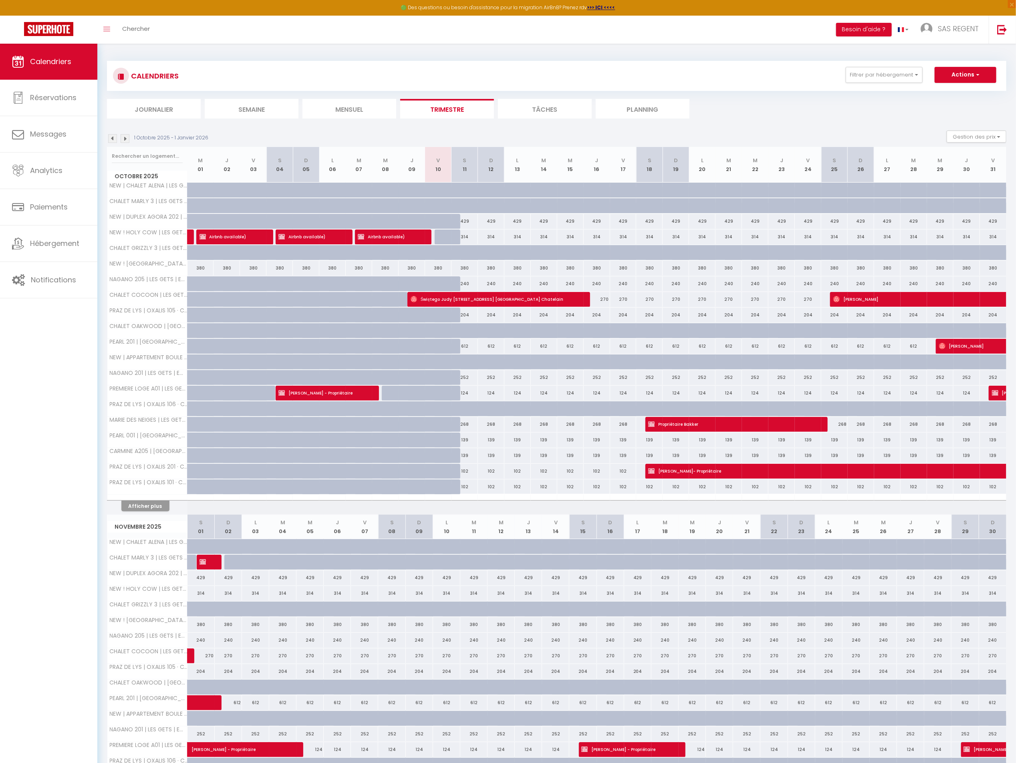
click at [111, 139] on img at bounding box center [112, 138] width 9 height 9
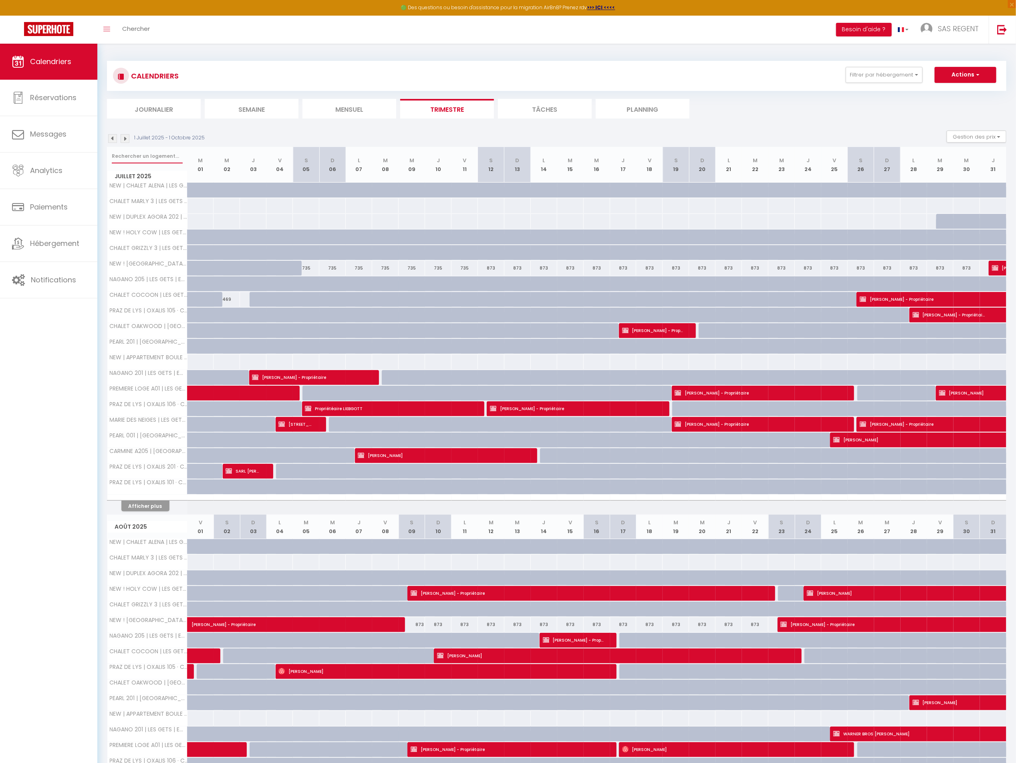
click at [144, 153] on input "text" at bounding box center [147, 156] width 71 height 14
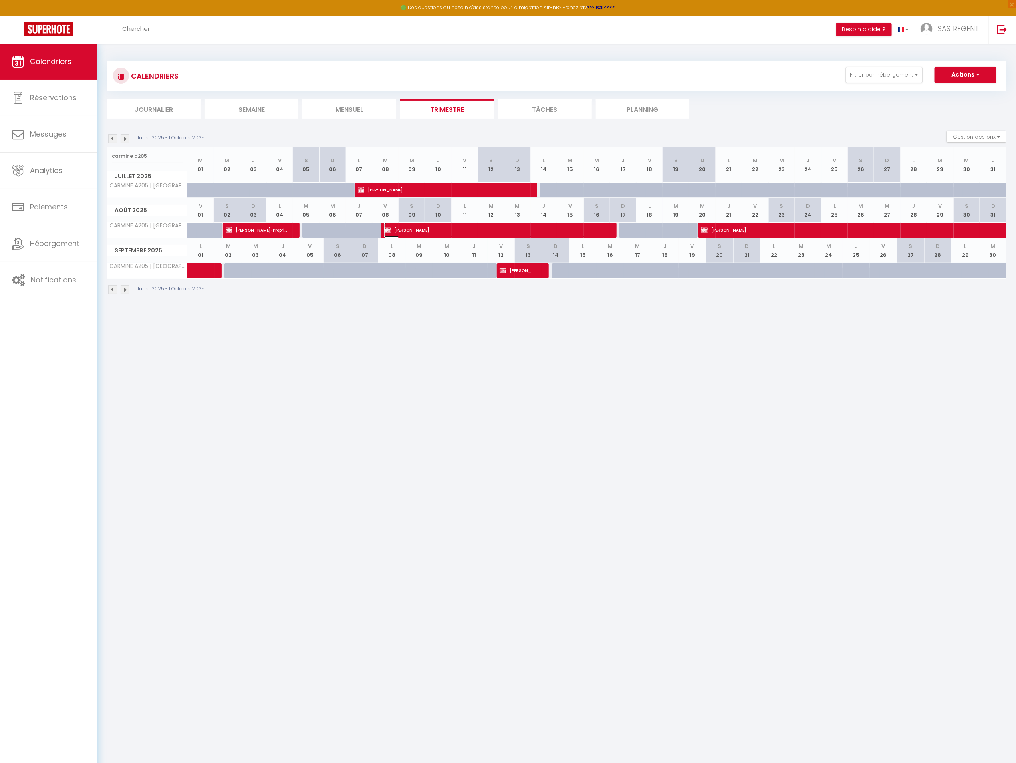
click at [422, 228] on span "[PERSON_NAME]" at bounding box center [494, 229] width 220 height 15
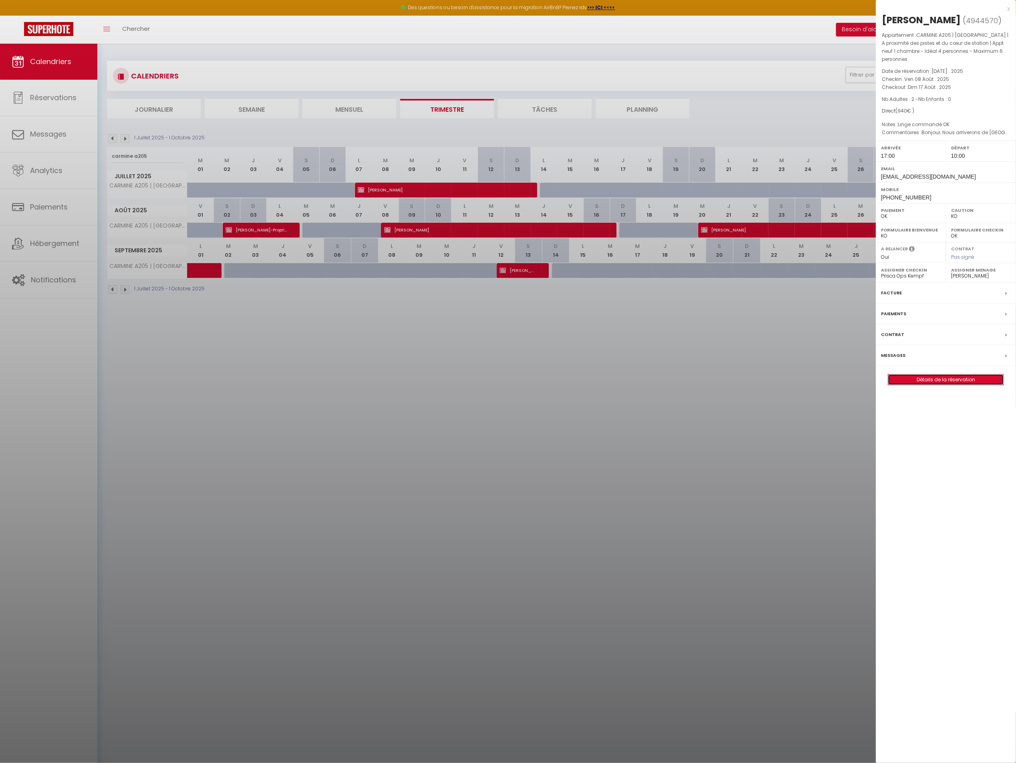
click at [898, 384] on link "Détails de la réservation" at bounding box center [945, 380] width 115 height 10
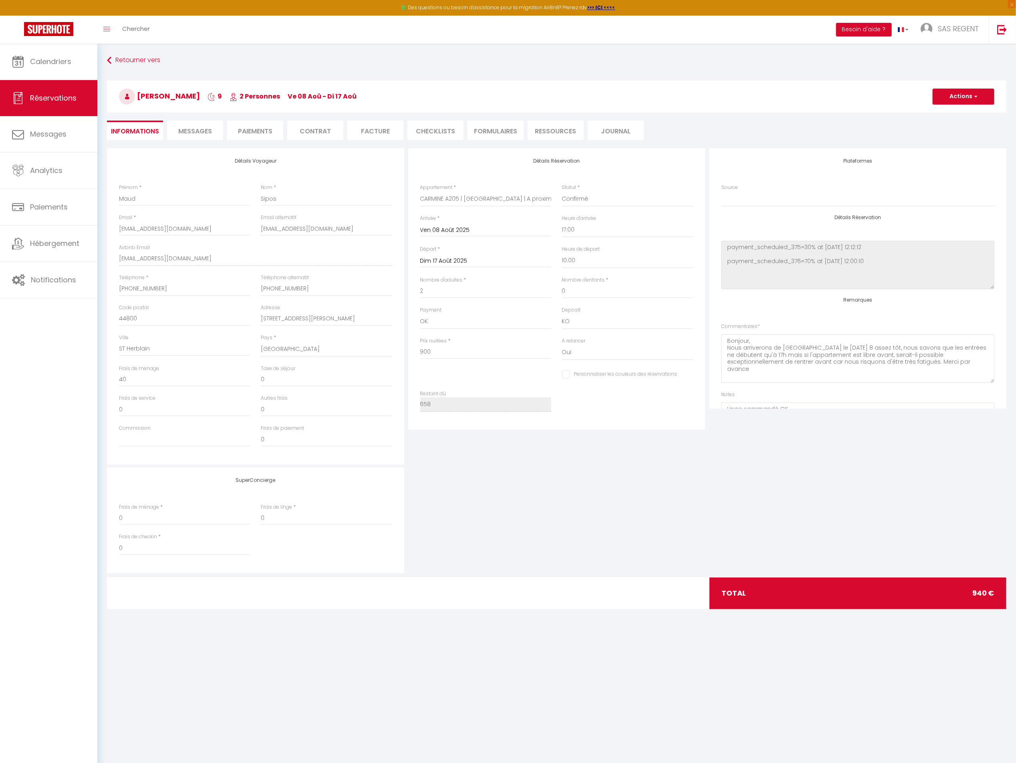
click at [212, 128] on span "Messages" at bounding box center [195, 131] width 34 height 9
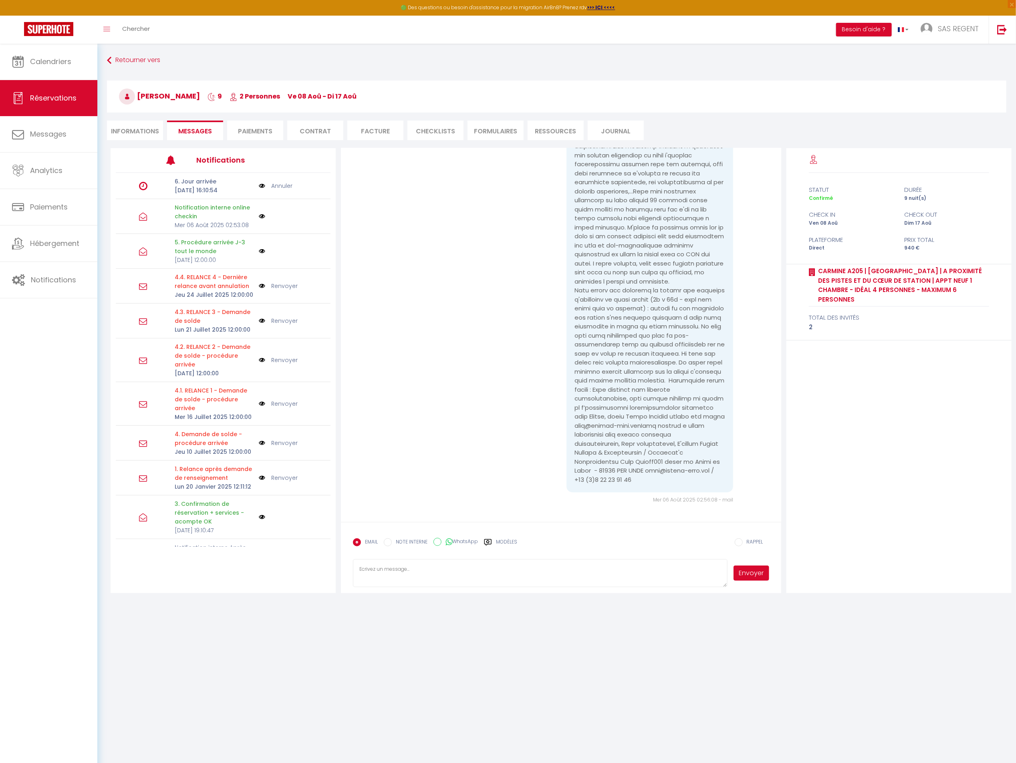
scroll to position [5928, 0]
click at [277, 190] on link "Annuler" at bounding box center [281, 186] width 21 height 9
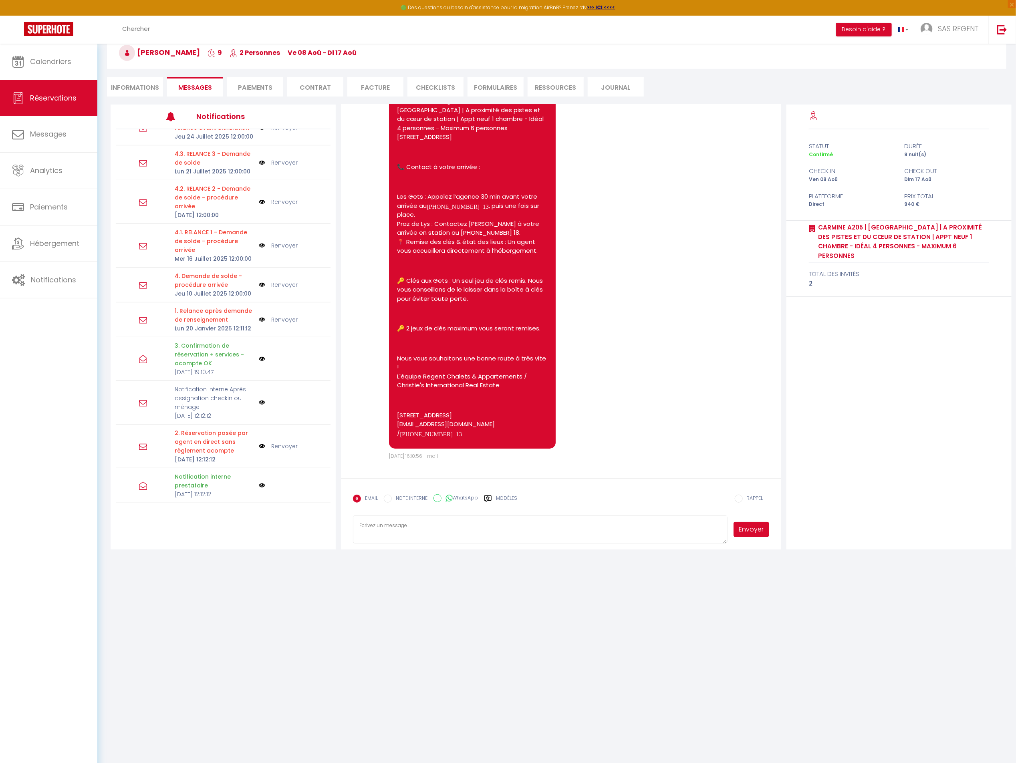
scroll to position [6419, 0]
click at [139, 83] on li "Informations" at bounding box center [135, 87] width 56 height 20
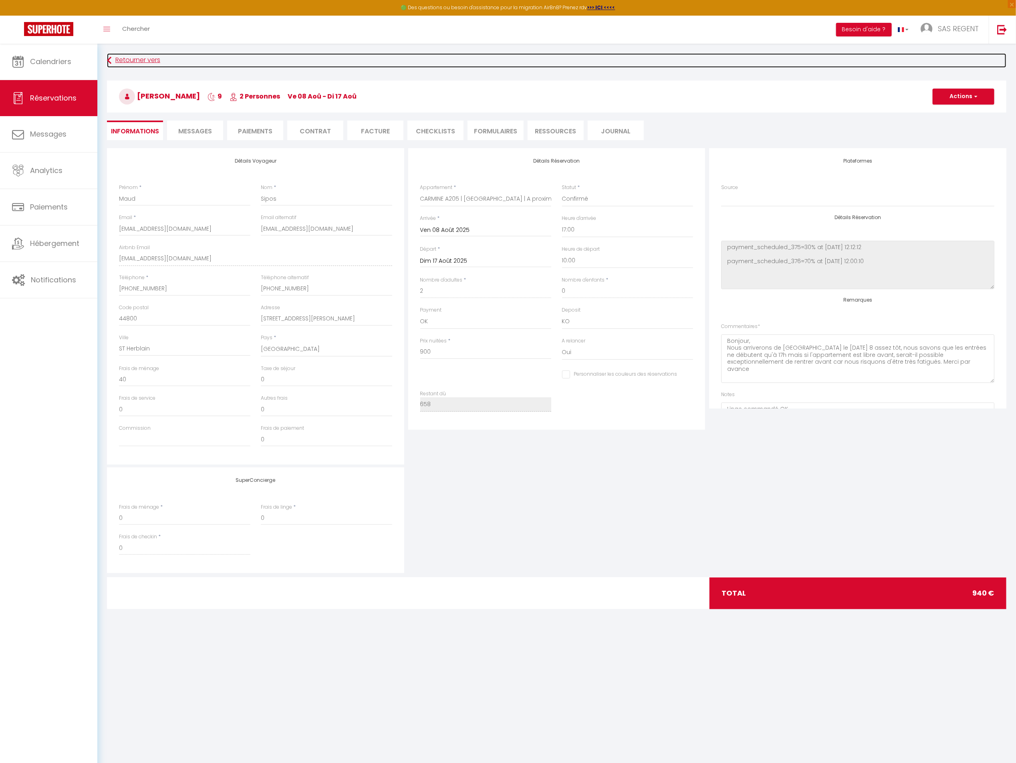
click at [152, 63] on link "Retourner vers" at bounding box center [557, 60] width 900 height 14
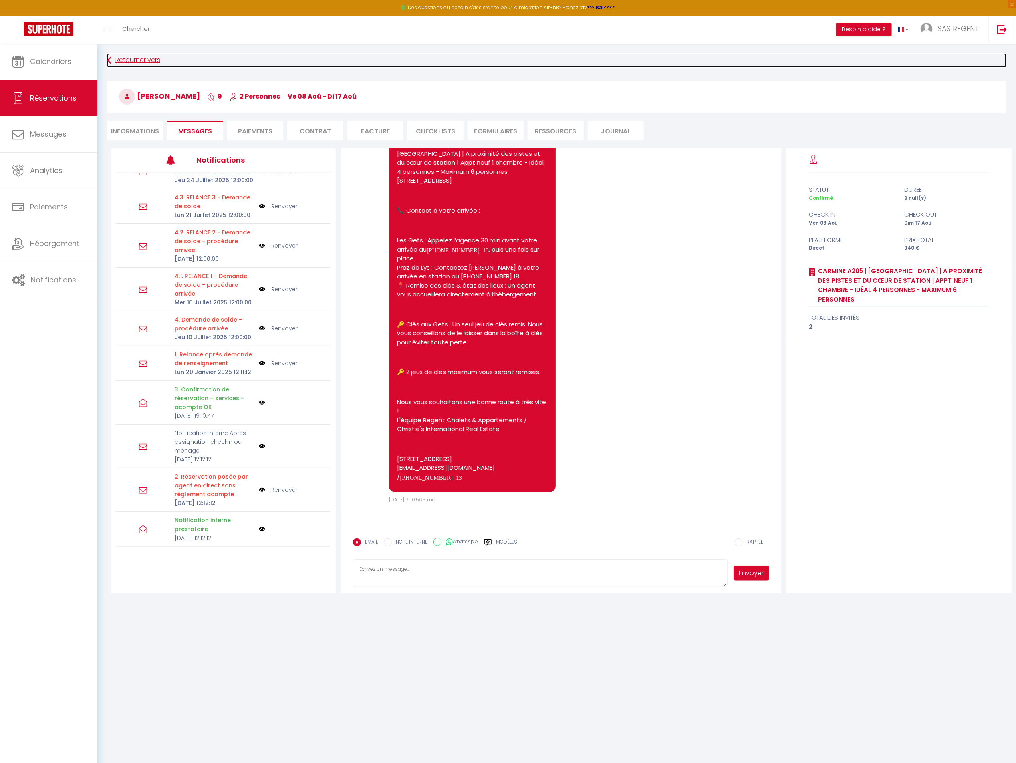
click at [141, 60] on link "Retourner vers" at bounding box center [557, 60] width 900 height 14
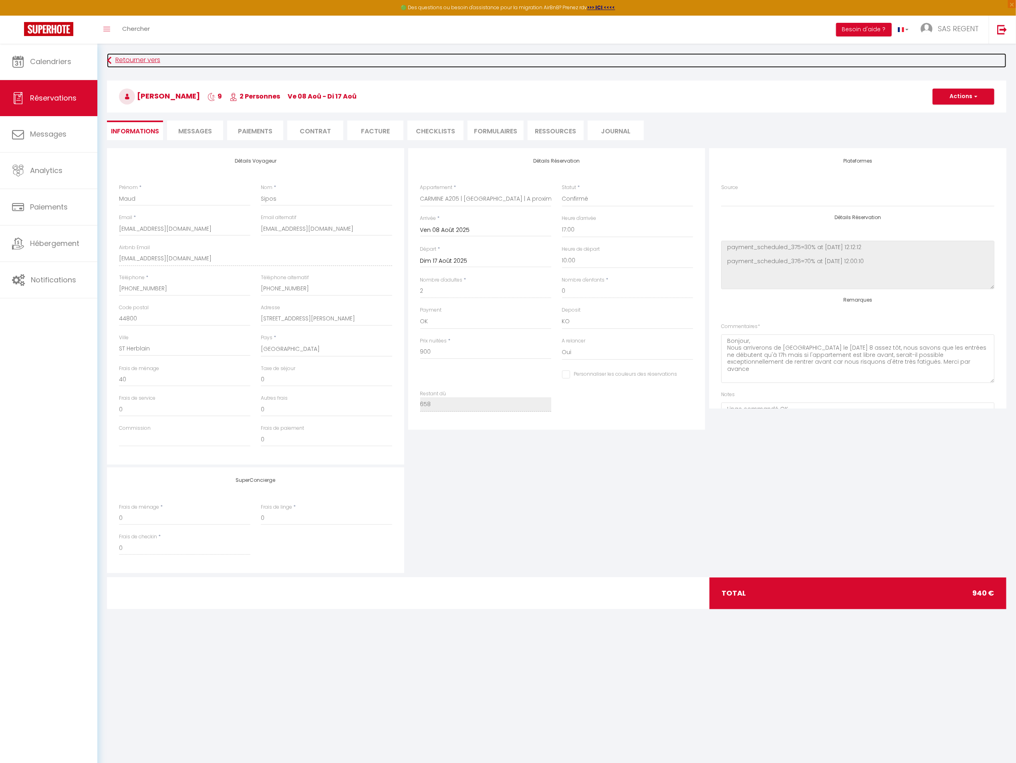
click at [141, 60] on link "Retourner vers" at bounding box center [557, 60] width 900 height 14
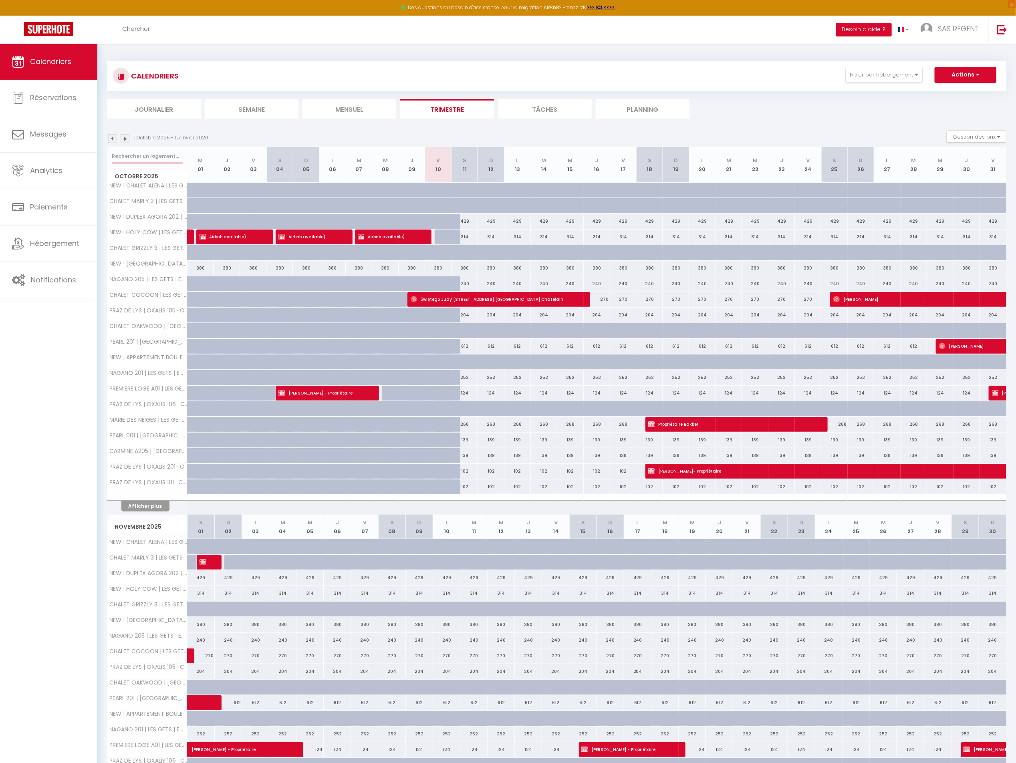
click at [125, 153] on input "text" at bounding box center [147, 156] width 71 height 14
paste input "carmine a205"
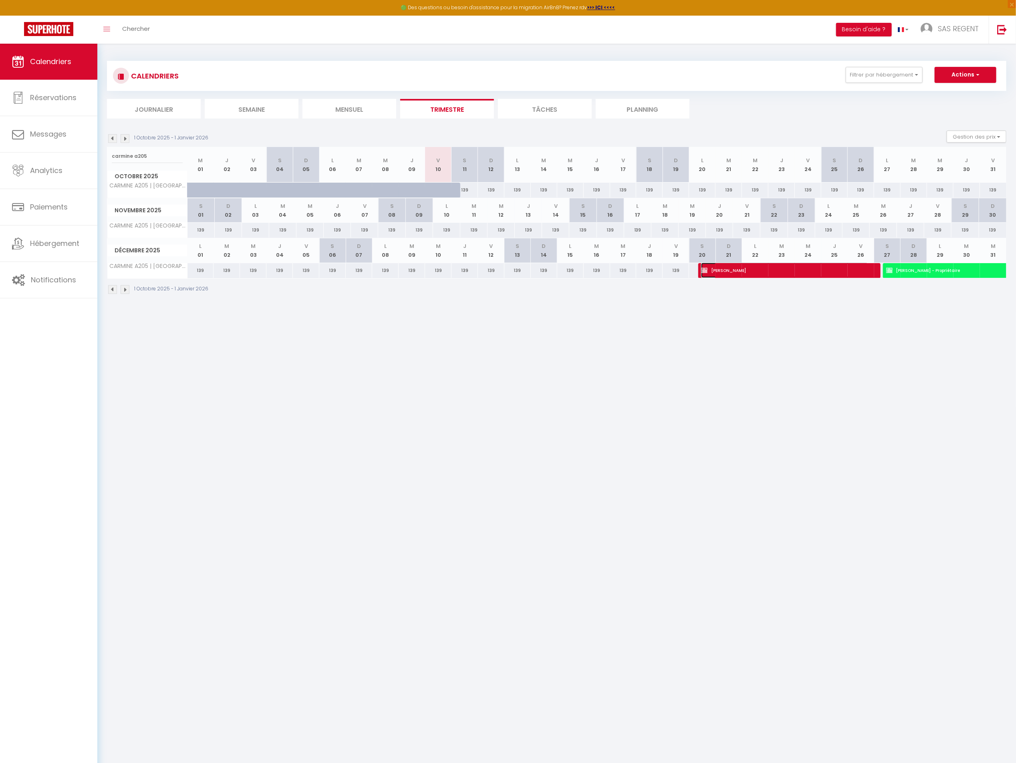
click at [716, 273] on span "[PERSON_NAME]" at bounding box center [784, 270] width 167 height 15
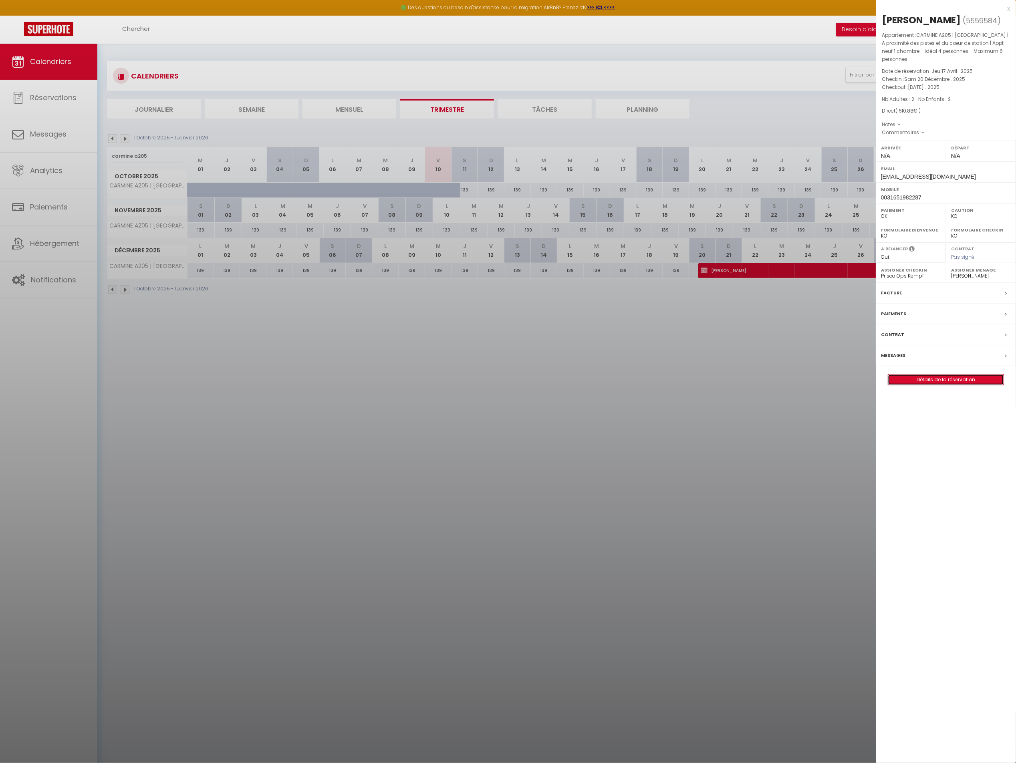
click at [899, 383] on link "Détails de la réservation" at bounding box center [945, 380] width 115 height 10
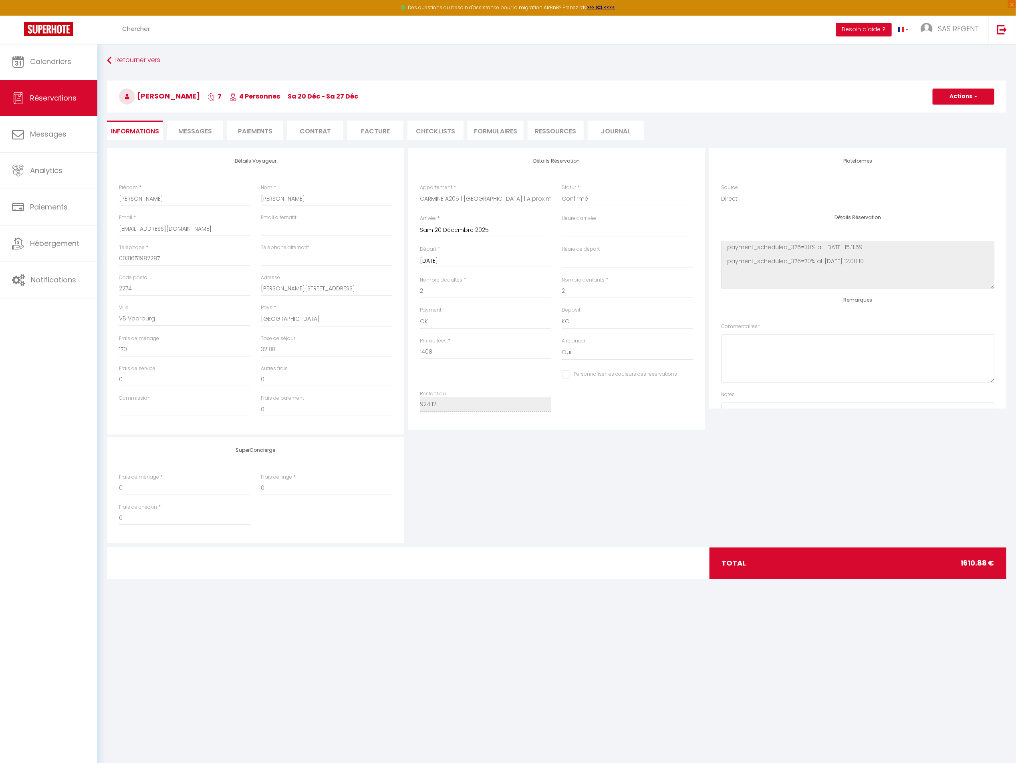
click at [186, 123] on li "Messages" at bounding box center [195, 131] width 56 height 20
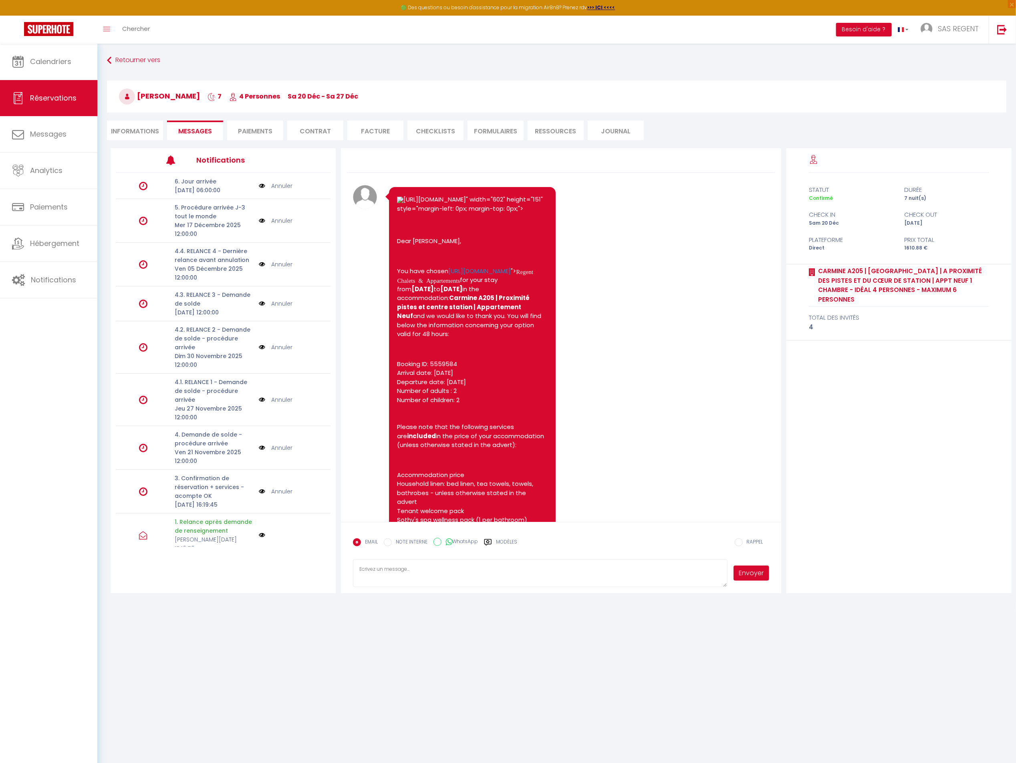
scroll to position [152, 0]
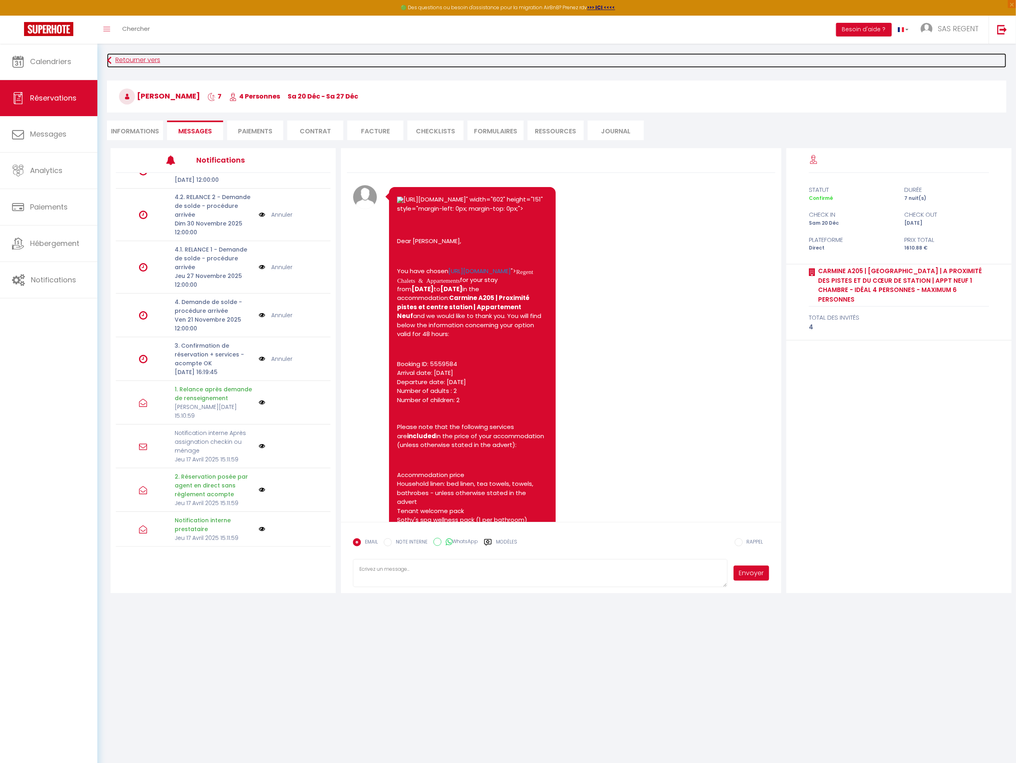
click at [130, 59] on link "Retourner vers" at bounding box center [557, 60] width 900 height 14
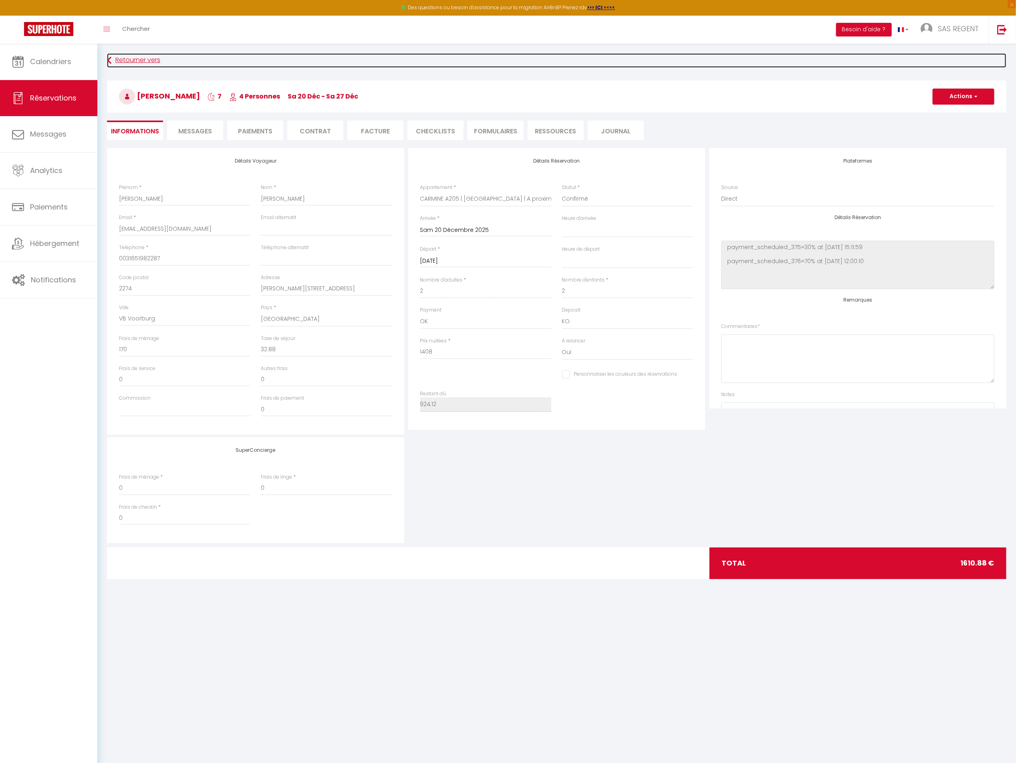
click at [130, 59] on link "Retourner vers" at bounding box center [557, 60] width 900 height 14
